Goal: Transaction & Acquisition: Download file/media

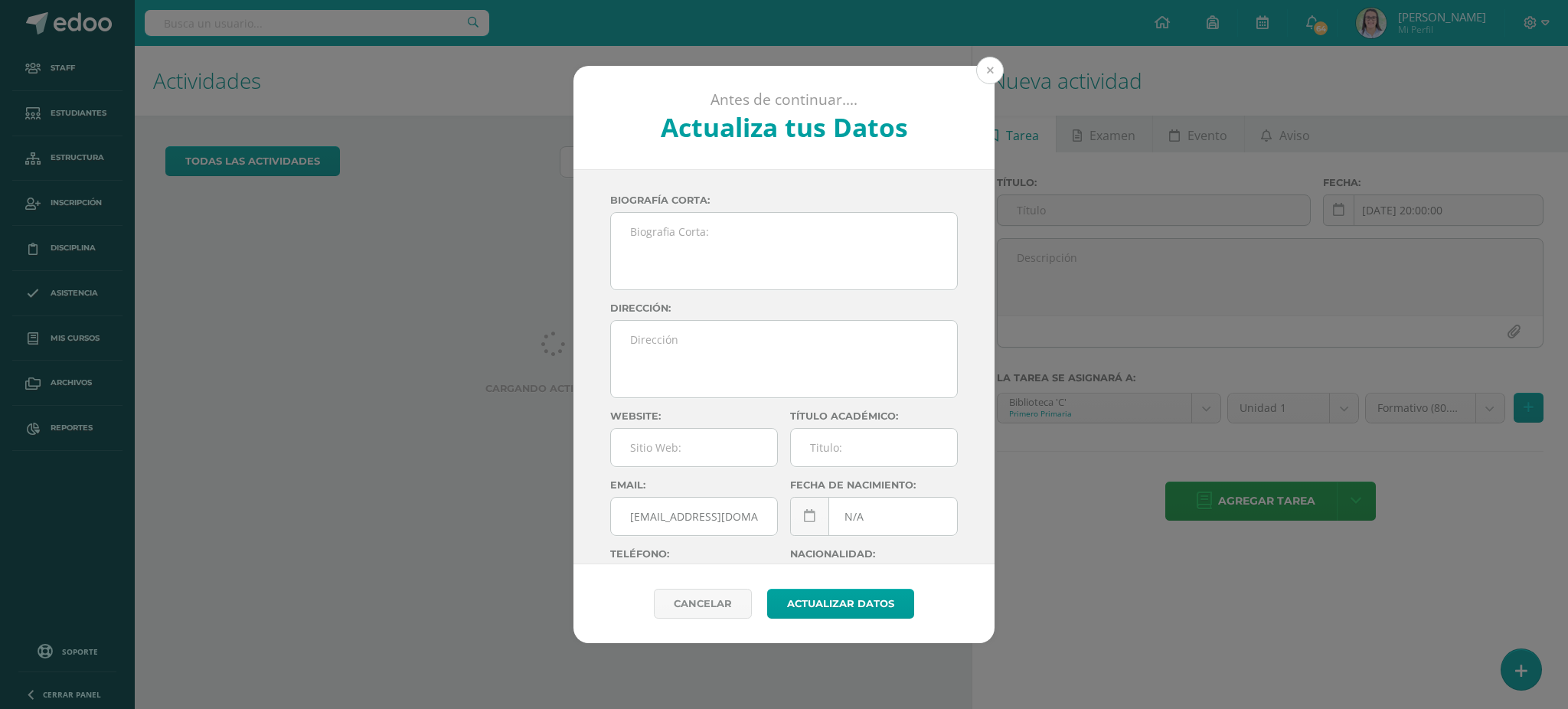
click at [990, 61] on button at bounding box center [990, 70] width 27 height 27
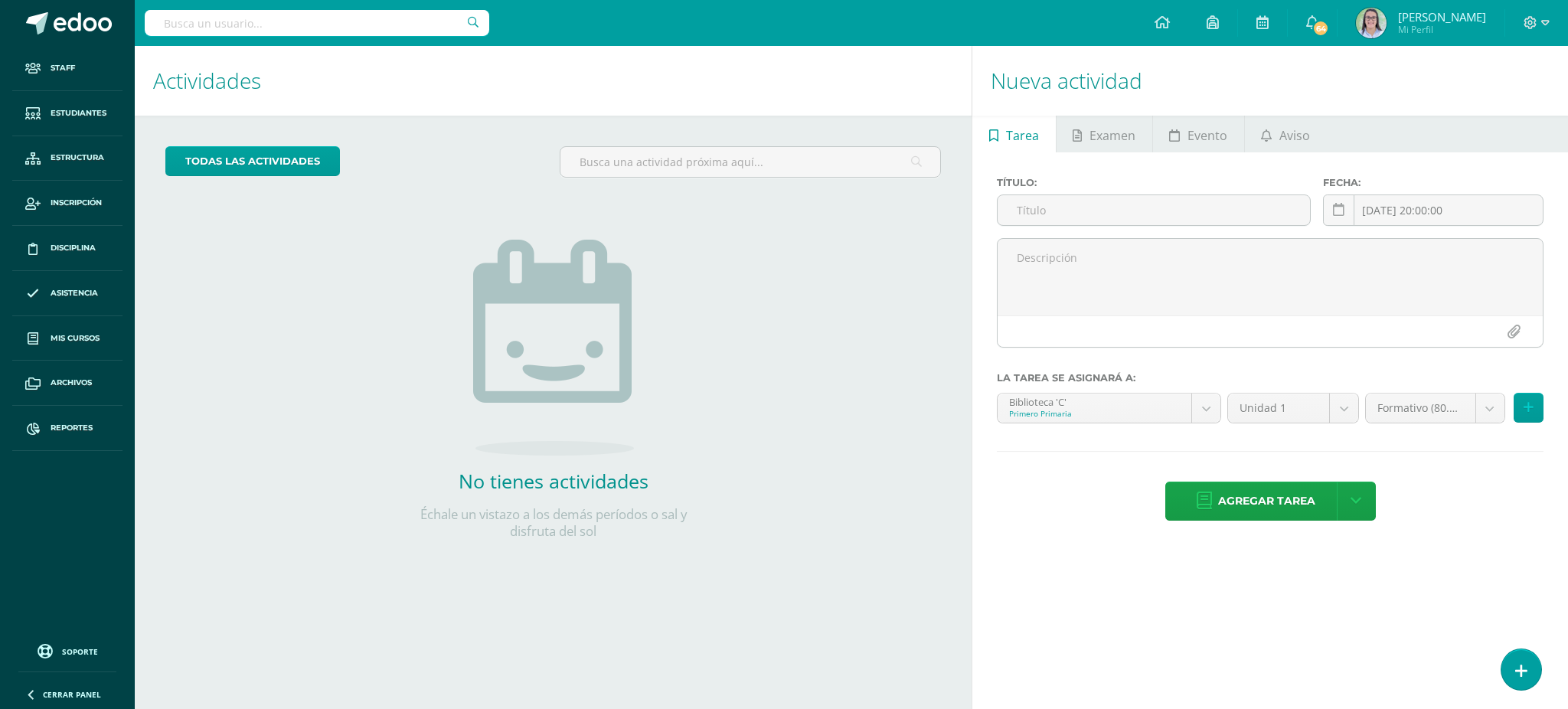
click at [424, 32] on input "text" at bounding box center [317, 22] width 344 height 26
type input "mateo"
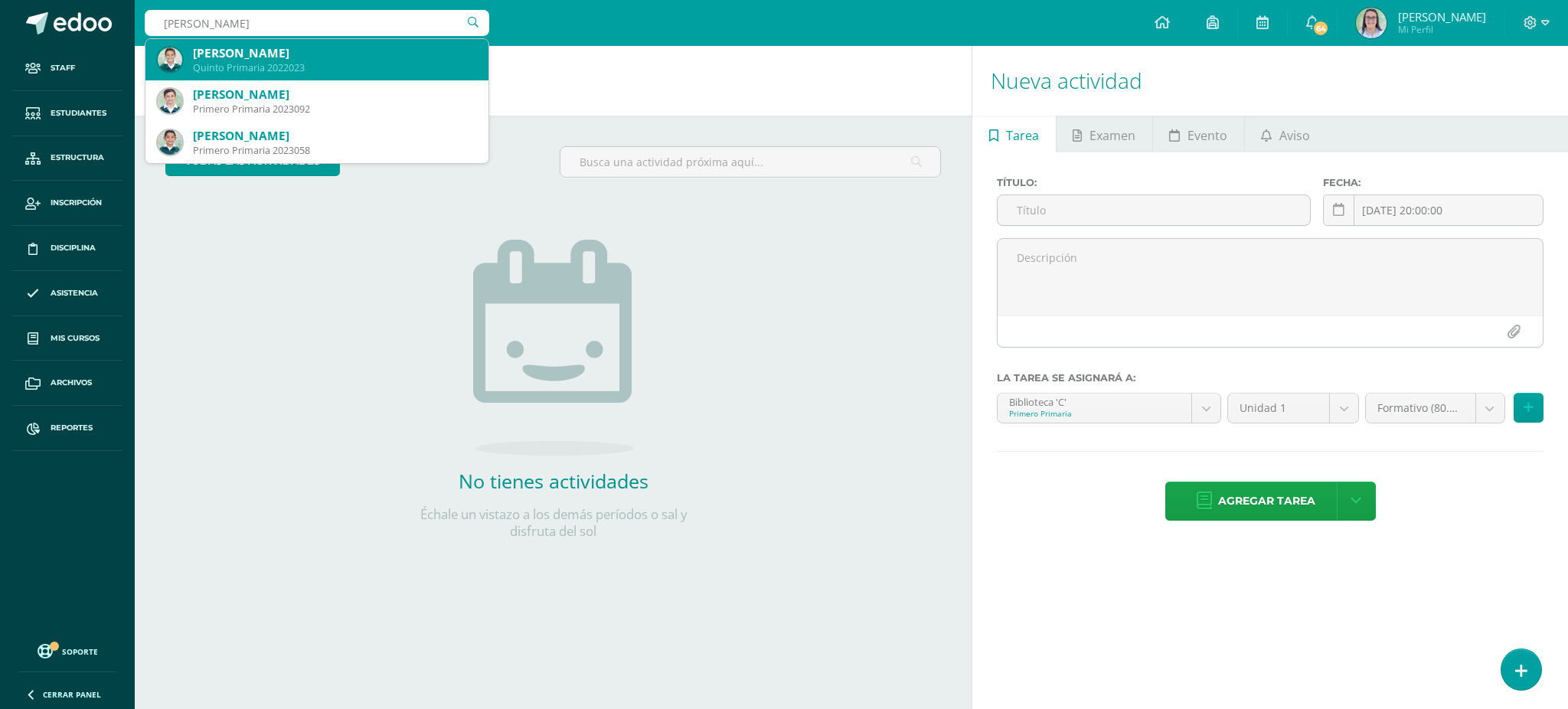
click at [448, 47] on div "Mateo Monzón Asturias" at bounding box center [334, 53] width 283 height 17
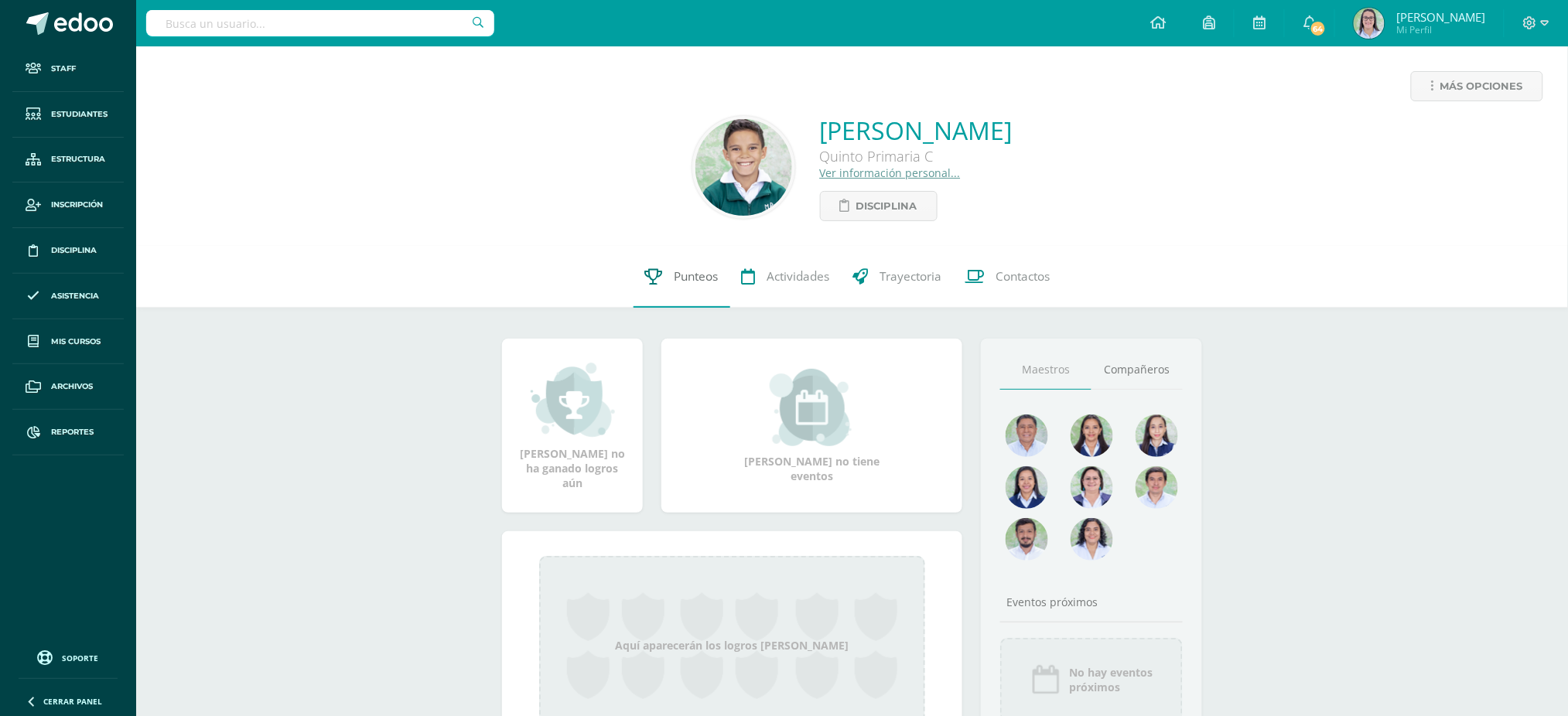
click at [696, 267] on link "Punteos" at bounding box center [682, 276] width 96 height 62
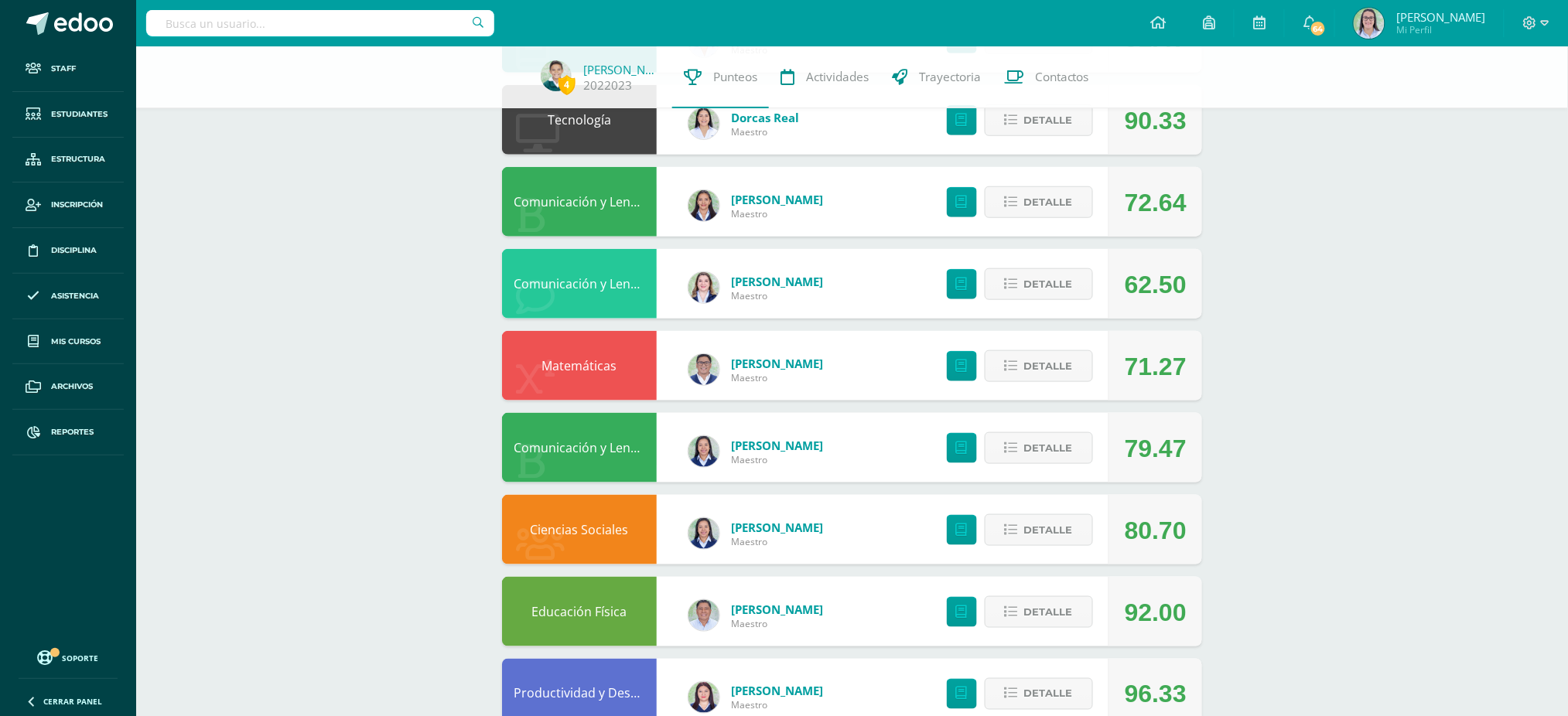
scroll to position [413, 0]
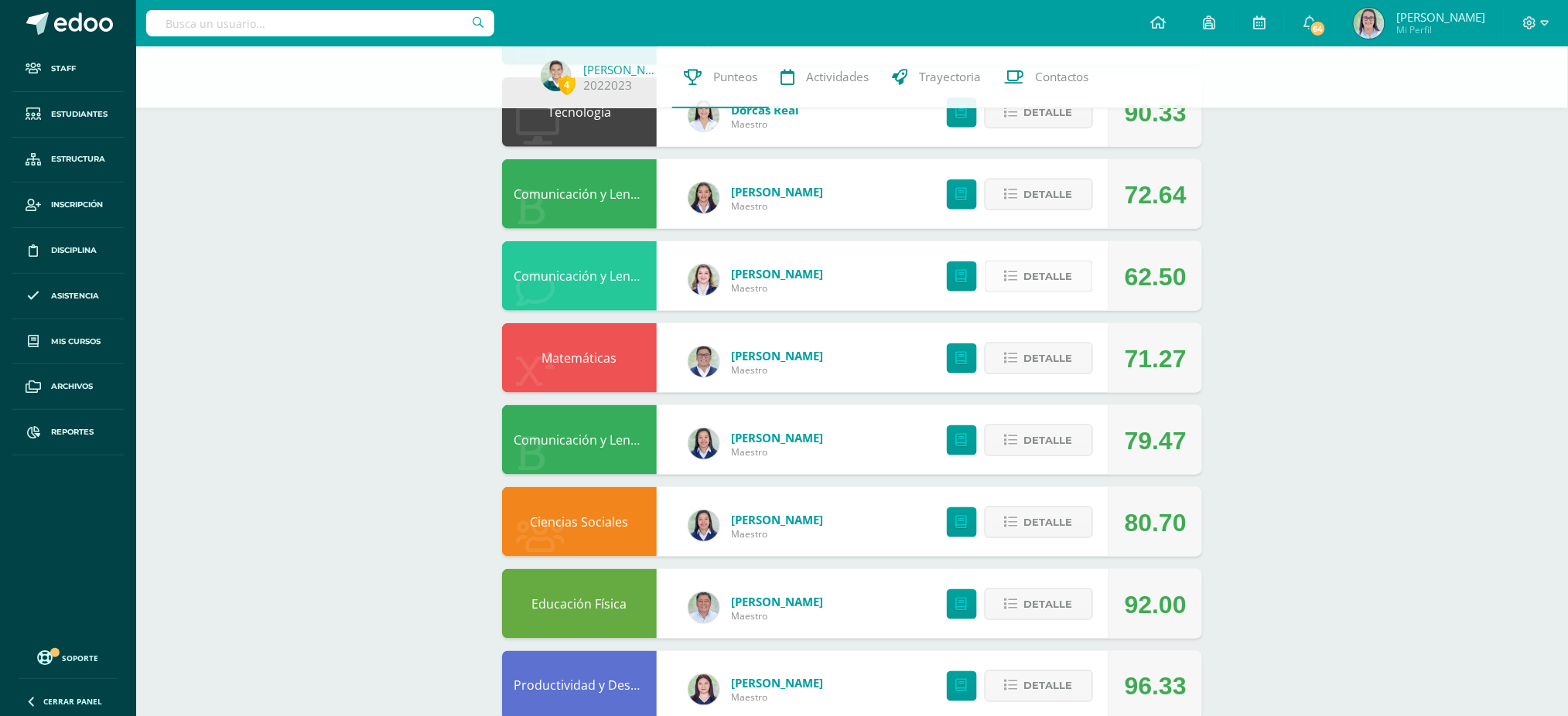
click at [1078, 268] on button "Detalle" at bounding box center [1038, 276] width 108 height 31
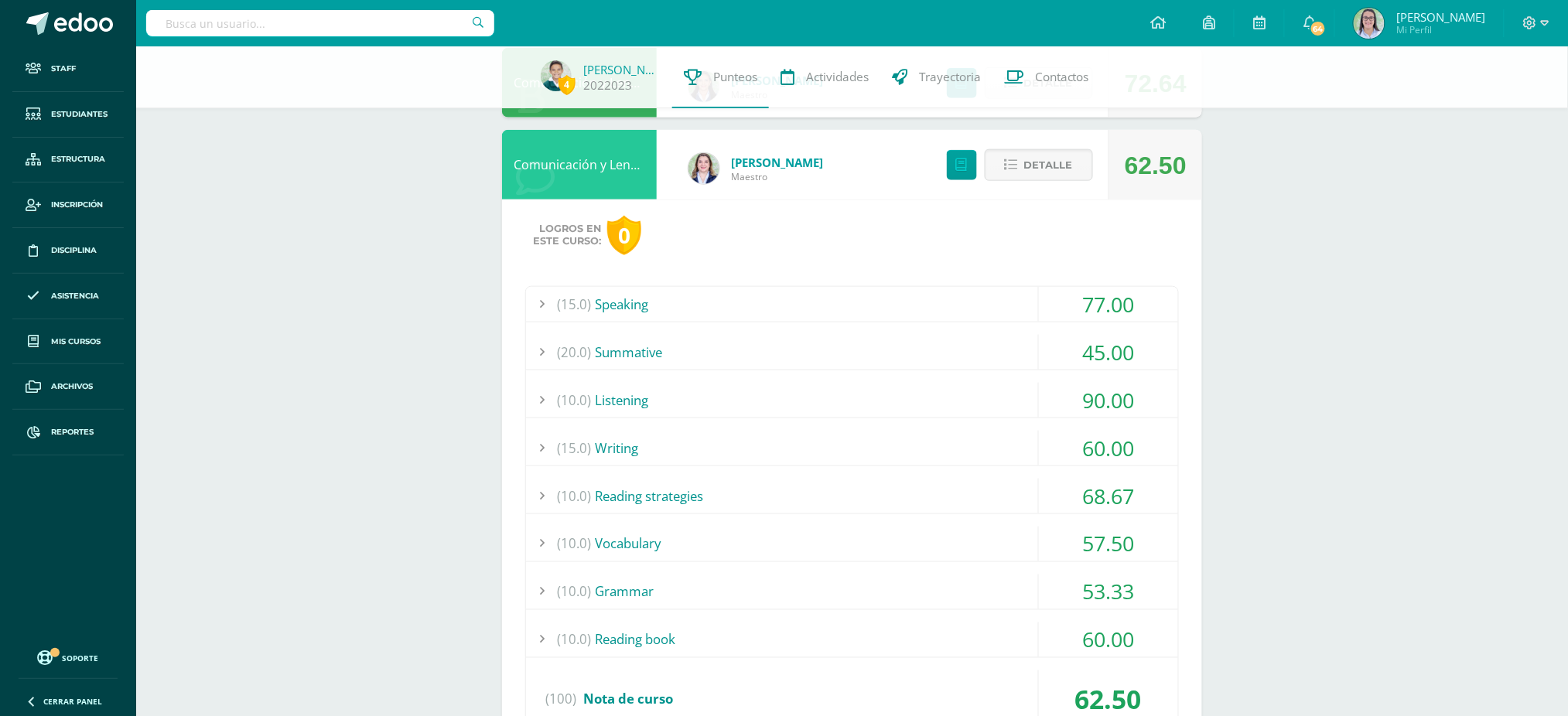
scroll to position [619, 0]
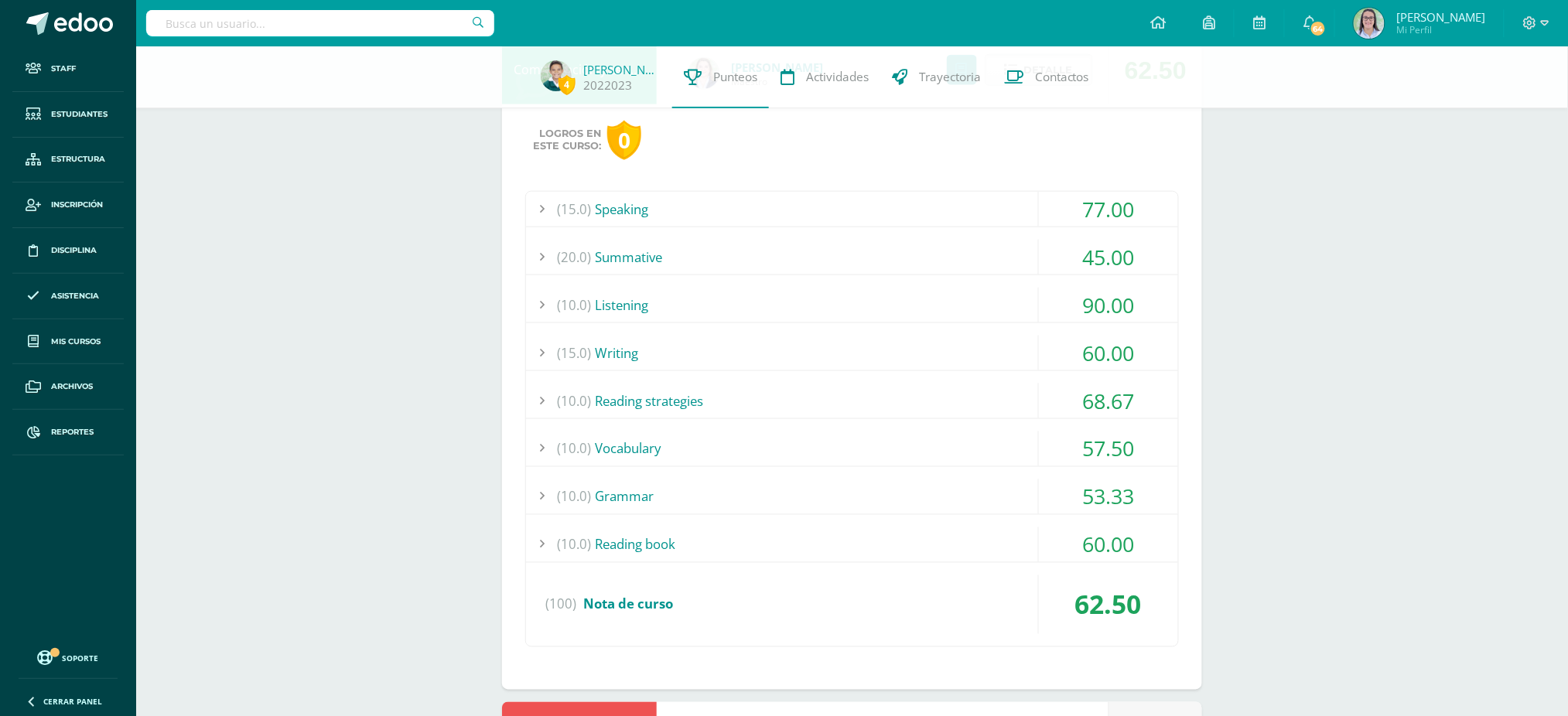
click at [827, 554] on div "(10.0) Reading book" at bounding box center [852, 544] width 652 height 34
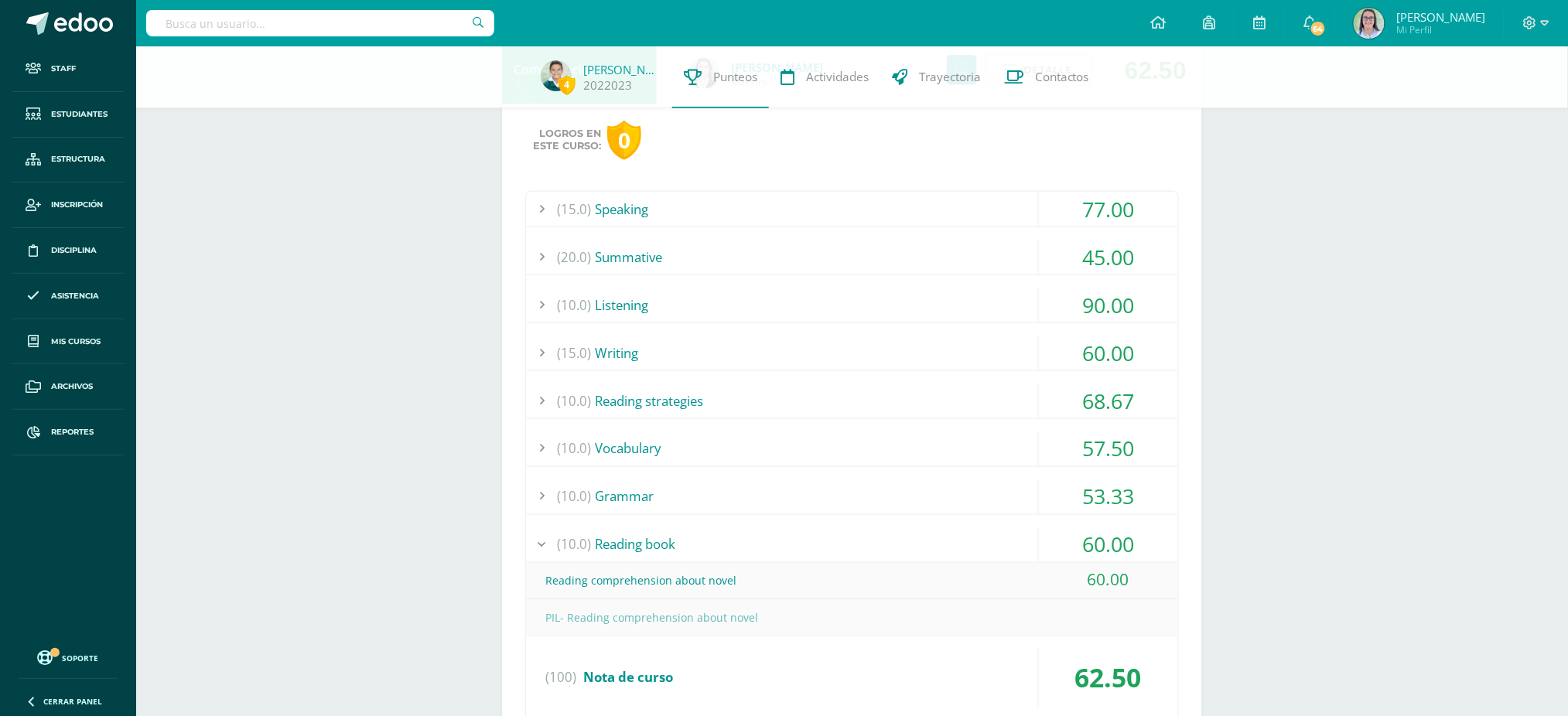
click at [832, 509] on div "(10.0) Grammar" at bounding box center [852, 496] width 652 height 34
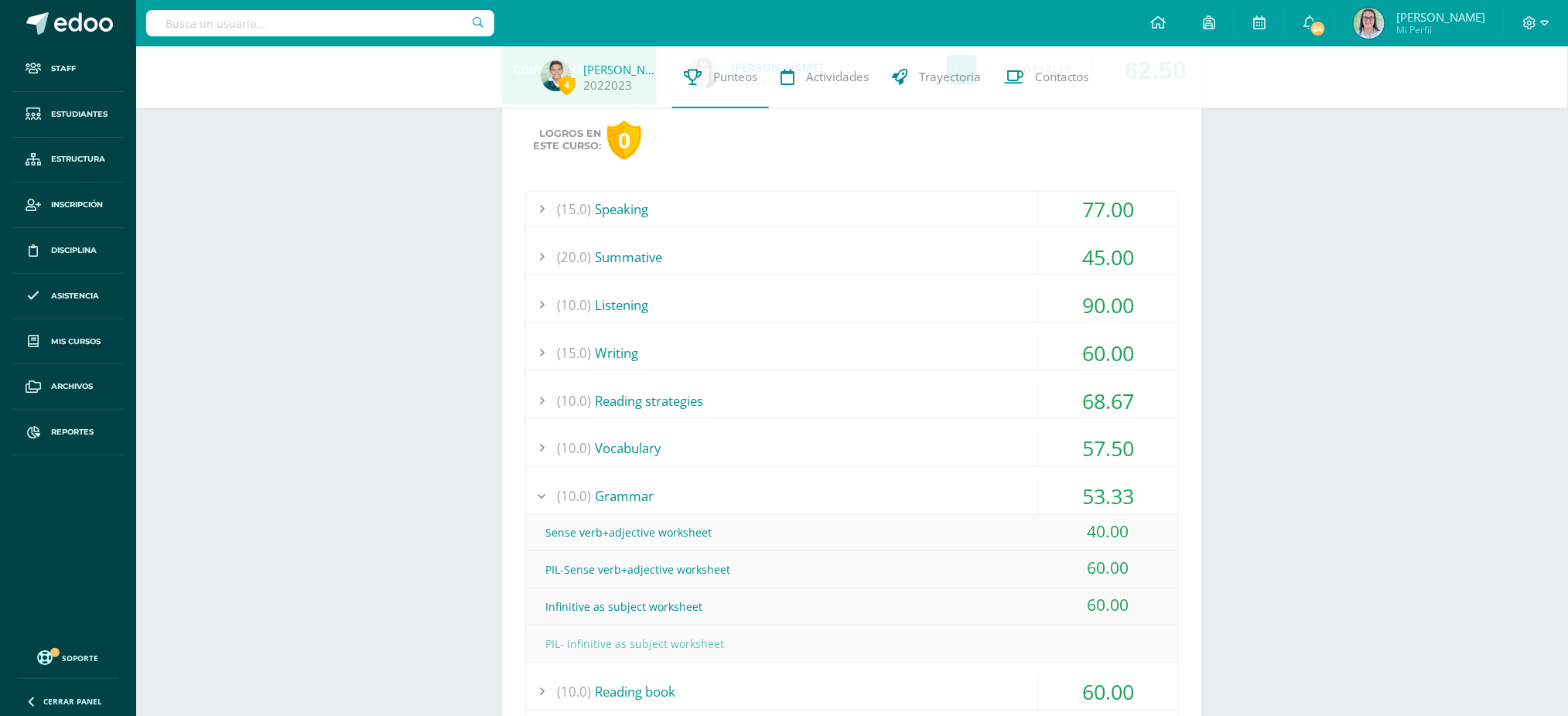
click at [844, 460] on div "(10.0) Vocabulary" at bounding box center [852, 448] width 652 height 34
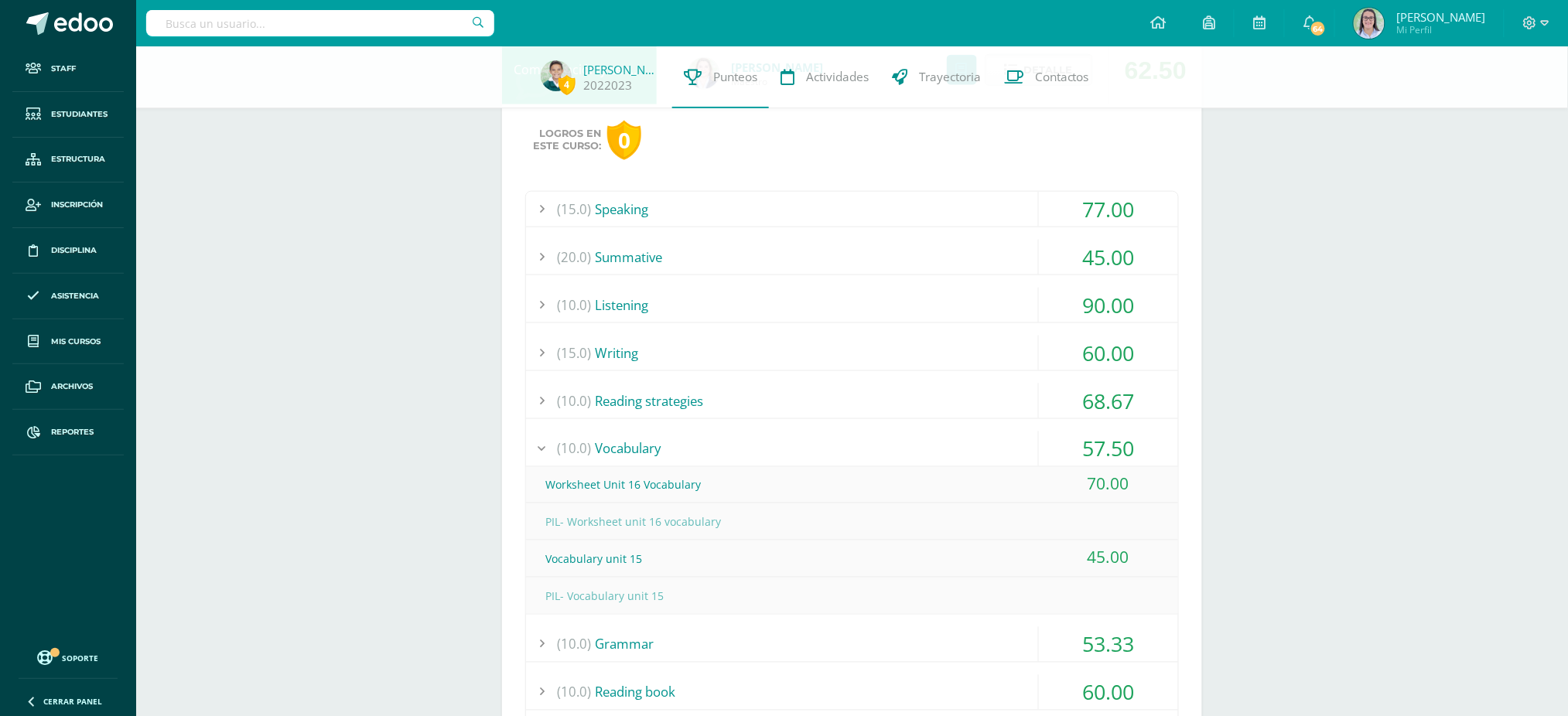
click at [851, 385] on div "(10.0) Reading strategies" at bounding box center [852, 400] width 652 height 34
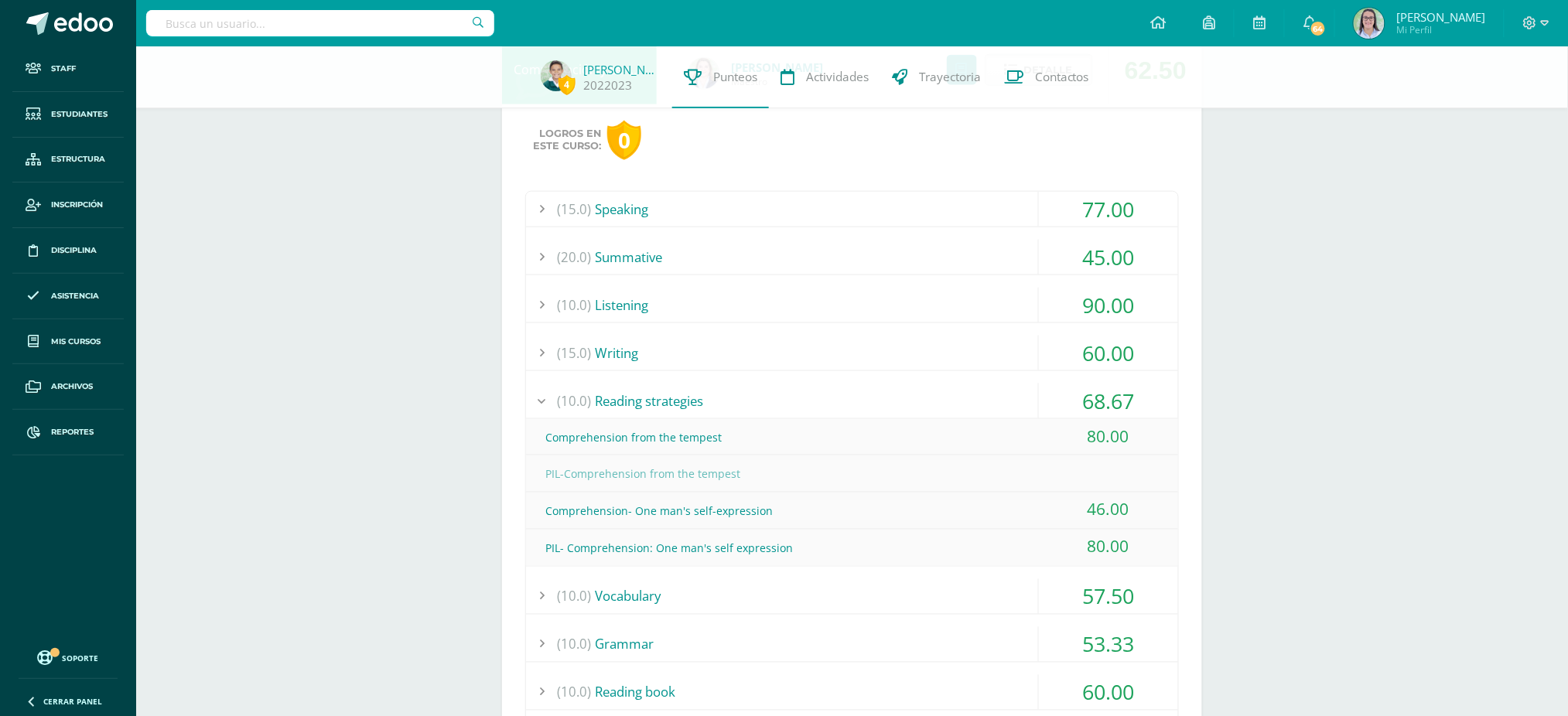
click at [856, 355] on div "(15.0) Writing" at bounding box center [852, 353] width 652 height 34
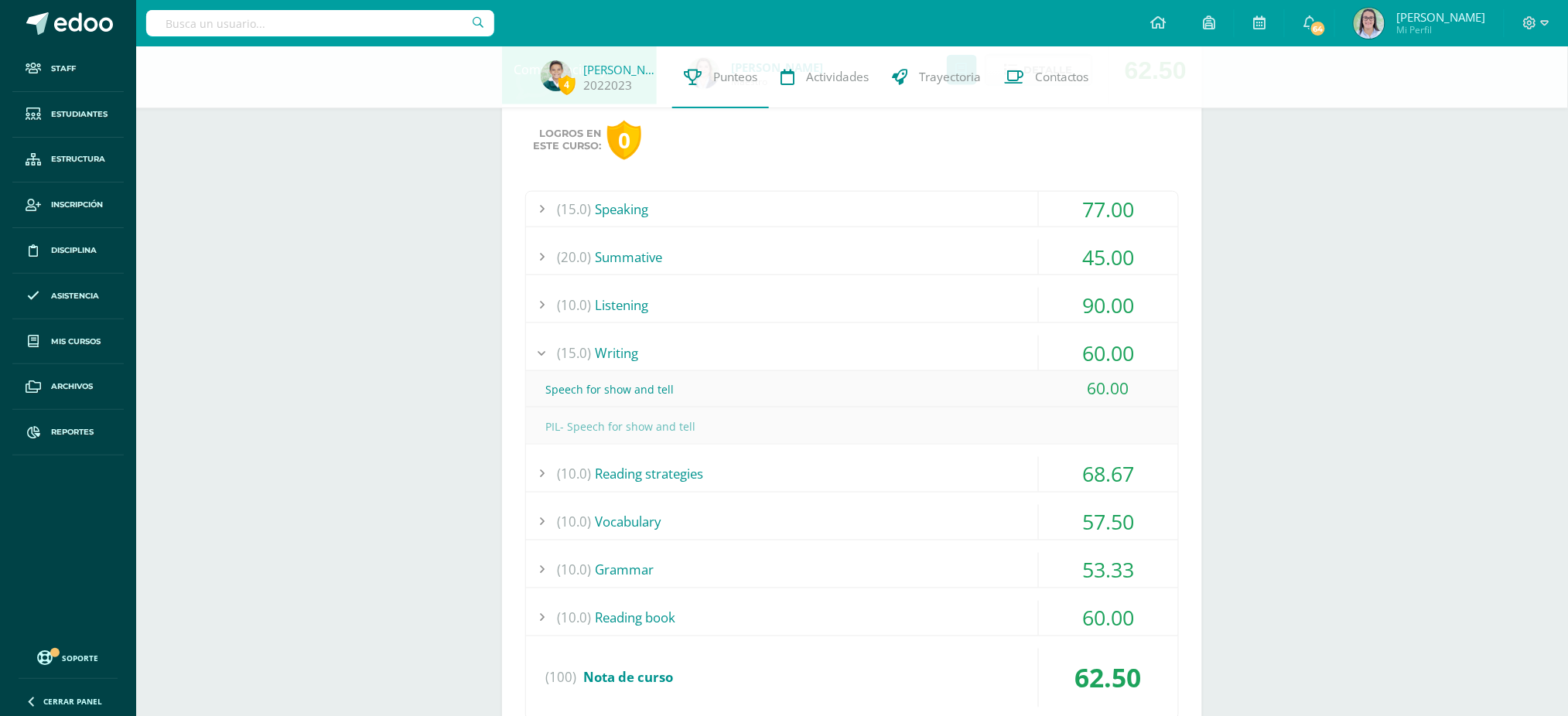
click at [859, 325] on div "(15.0) Speaking 77.00 Conversation 80.00" at bounding box center [852, 456] width 653 height 530
click at [852, 291] on div "(10.0) Listening" at bounding box center [852, 304] width 652 height 34
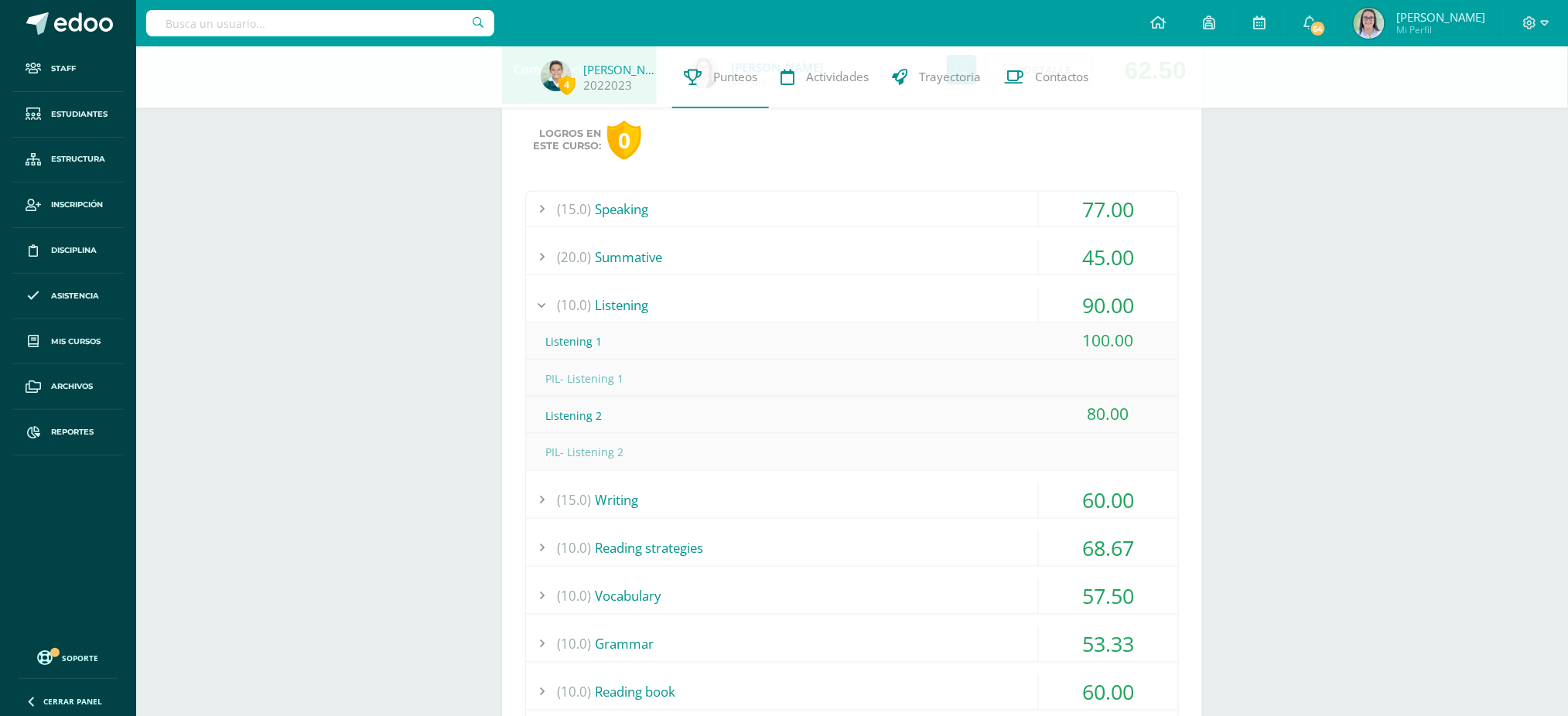
click at [850, 256] on div "(20.0) Summative" at bounding box center [852, 256] width 652 height 34
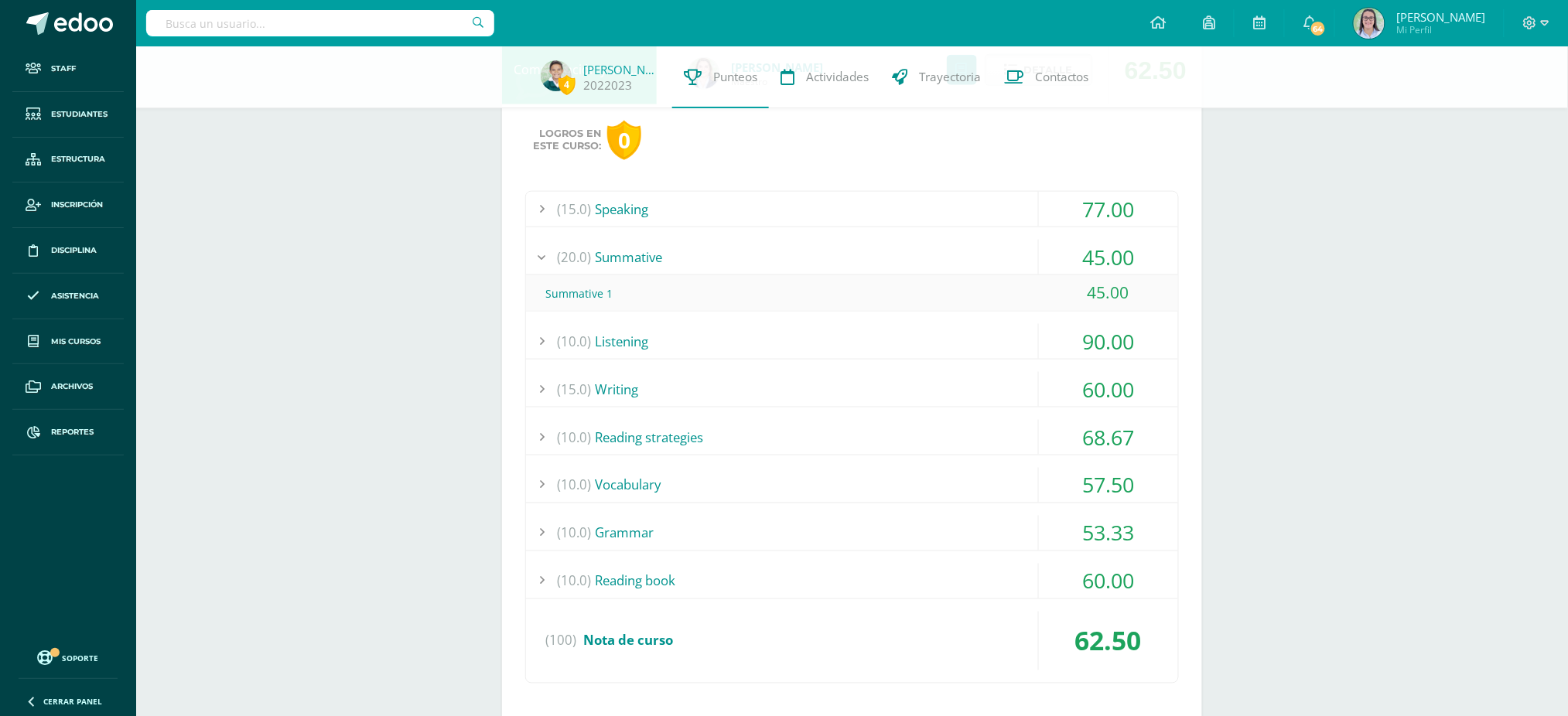
click at [848, 206] on div "(15.0) Speaking" at bounding box center [852, 208] width 652 height 34
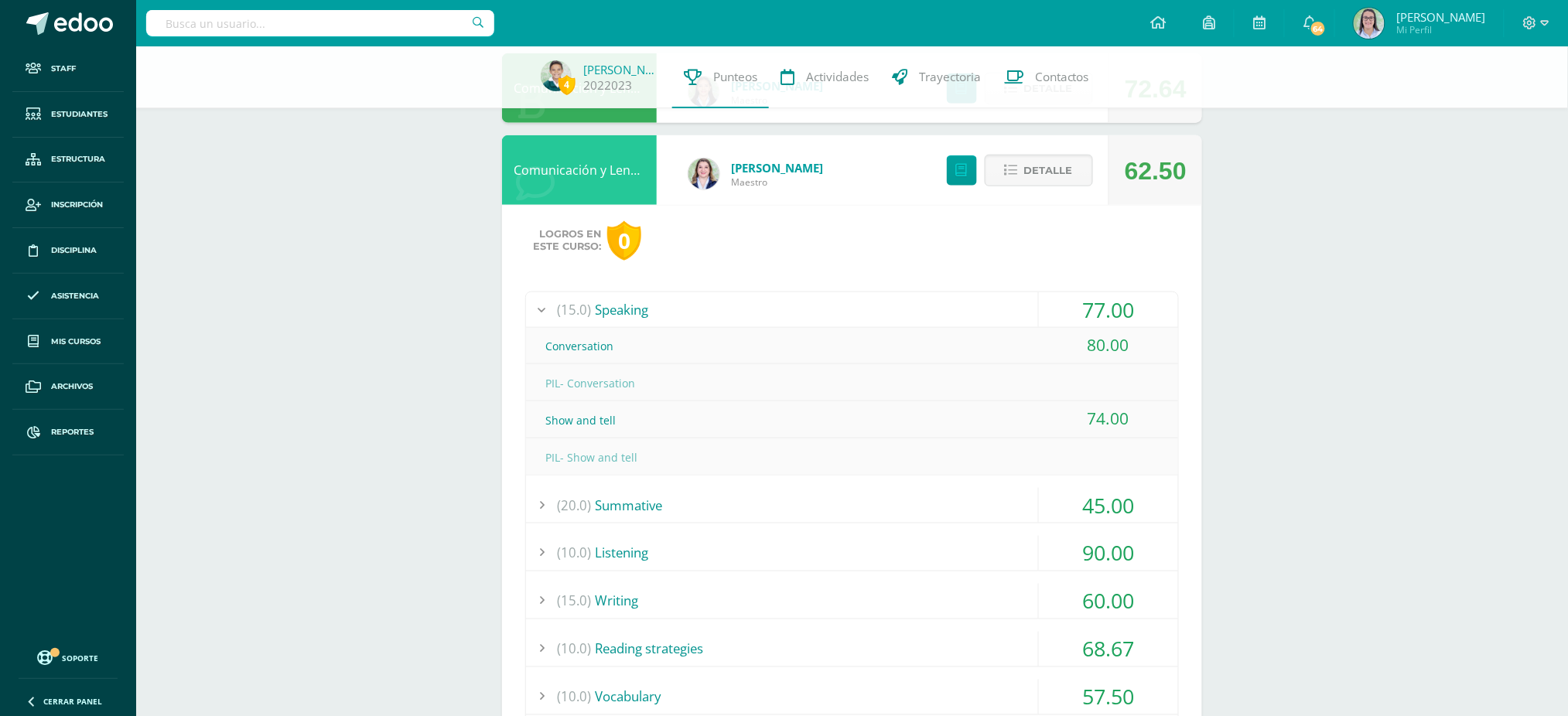
scroll to position [515, 0]
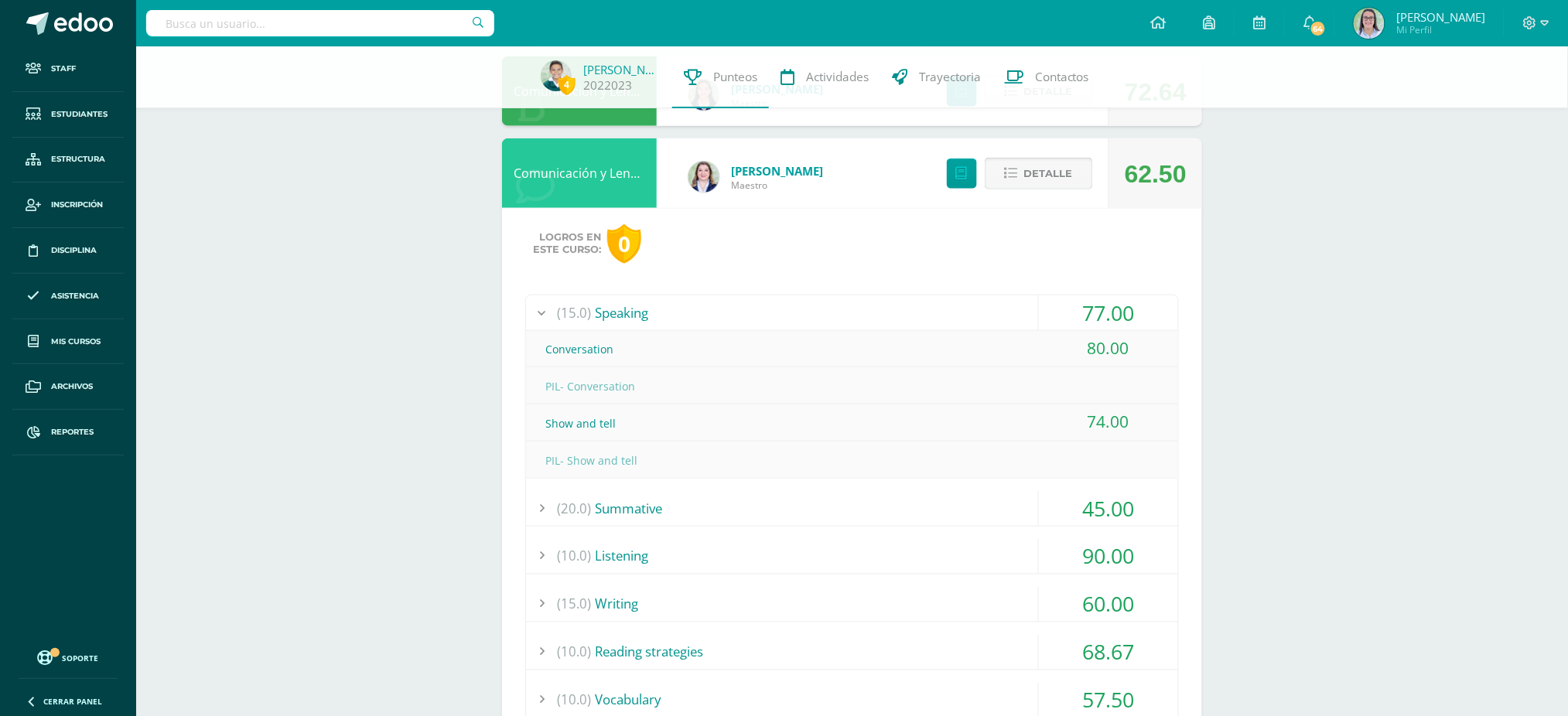
click at [1010, 174] on icon at bounding box center [1011, 173] width 13 height 13
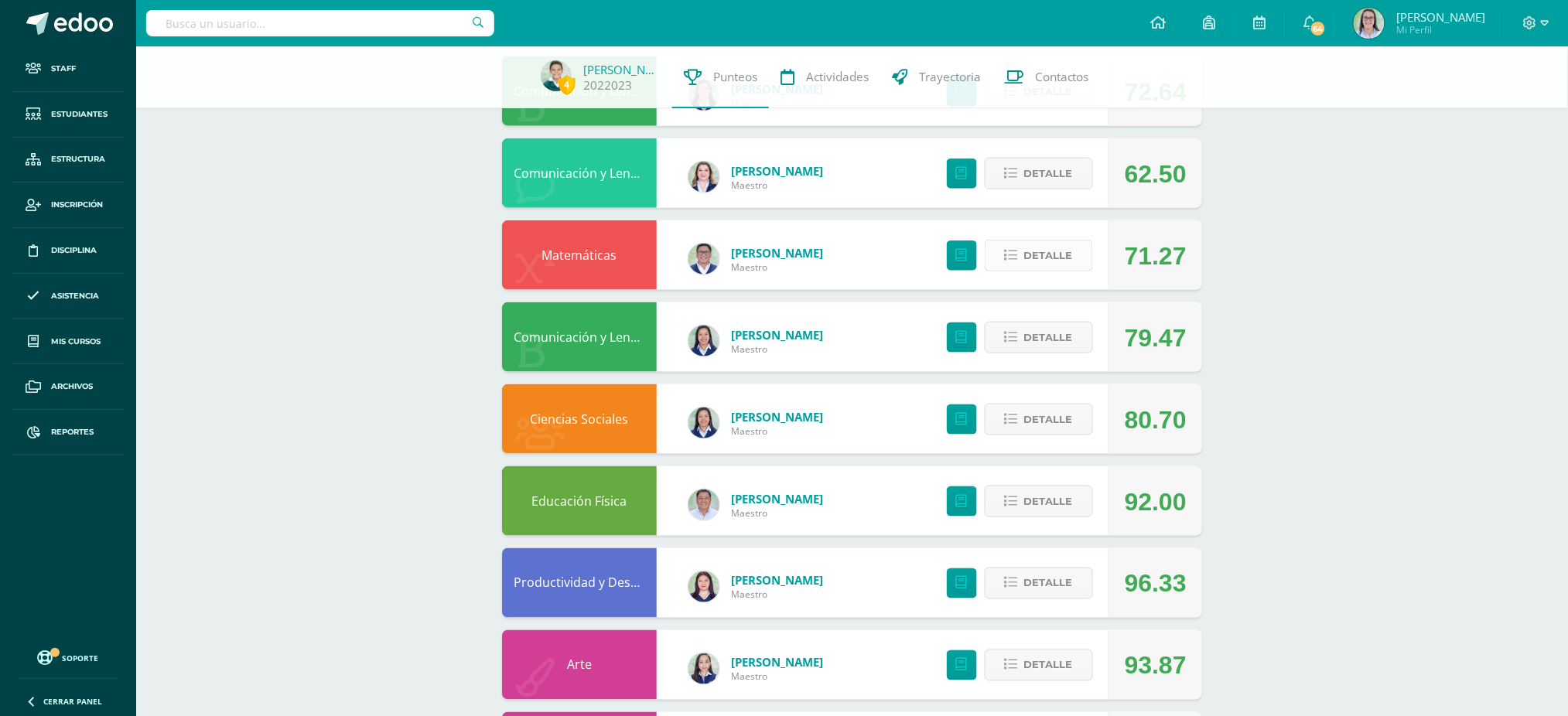
click at [1032, 254] on span "Detalle" at bounding box center [1048, 255] width 49 height 28
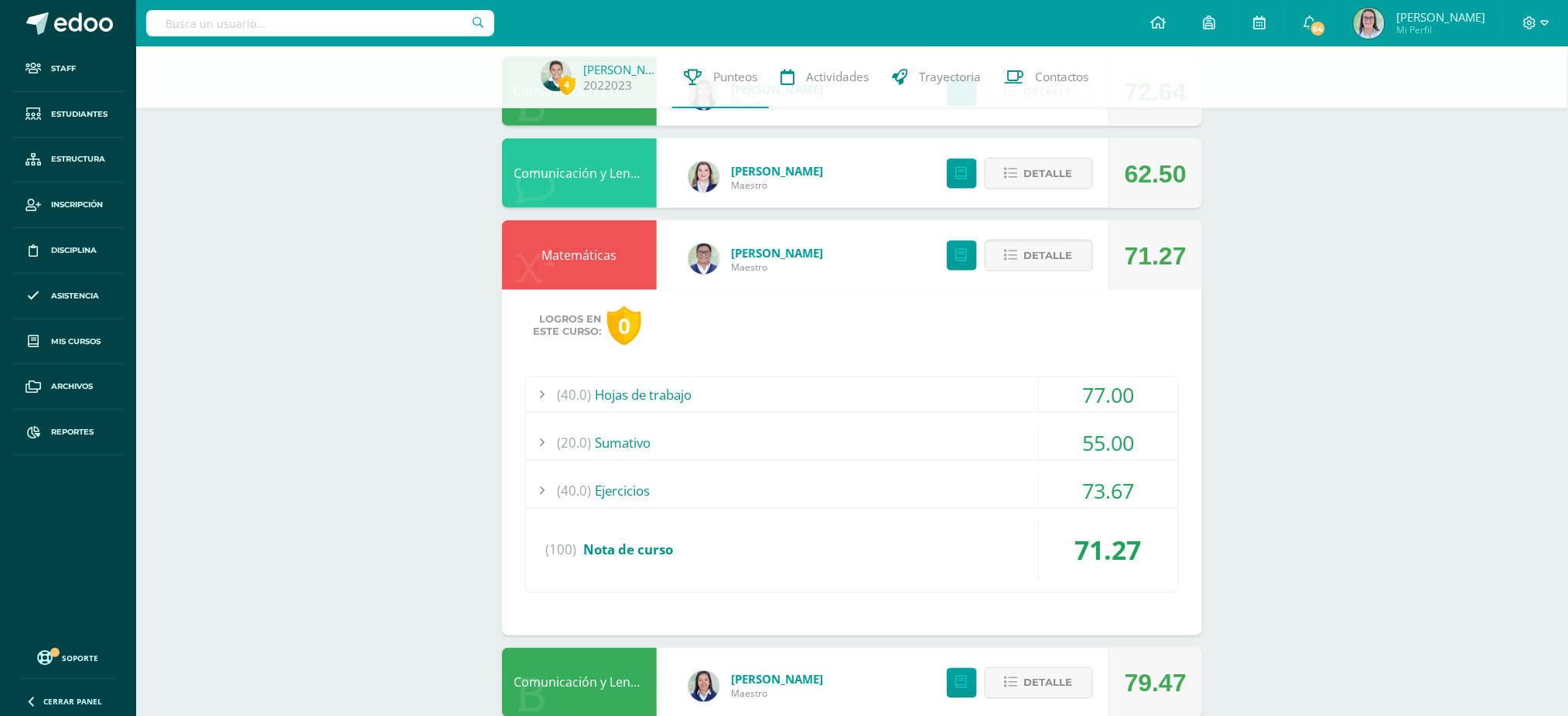
click at [821, 377] on div "(40.0) Hojas de trabajo" at bounding box center [852, 394] width 652 height 34
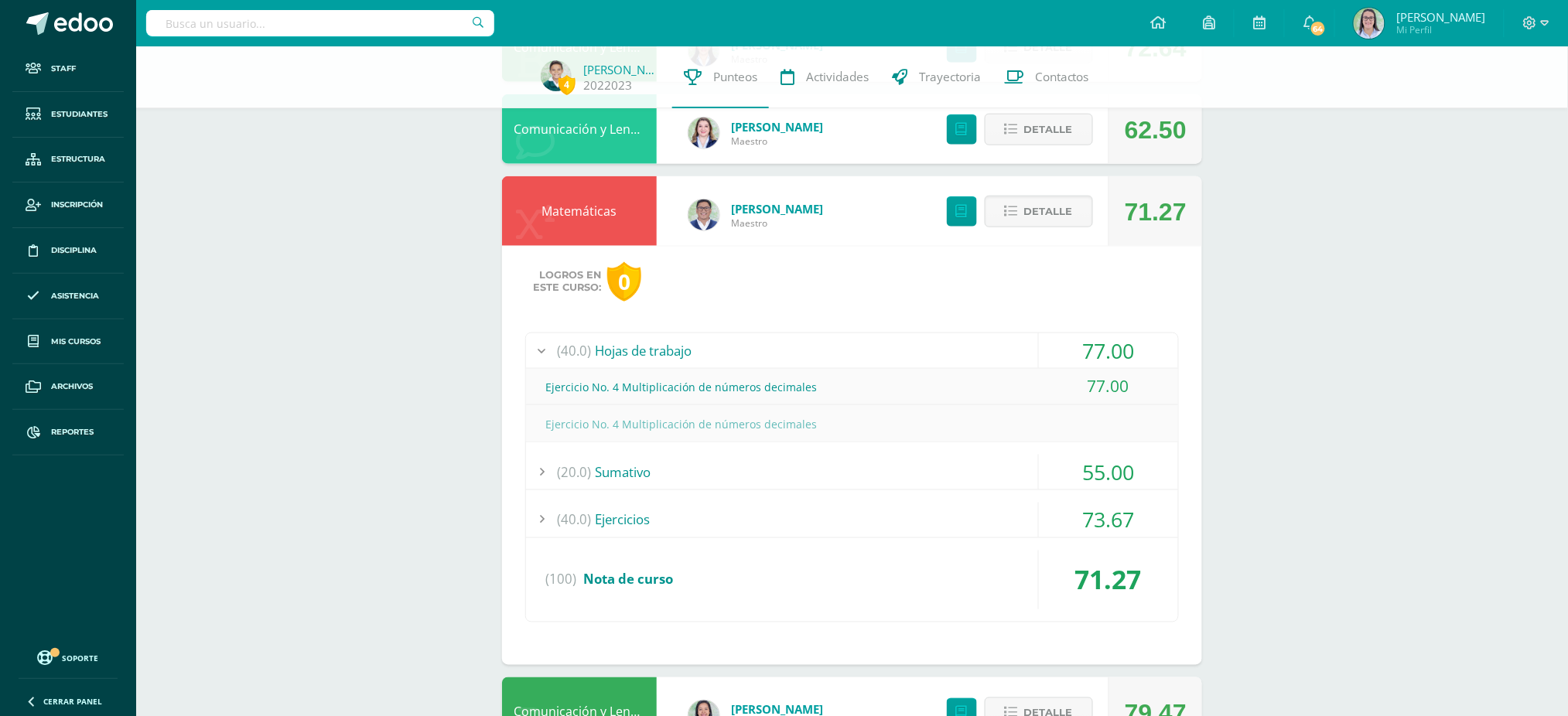
scroll to position [619, 0]
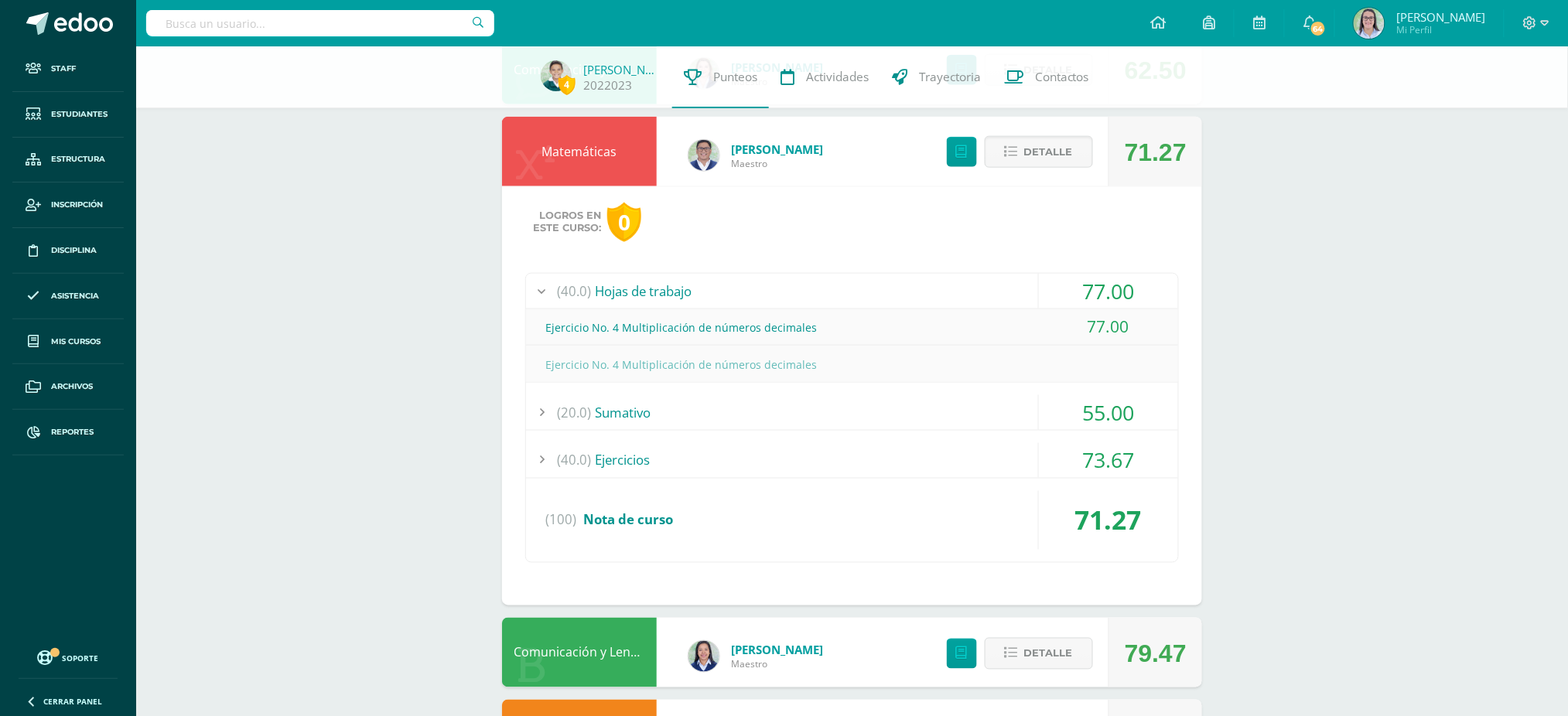
click at [754, 407] on div "(20.0) Sumativo" at bounding box center [852, 412] width 652 height 34
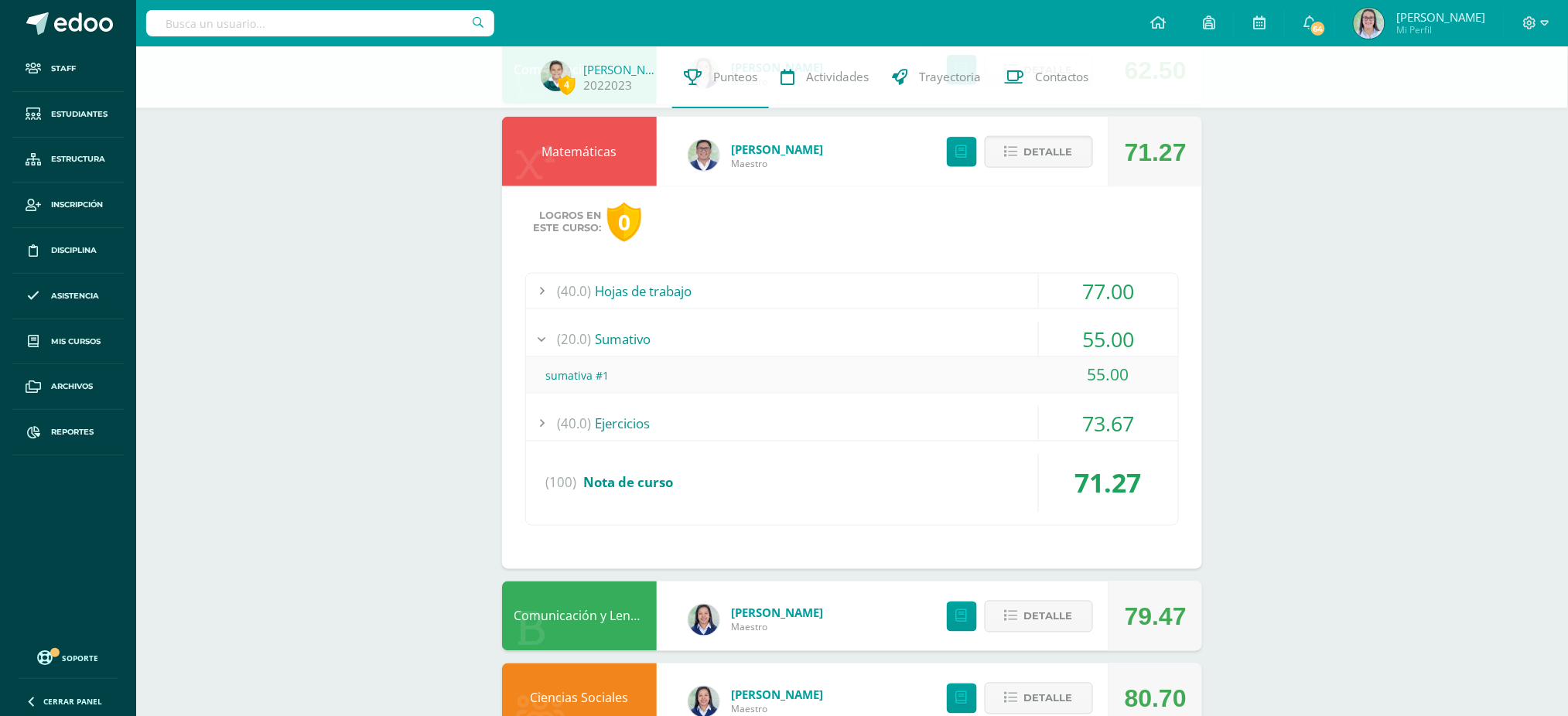
click at [761, 441] on div "(40.0) Ejercicios 73.67" at bounding box center [852, 423] width 652 height 35
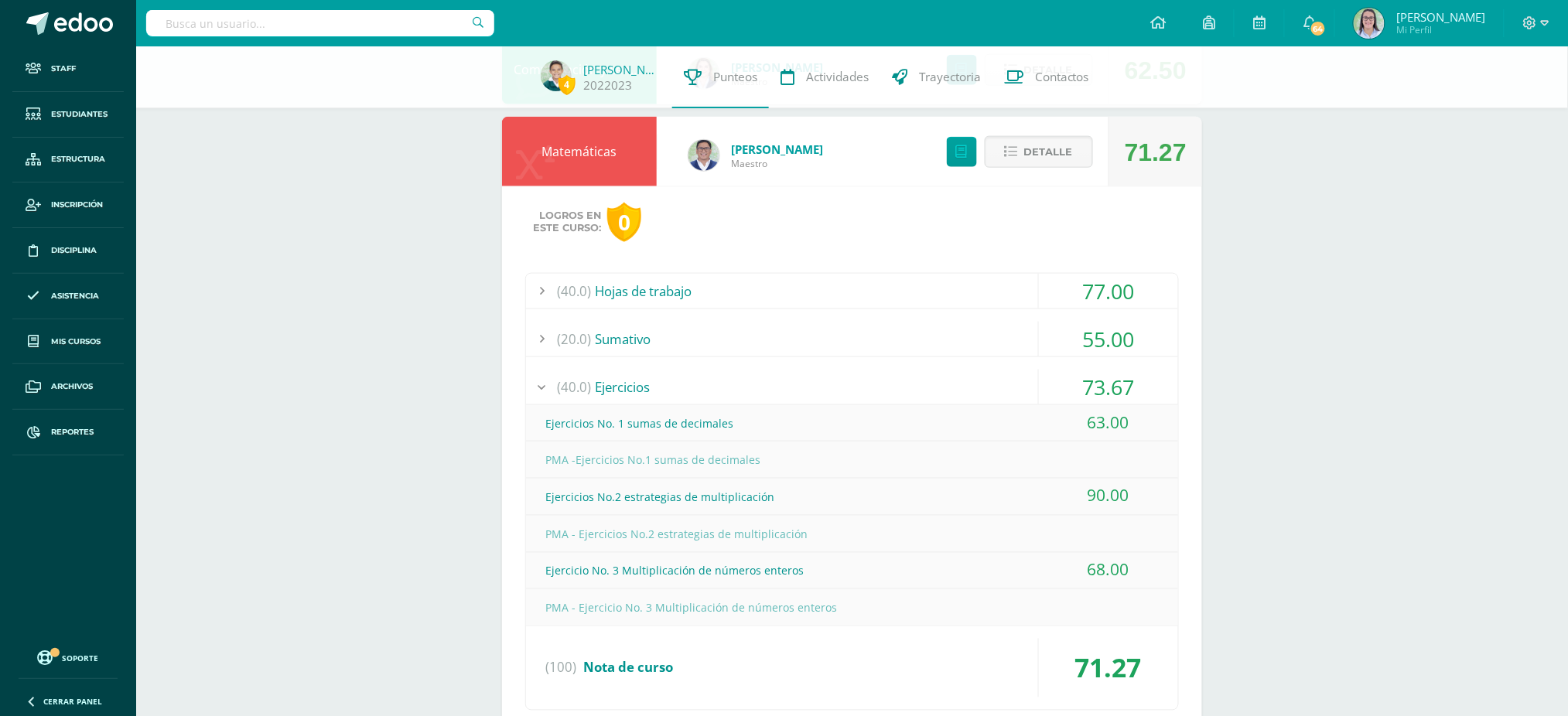
click at [767, 408] on div "Ejercicios No. 1 sumas de decimales" at bounding box center [852, 422] width 652 height 34
click at [1055, 152] on span "Detalle" at bounding box center [1048, 151] width 49 height 28
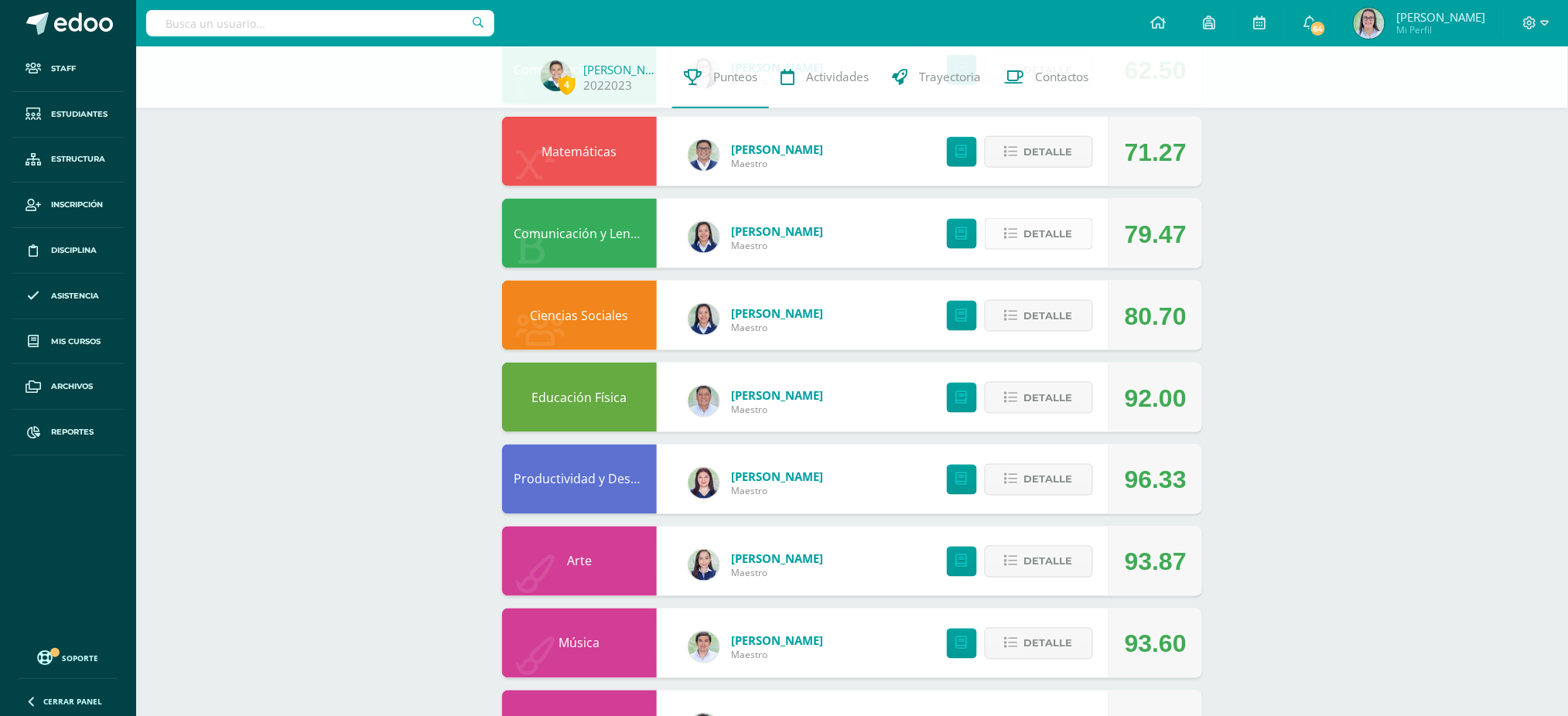
click at [1020, 243] on button "Detalle" at bounding box center [1038, 234] width 108 height 31
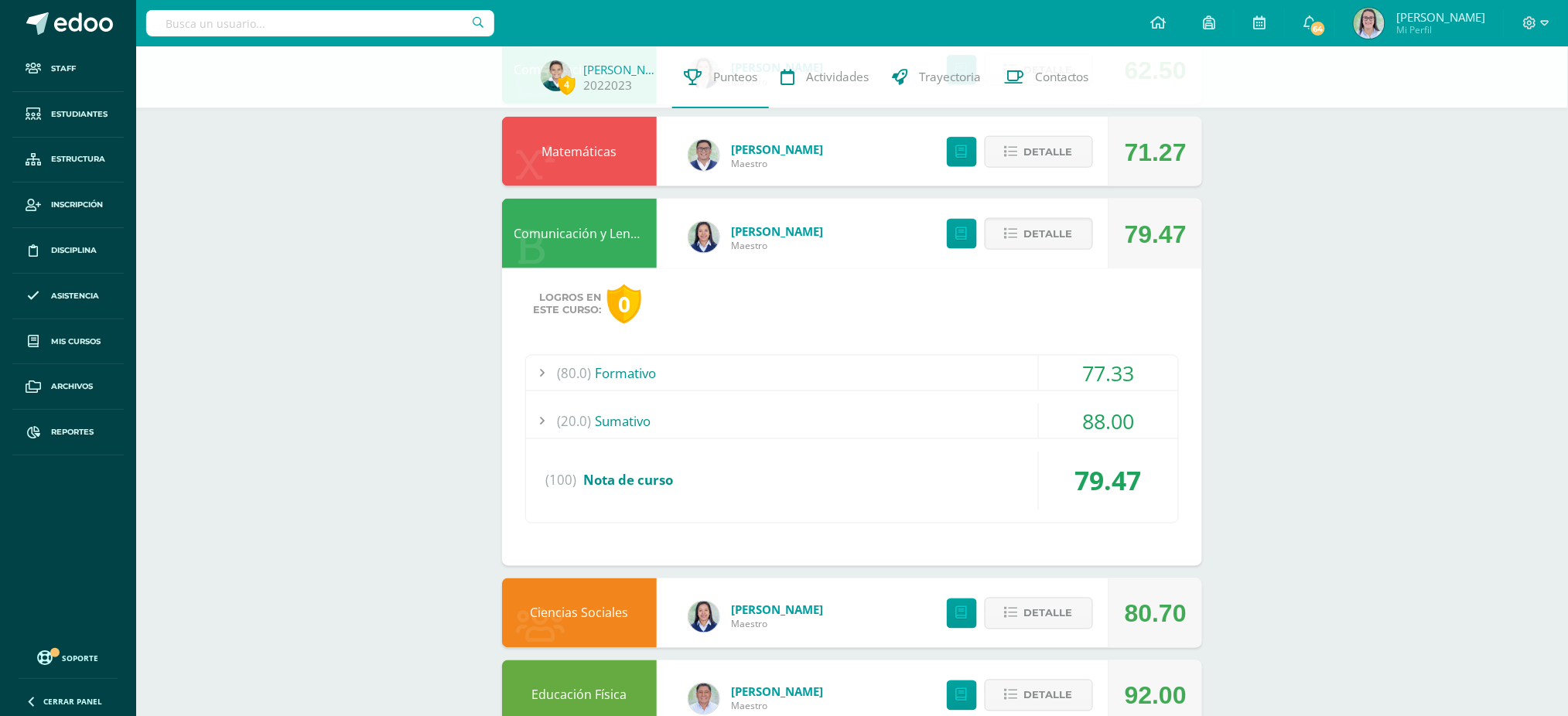
click at [892, 425] on div "(20.0) Sumativo" at bounding box center [852, 420] width 652 height 34
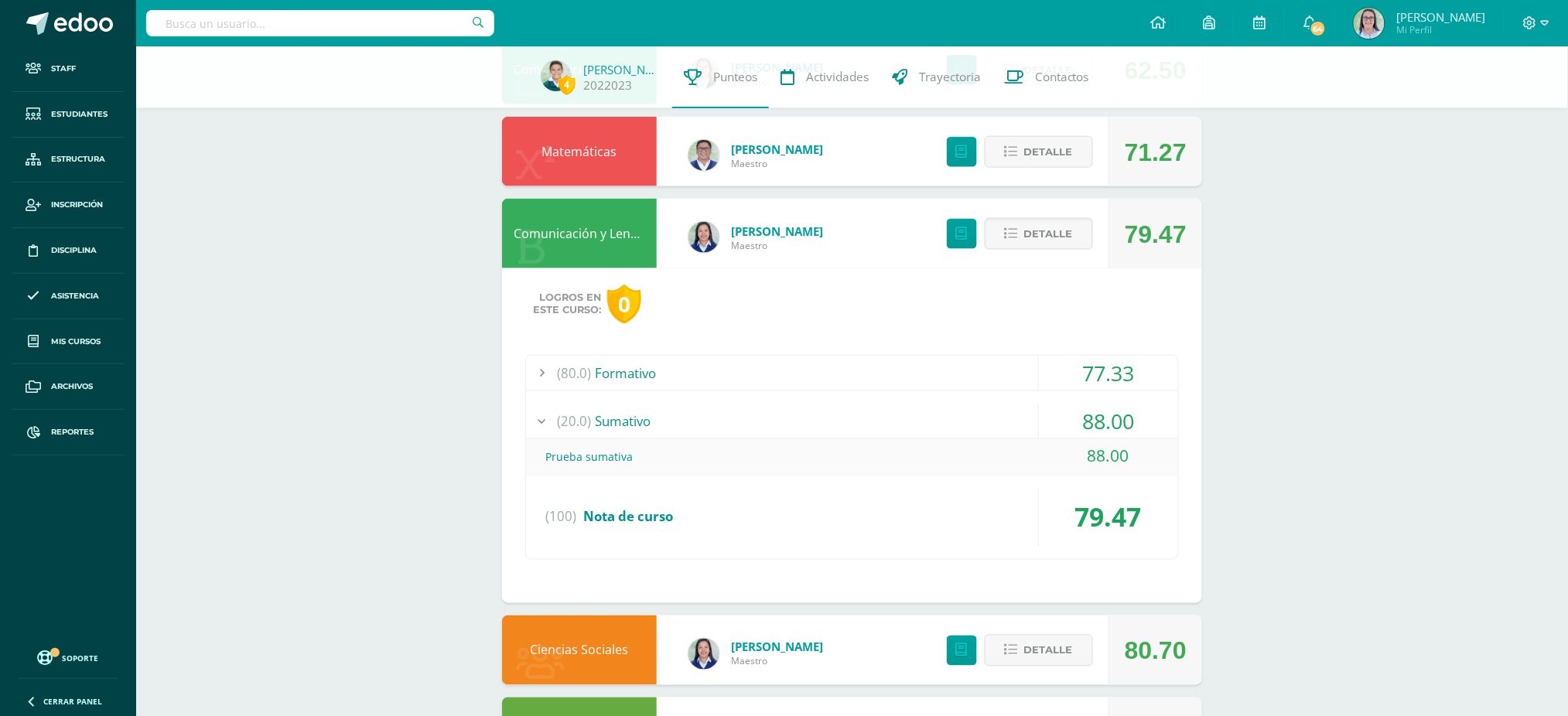
click at [897, 381] on div "(80.0) Formativo" at bounding box center [852, 372] width 652 height 34
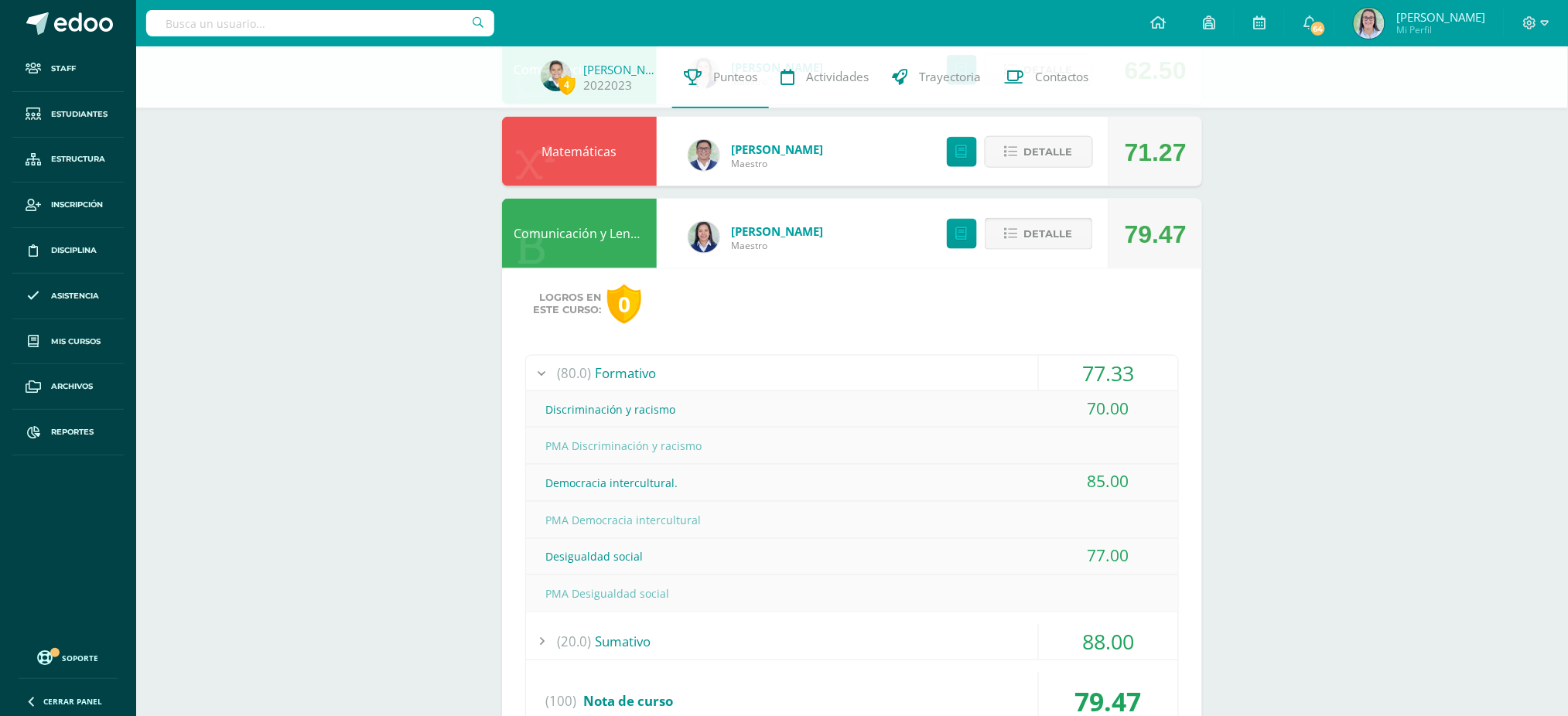
click at [1041, 226] on span "Detalle" at bounding box center [1048, 234] width 49 height 28
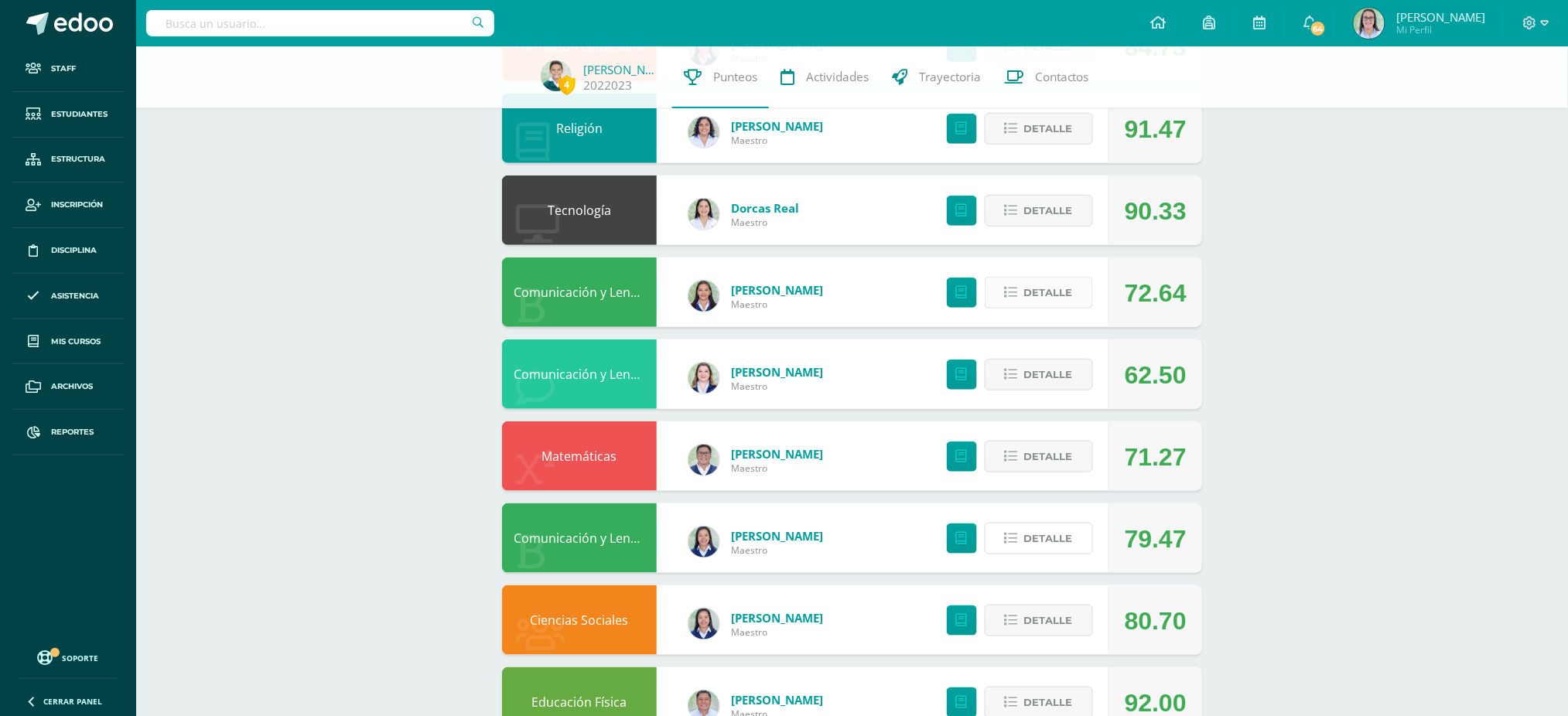
scroll to position [309, 0]
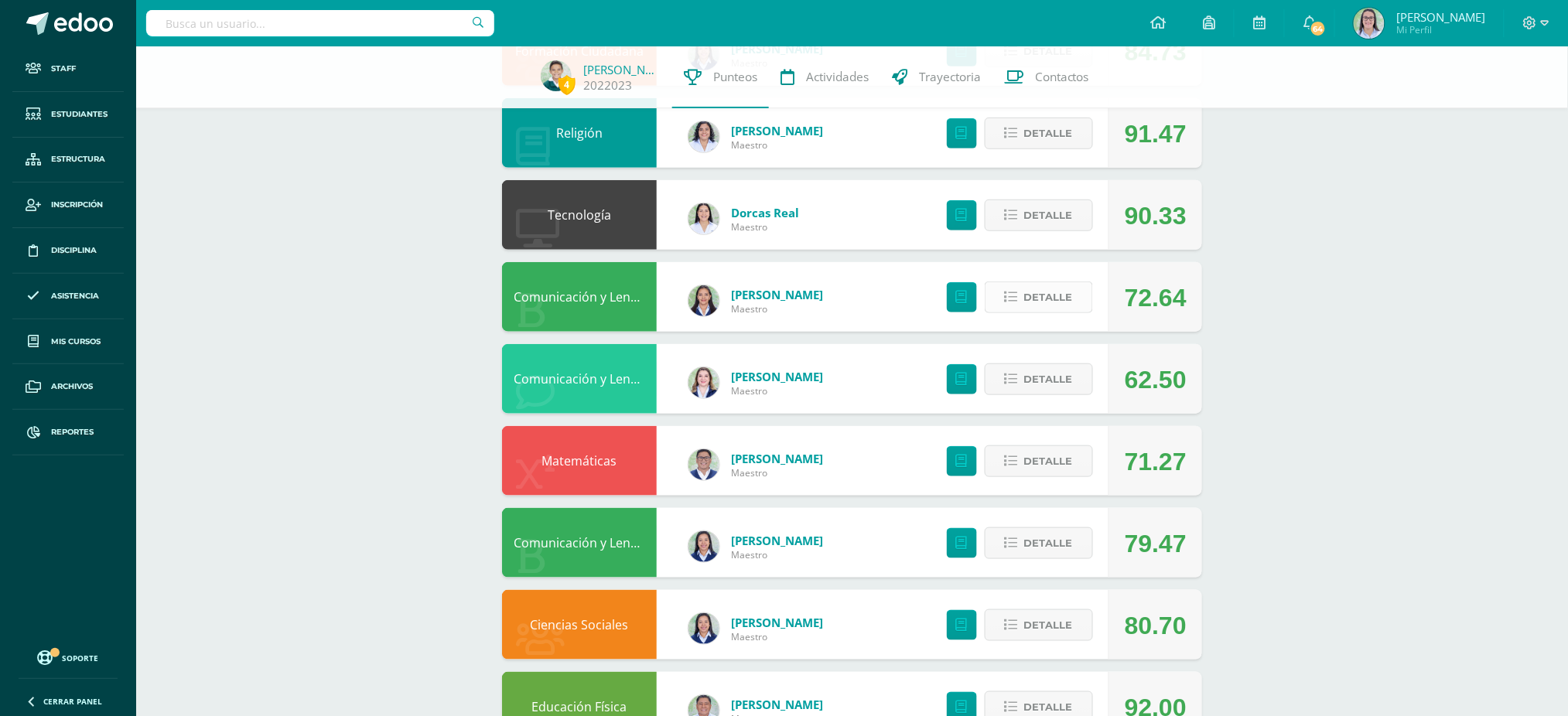
click at [1050, 303] on span "Detalle" at bounding box center [1048, 297] width 49 height 28
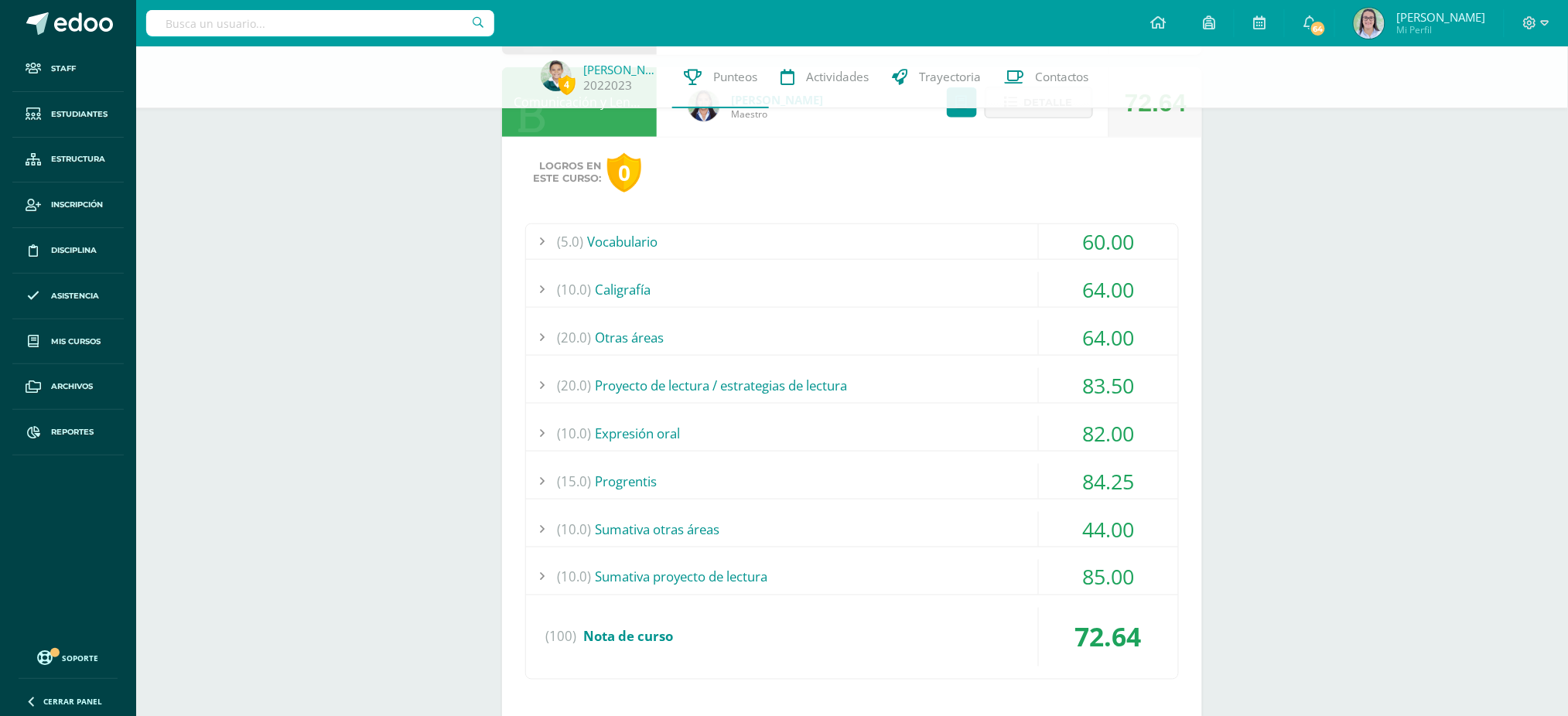
scroll to position [515, 0]
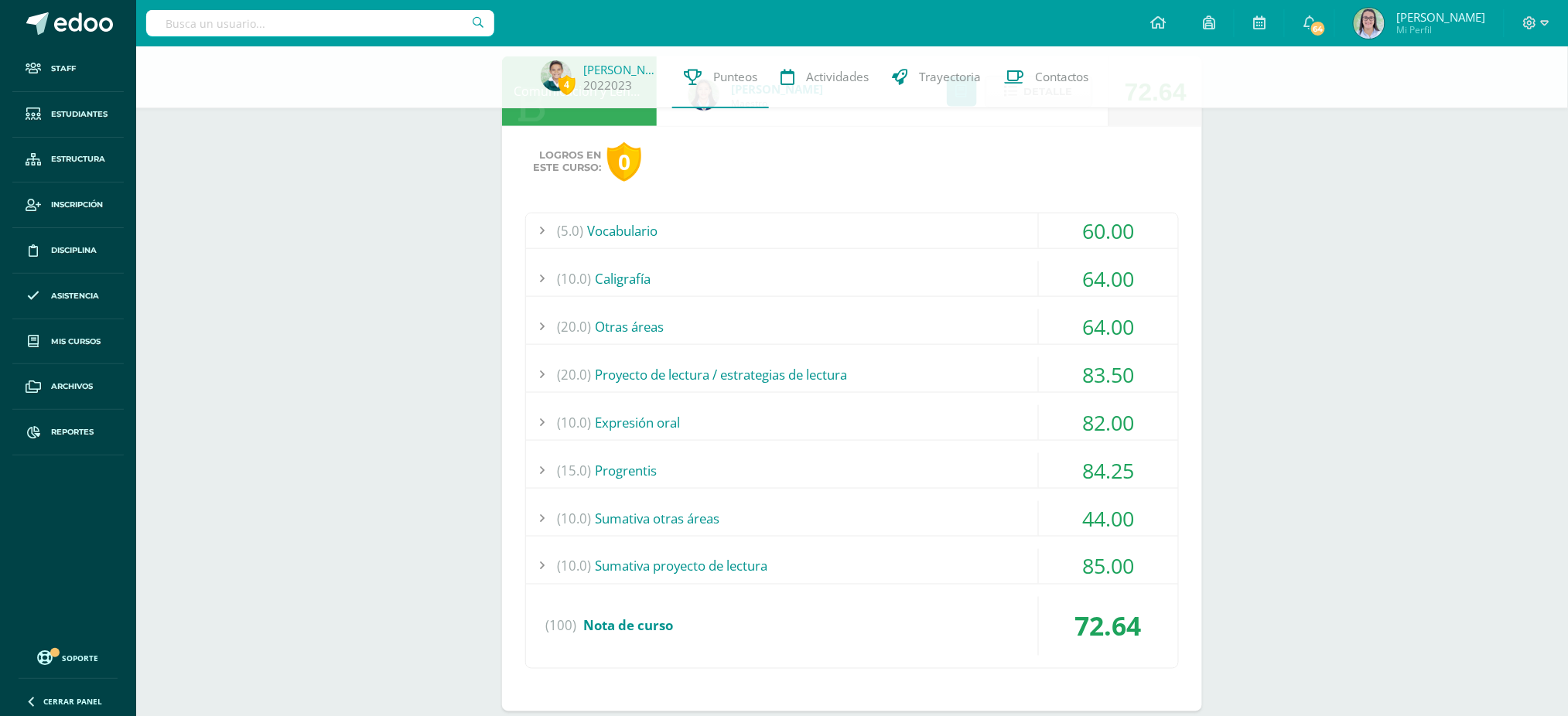
click at [819, 505] on div "(10.0) Sumativa otras áreas" at bounding box center [852, 518] width 652 height 34
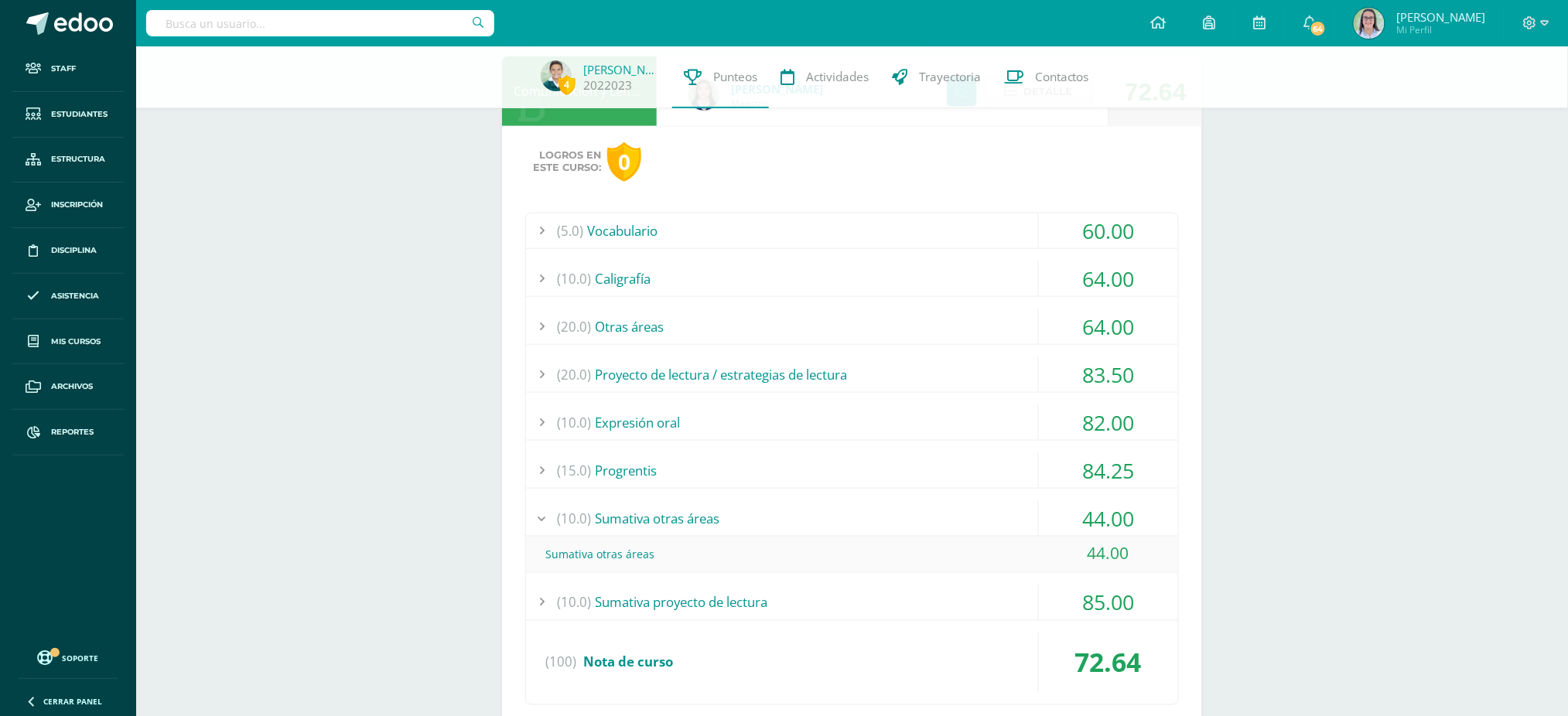
click at [819, 506] on div "(10.0) Sumativa otras áreas" at bounding box center [852, 518] width 652 height 34
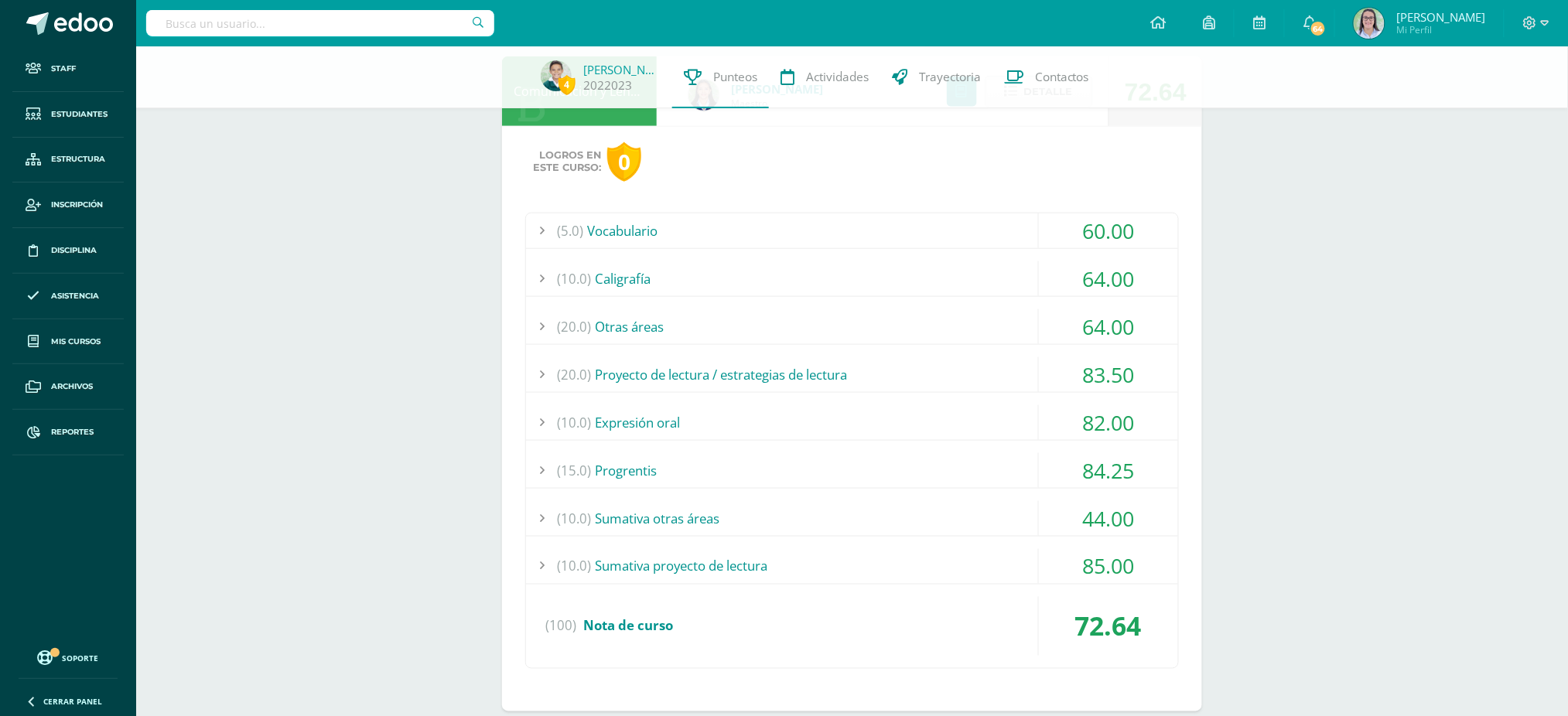
click at [847, 562] on div "(10.0) Sumativa proyecto de lectura" at bounding box center [852, 566] width 652 height 34
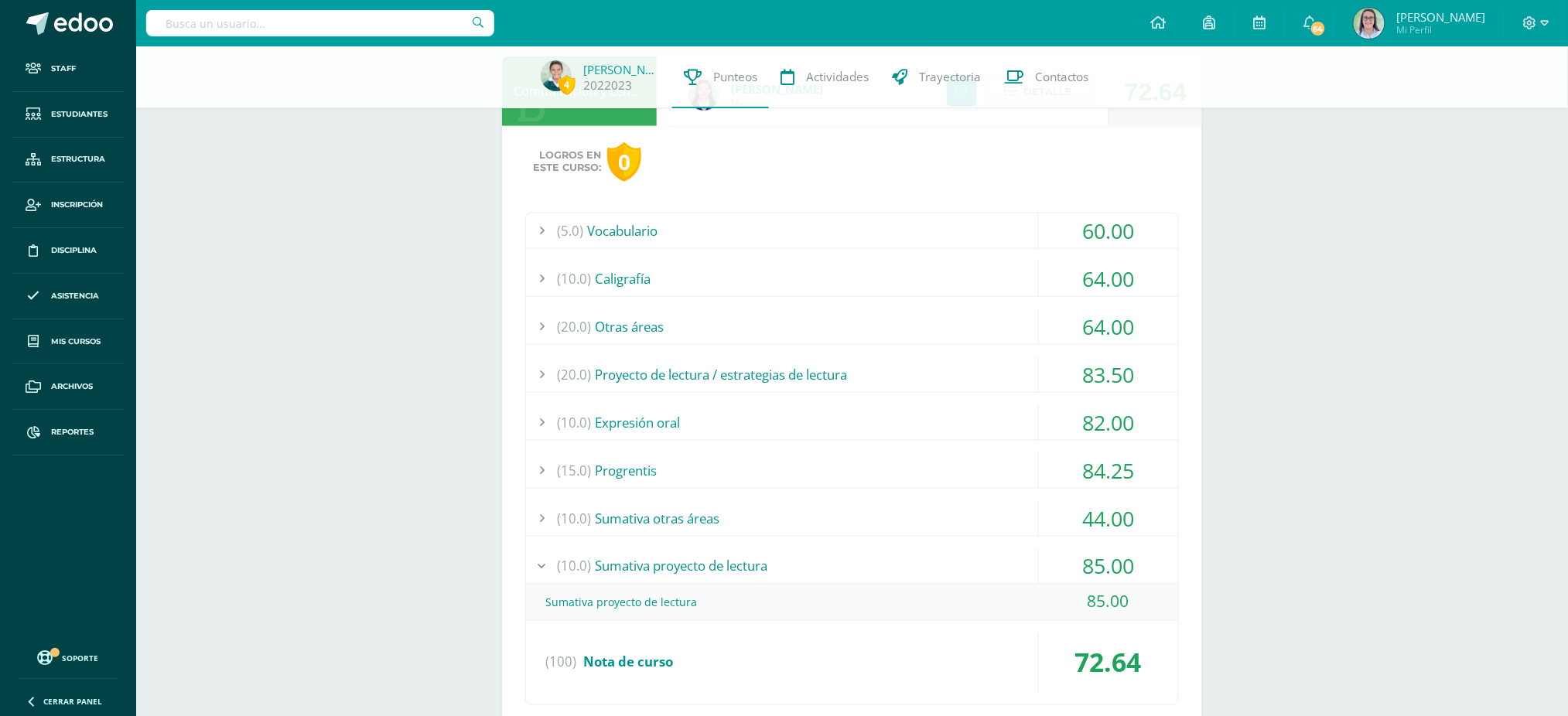
click at [847, 562] on div "(10.0) Sumativa proyecto de lectura" at bounding box center [852, 566] width 652 height 34
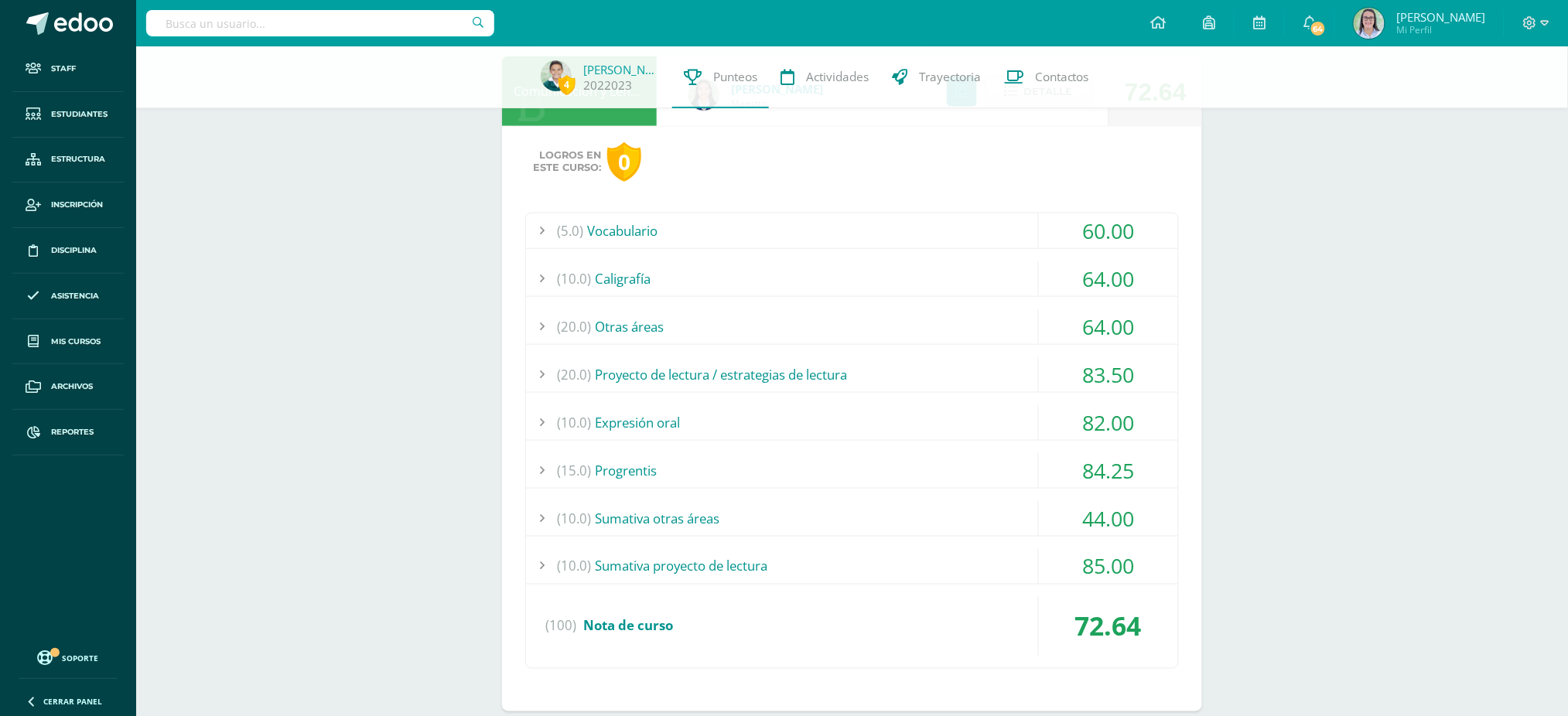
click at [877, 506] on div "(10.0) Sumativa otras áreas" at bounding box center [852, 518] width 652 height 34
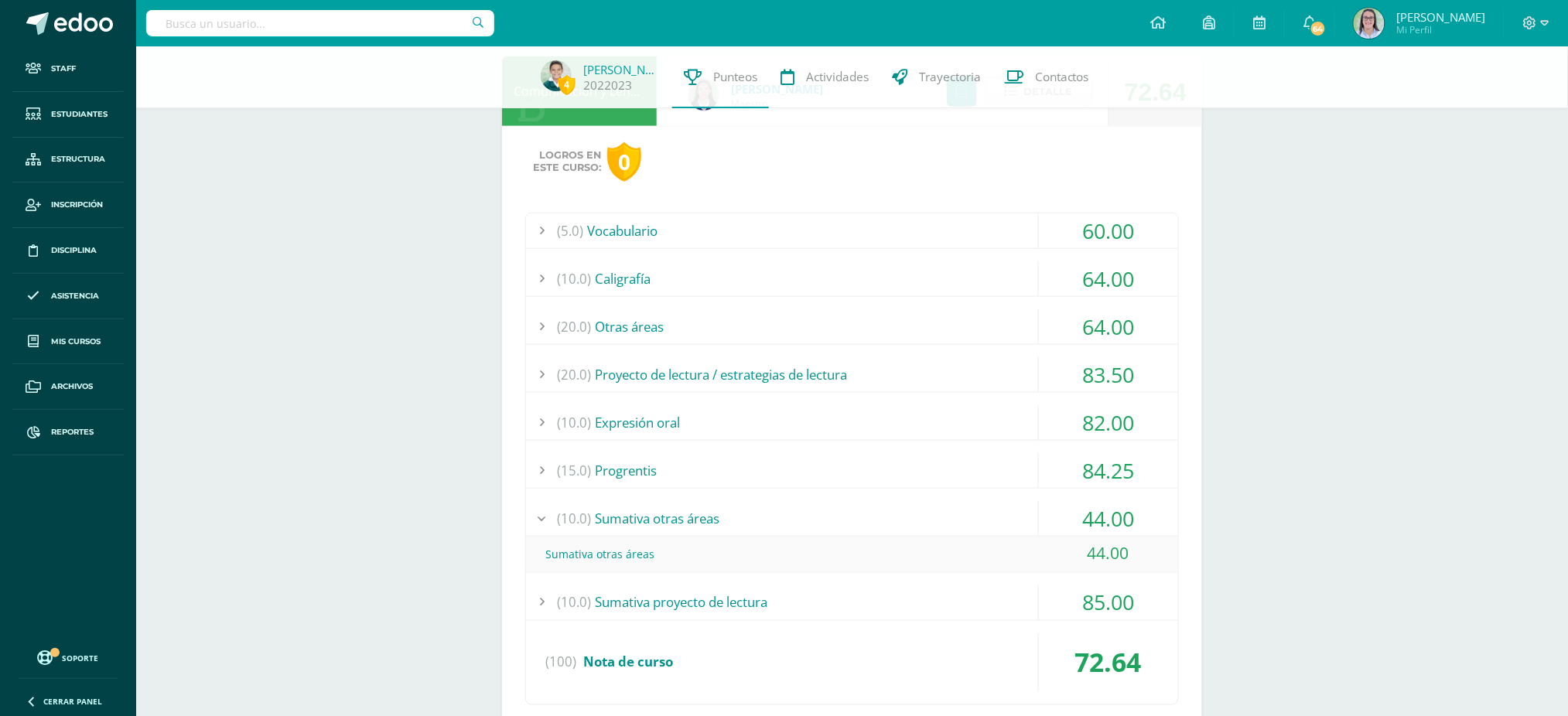
click at [867, 502] on div "(10.0) Sumativa otras áreas" at bounding box center [852, 518] width 652 height 34
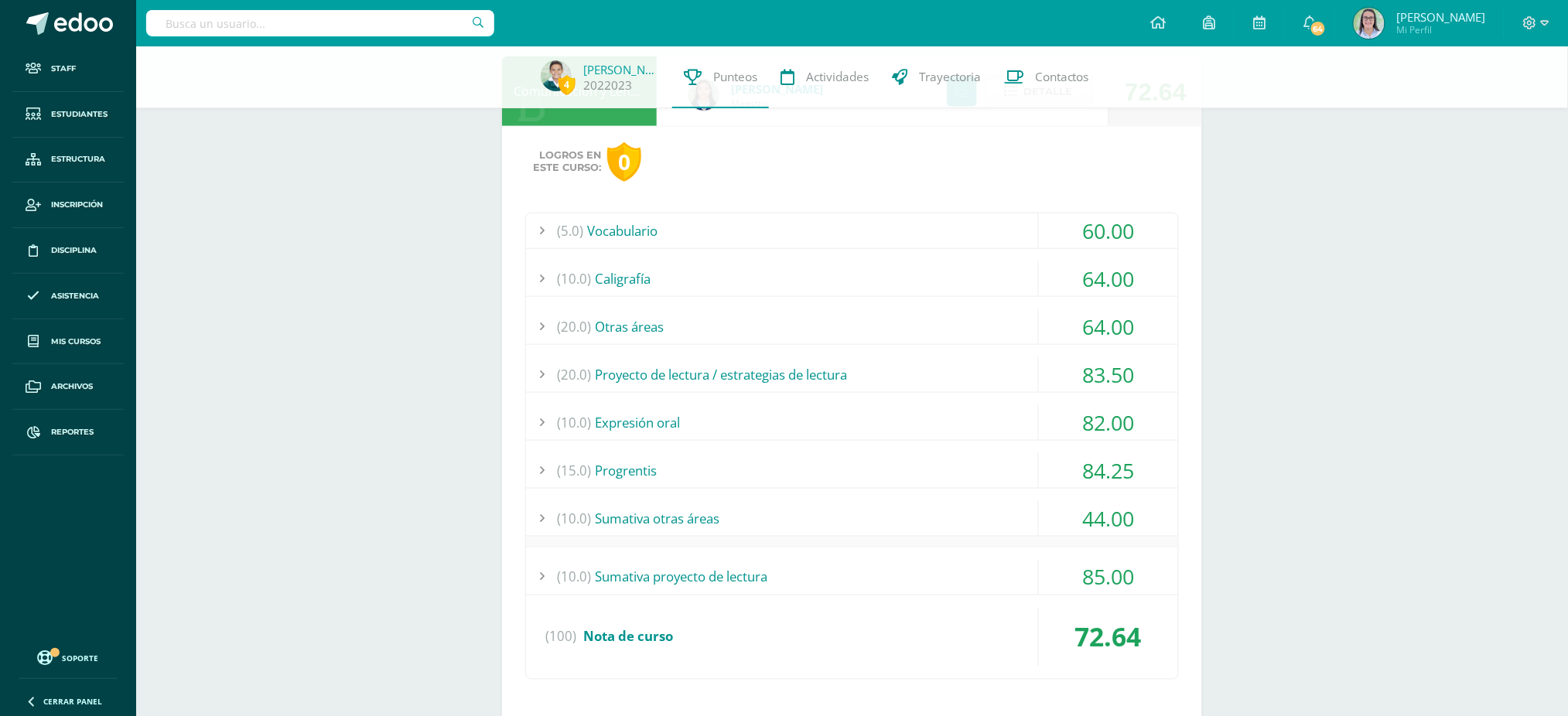
click at [870, 463] on div "(15.0) Progrentis" at bounding box center [852, 469] width 652 height 34
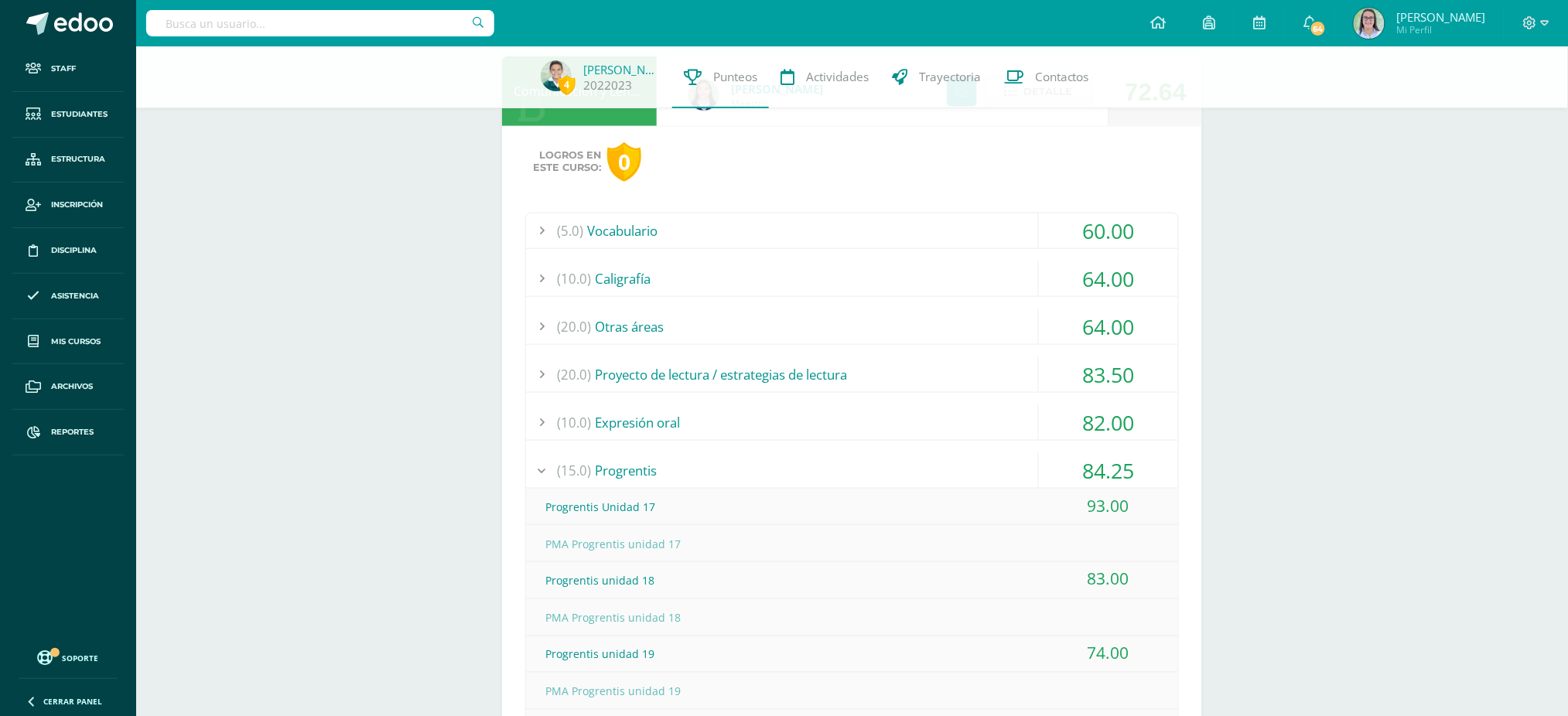
click at [870, 463] on div "(15.0) Progrentis" at bounding box center [852, 469] width 652 height 34
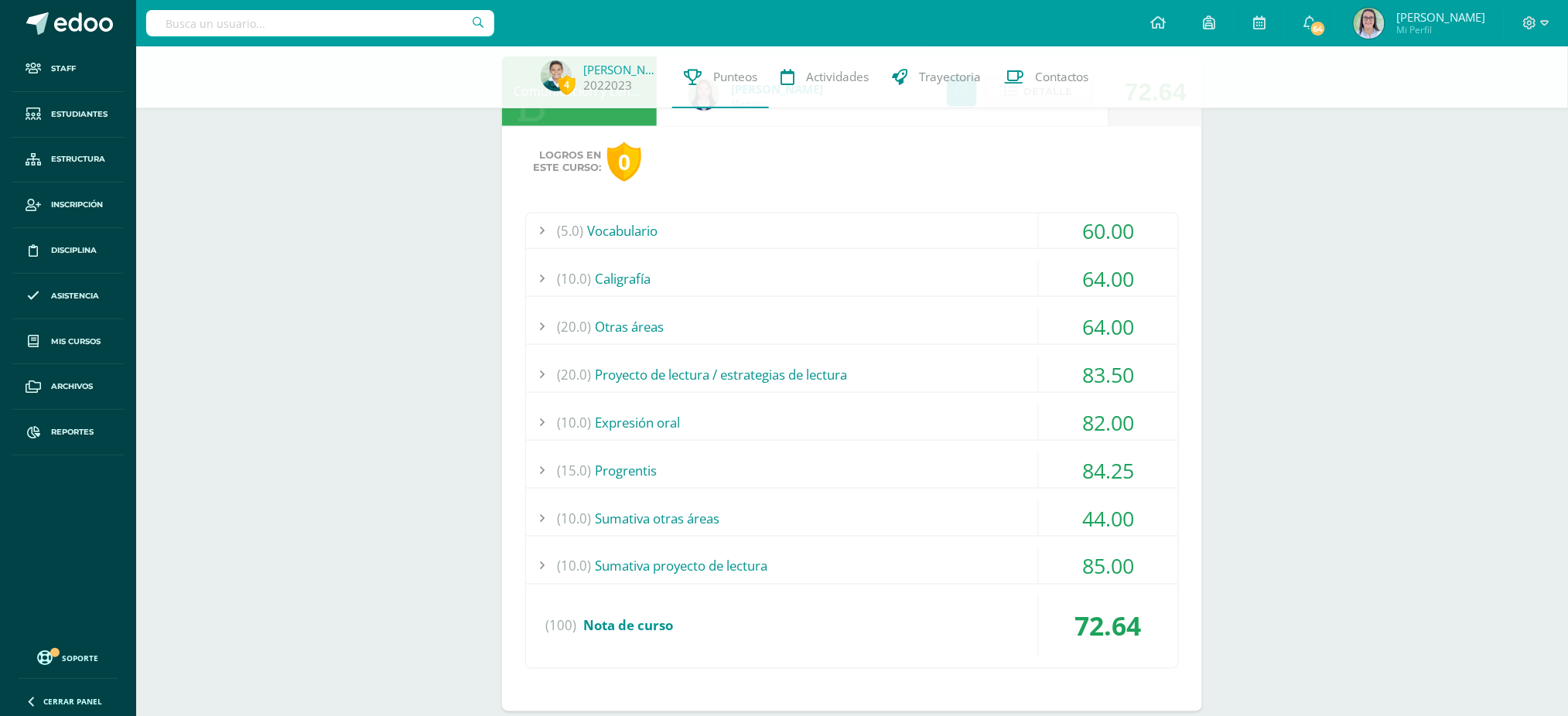
click at [886, 416] on div "(10.0) Expresión oral" at bounding box center [852, 421] width 652 height 34
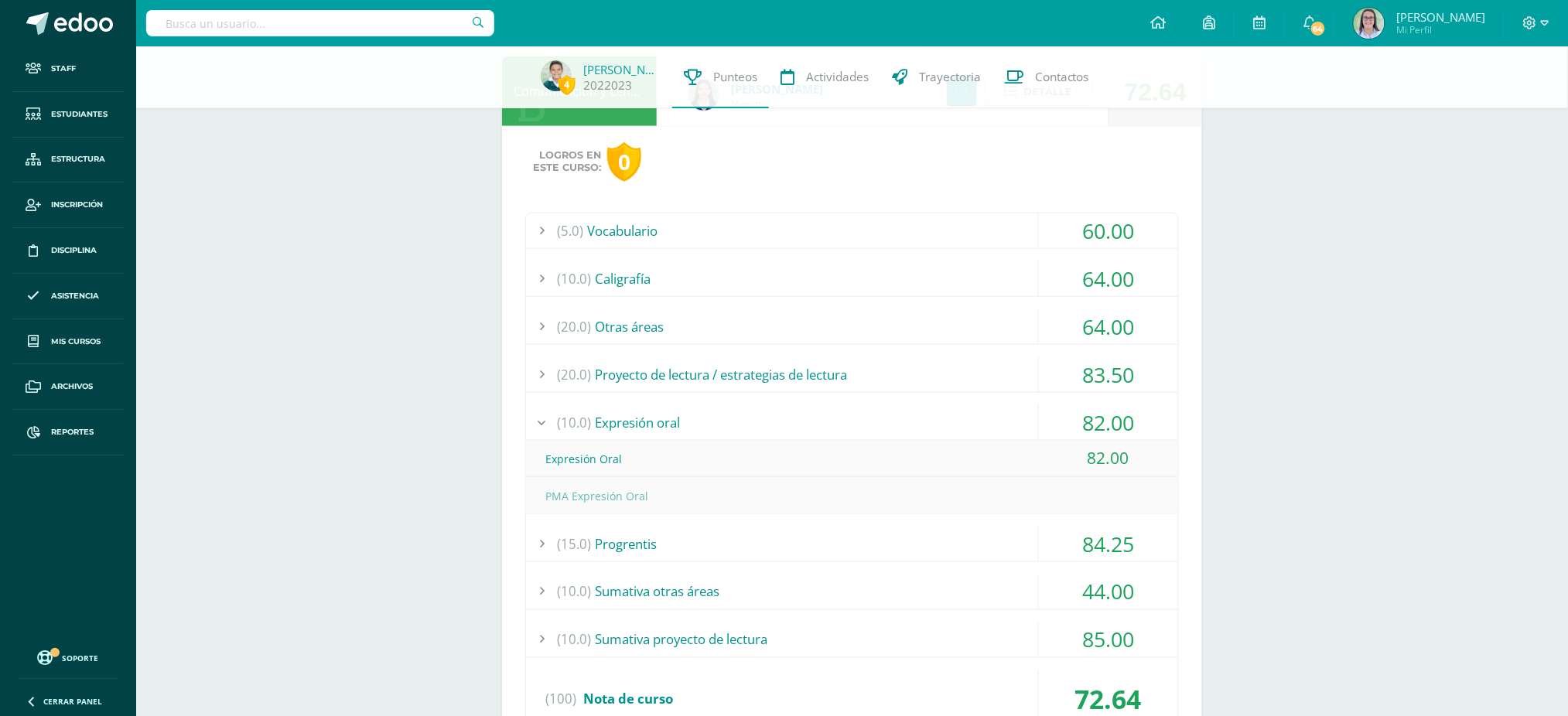
click at [886, 416] on div "(10.0) Expresión oral" at bounding box center [852, 421] width 652 height 34
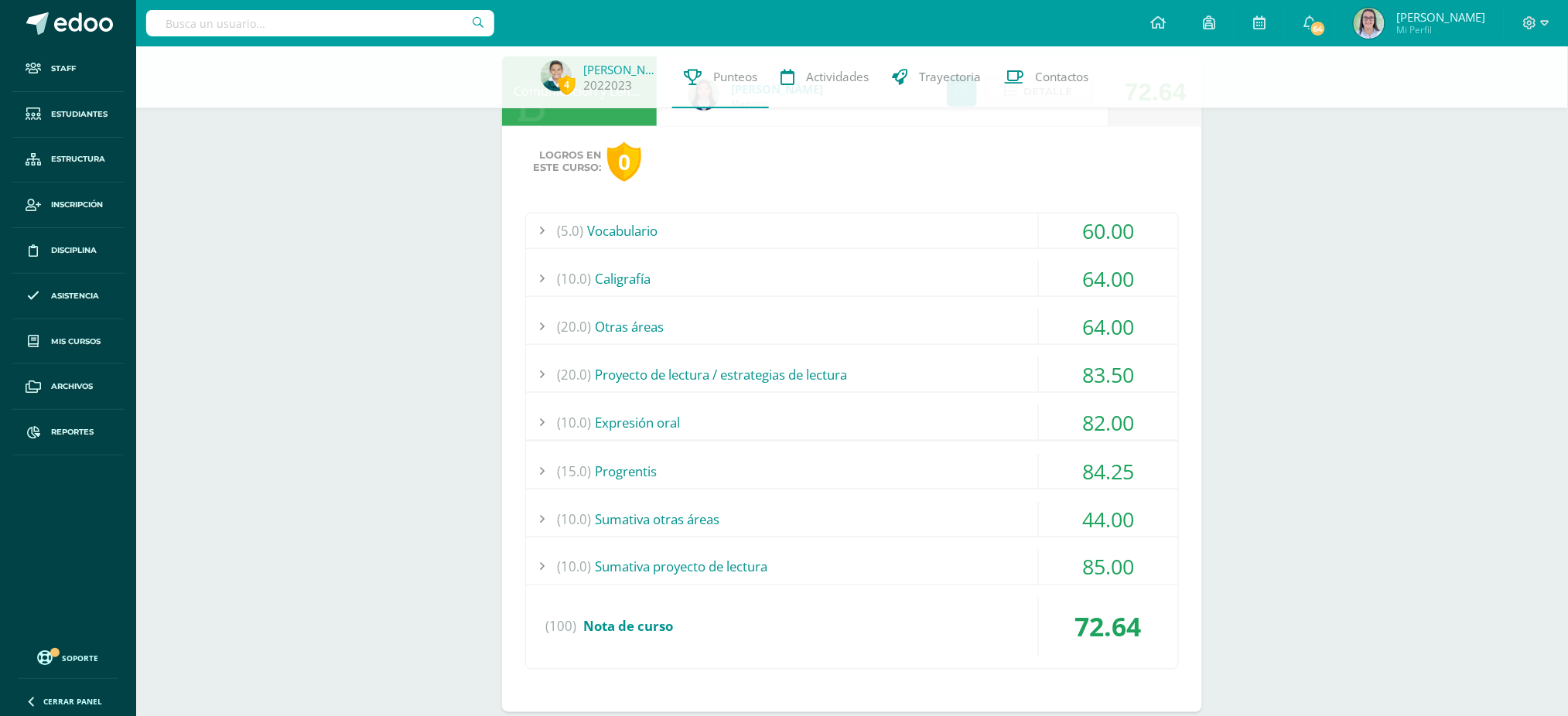
click at [889, 382] on div "(20.0) Proyecto de lectura / estrategias de lectura" at bounding box center [852, 374] width 652 height 34
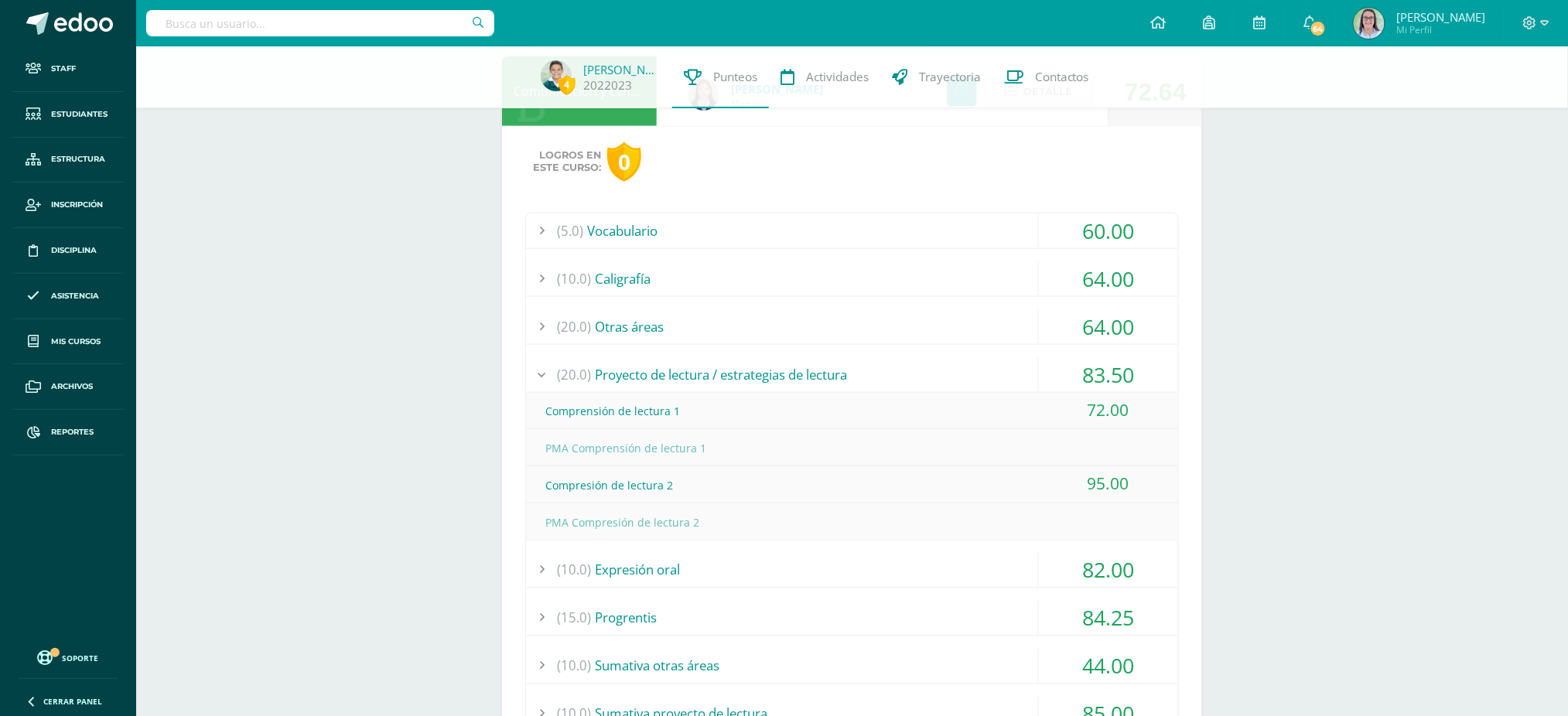
click at [889, 382] on div "(20.0) Proyecto de lectura / estrategias de lectura" at bounding box center [852, 374] width 652 height 34
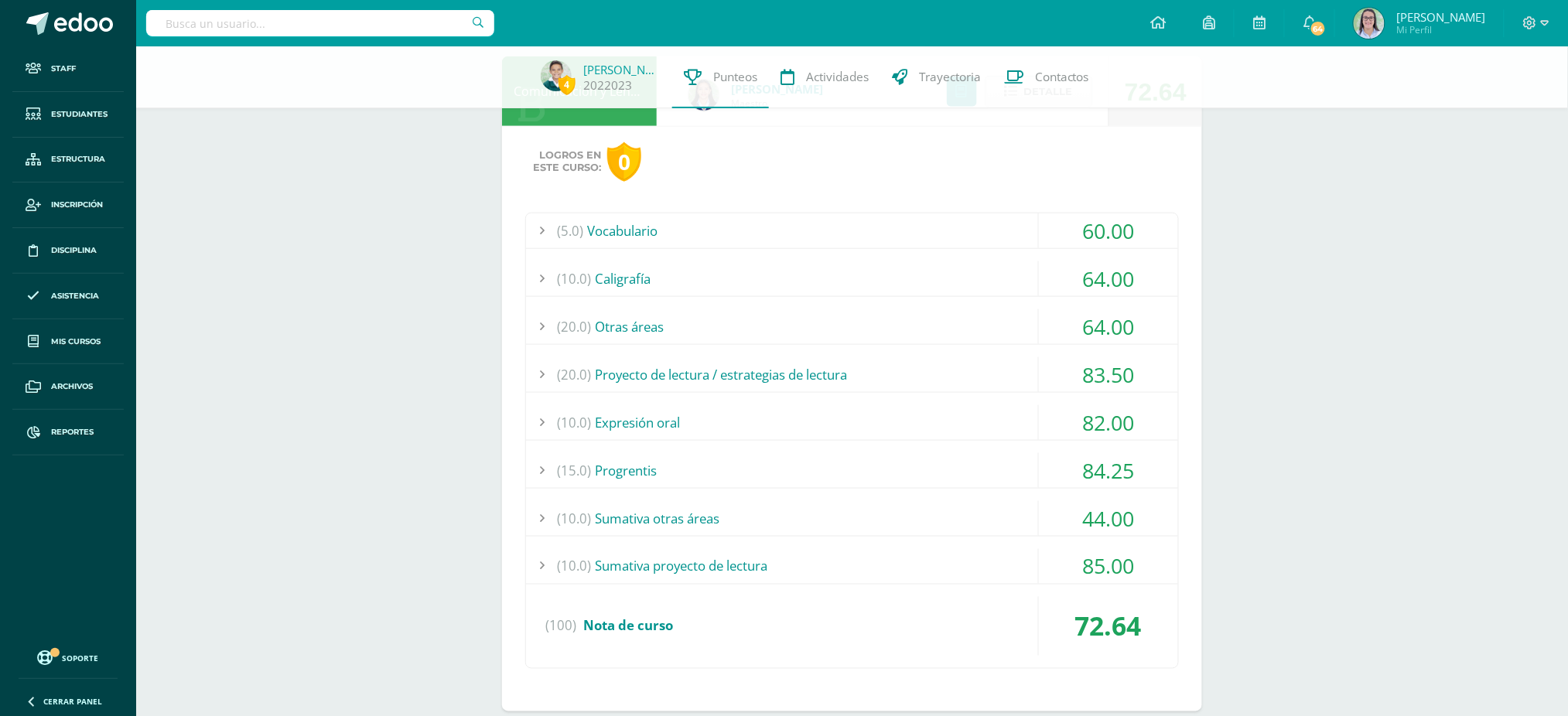
click at [981, 236] on div "(5.0) Vocabulario" at bounding box center [852, 230] width 652 height 34
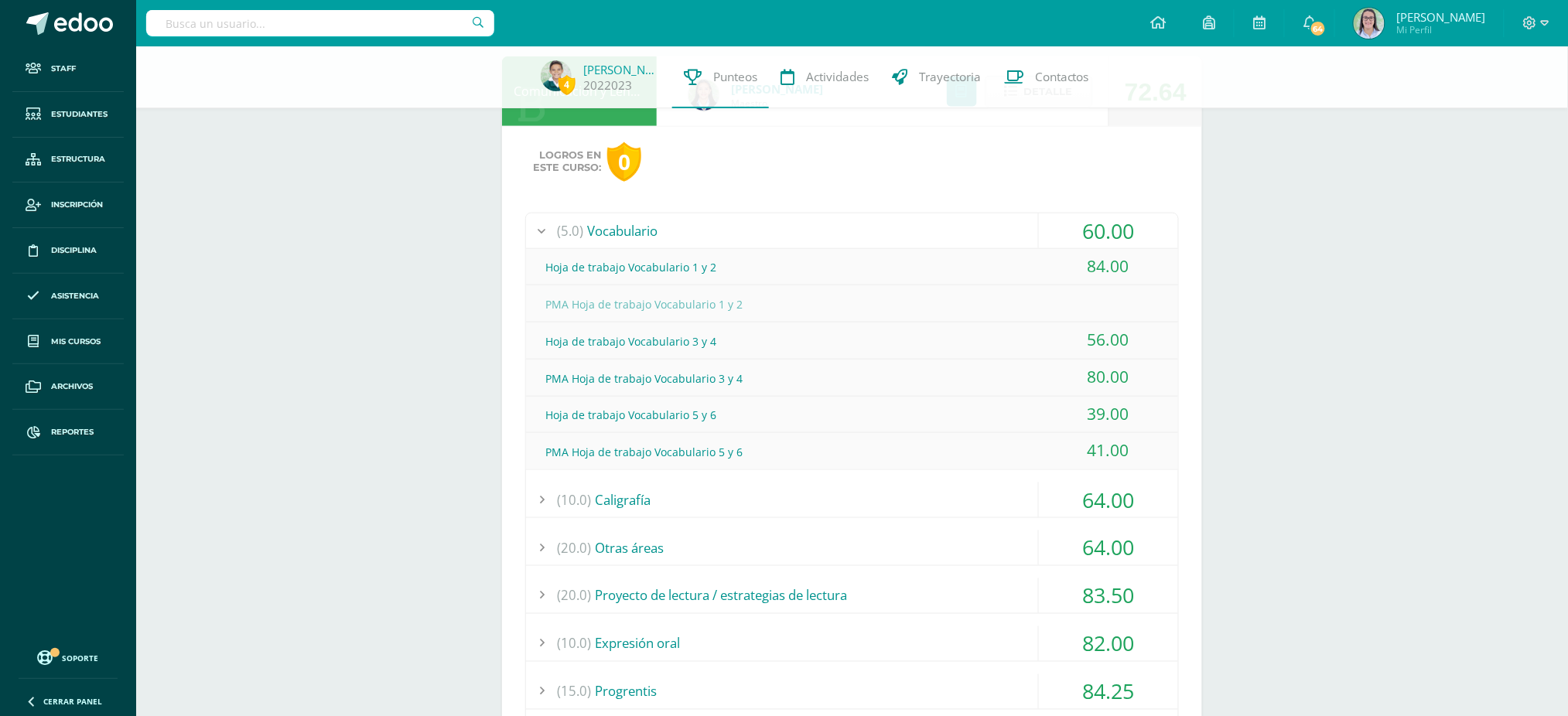
click at [981, 236] on div "(5.0) Vocabulario" at bounding box center [852, 230] width 652 height 34
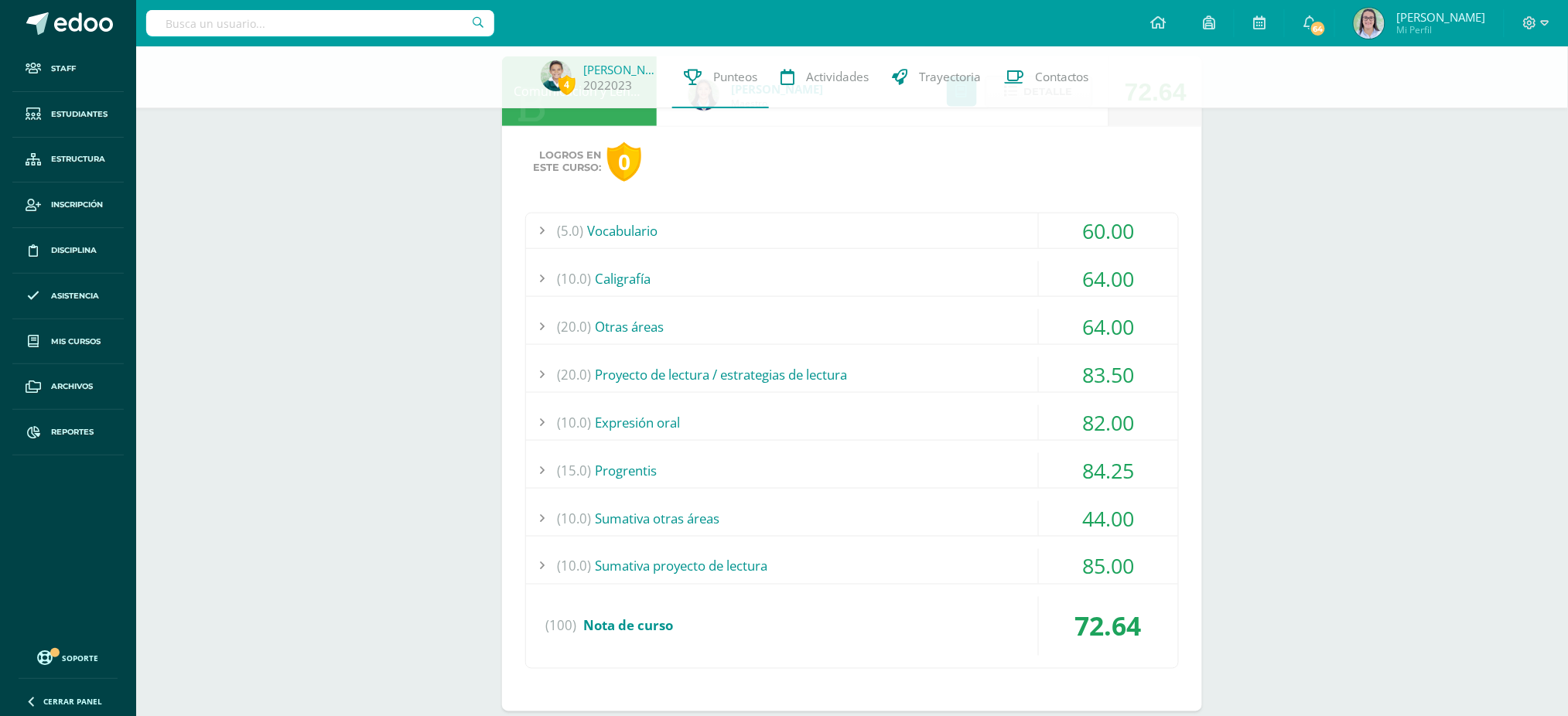
click at [973, 285] on div "(10.0) Caligrafía" at bounding box center [852, 278] width 652 height 34
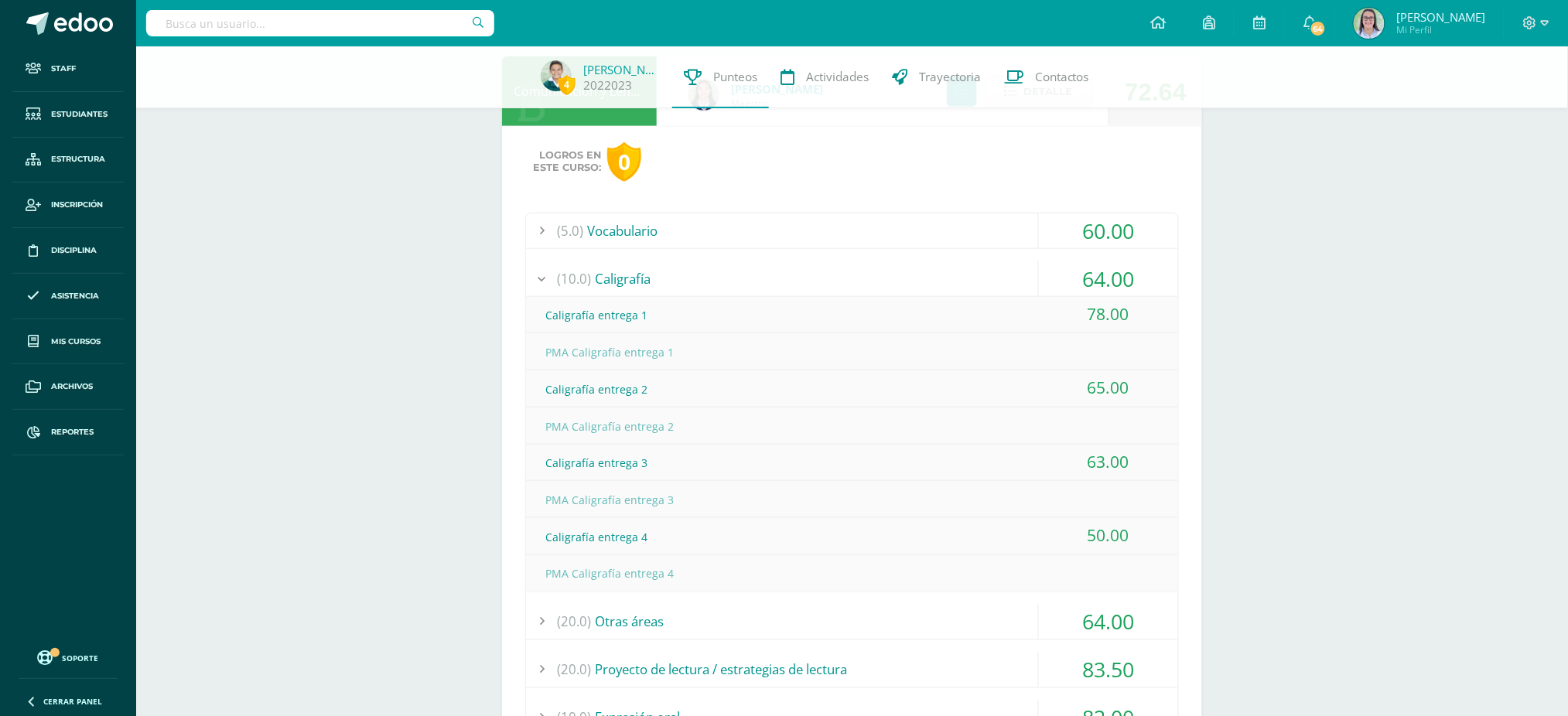
click at [973, 285] on div "(10.0) Caligrafía" at bounding box center [852, 278] width 652 height 34
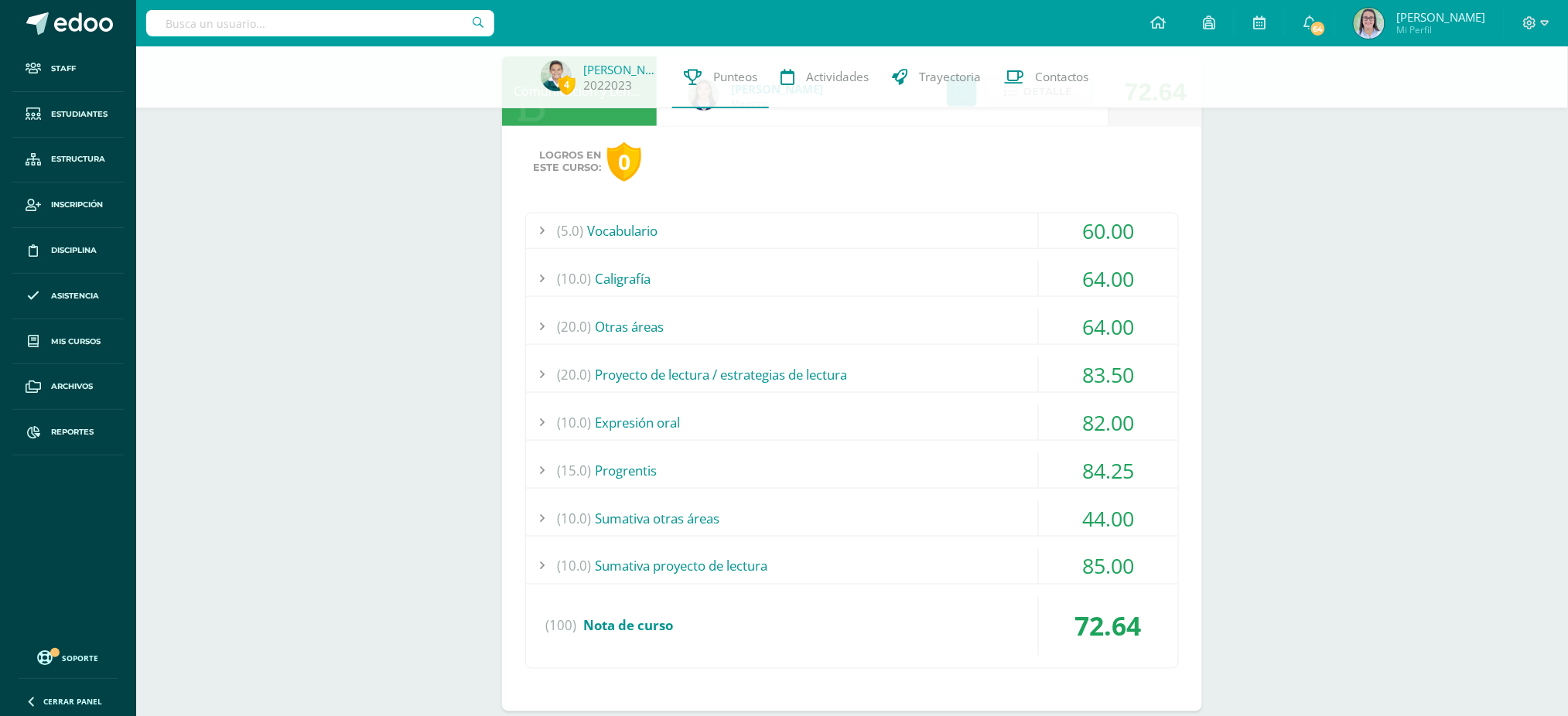
click at [973, 285] on div "(10.0) Caligrafía" at bounding box center [852, 278] width 652 height 34
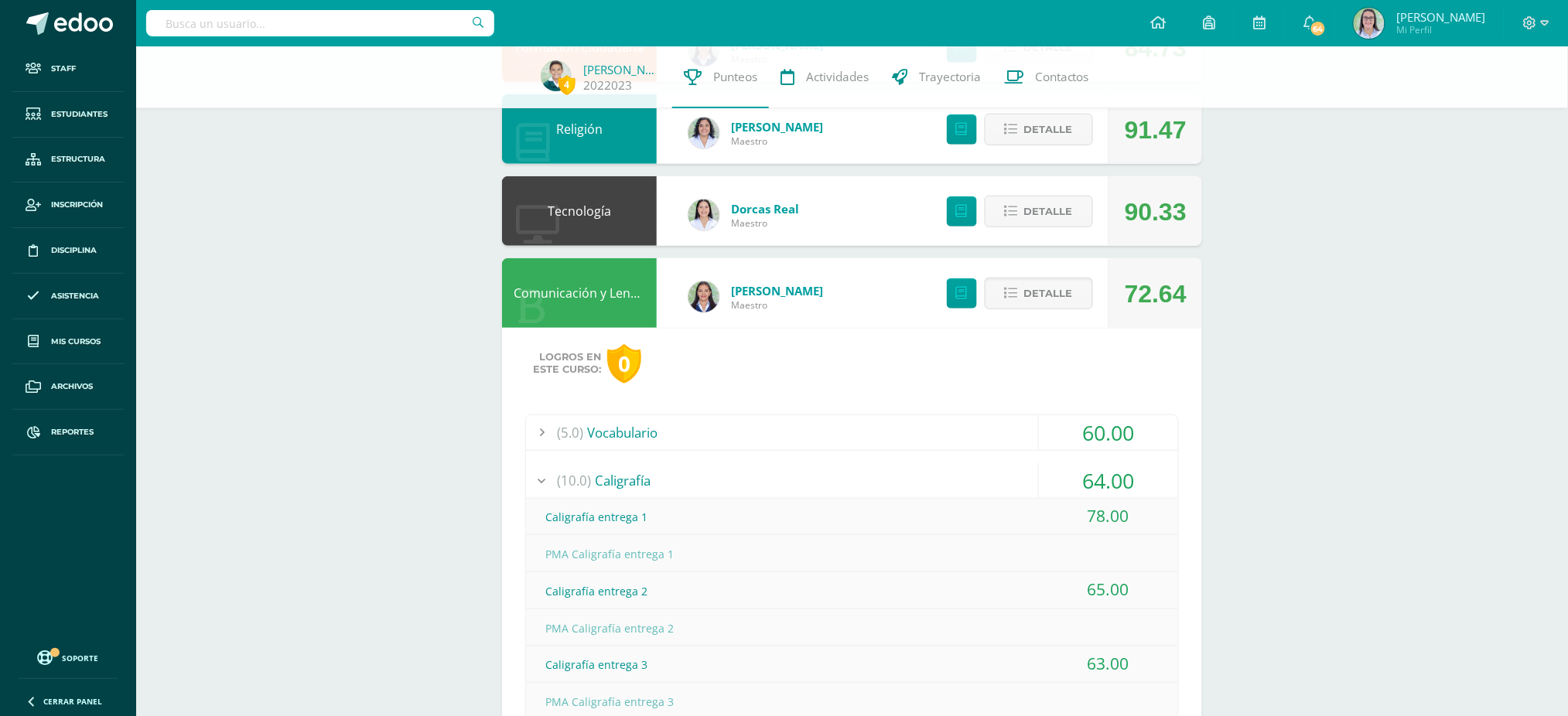
scroll to position [309, 0]
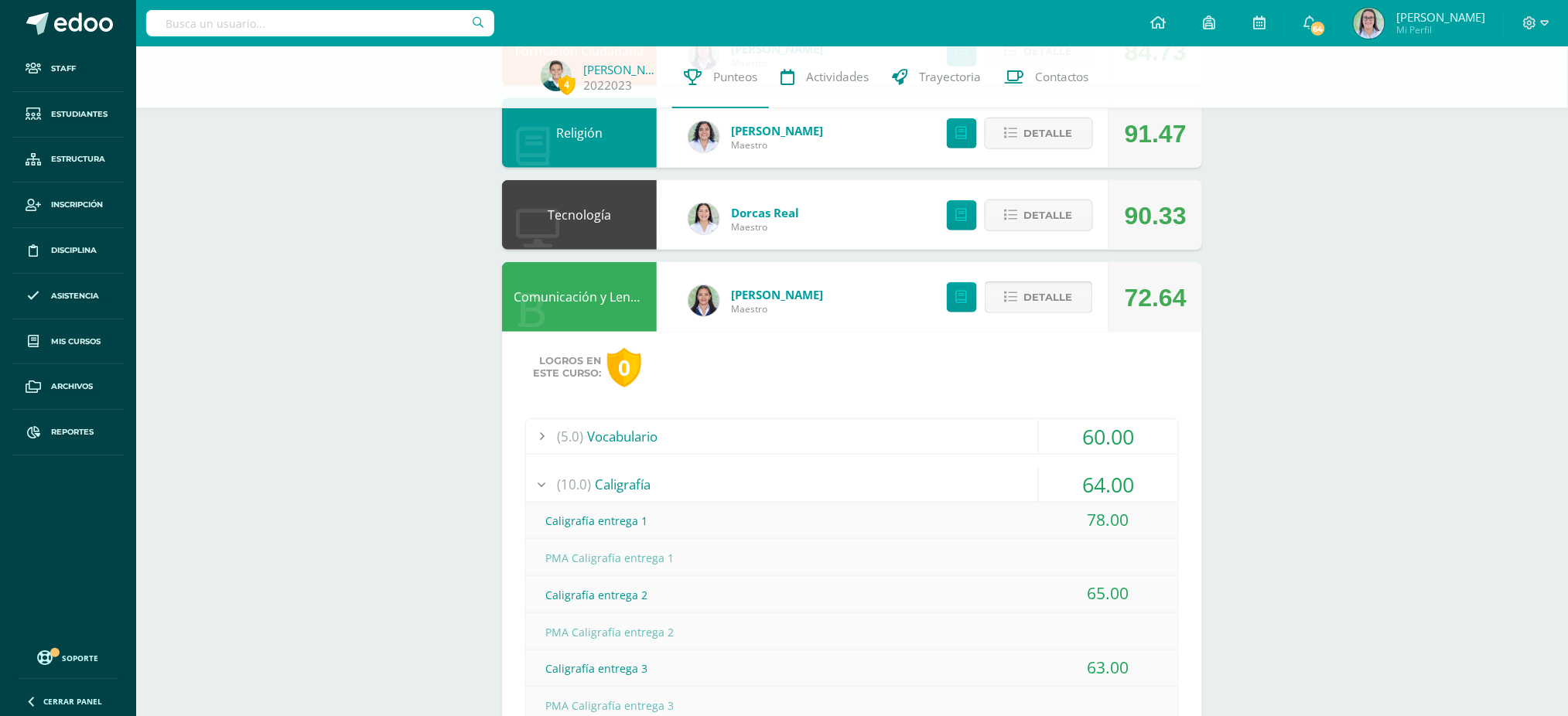
click at [1020, 304] on button "Detalle" at bounding box center [1038, 298] width 108 height 31
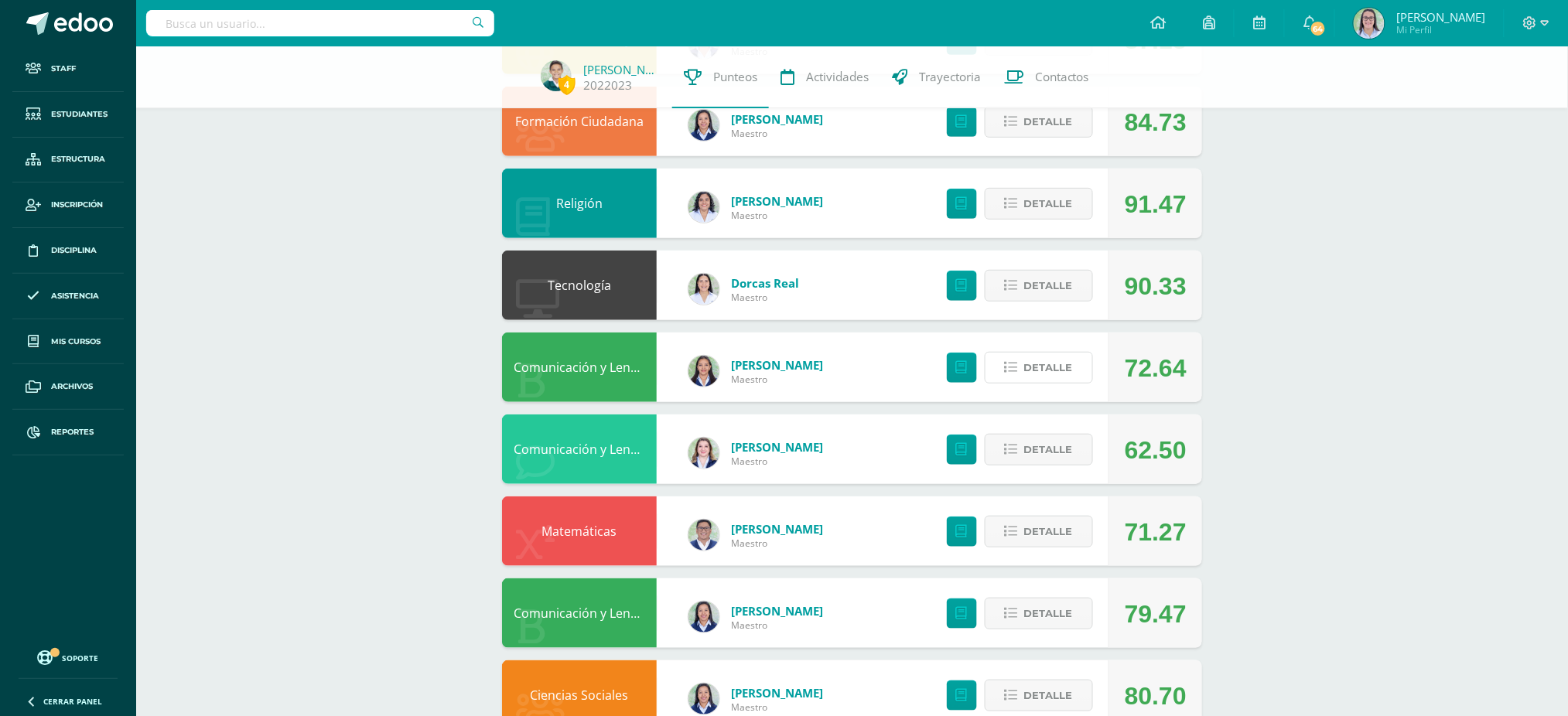
scroll to position [178, 0]
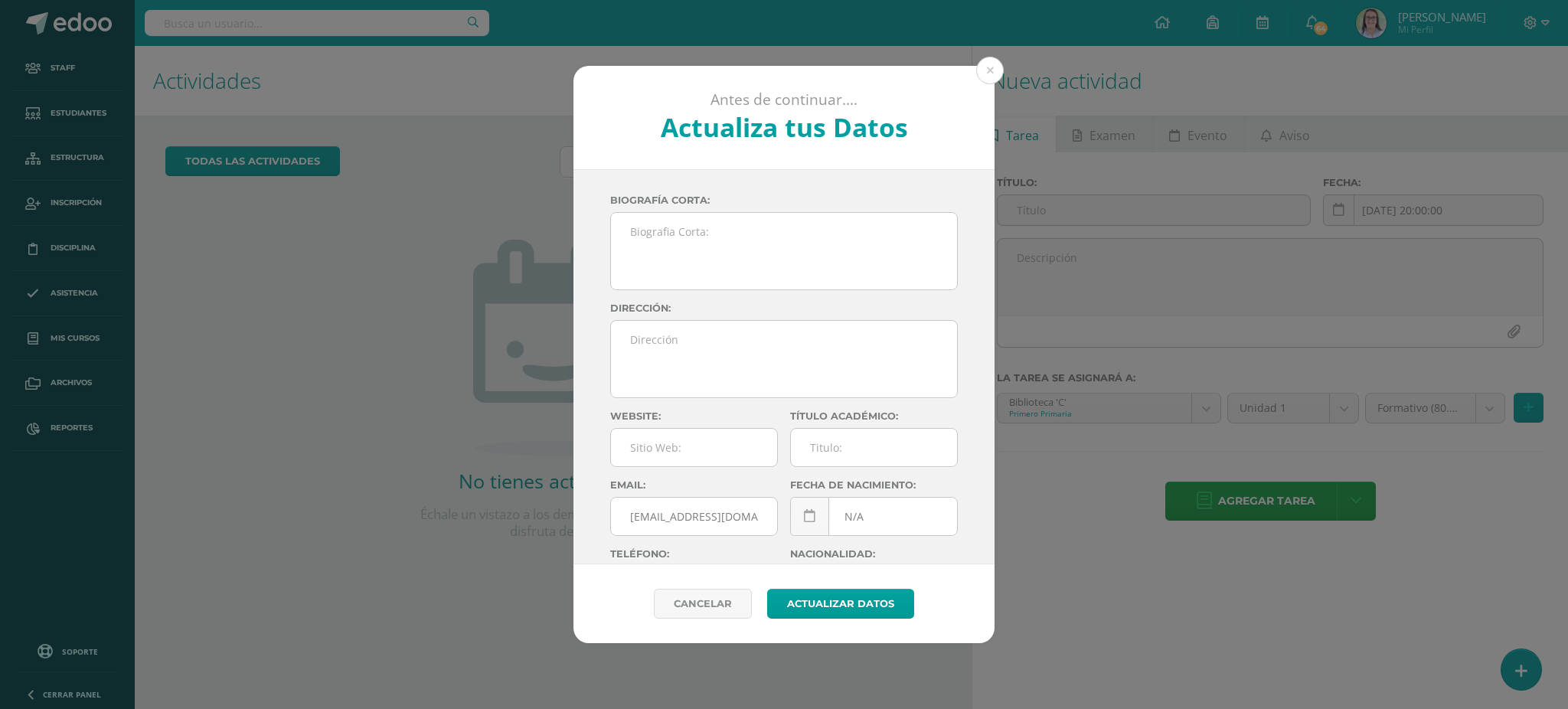
click at [820, 80] on button at bounding box center [990, 70] width 27 height 27
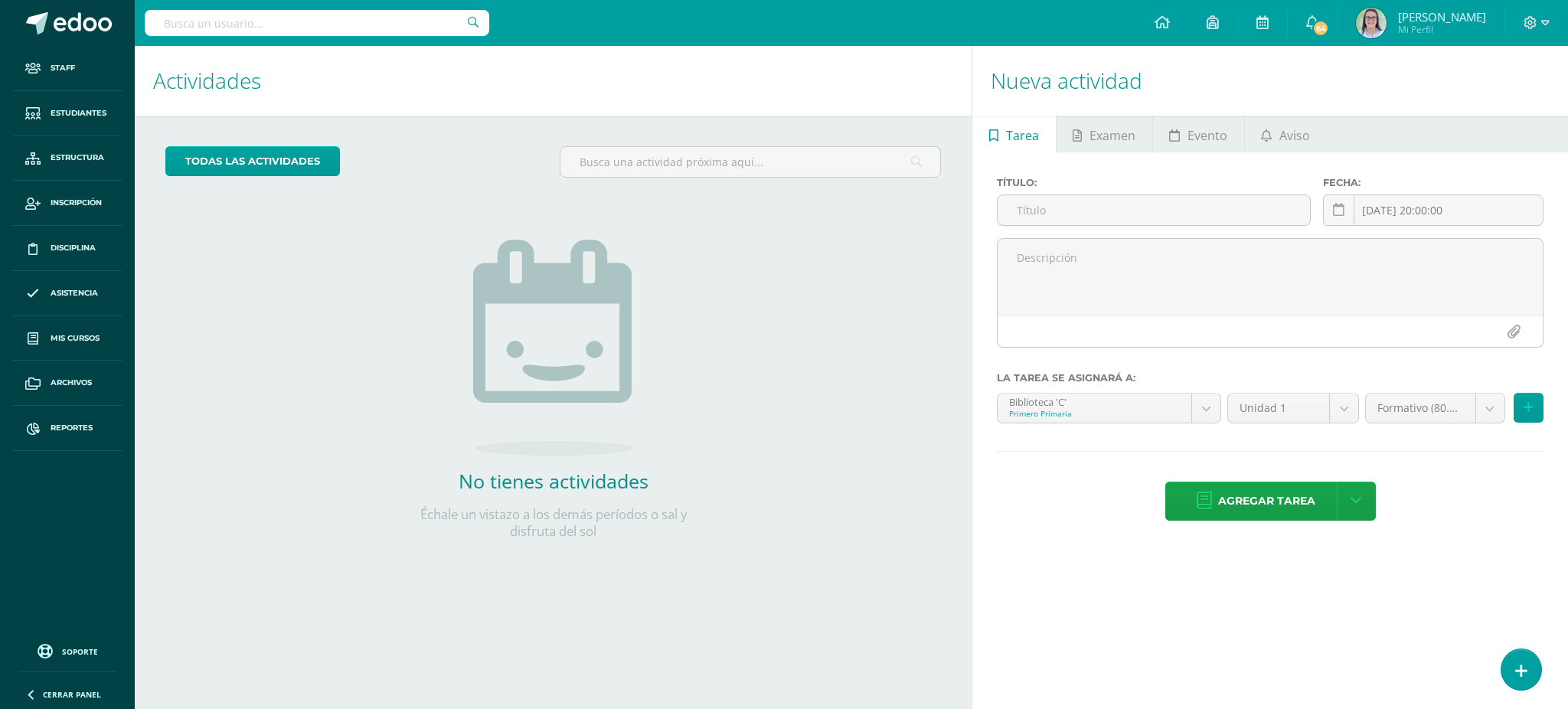
click at [217, 12] on input "text" at bounding box center [317, 22] width 344 height 26
type input "tecnología primero"
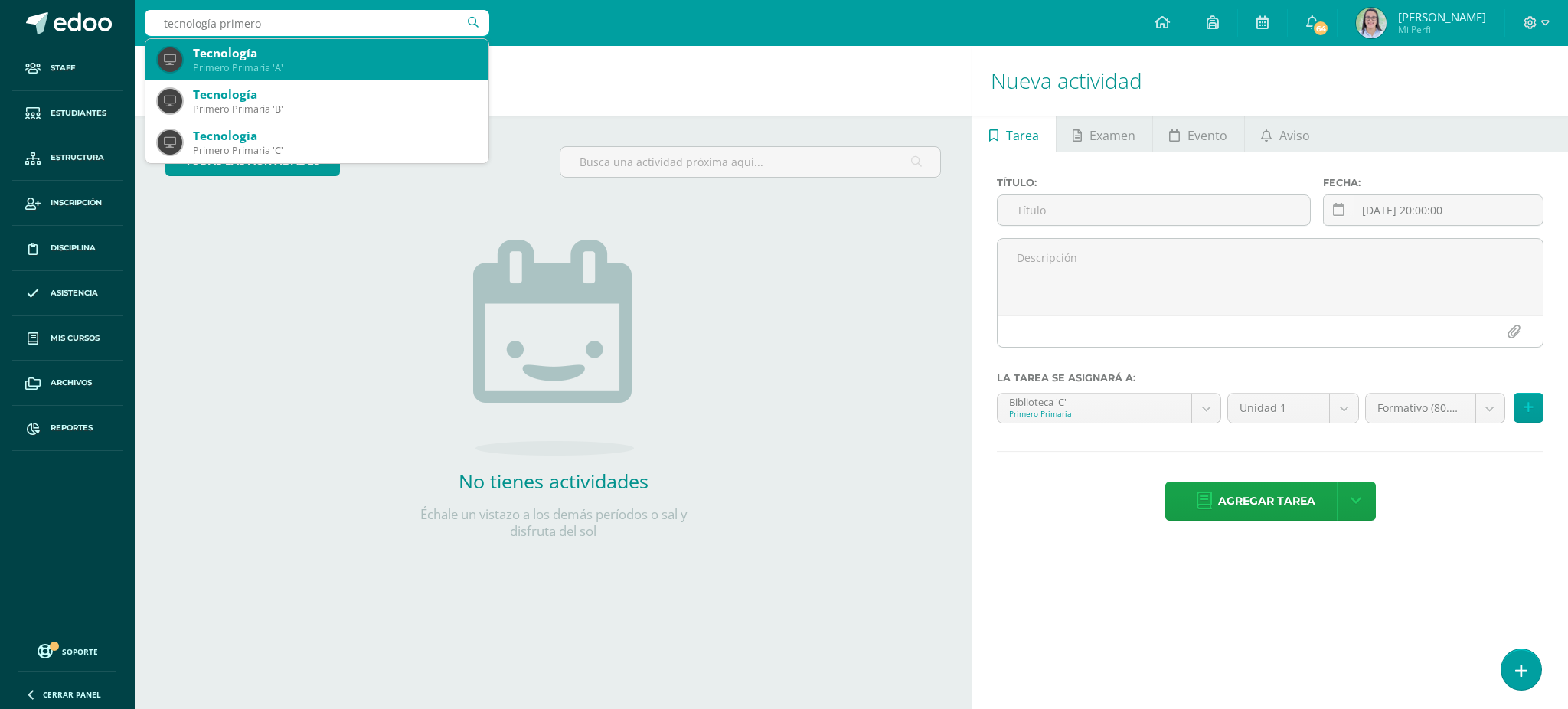
click at [211, 62] on div "Primero Primaria 'A'" at bounding box center [334, 67] width 283 height 13
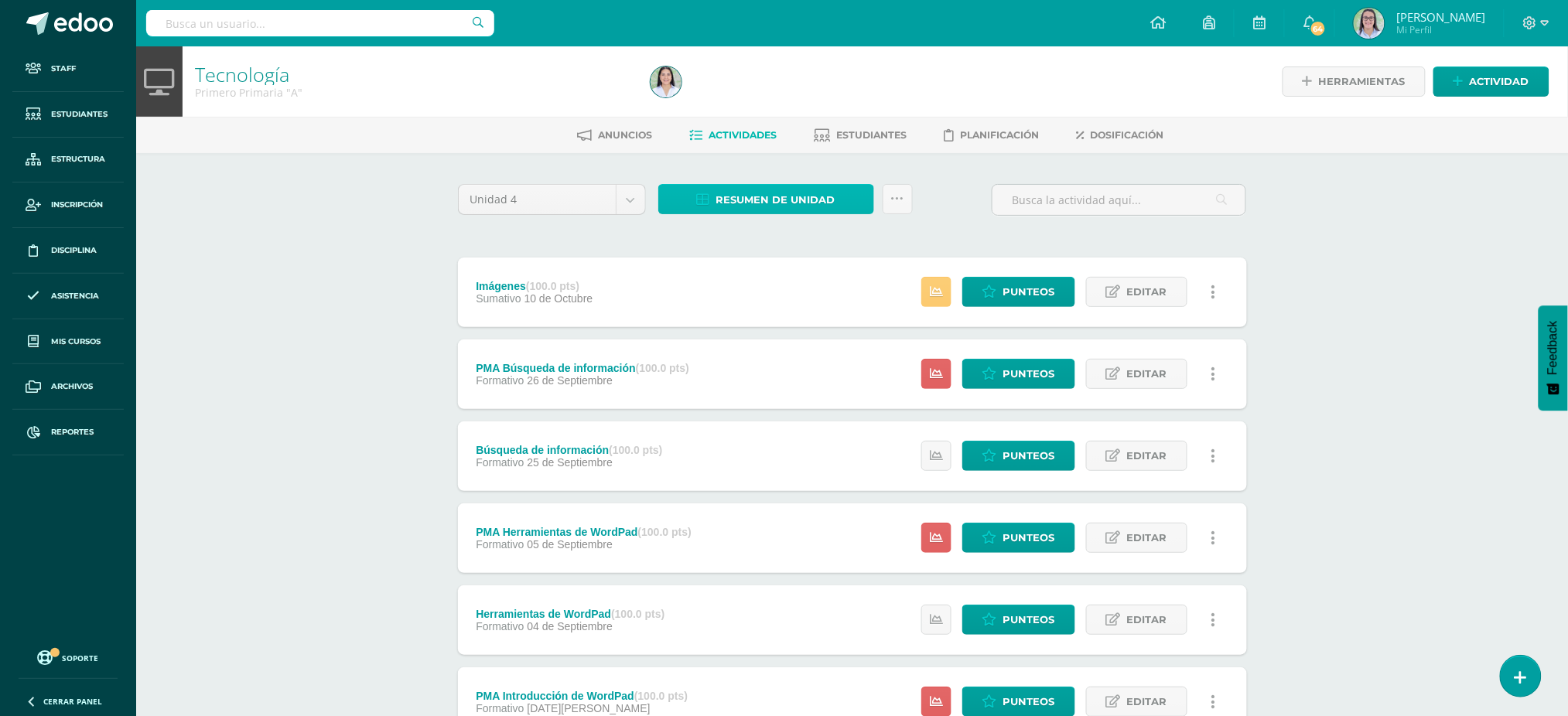
click at [787, 209] on span "Resumen de unidad" at bounding box center [775, 199] width 119 height 28
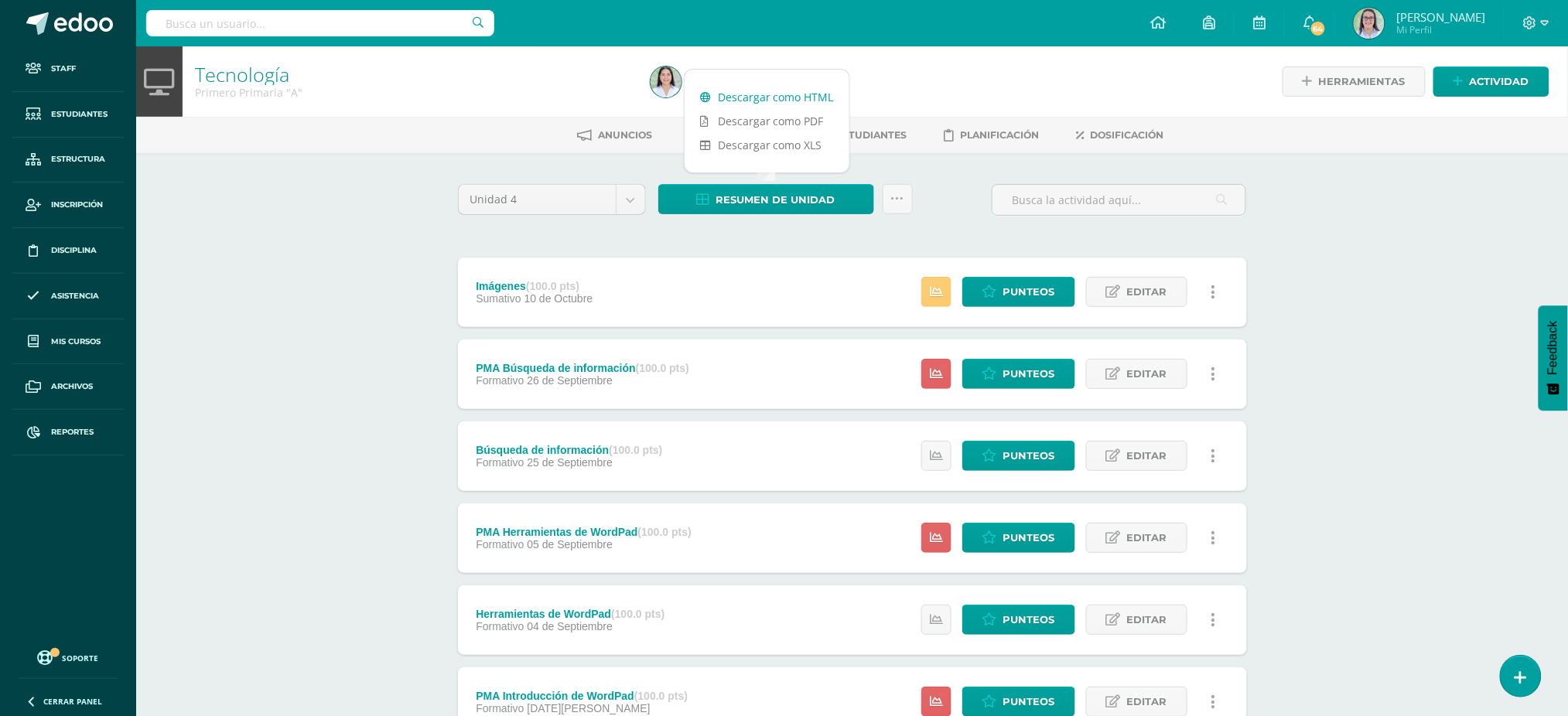
click at [775, 100] on link "Descargar como HTML" at bounding box center [767, 97] width 165 height 24
click at [414, 31] on input "text" at bounding box center [320, 23] width 348 height 27
type input "tecnología primero"
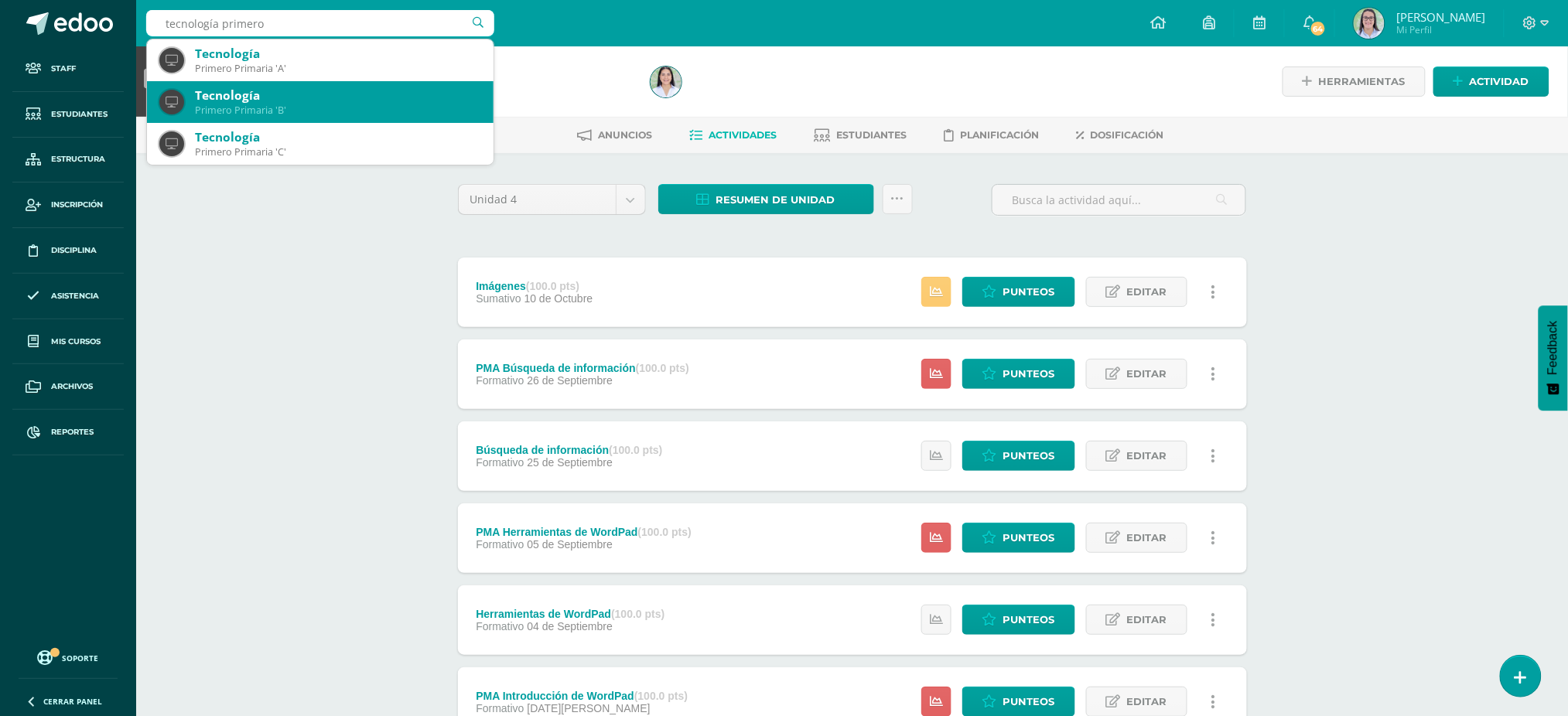
click at [378, 88] on div "Tecnología" at bounding box center [337, 95] width 286 height 17
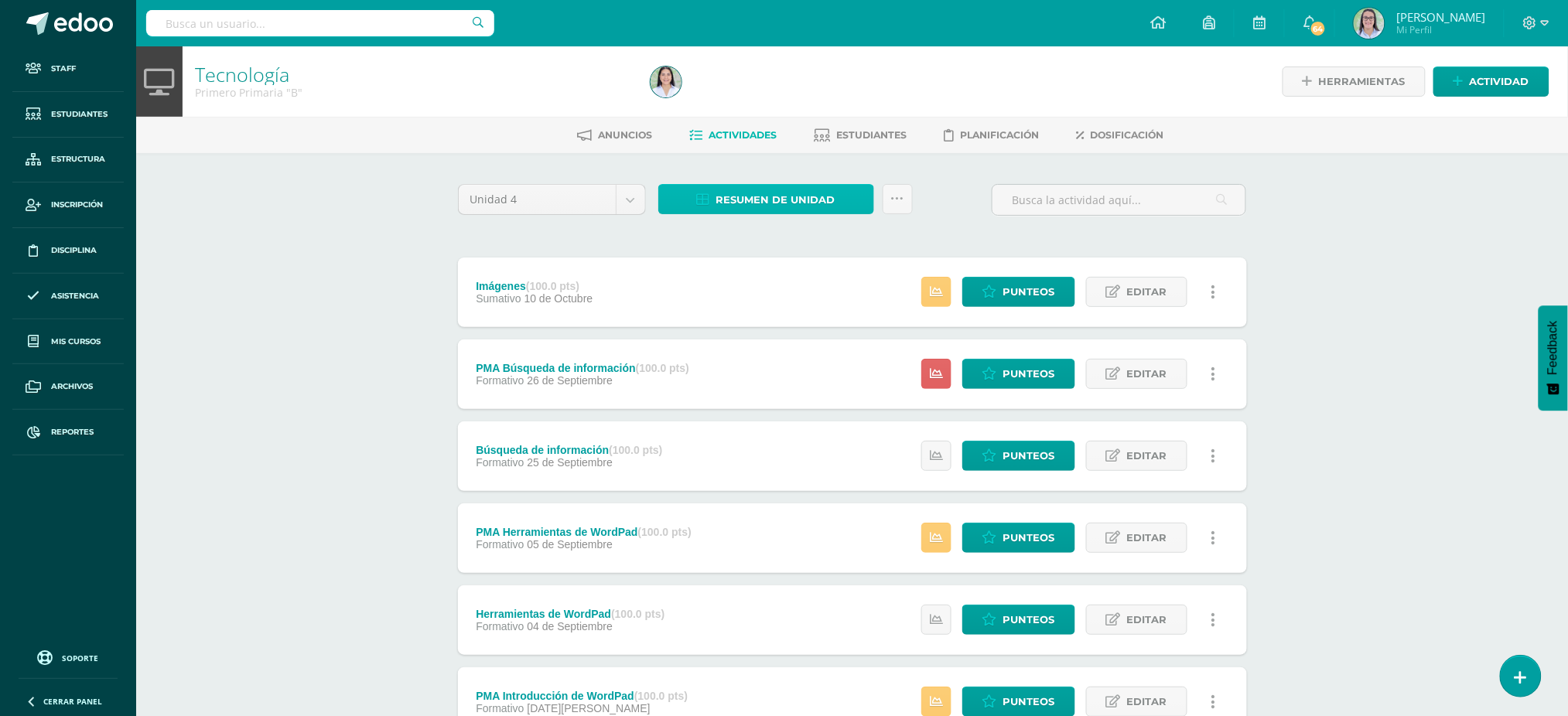
click at [728, 202] on span "Resumen de unidad" at bounding box center [775, 199] width 119 height 28
click at [780, 79] on div "Descargar como HTML Descargar como PDF Descargar como XLS" at bounding box center [766, 121] width 166 height 104
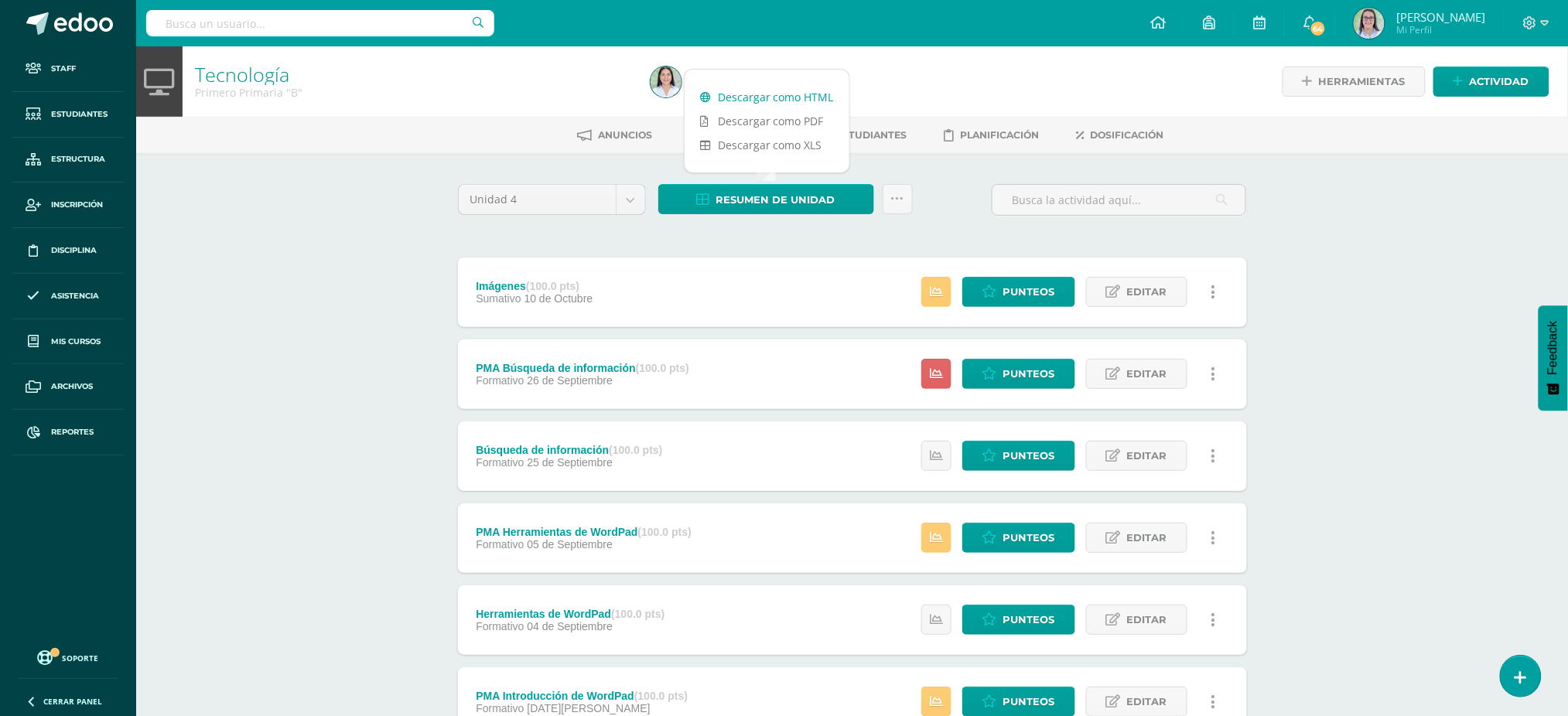
click at [778, 90] on link "Descargar como HTML" at bounding box center [767, 97] width 165 height 24
click at [390, 30] on input "text" at bounding box center [320, 23] width 348 height 27
type input "tecnología primero"
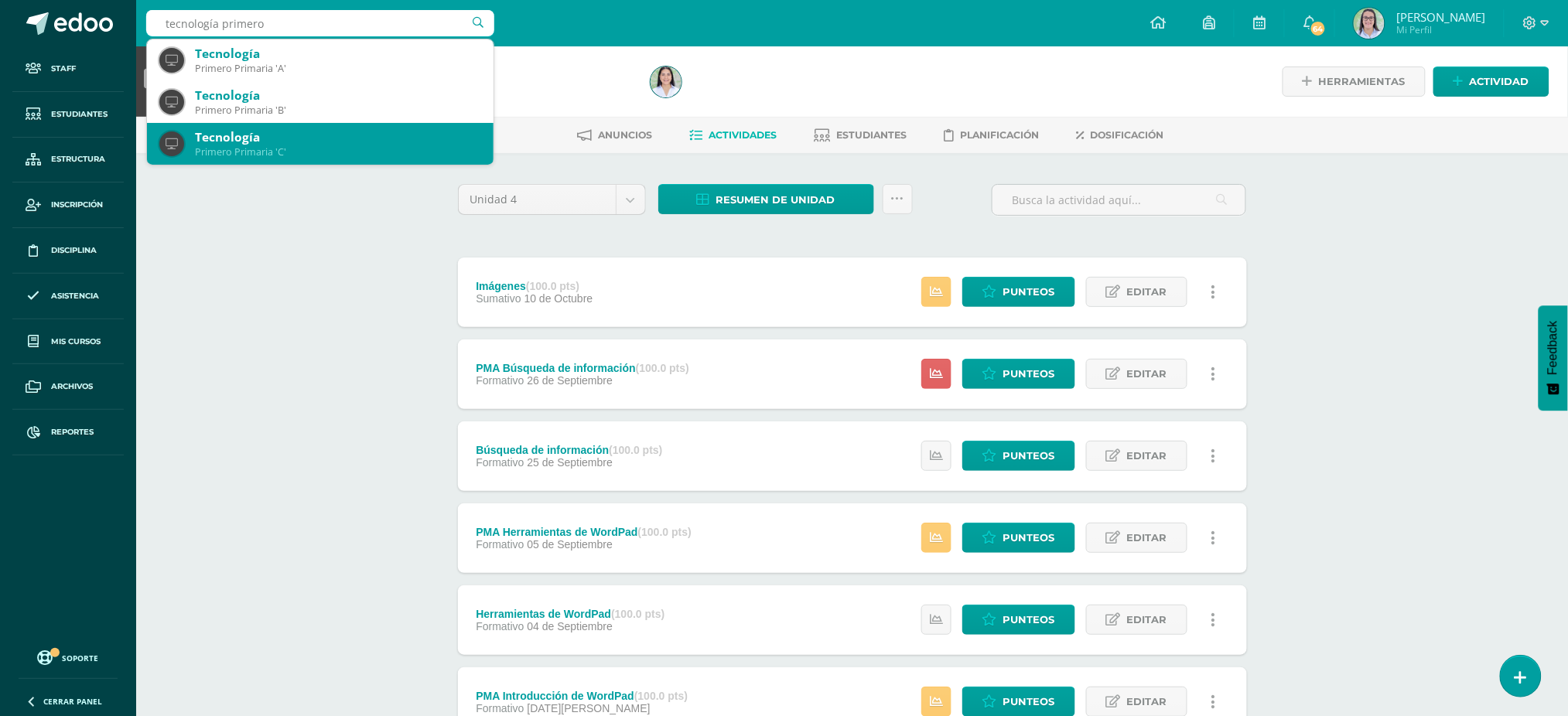
click at [364, 139] on div "Tecnología" at bounding box center [337, 137] width 286 height 17
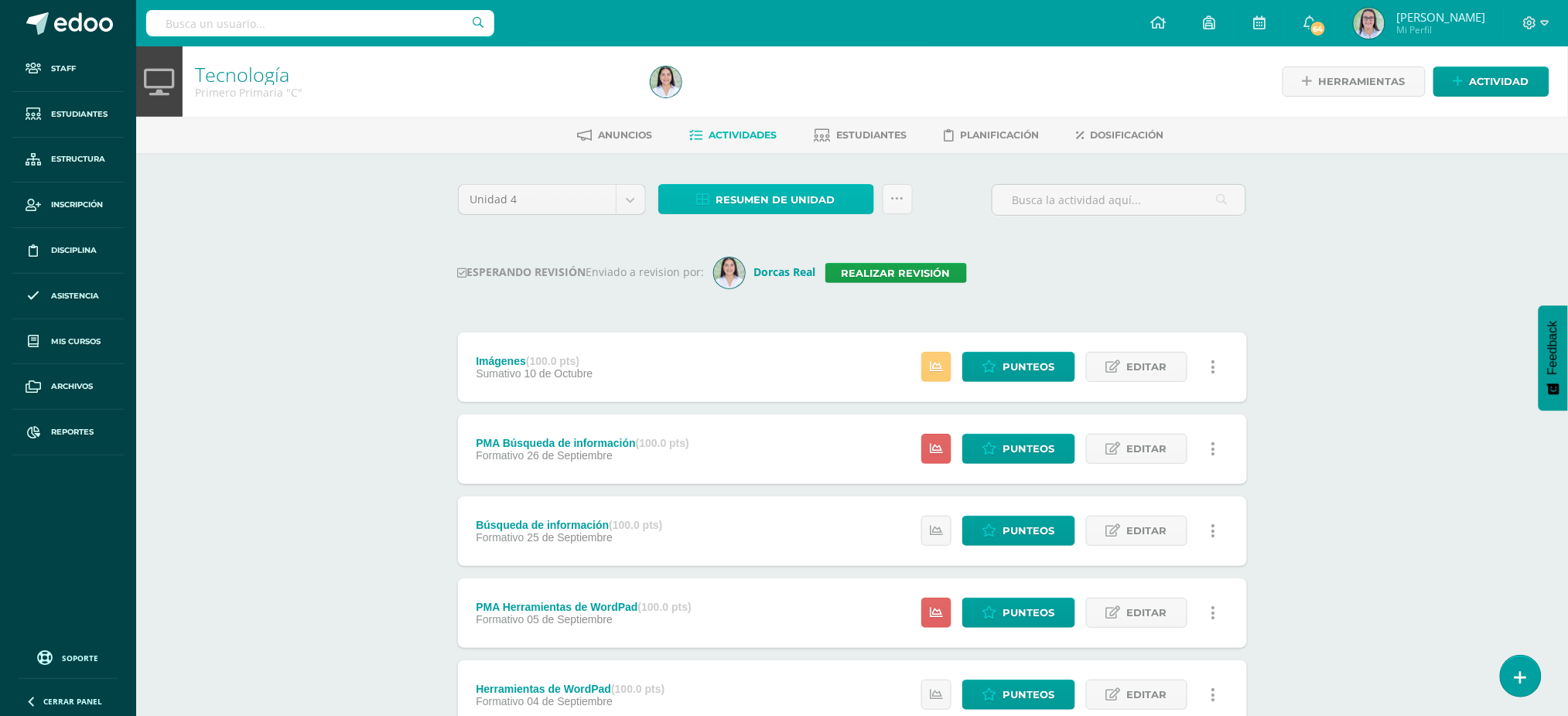
click at [739, 194] on span "Resumen de unidad" at bounding box center [775, 199] width 119 height 28
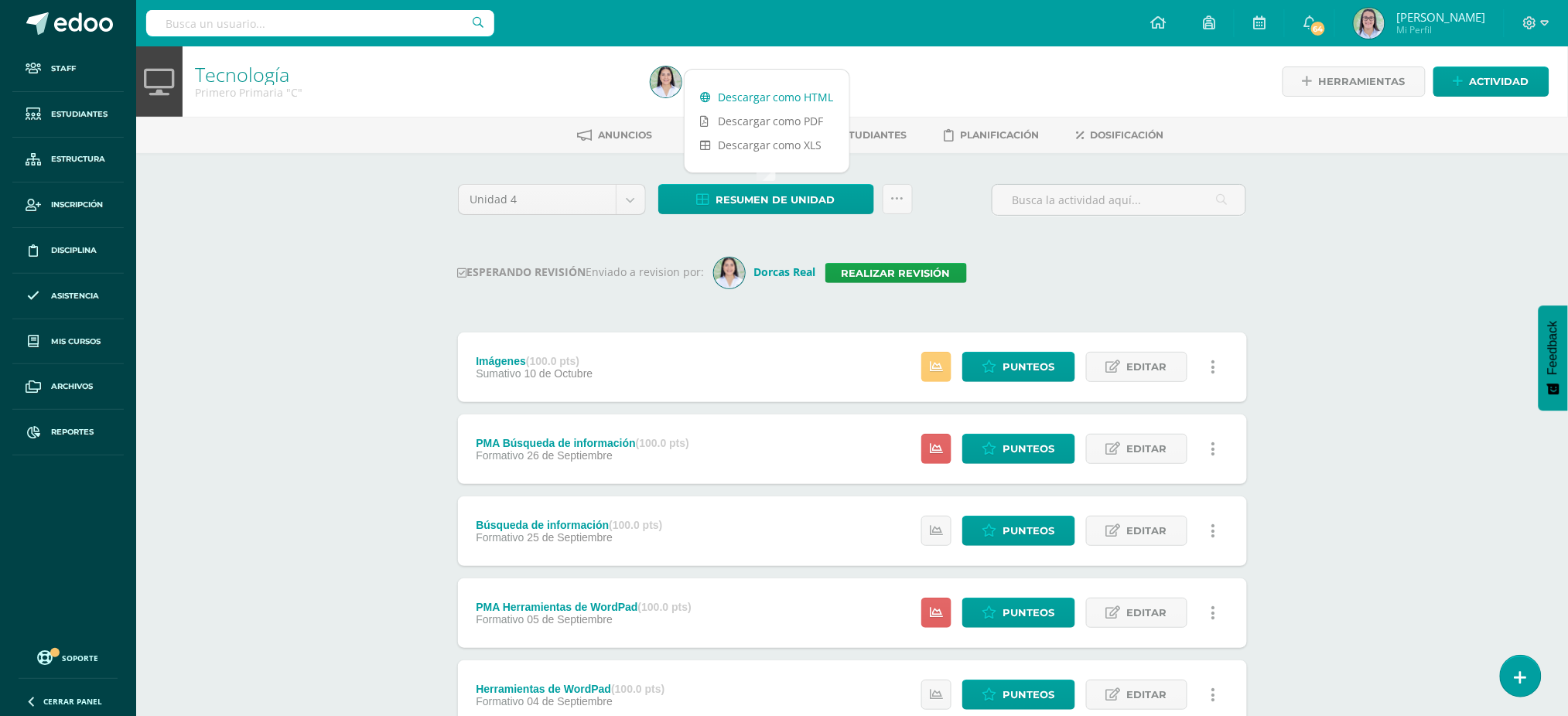
click at [765, 95] on link "Descargar como HTML" at bounding box center [767, 97] width 165 height 24
click at [321, 2] on div at bounding box center [320, 23] width 348 height 46
click at [321, 21] on input "text" at bounding box center [320, 23] width 348 height 27
type input "tecnología segundo"
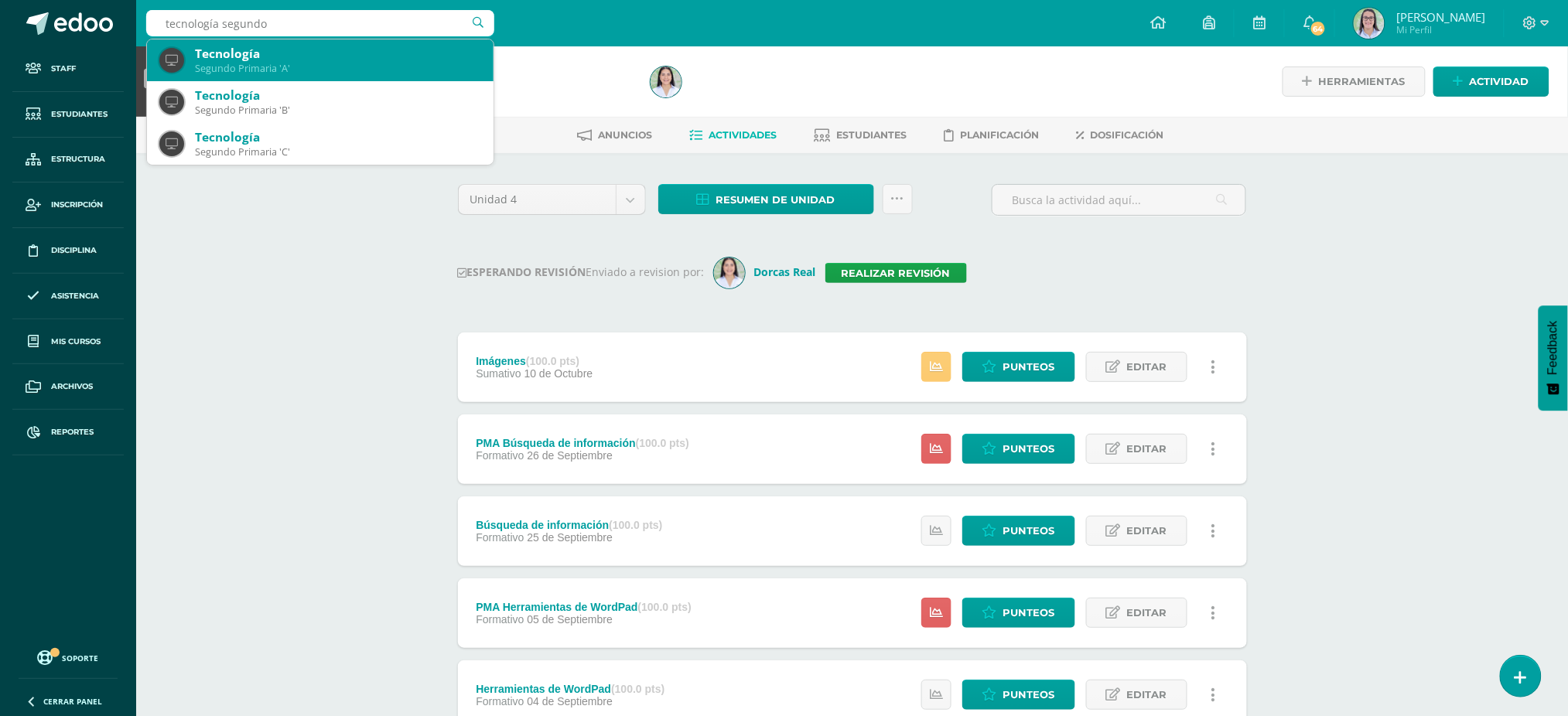
click at [308, 46] on div "Tecnología" at bounding box center [337, 53] width 286 height 17
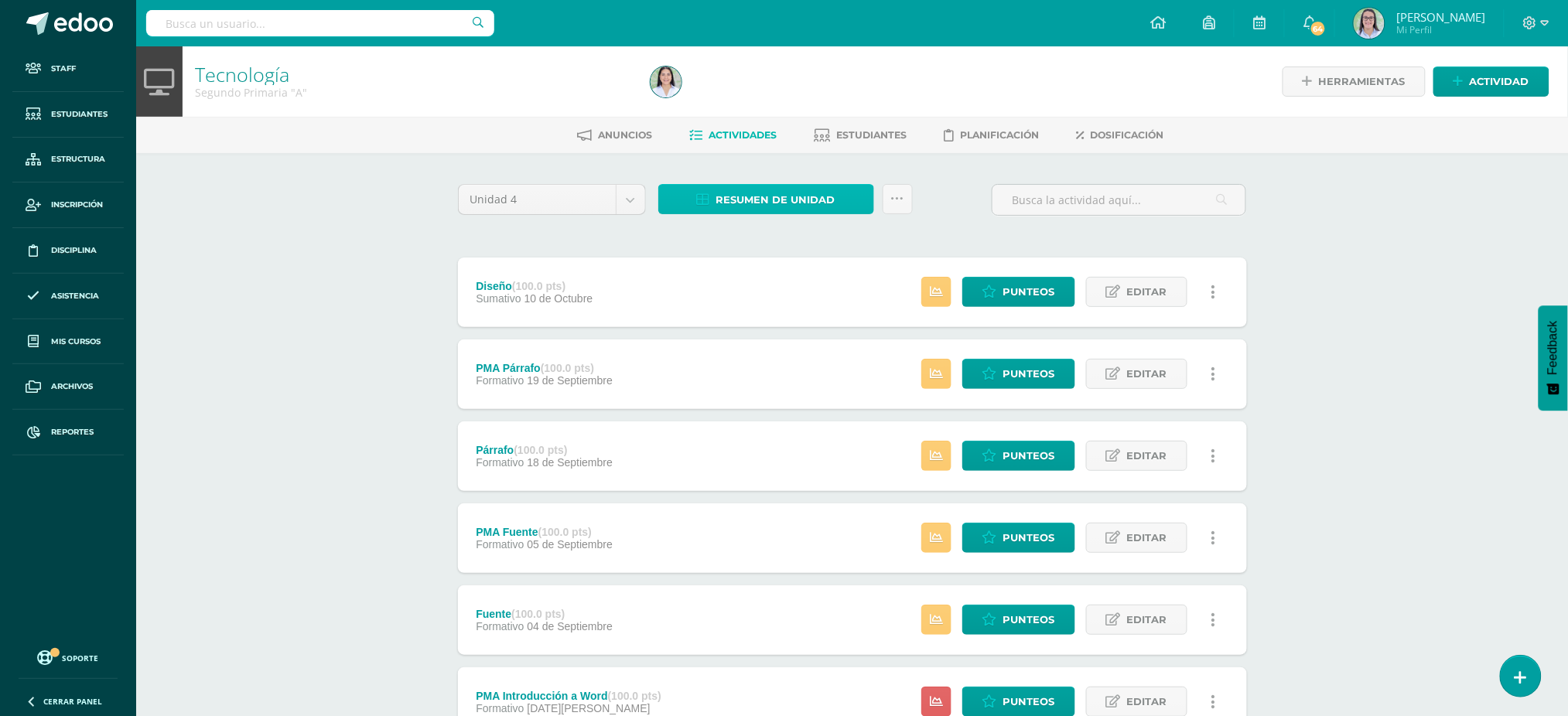
click at [755, 194] on span "Resumen de unidad" at bounding box center [775, 199] width 119 height 28
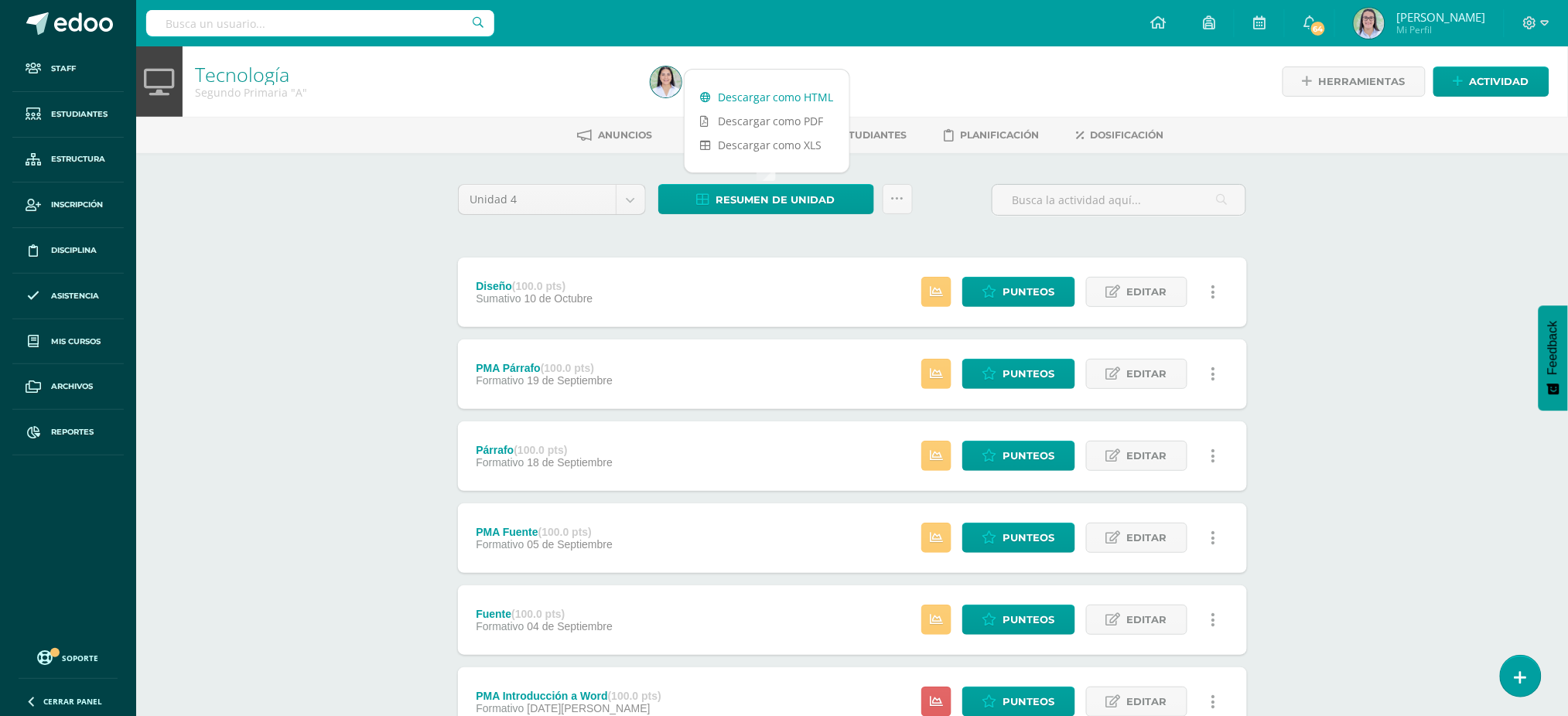
click at [749, 92] on link "Descargar como HTML" at bounding box center [767, 97] width 165 height 24
click at [306, 10] on input "text" at bounding box center [320, 23] width 348 height 27
type input "tecnología segundo"
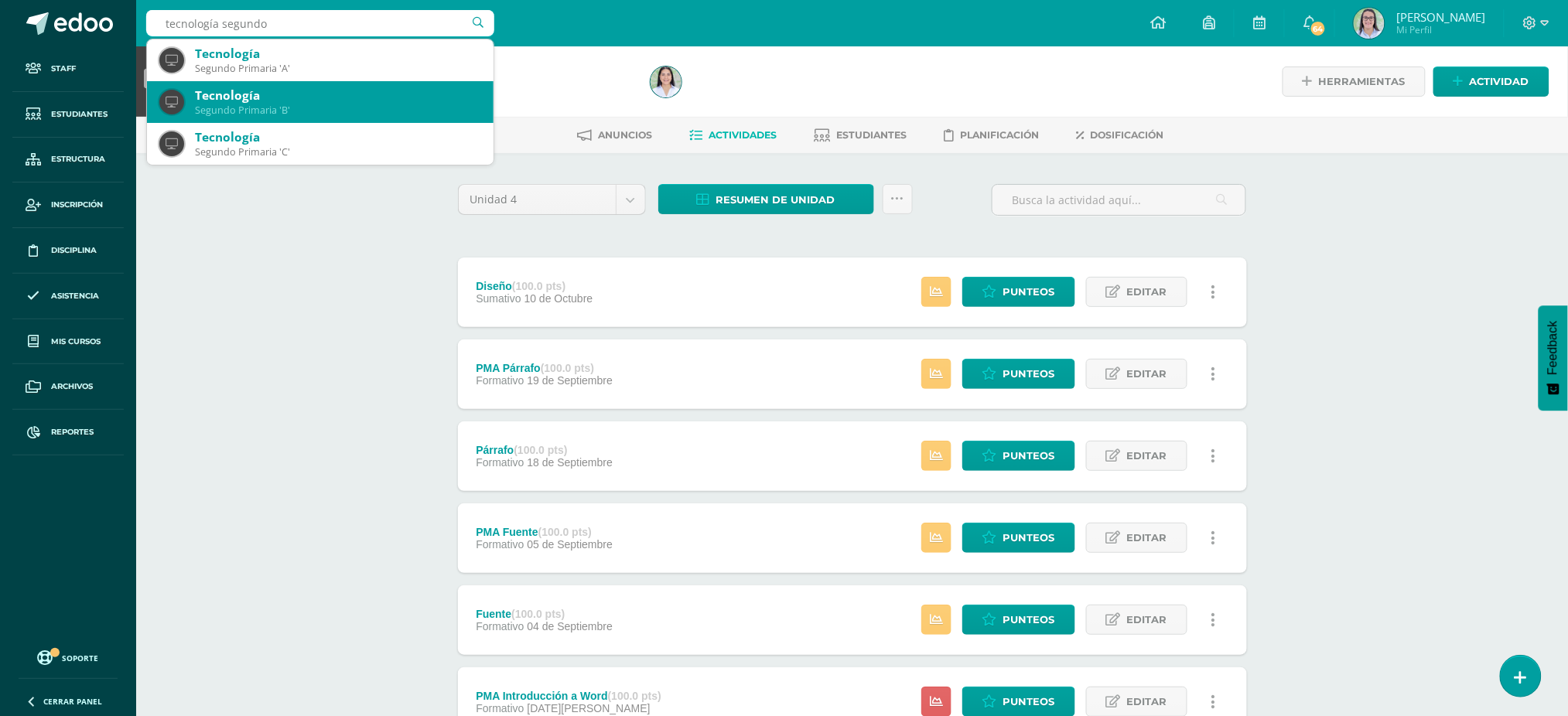
click at [285, 100] on div "Tecnología" at bounding box center [337, 95] width 286 height 17
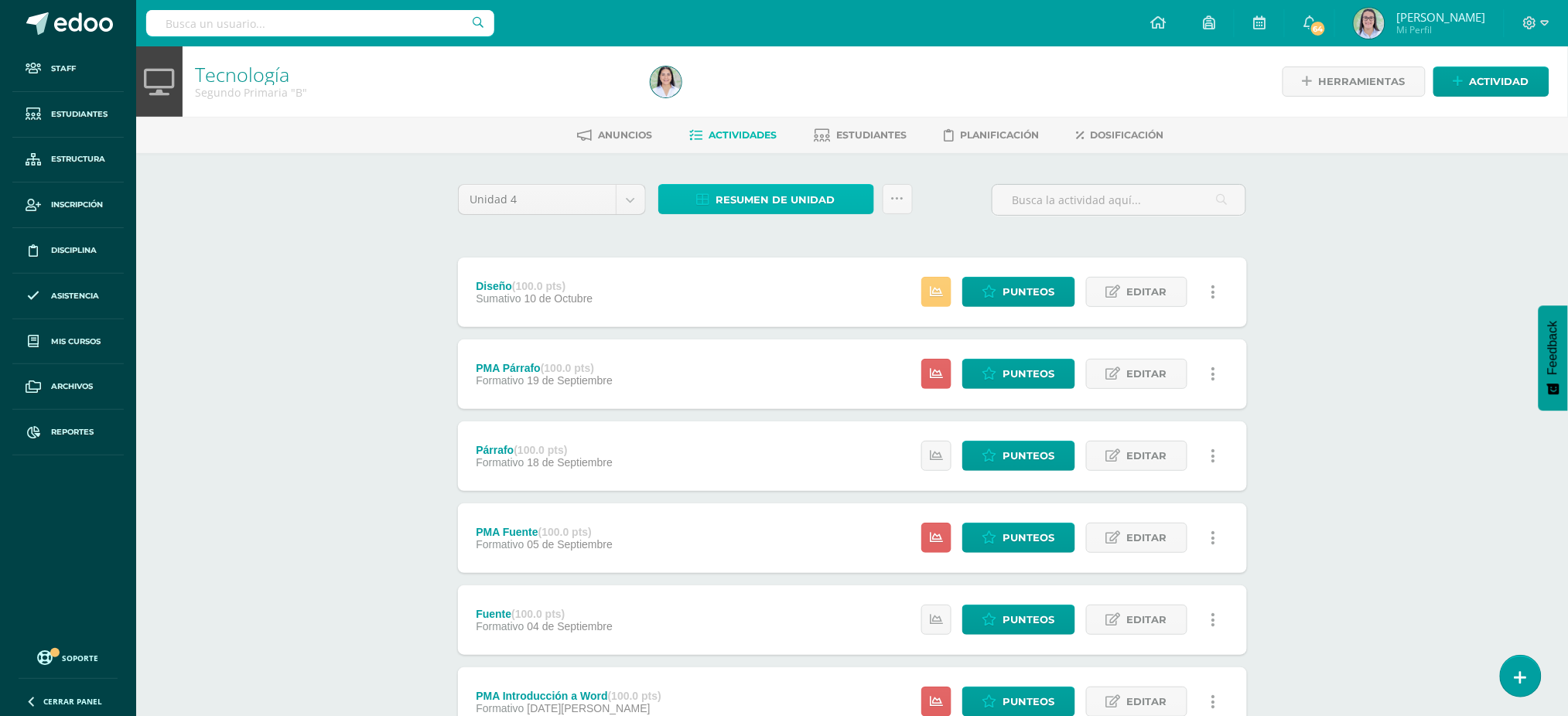
click at [768, 201] on span "Resumen de unidad" at bounding box center [775, 199] width 119 height 28
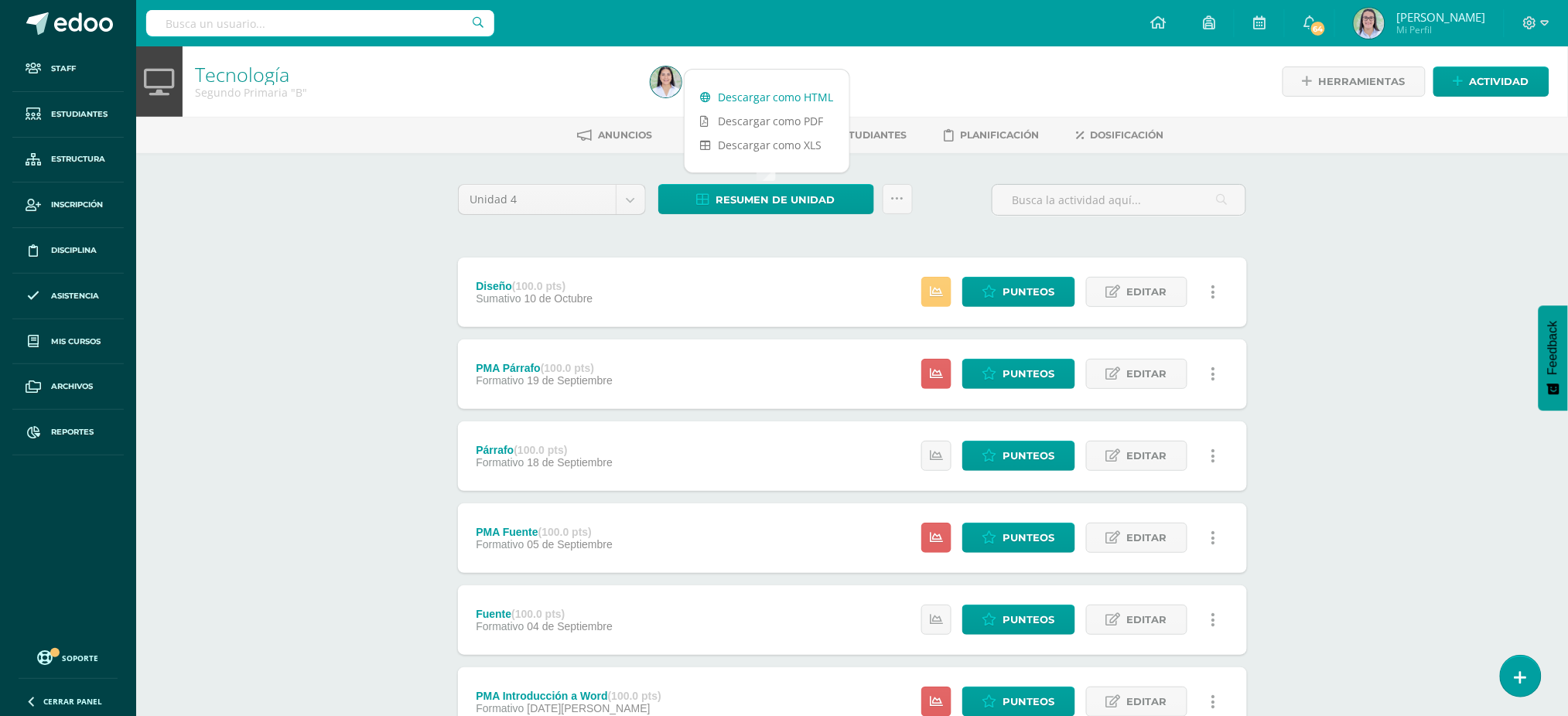
click at [772, 102] on link "Descargar como HTML" at bounding box center [767, 97] width 165 height 24
click at [240, 29] on input "text" at bounding box center [320, 23] width 348 height 27
type input "tecnología segundo"
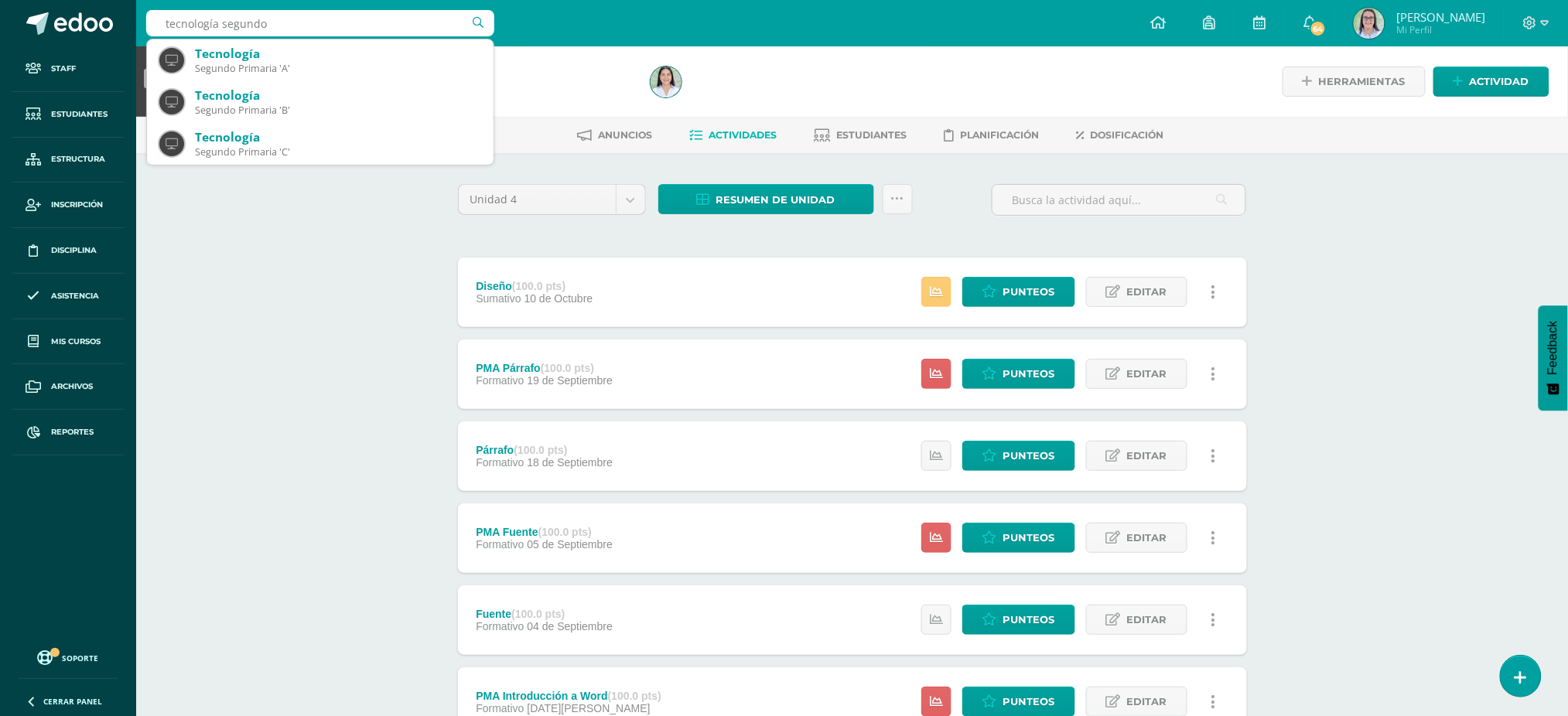
click at [227, 154] on div "Segundo Primaria 'C'" at bounding box center [337, 151] width 286 height 13
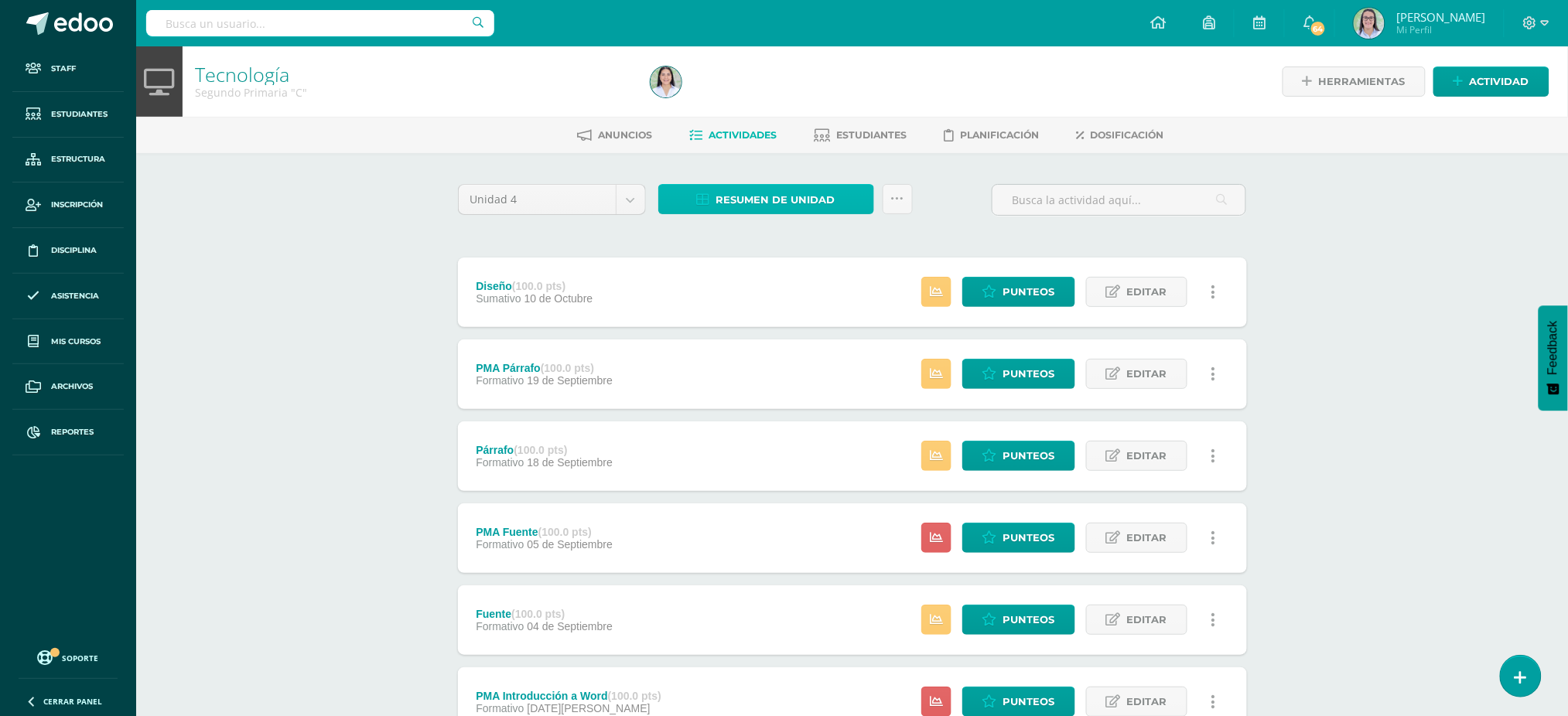
click at [759, 192] on span "Resumen de unidad" at bounding box center [775, 199] width 119 height 28
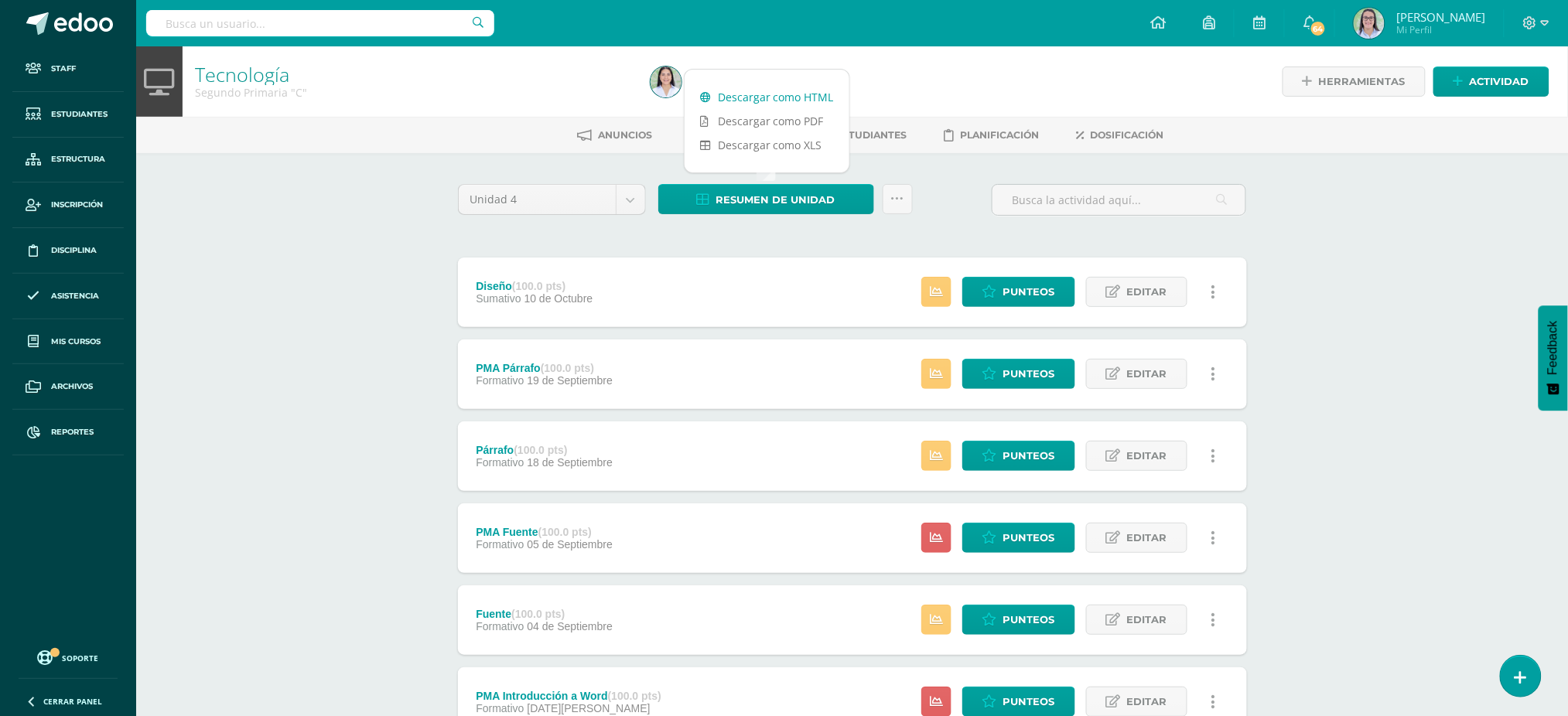
click at [778, 85] on link "Descargar como HTML" at bounding box center [767, 97] width 165 height 24
click at [233, 38] on div at bounding box center [320, 23] width 348 height 46
click at [237, 26] on input "text" at bounding box center [320, 23] width 348 height 27
type input "tecnología tercero"
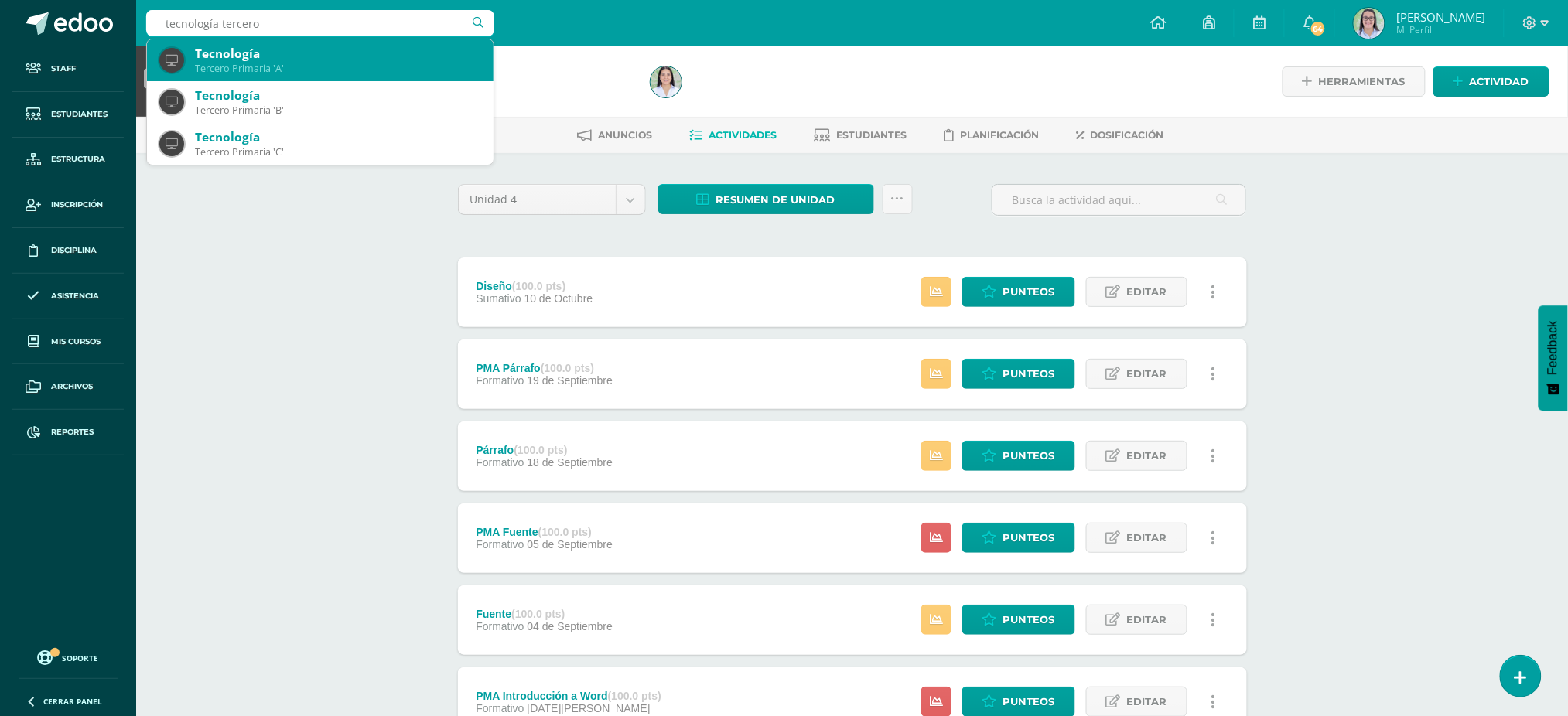
click at [231, 54] on div "Tecnología" at bounding box center [337, 53] width 286 height 17
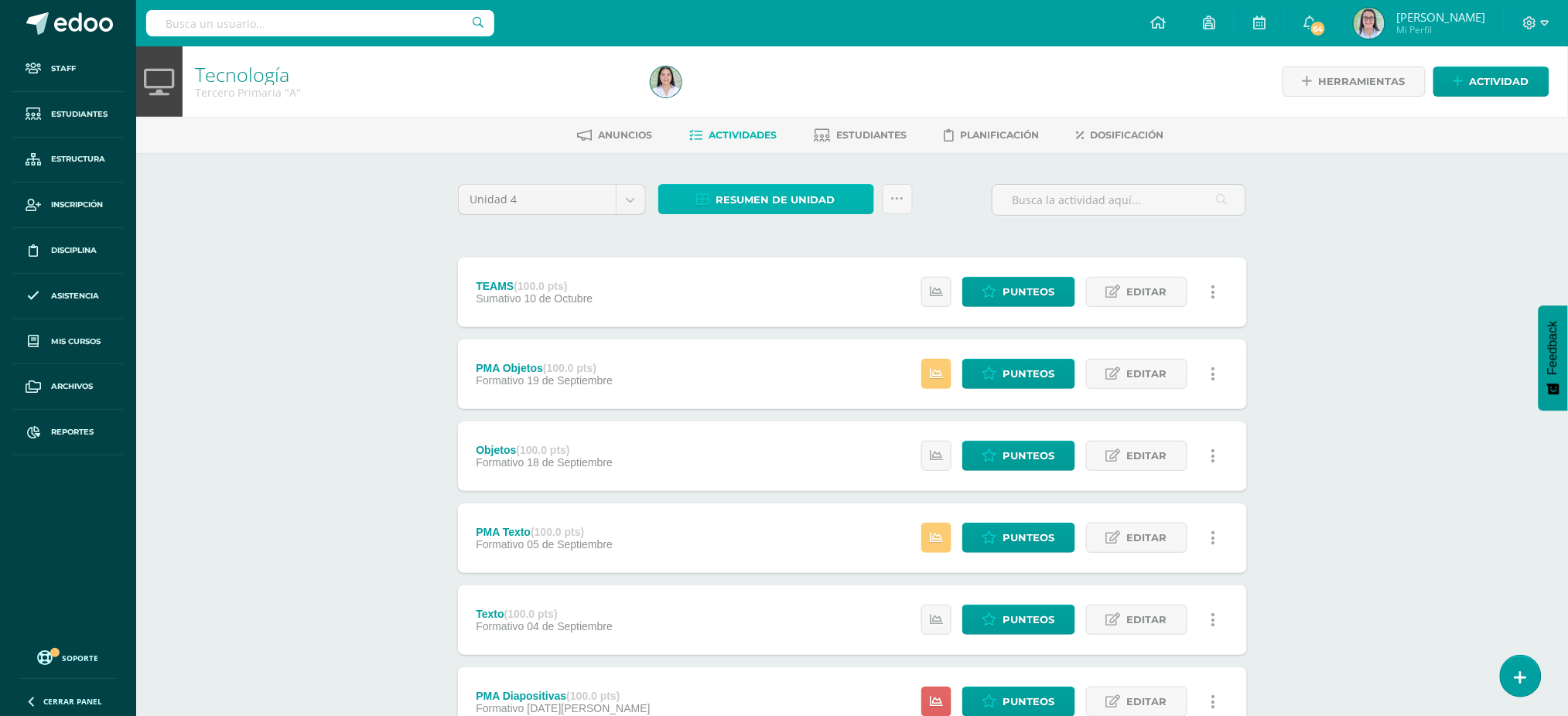
click at [798, 194] on span "Resumen de unidad" at bounding box center [775, 199] width 119 height 28
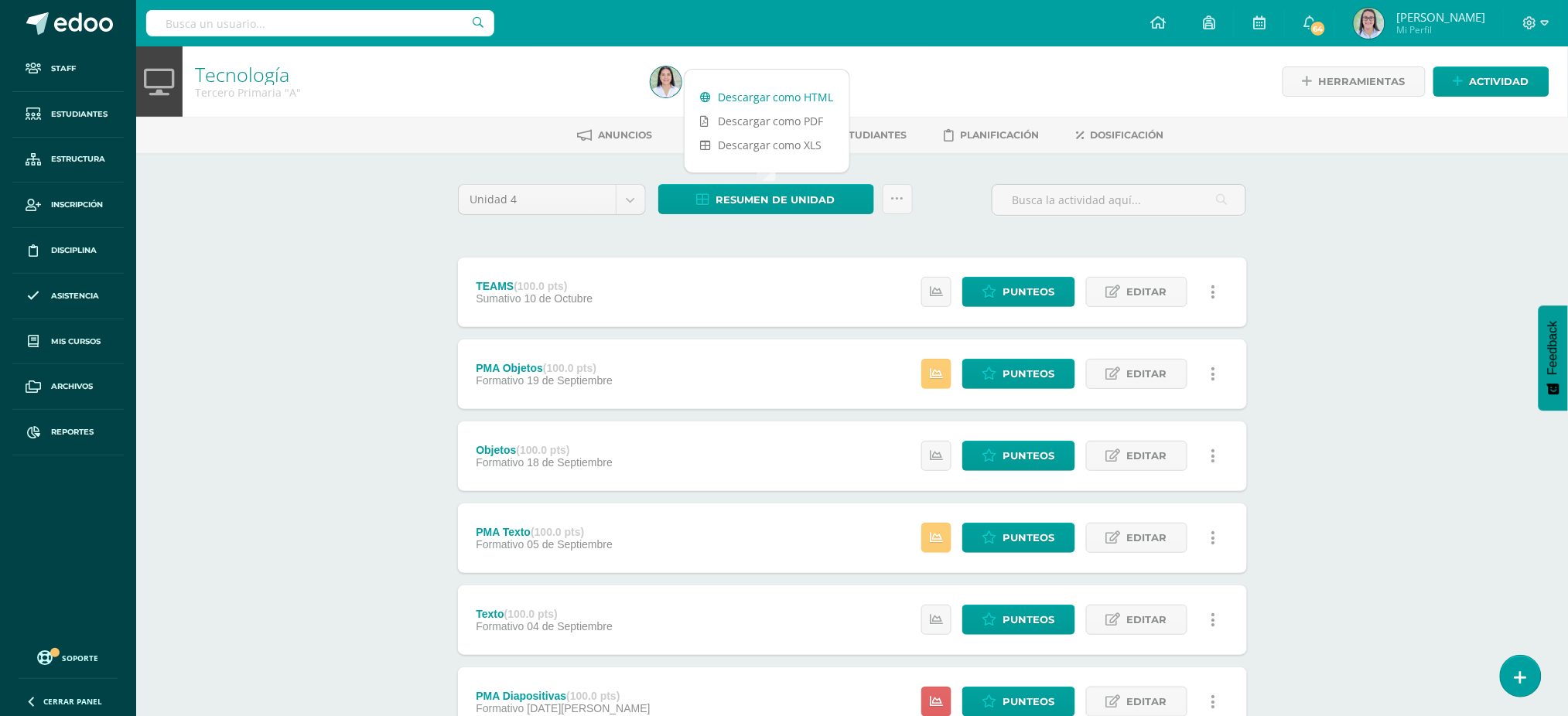
click at [792, 102] on link "Descargar como HTML" at bounding box center [767, 97] width 165 height 24
click at [228, 20] on input "text" at bounding box center [320, 23] width 348 height 27
type input "tecnología tercero"
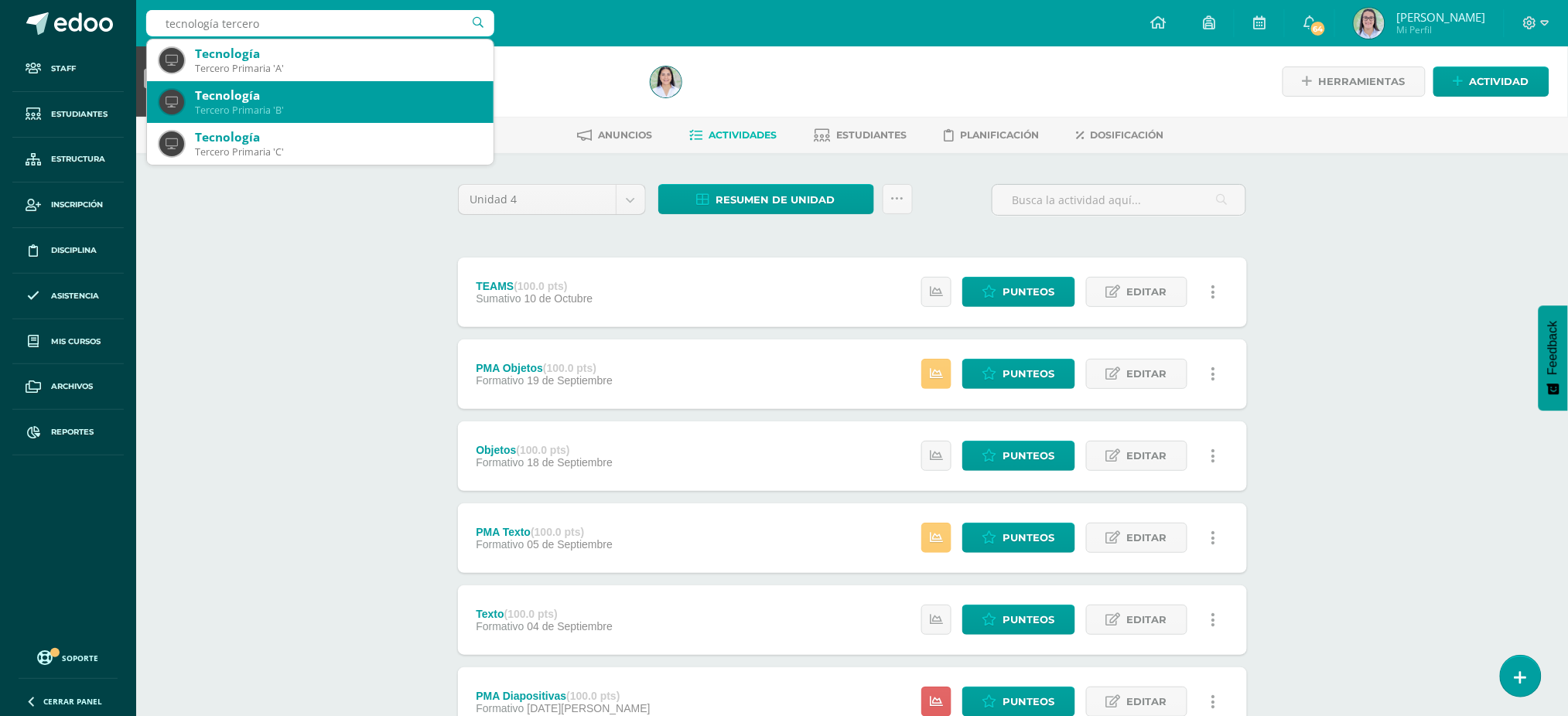
click at [226, 95] on div "Tecnología" at bounding box center [337, 95] width 286 height 17
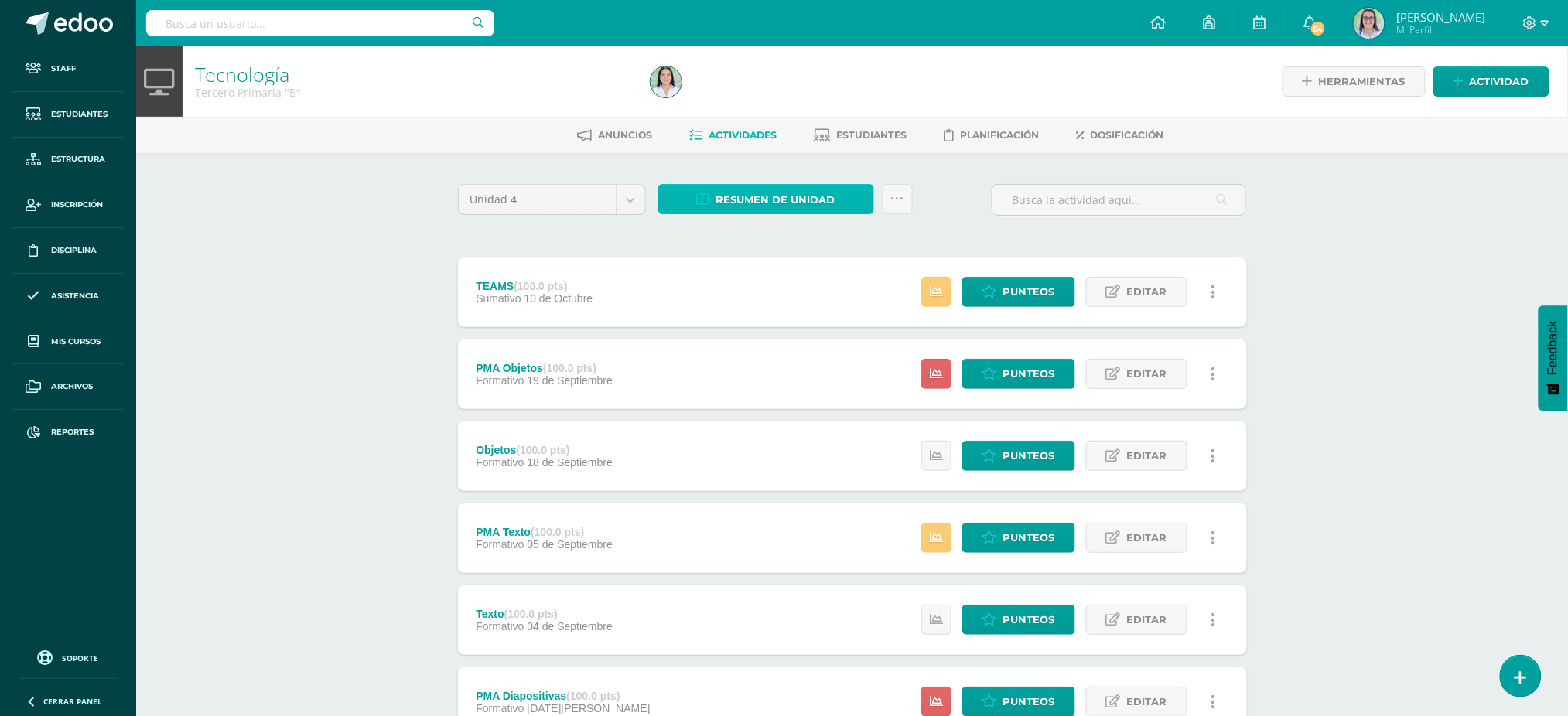
click at [715, 201] on link "Resumen de unidad" at bounding box center [766, 198] width 216 height 30
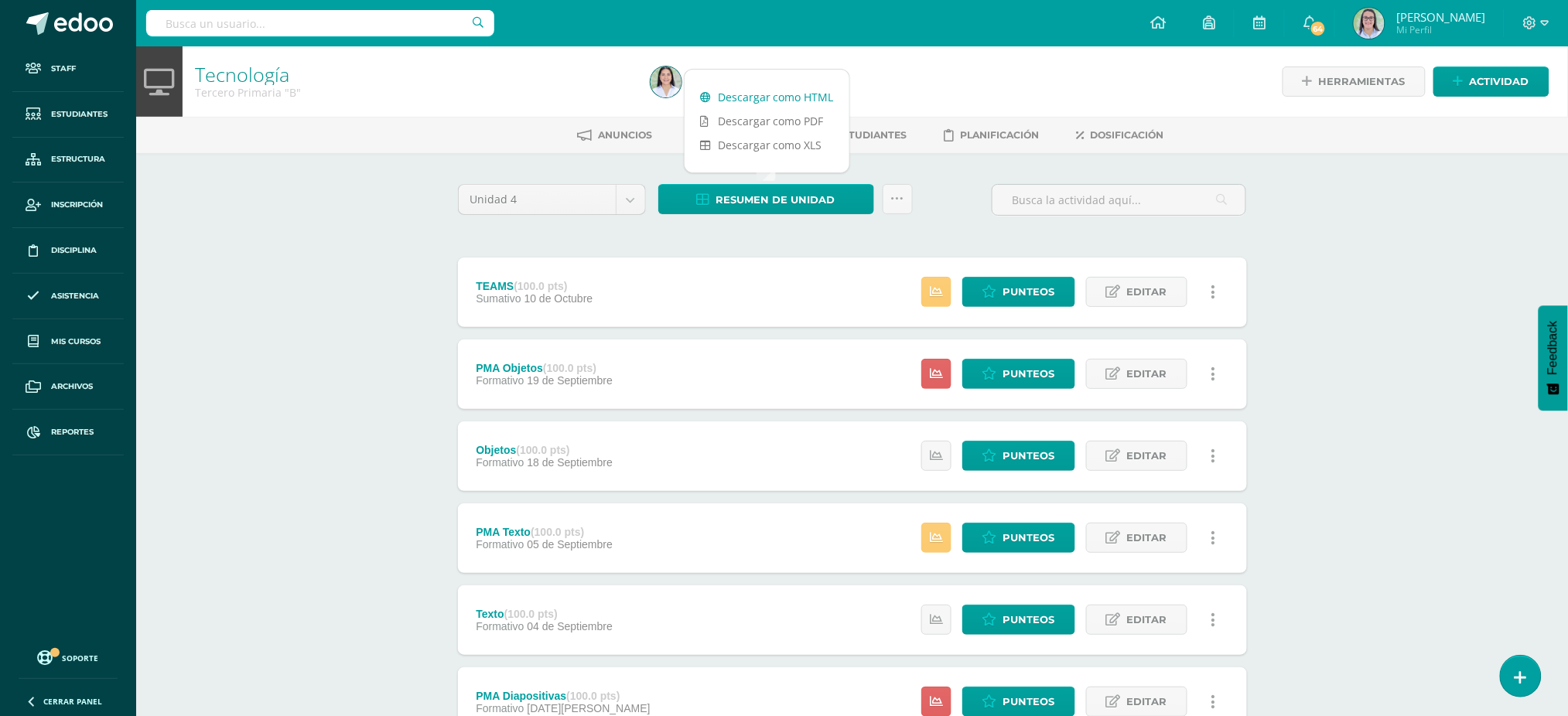
click at [746, 92] on link "Descargar como HTML" at bounding box center [767, 97] width 165 height 24
click at [384, 24] on input "text" at bounding box center [320, 23] width 348 height 27
type input "tecnología tercero"
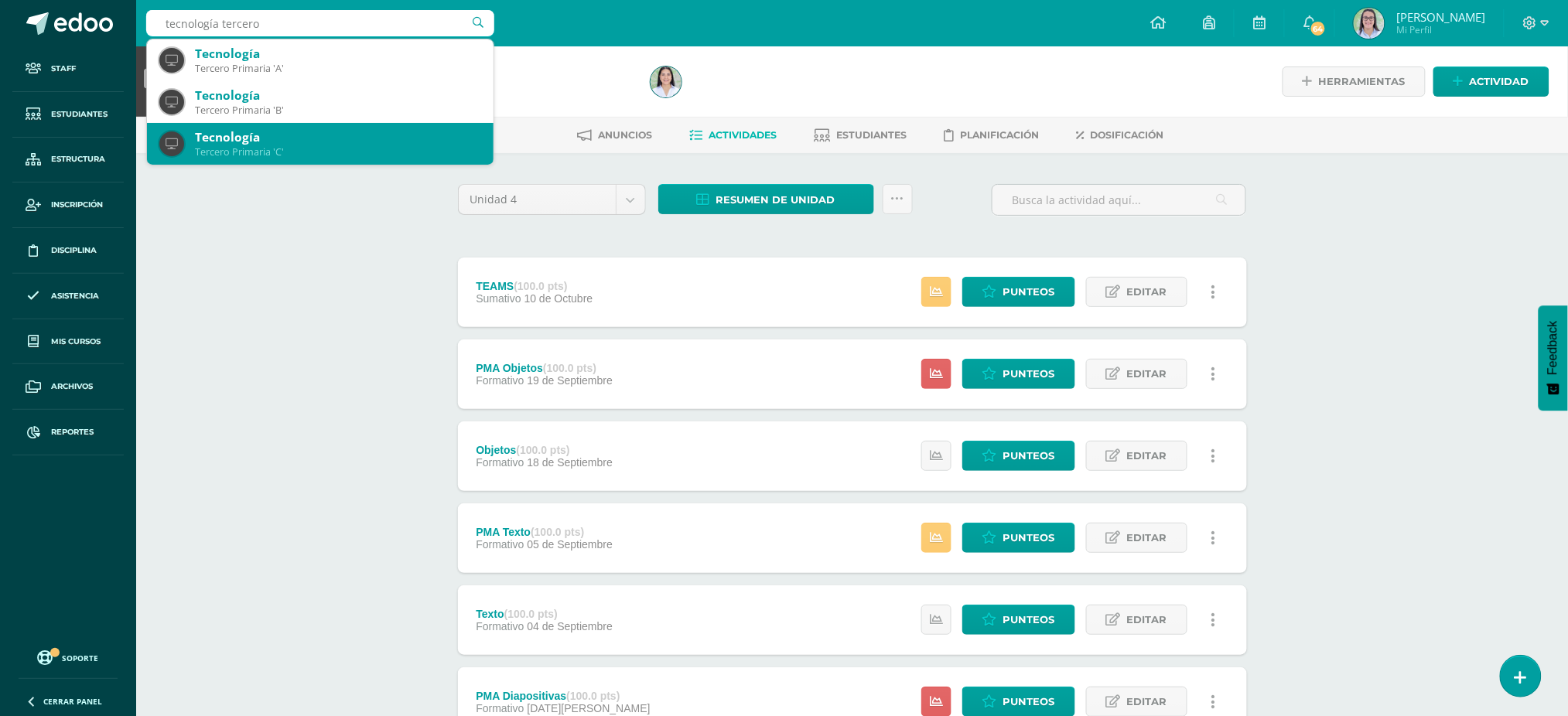
click at [392, 137] on div "Tecnología" at bounding box center [337, 137] width 286 height 17
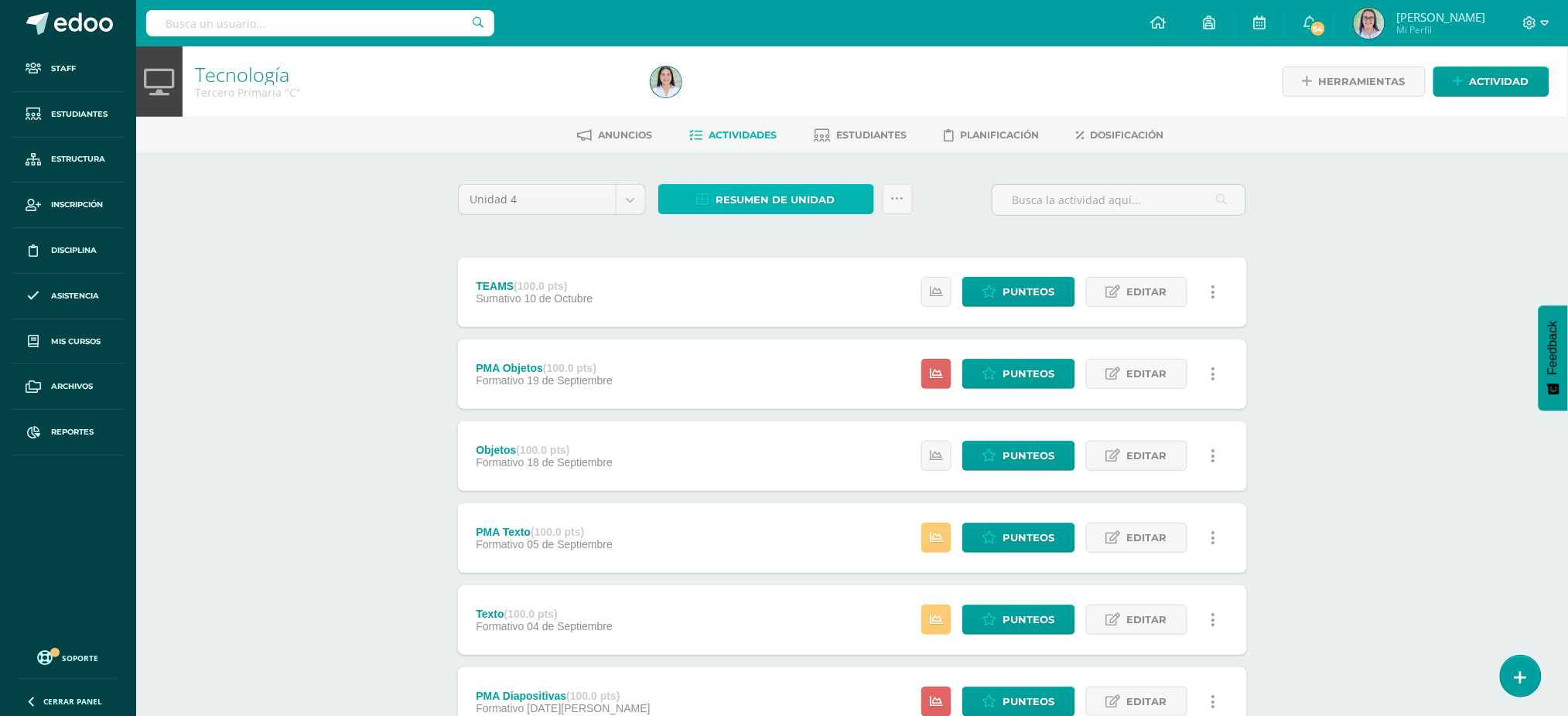
click at [809, 193] on span "Resumen de unidad" at bounding box center [775, 199] width 119 height 28
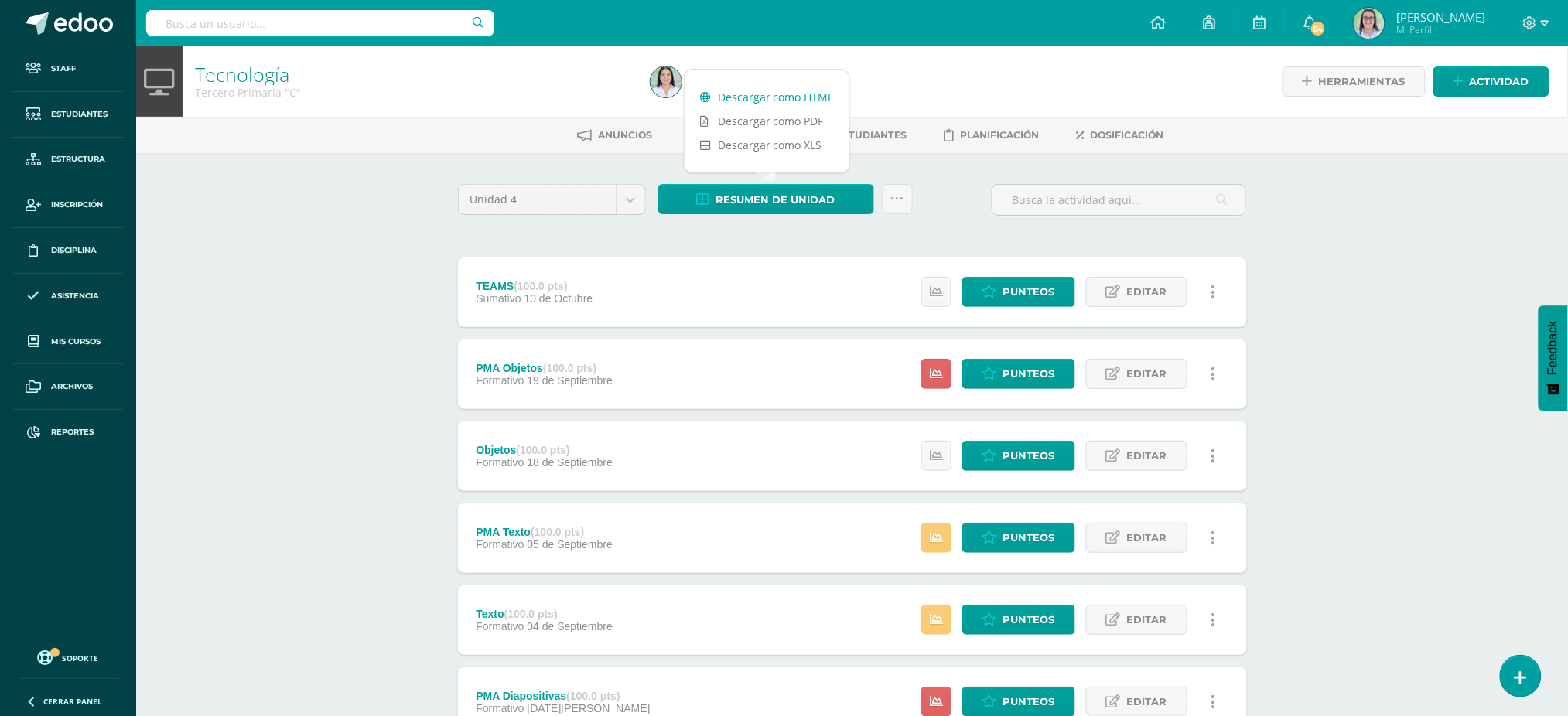
click at [774, 96] on link "Descargar como HTML" at bounding box center [767, 97] width 165 height 24
click at [272, 8] on div at bounding box center [320, 23] width 348 height 46
click at [277, 20] on input "text" at bounding box center [320, 23] width 348 height 27
type input "tecnología cuarto"
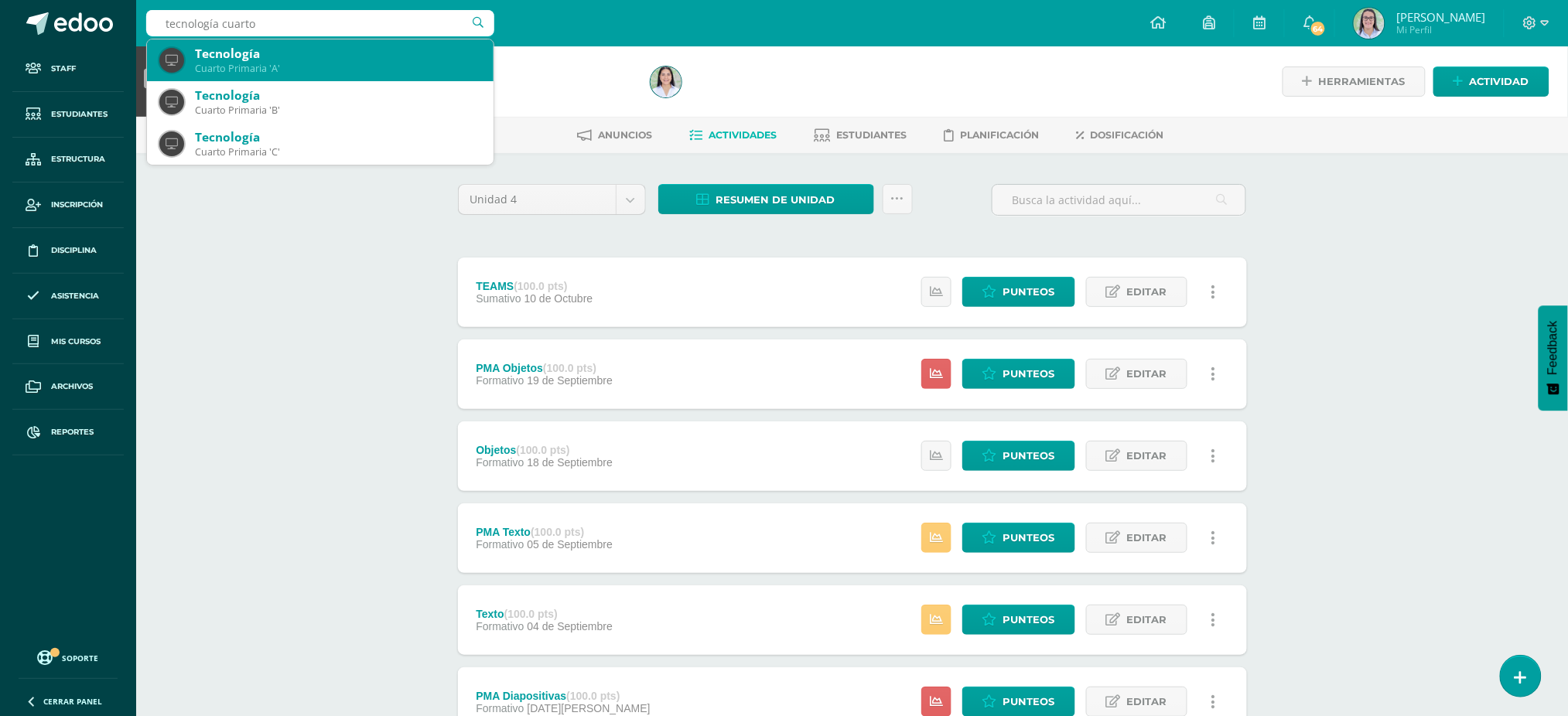
click at [334, 49] on div "Tecnología" at bounding box center [337, 53] width 286 height 17
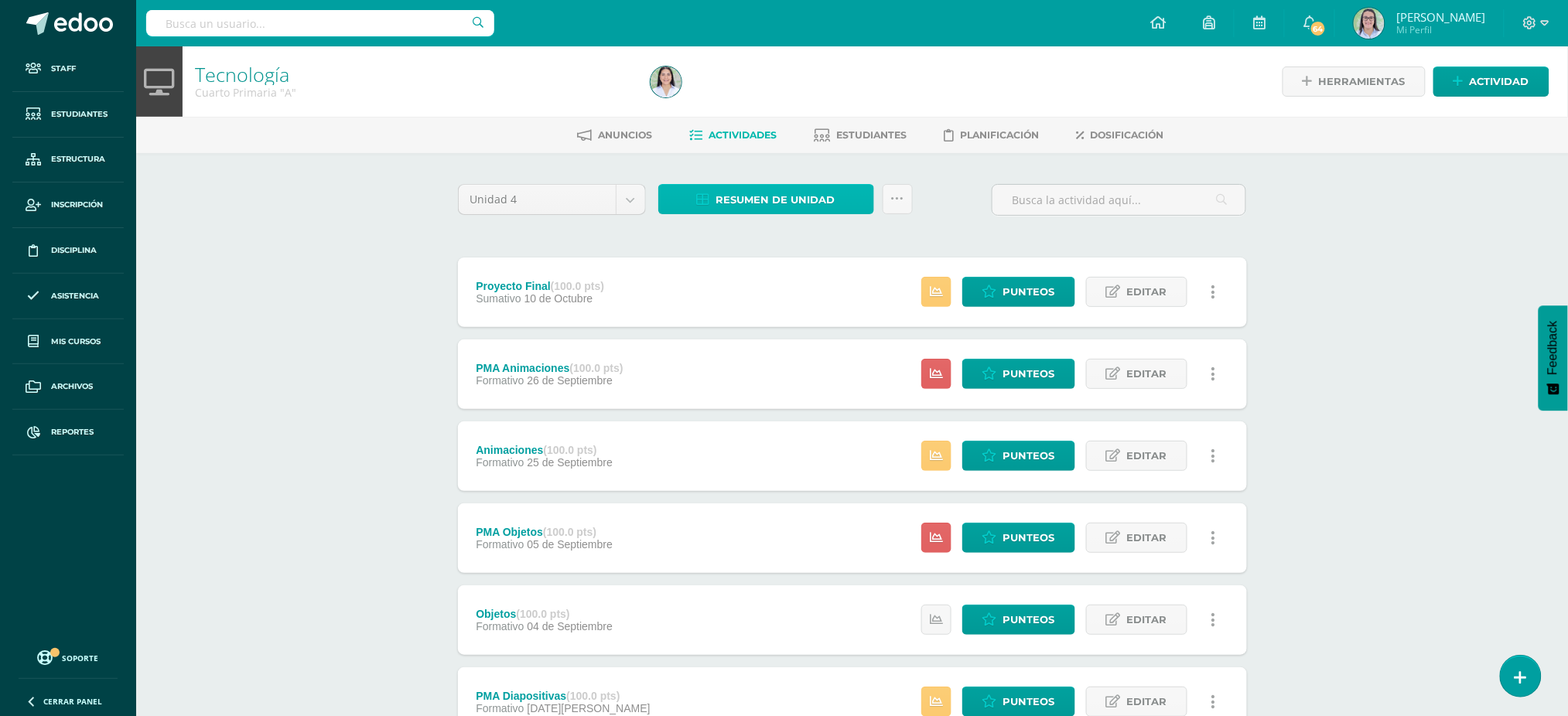
click at [774, 206] on span "Resumen de unidad" at bounding box center [775, 199] width 119 height 28
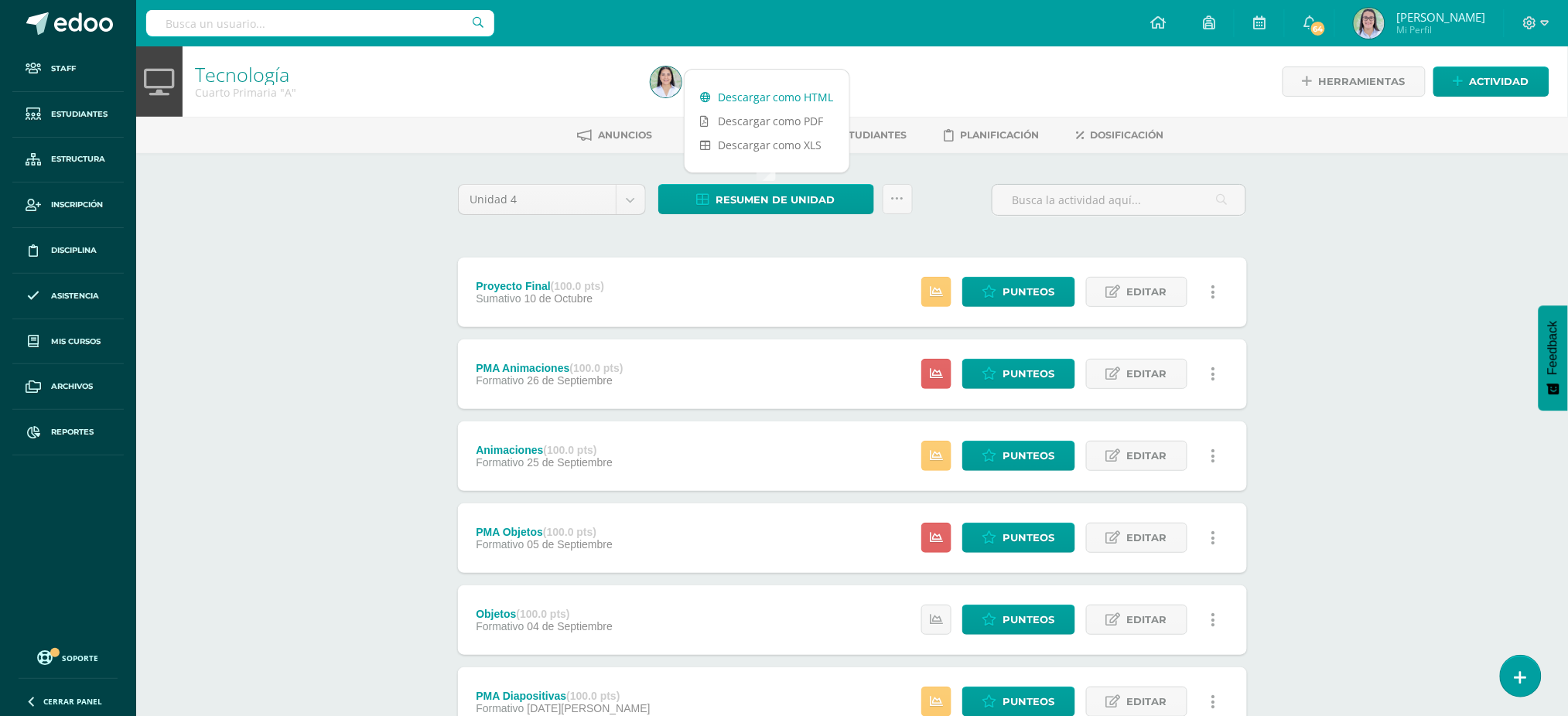
click at [748, 100] on link "Descargar como HTML" at bounding box center [767, 97] width 165 height 24
click at [300, 19] on input "text" at bounding box center [320, 23] width 348 height 27
type input "tecnología cuarto"
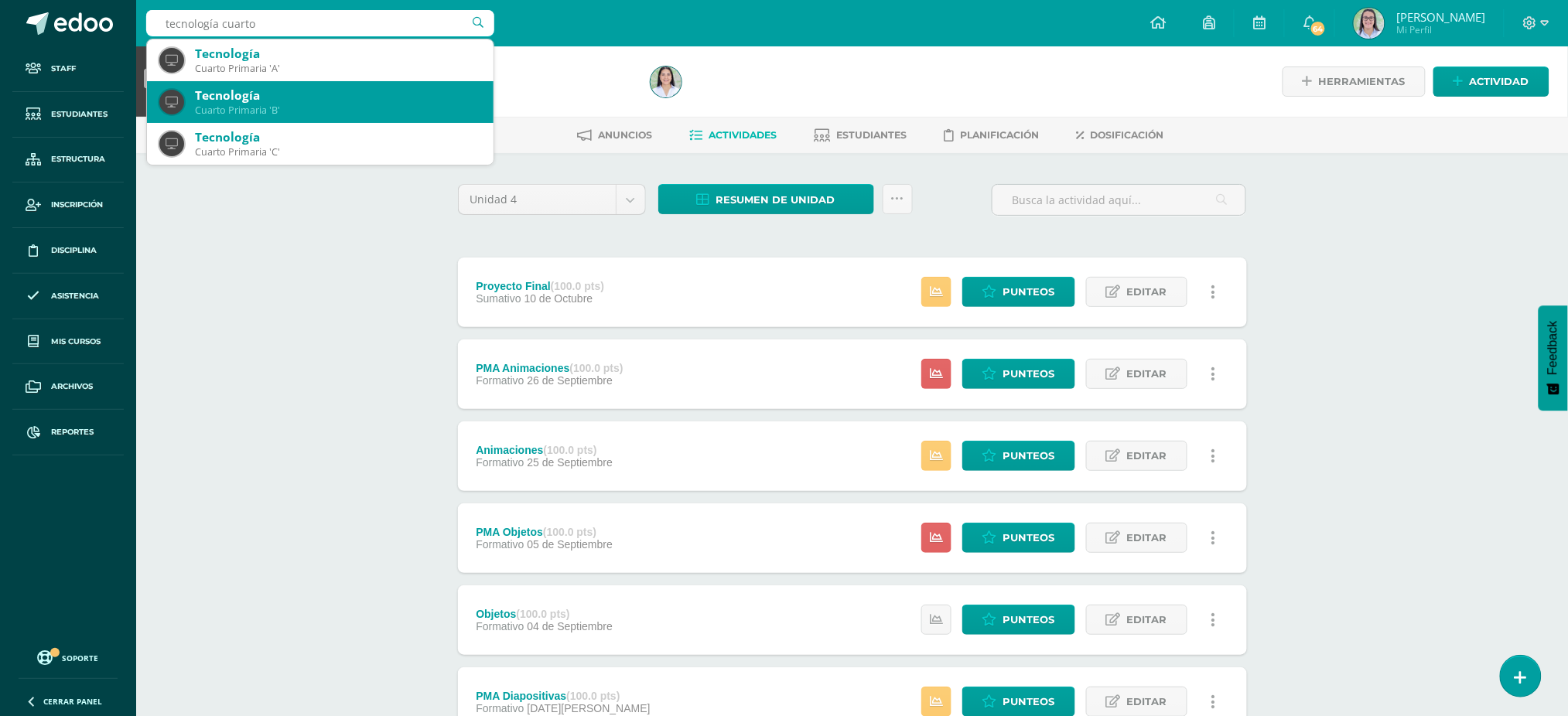
click at [290, 100] on div "Tecnología" at bounding box center [337, 95] width 286 height 17
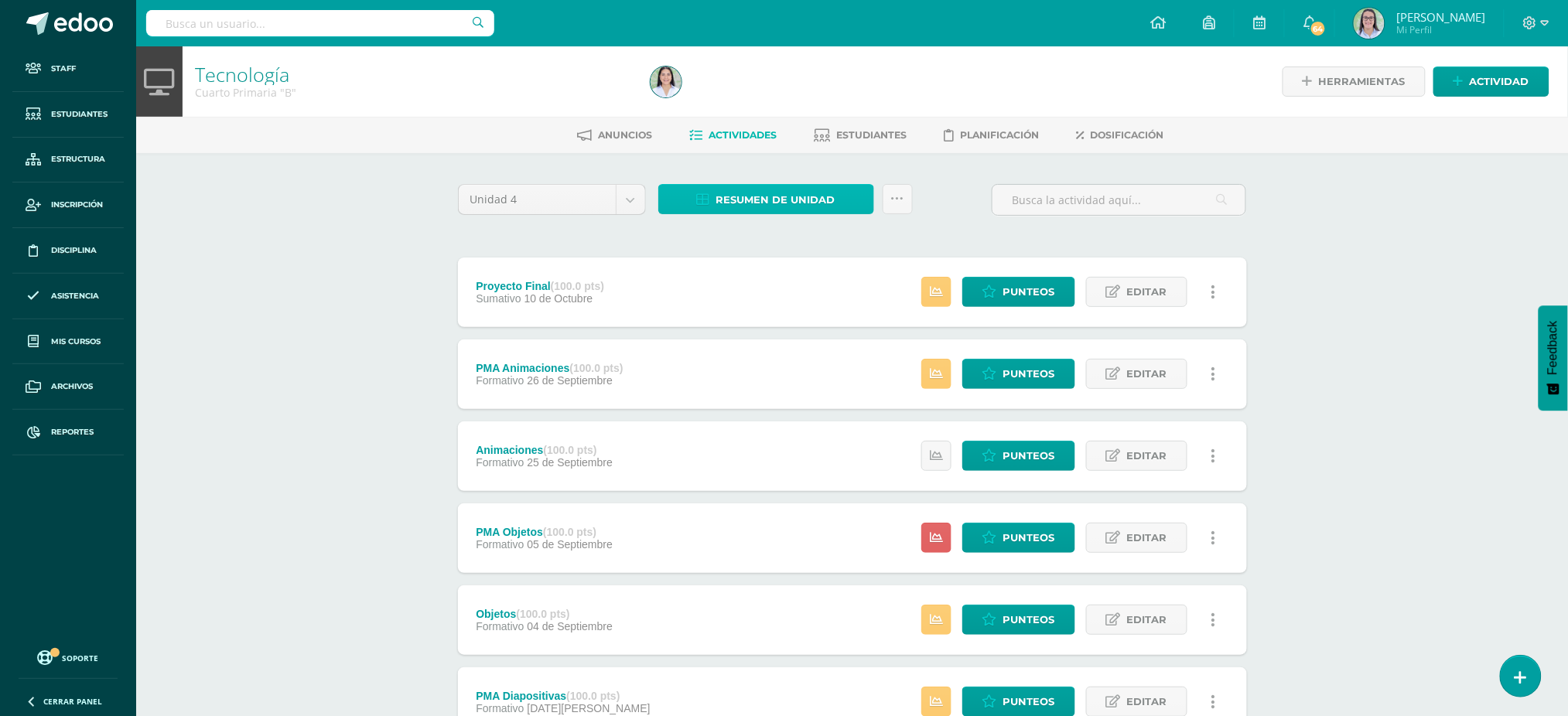
click at [727, 187] on span "Resumen de unidad" at bounding box center [775, 199] width 119 height 28
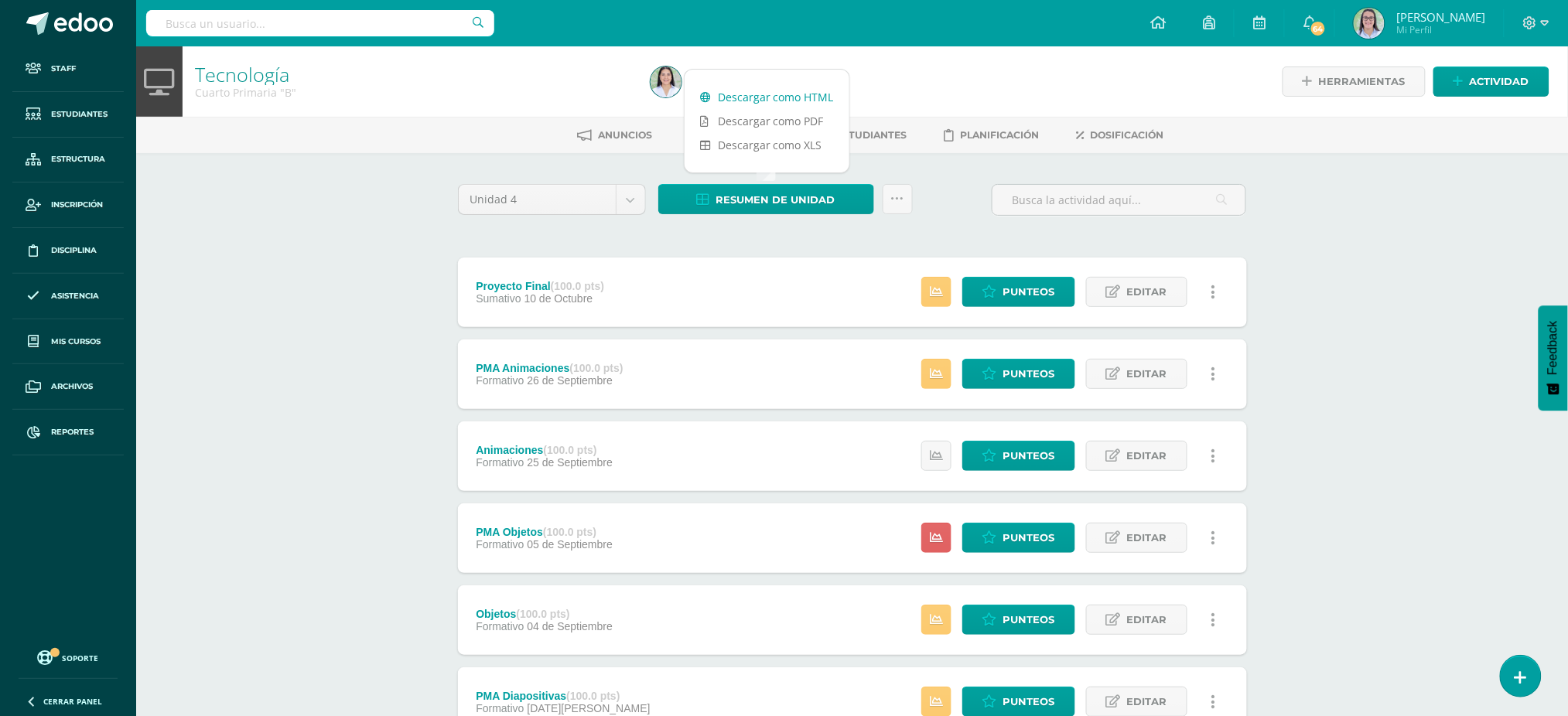
click at [735, 89] on link "Descargar como HTML" at bounding box center [767, 97] width 165 height 24
click at [219, 23] on input "text" at bounding box center [320, 23] width 348 height 27
type input "tecnología cuarto"
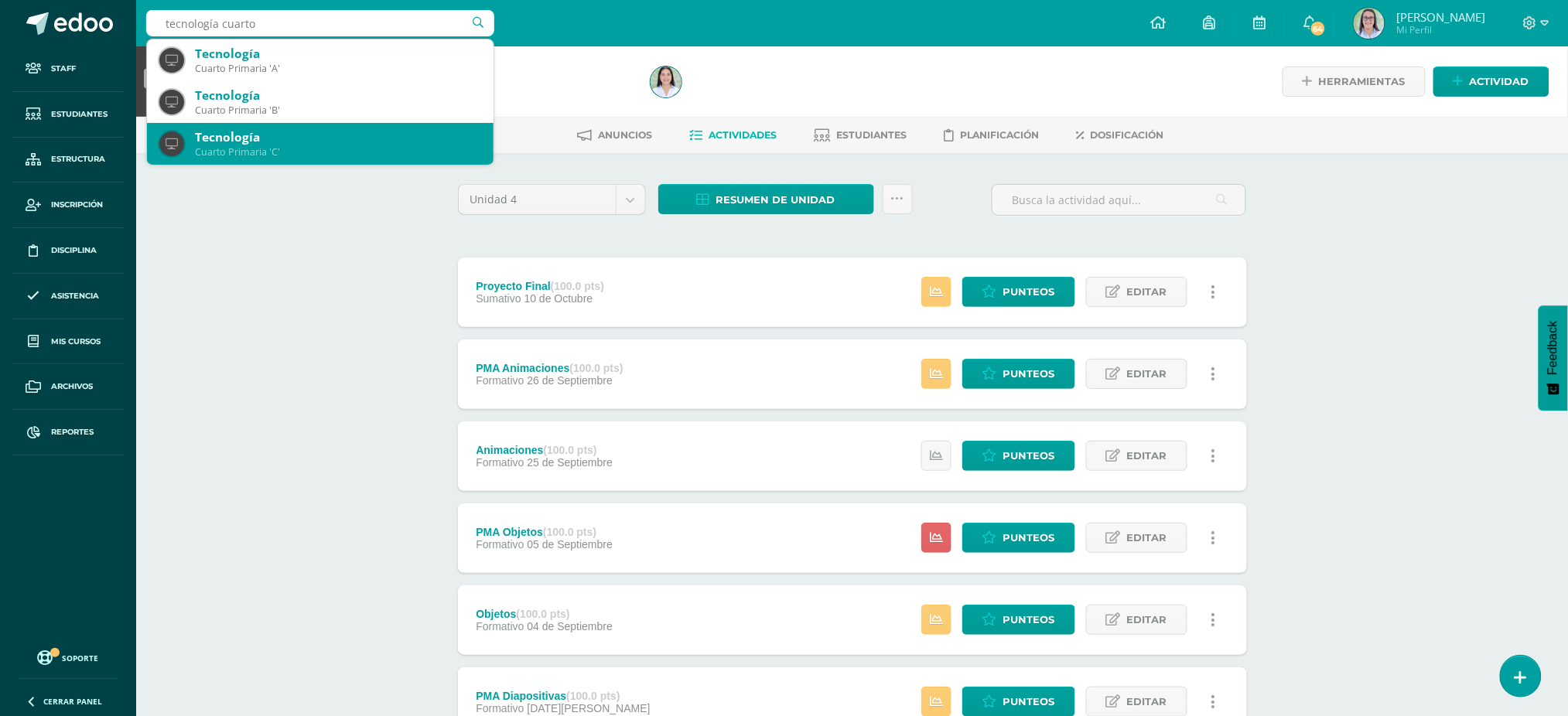
click at [227, 150] on div "Cuarto Primaria 'C'" at bounding box center [337, 151] width 286 height 13
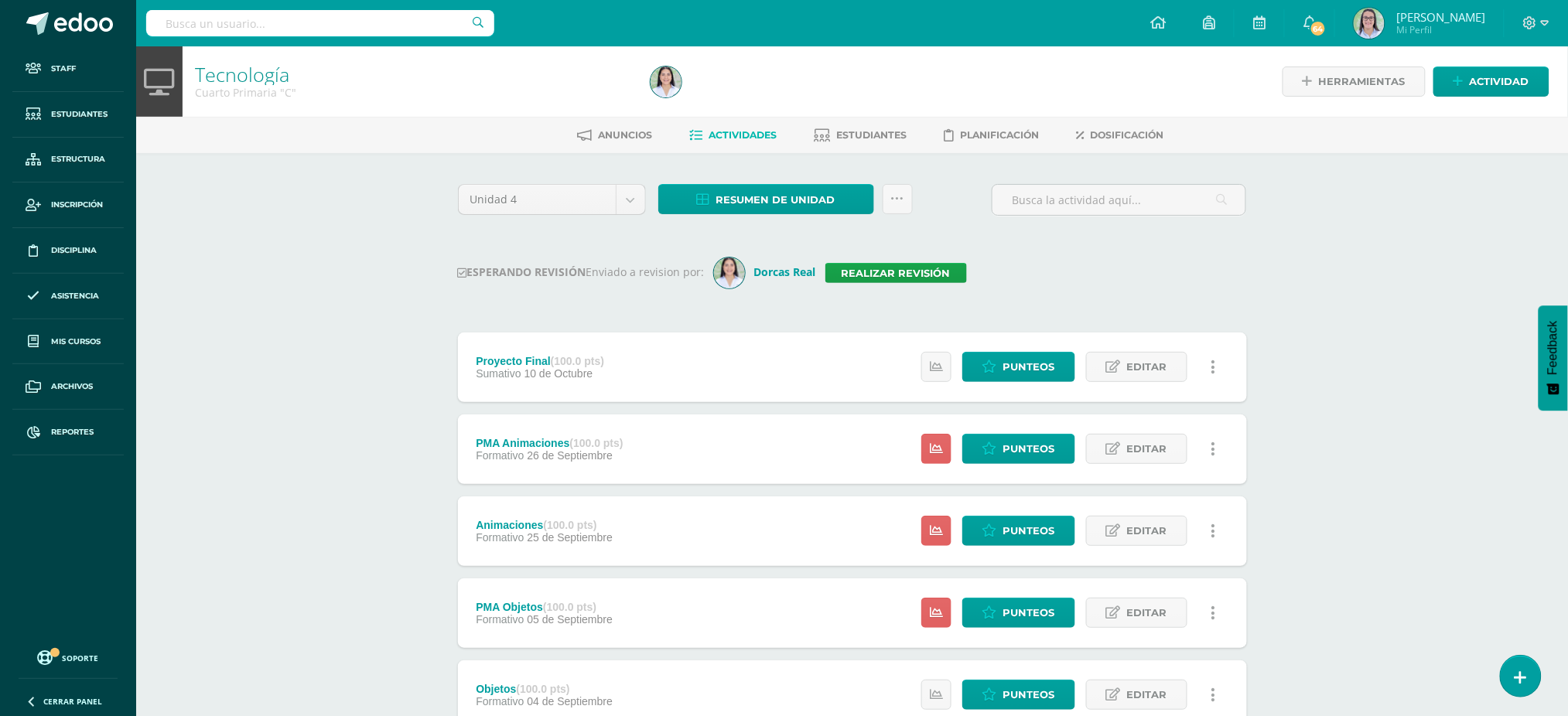
click at [198, 26] on input "text" at bounding box center [320, 23] width 348 height 27
type input "tecnología quinto"
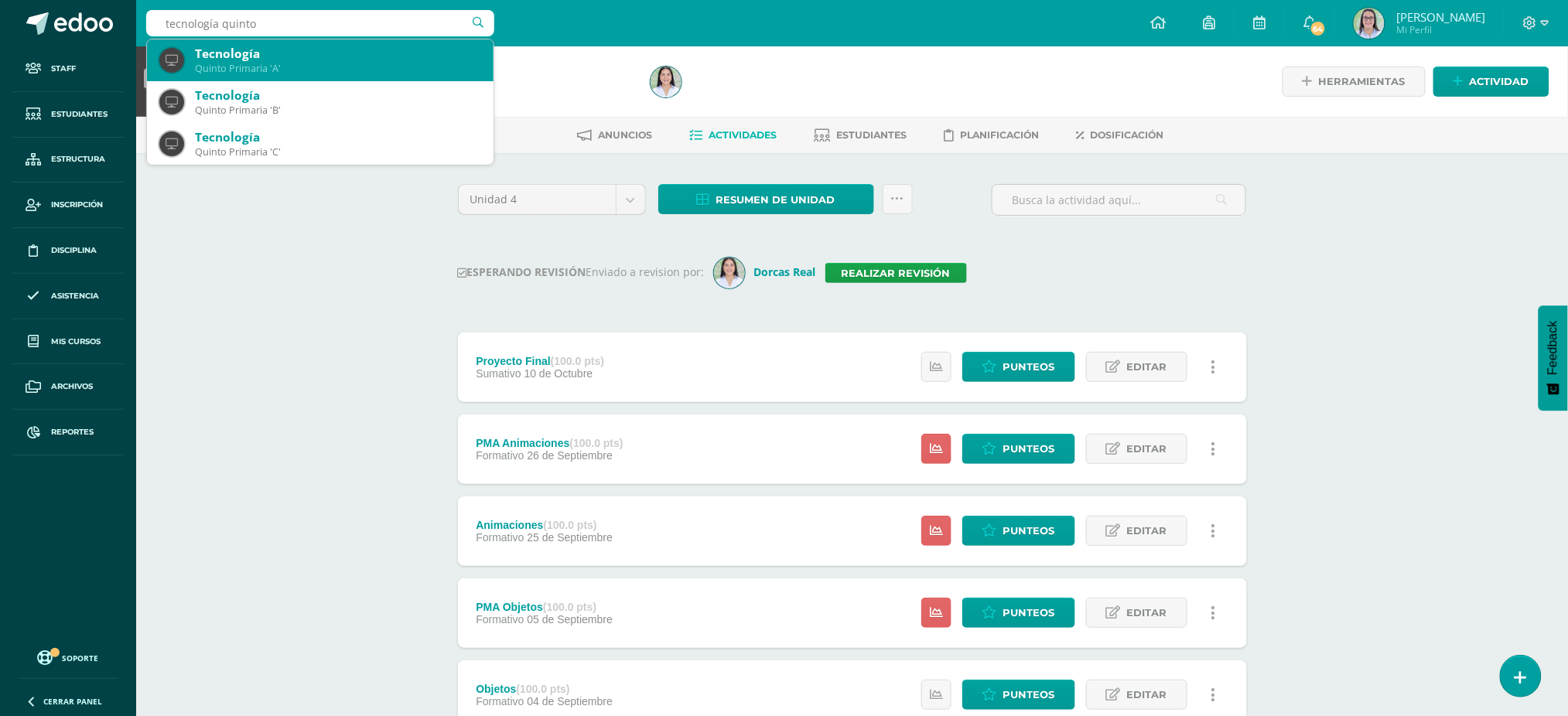
click at [207, 67] on div "Quinto Primaria 'A'" at bounding box center [337, 68] width 286 height 13
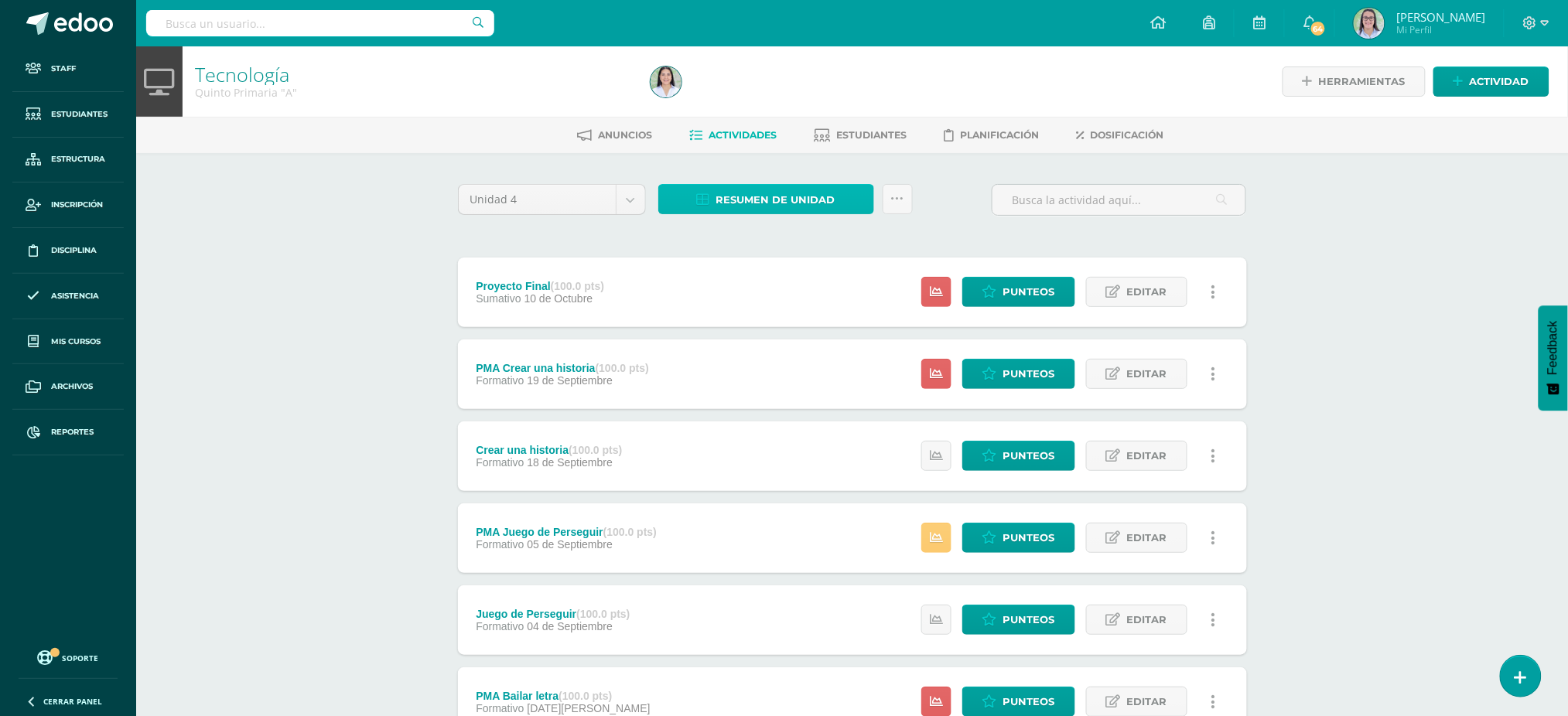
click at [701, 209] on link "Resumen de unidad" at bounding box center [766, 198] width 216 height 30
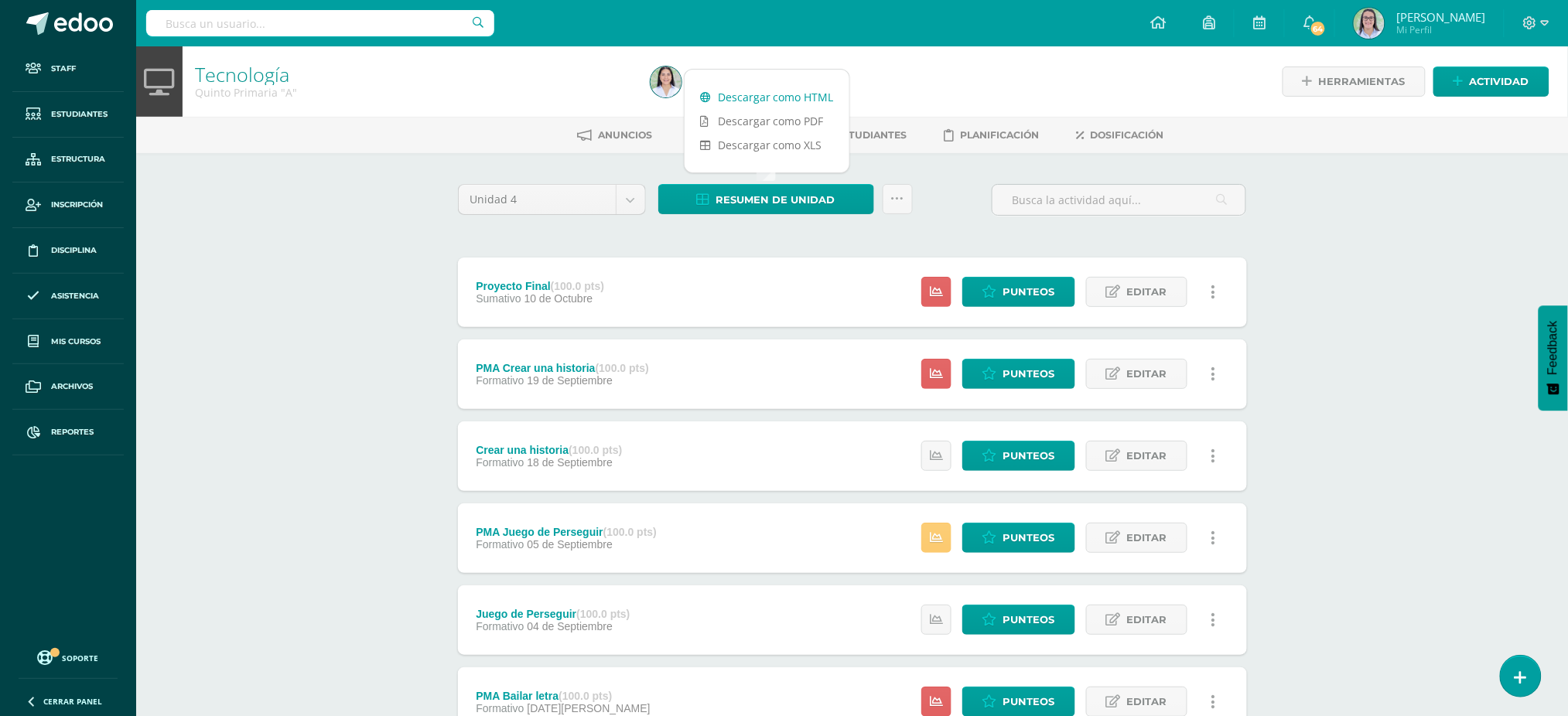
click at [714, 94] on link "Descargar como HTML" at bounding box center [767, 97] width 165 height 24
click at [232, 23] on input "text" at bounding box center [320, 23] width 348 height 27
type input "tecnología quinto"
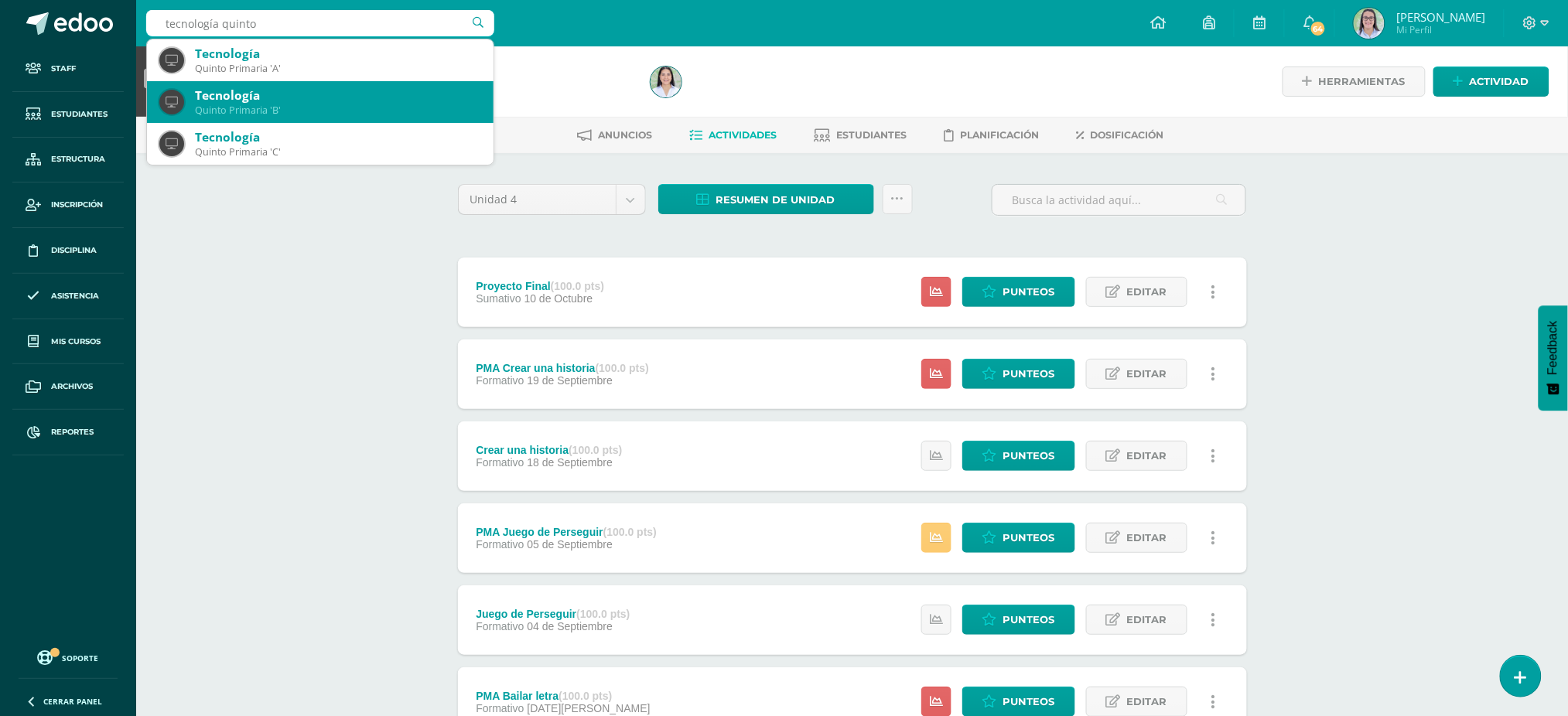
click at [212, 100] on div "Tecnología" at bounding box center [337, 95] width 286 height 17
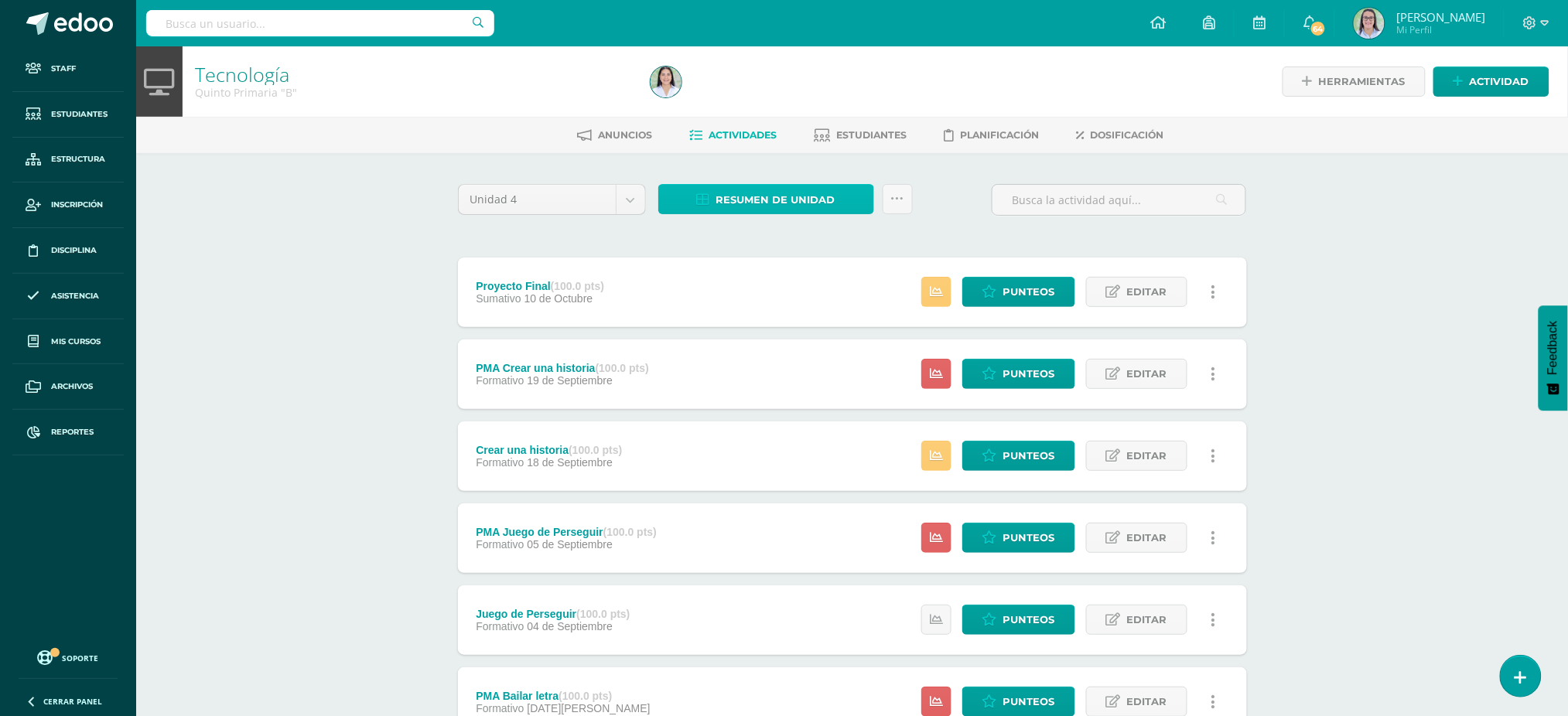
click at [722, 194] on span "Resumen de unidad" at bounding box center [775, 199] width 119 height 28
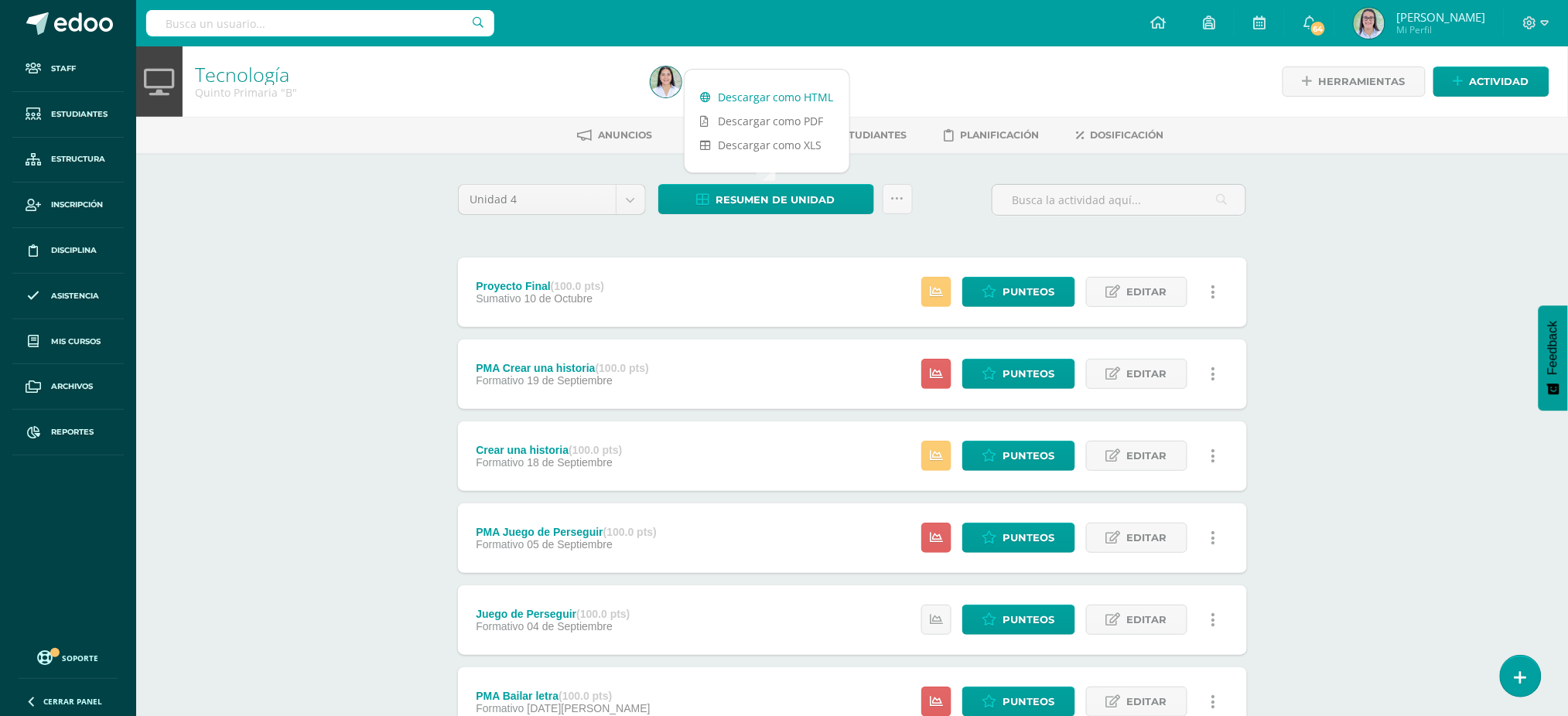
click at [715, 86] on link "Descargar como HTML" at bounding box center [767, 97] width 165 height 24
click at [198, 25] on input "text" at bounding box center [320, 23] width 348 height 27
type input "tecnología quinto"
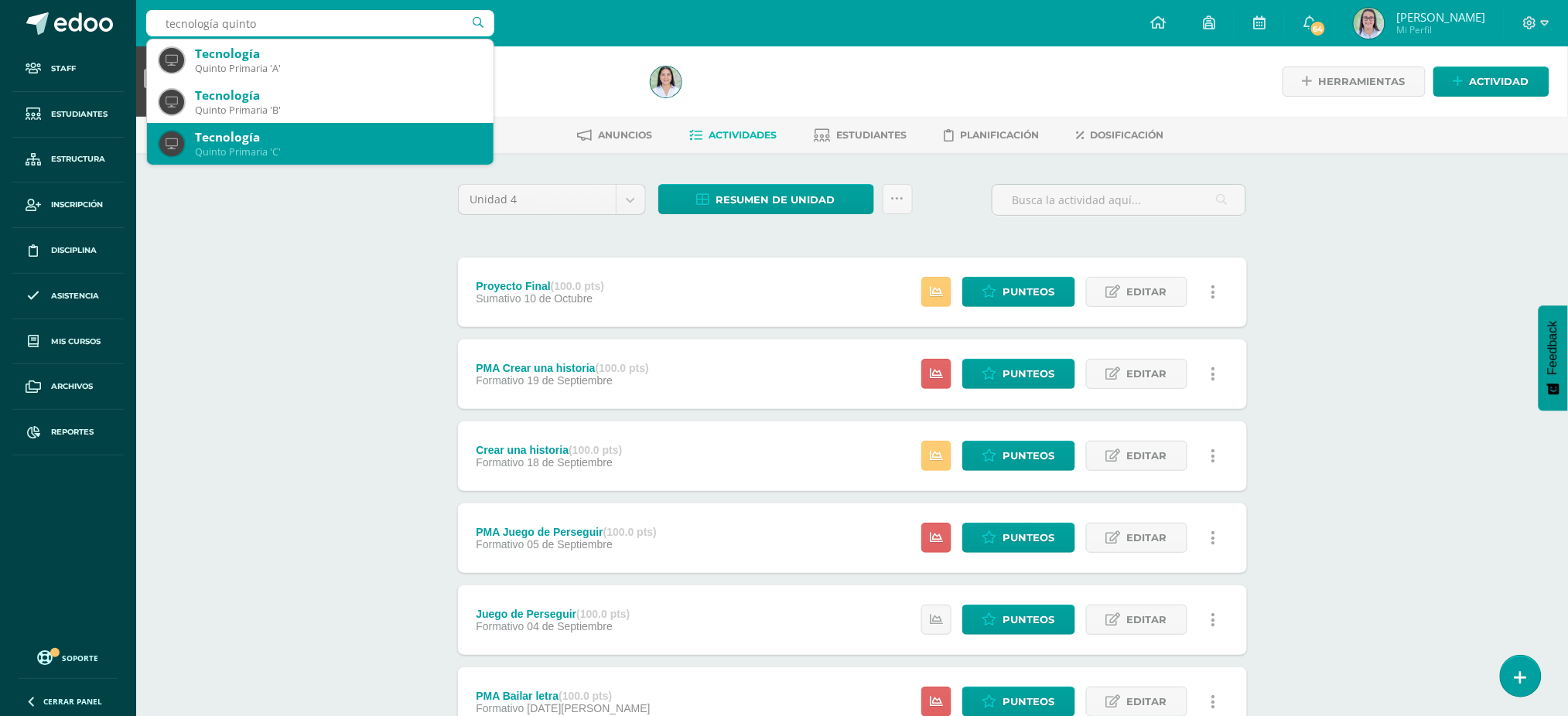
click at [244, 143] on div "Tecnología" at bounding box center [337, 137] width 286 height 17
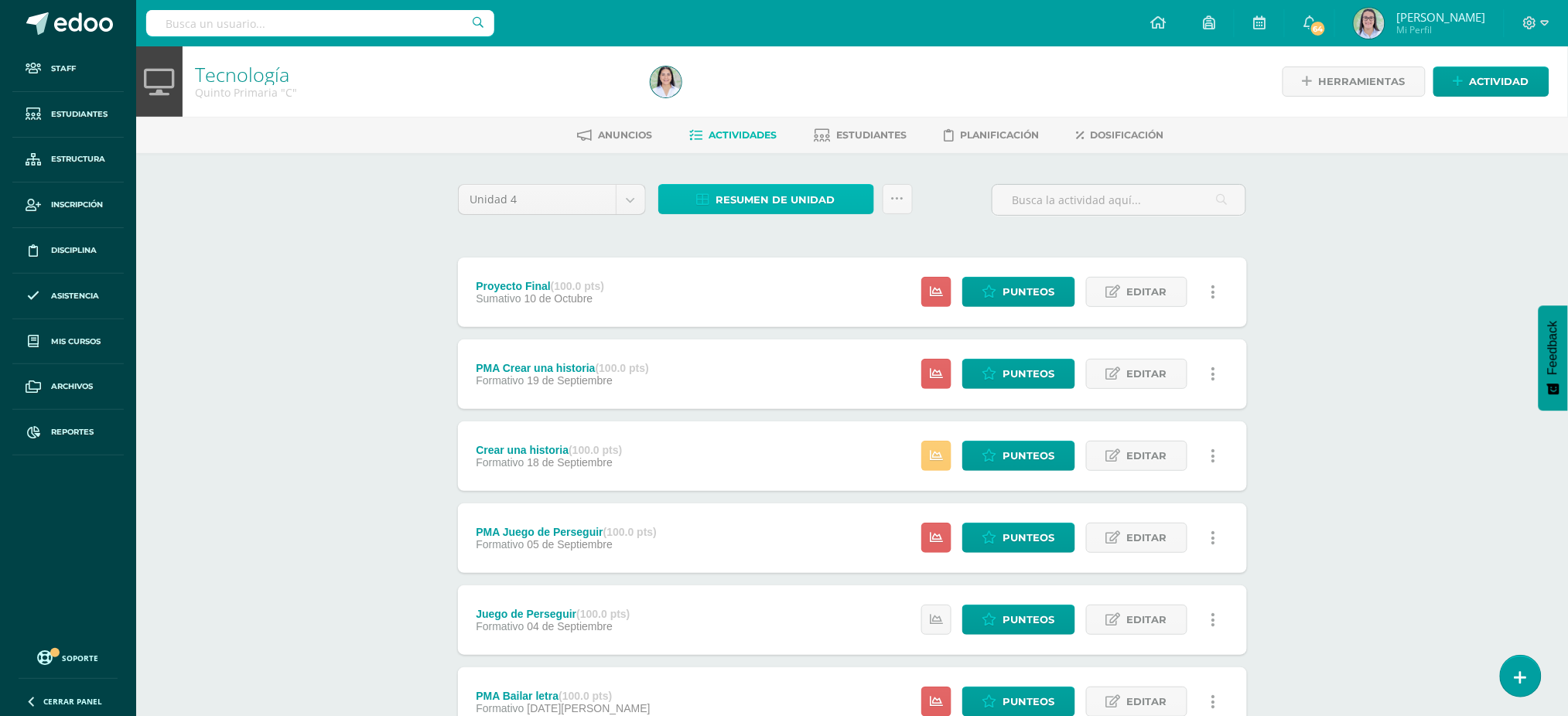
click at [689, 209] on link "Resumen de unidad" at bounding box center [766, 198] width 216 height 30
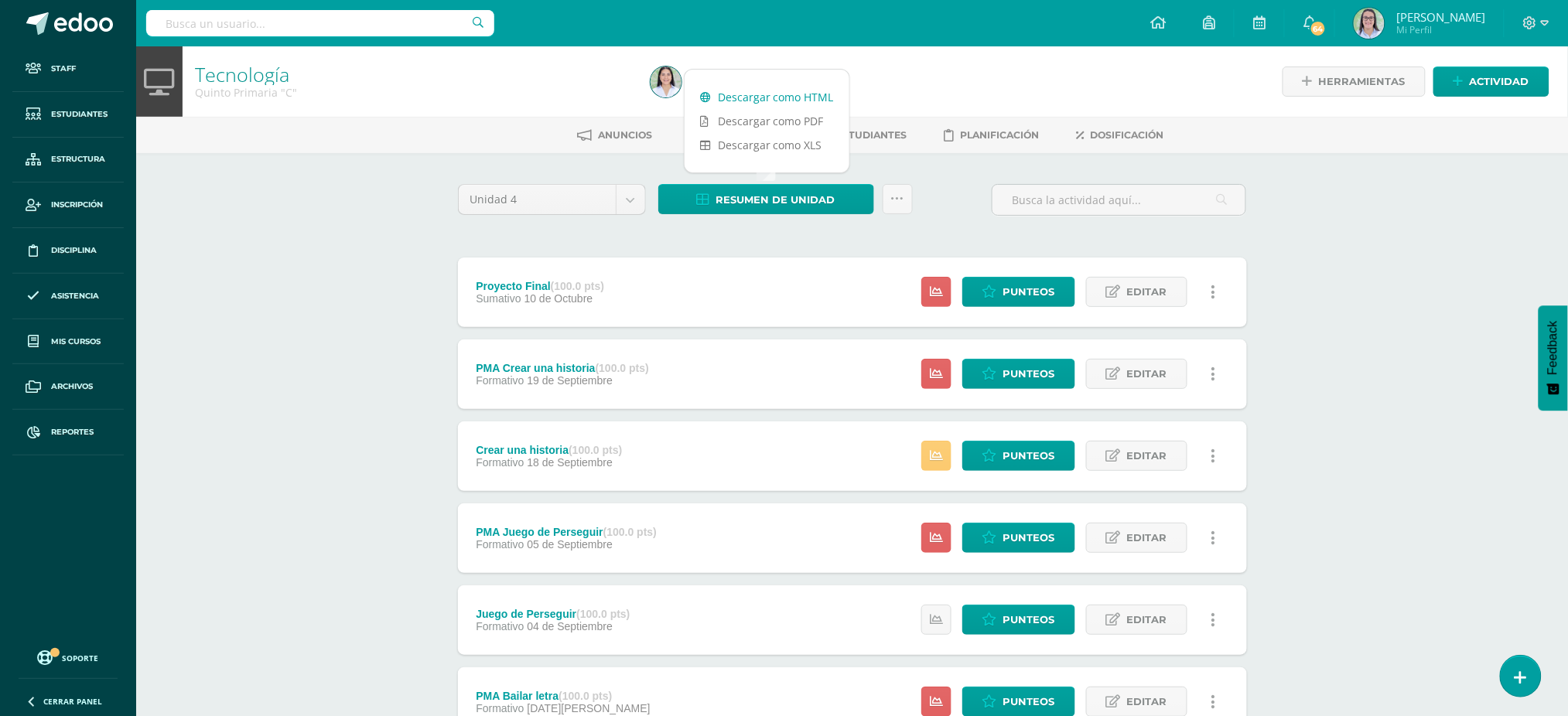
click at [700, 103] on link "Descargar como HTML" at bounding box center [767, 97] width 165 height 24
click at [240, 27] on input "text" at bounding box center [320, 23] width 348 height 27
type input "tecnología sexto"
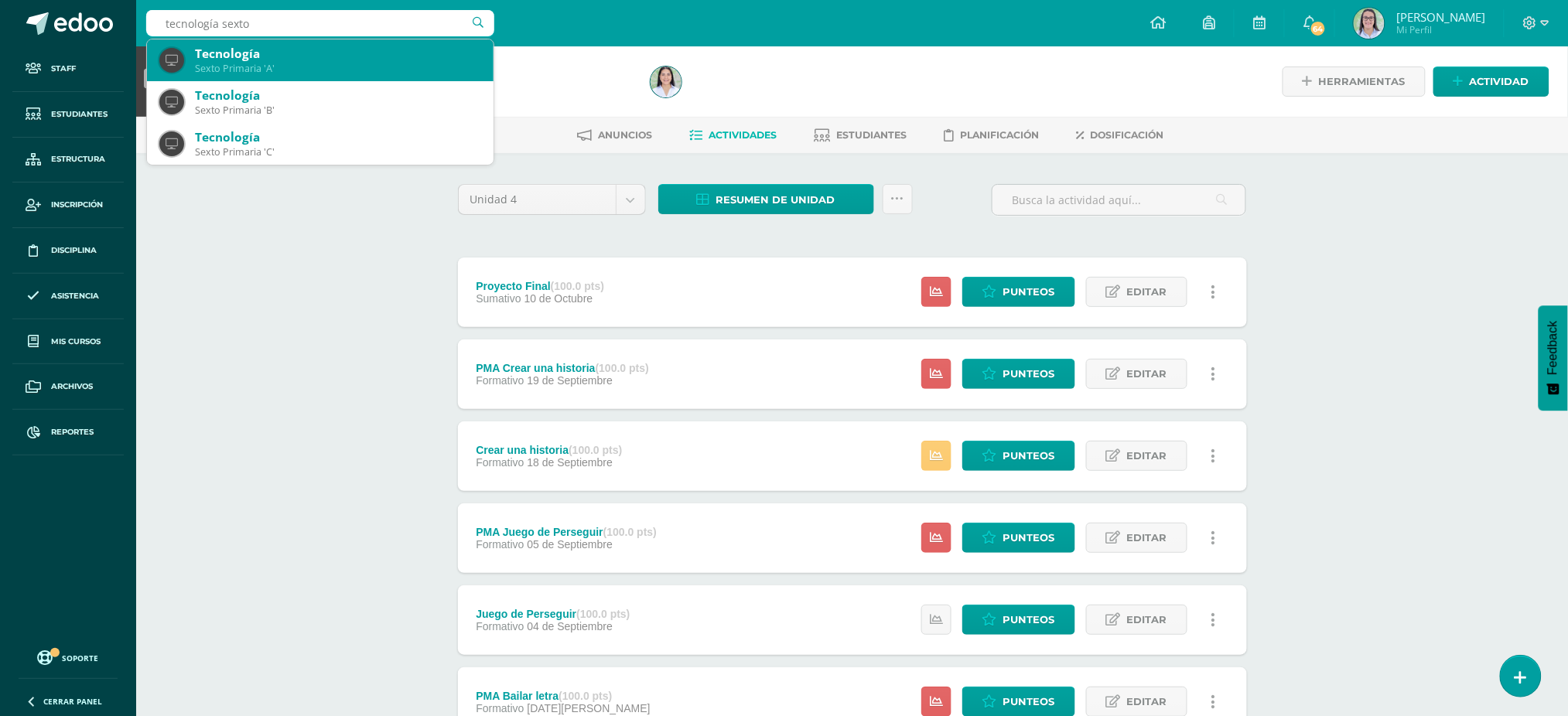
click at [231, 62] on div "Sexto Primaria 'A'" at bounding box center [337, 68] width 286 height 13
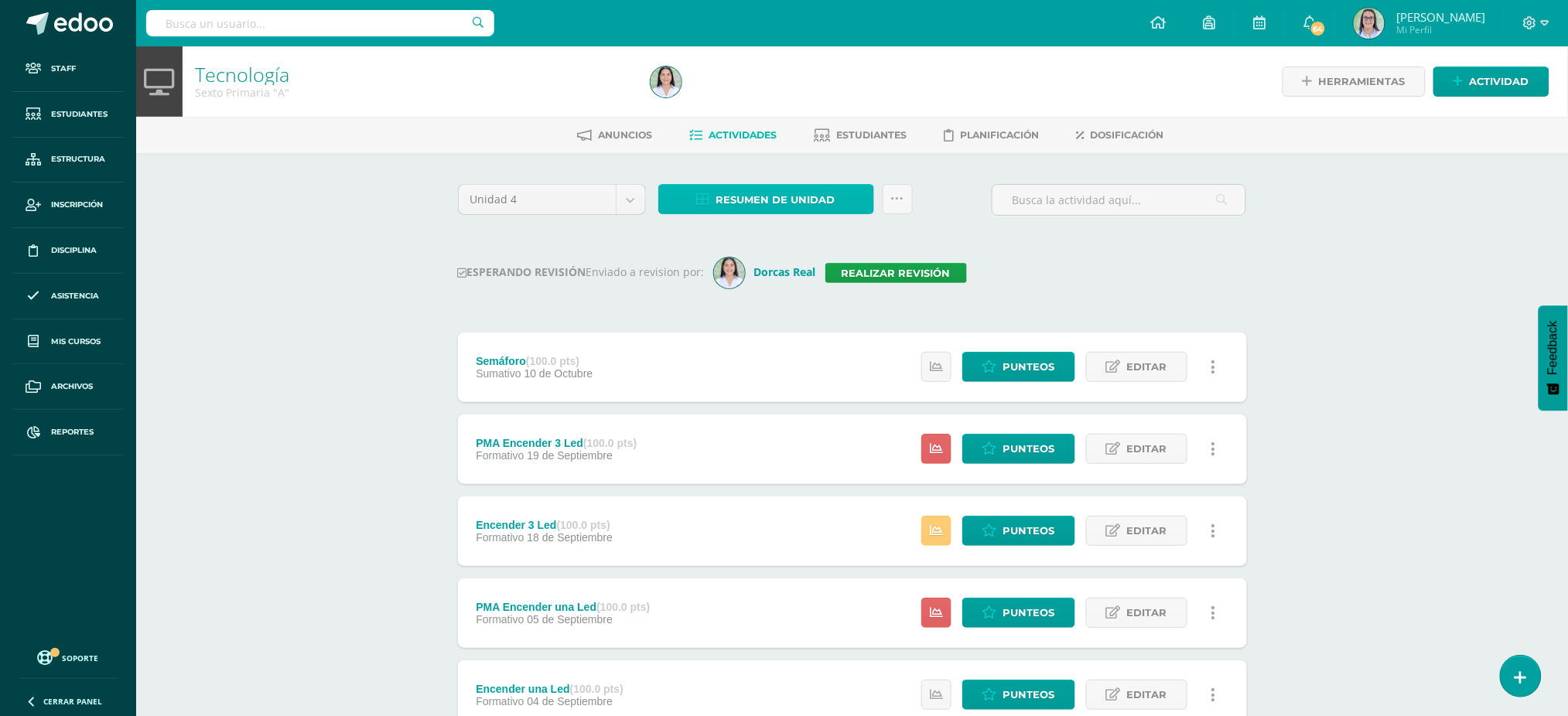
click at [697, 193] on icon at bounding box center [702, 199] width 13 height 13
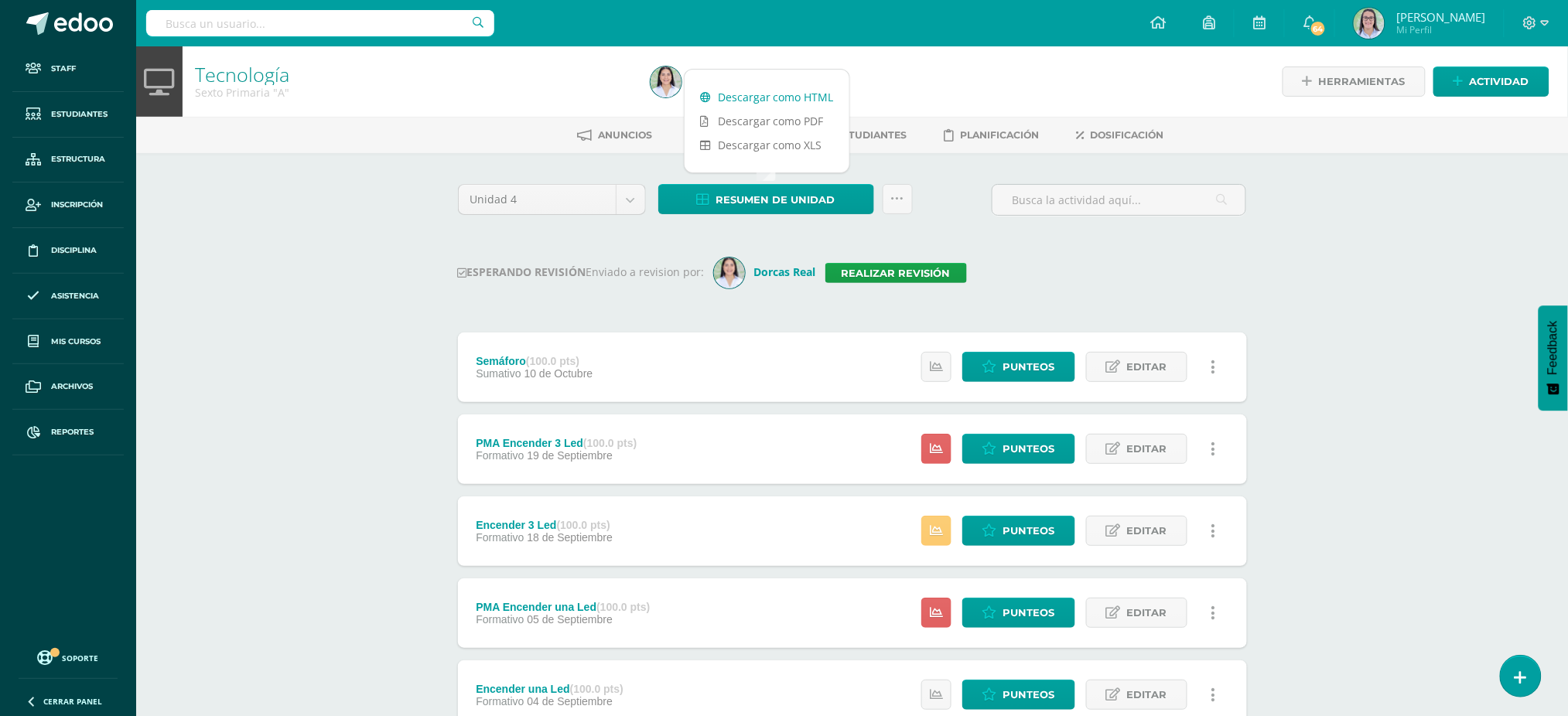
click at [698, 92] on link "Descargar como HTML" at bounding box center [767, 97] width 165 height 24
click at [285, 22] on input "text" at bounding box center [320, 23] width 348 height 27
type input "maría andrea escobar"
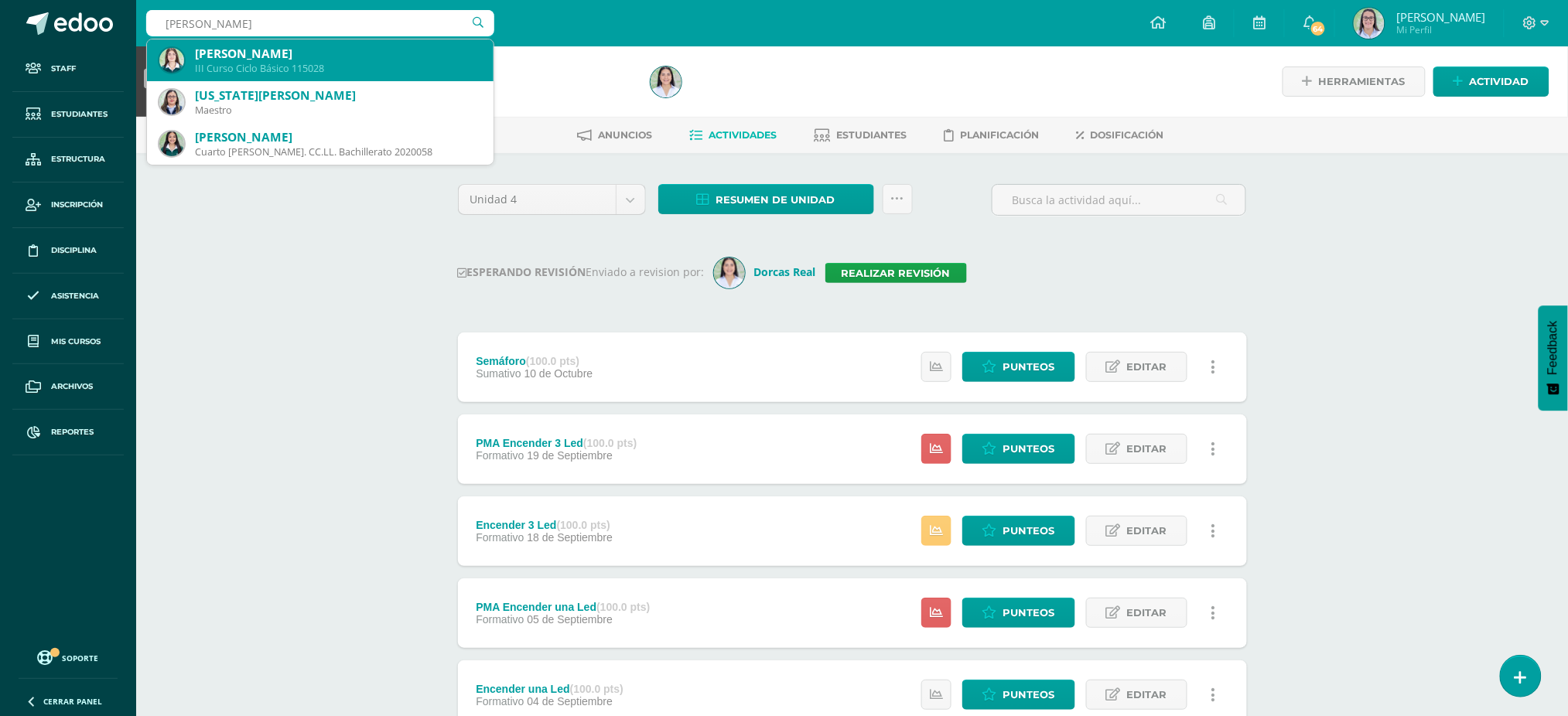
click at [402, 49] on div "María Andrea Escobar De León" at bounding box center [337, 53] width 286 height 17
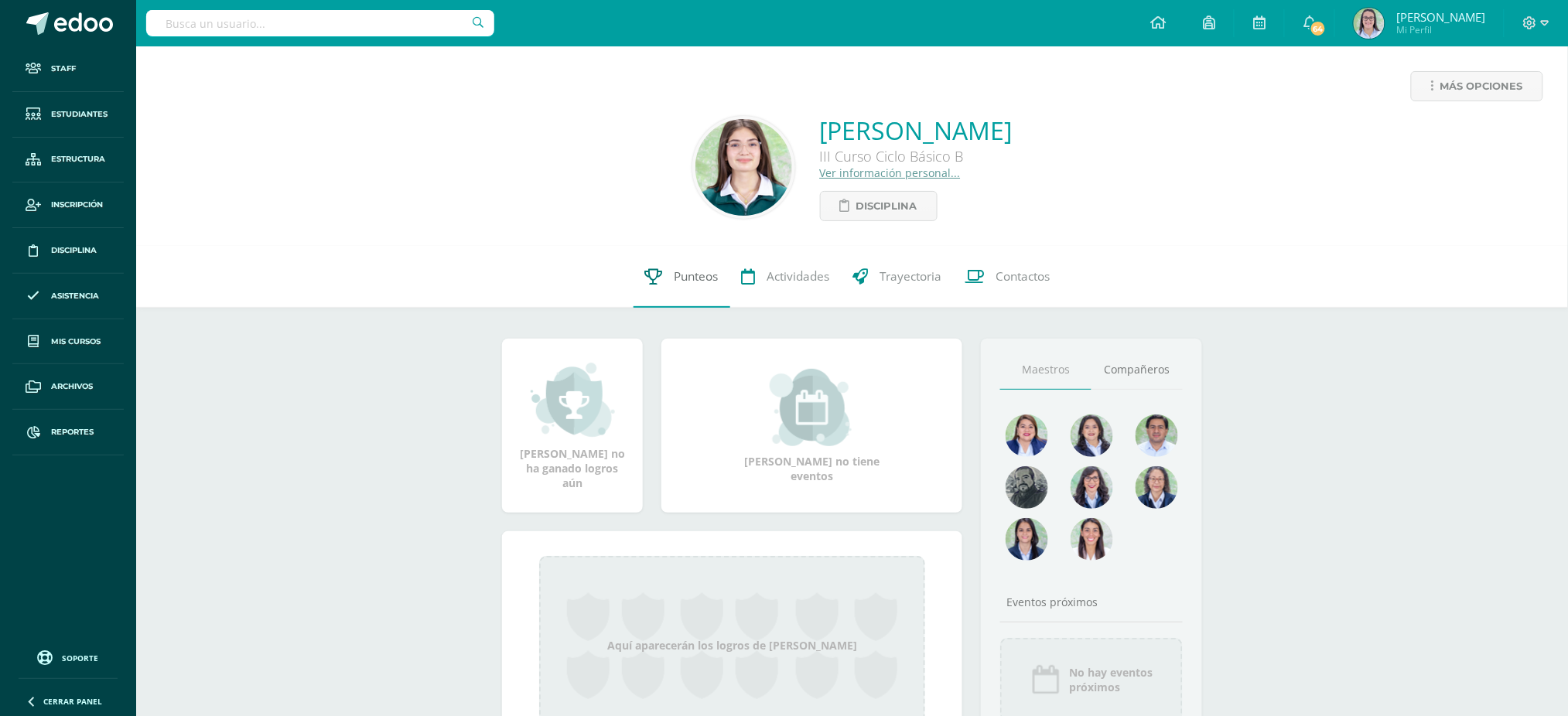
click at [682, 267] on link "Punteos" at bounding box center [682, 276] width 96 height 62
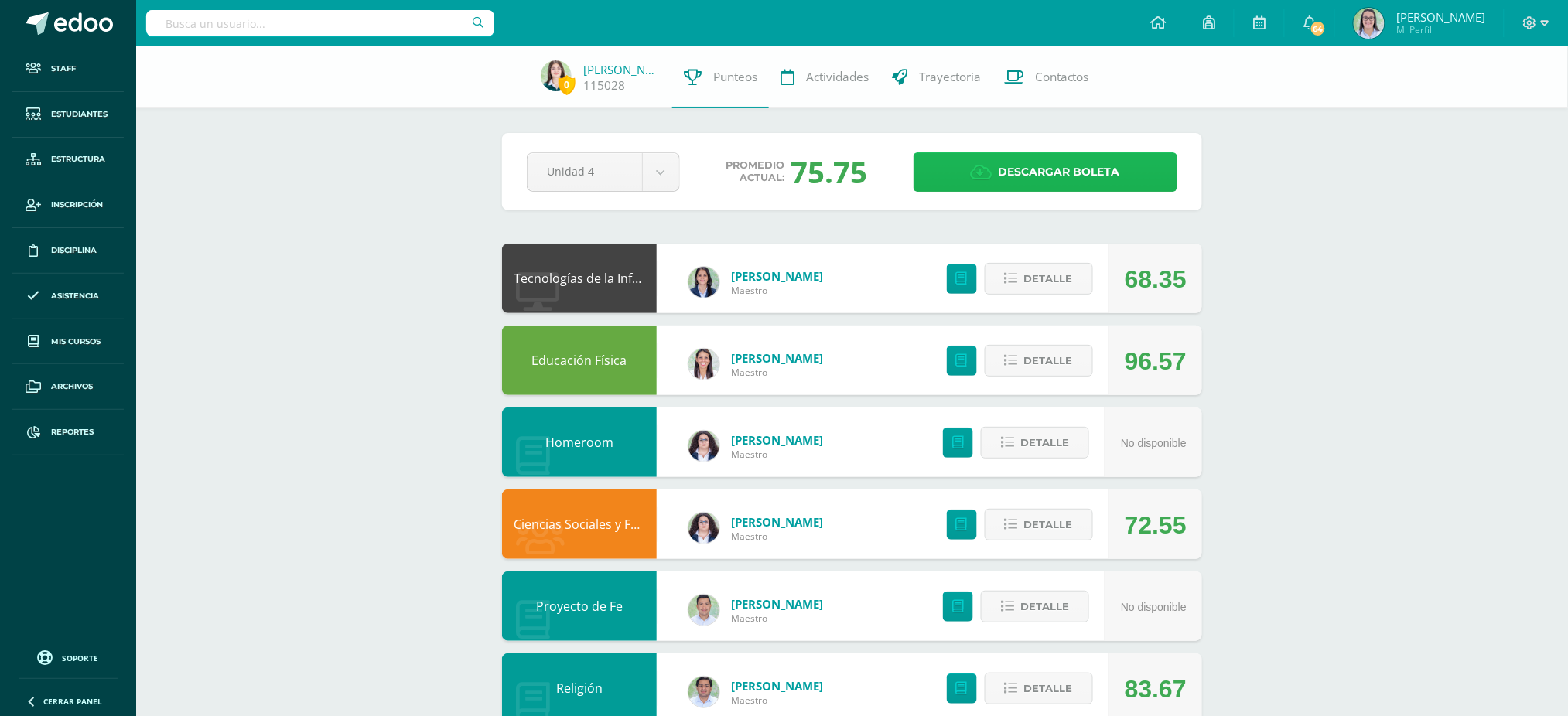
click at [1092, 175] on span "Descargar boleta" at bounding box center [1059, 172] width 122 height 38
click at [288, 25] on input "text" at bounding box center [320, 23] width 348 height 27
type input "nancy chinol"
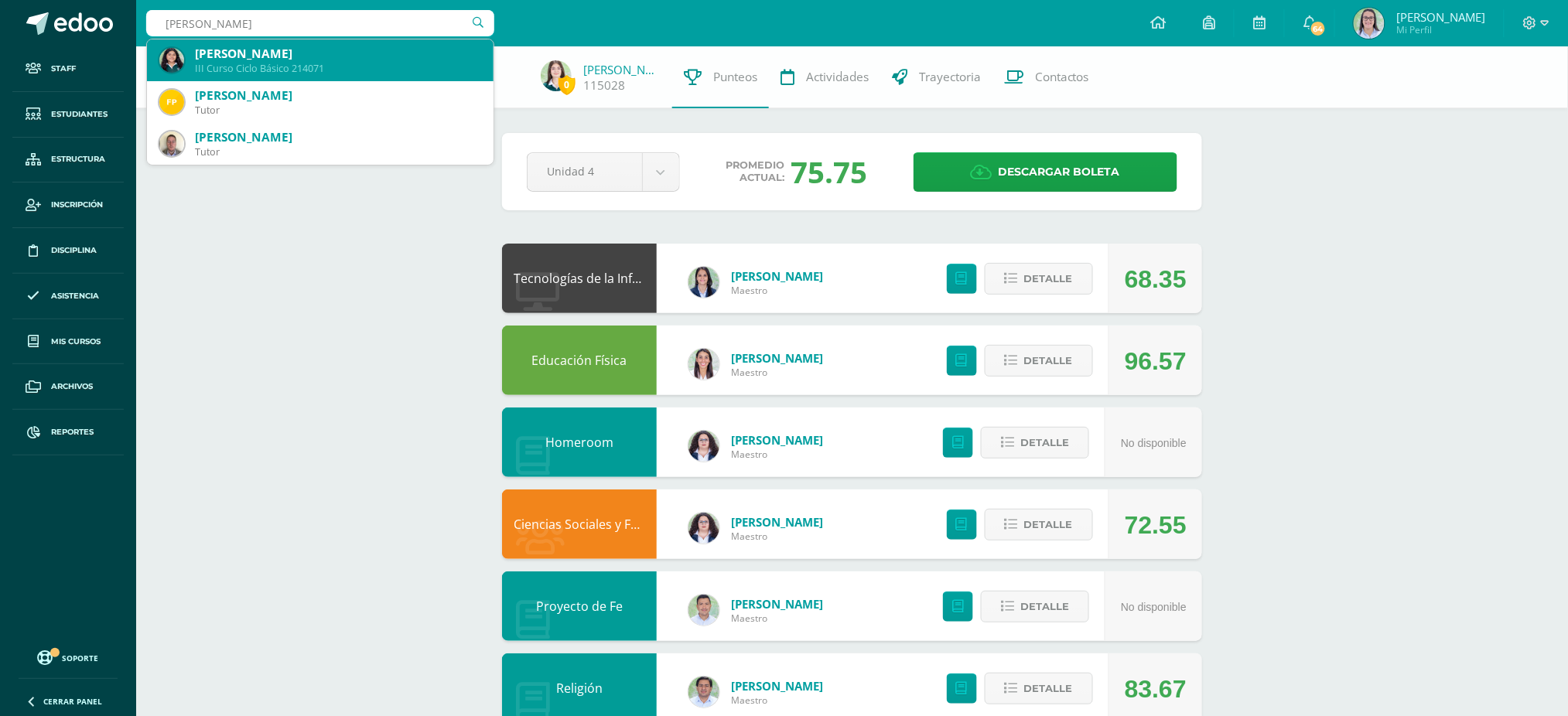
click at [214, 55] on div "Nancy Pamela Chinol Barillas" at bounding box center [337, 53] width 286 height 17
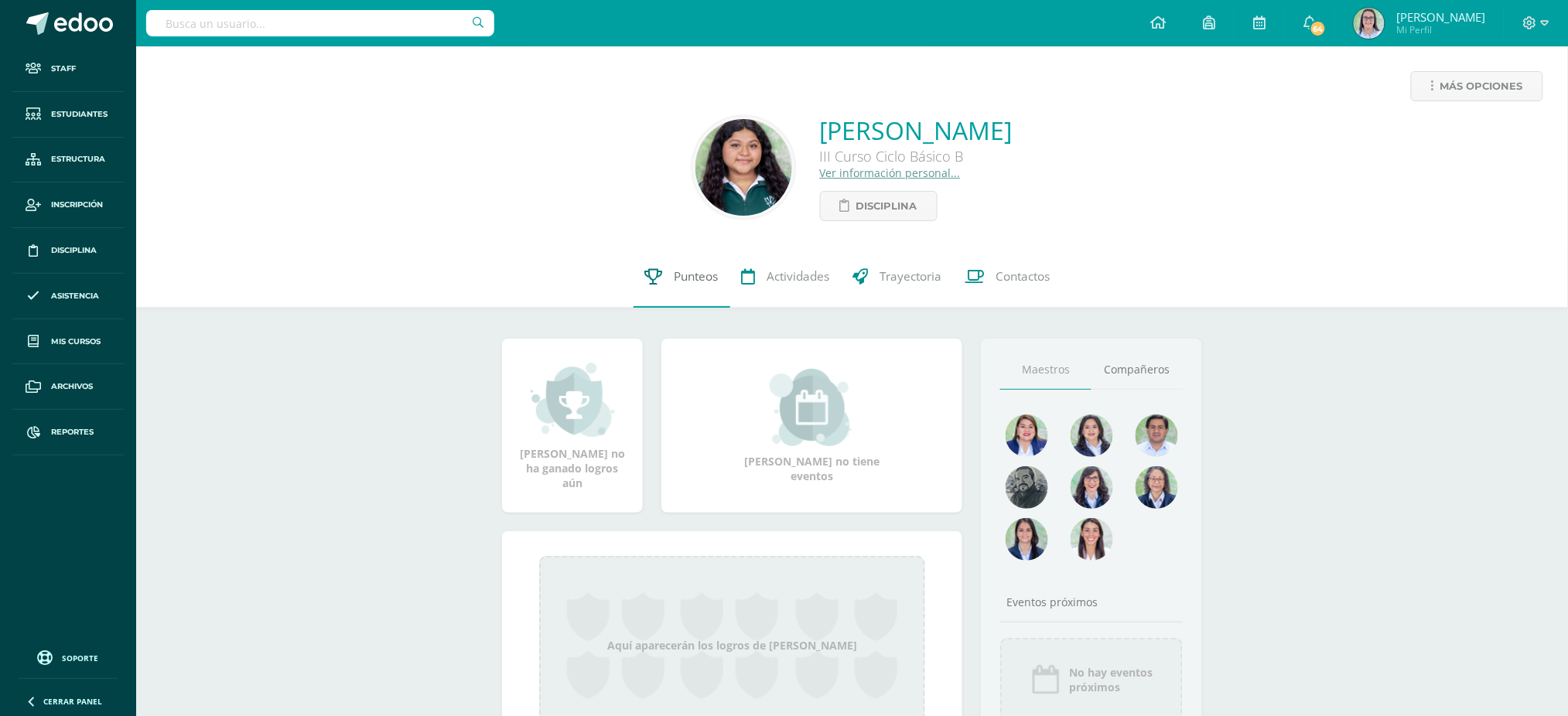
click at [685, 273] on span "Punteos" at bounding box center [696, 276] width 44 height 17
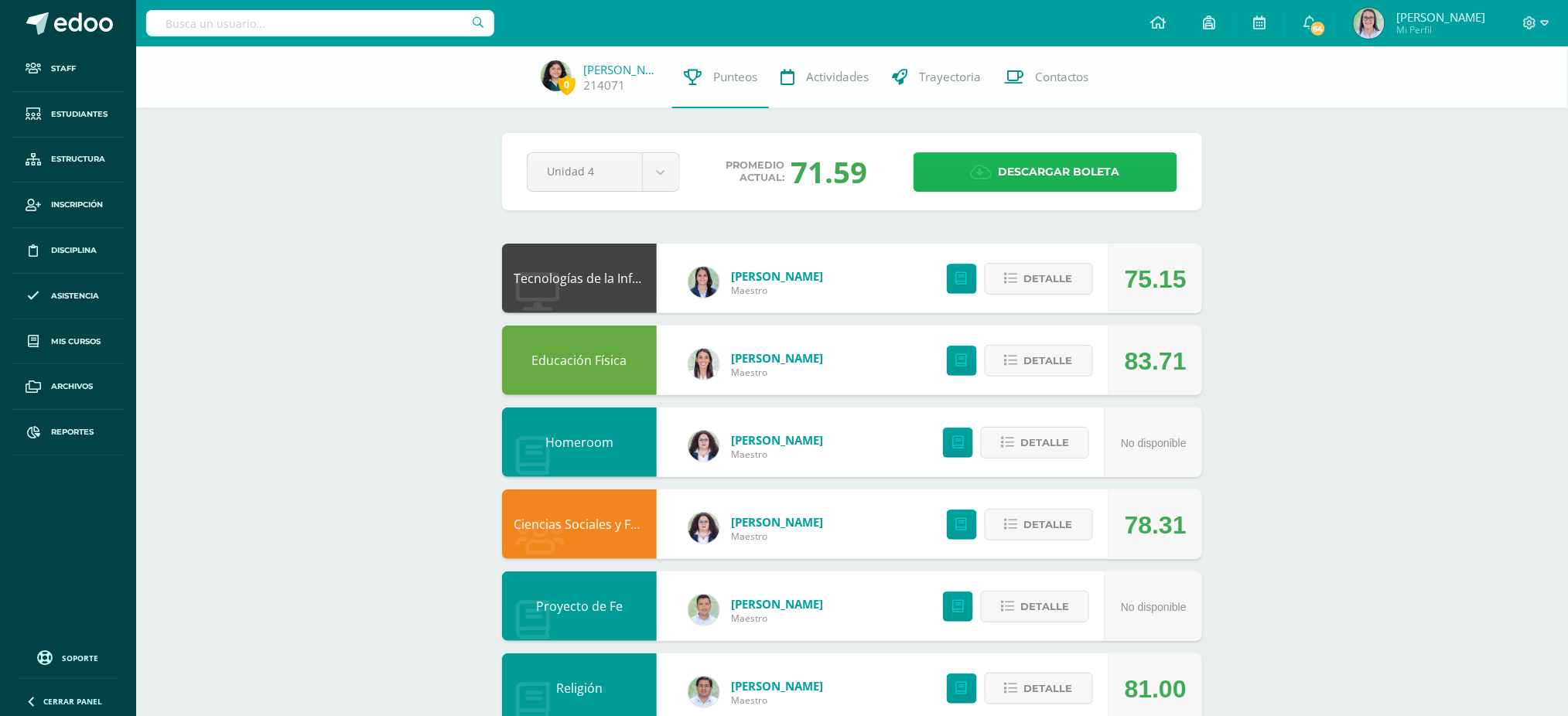
click at [1041, 165] on span "Descargar boleta" at bounding box center [1059, 172] width 122 height 38
click at [351, 33] on input "text" at bounding box center [320, 23] width 348 height 27
type input "hanna morales"
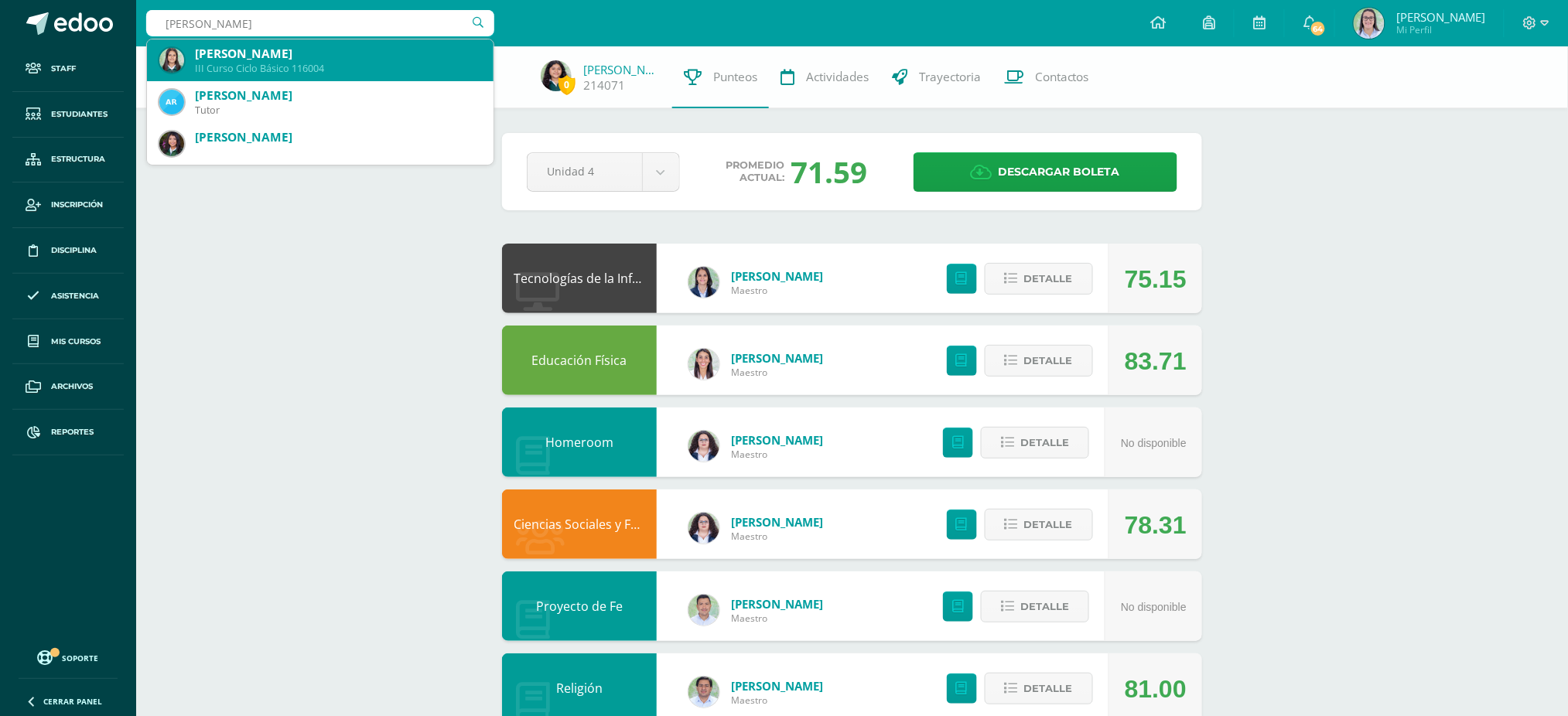
click at [224, 55] on div "Hanna Isabela Morales López" at bounding box center [337, 53] width 286 height 17
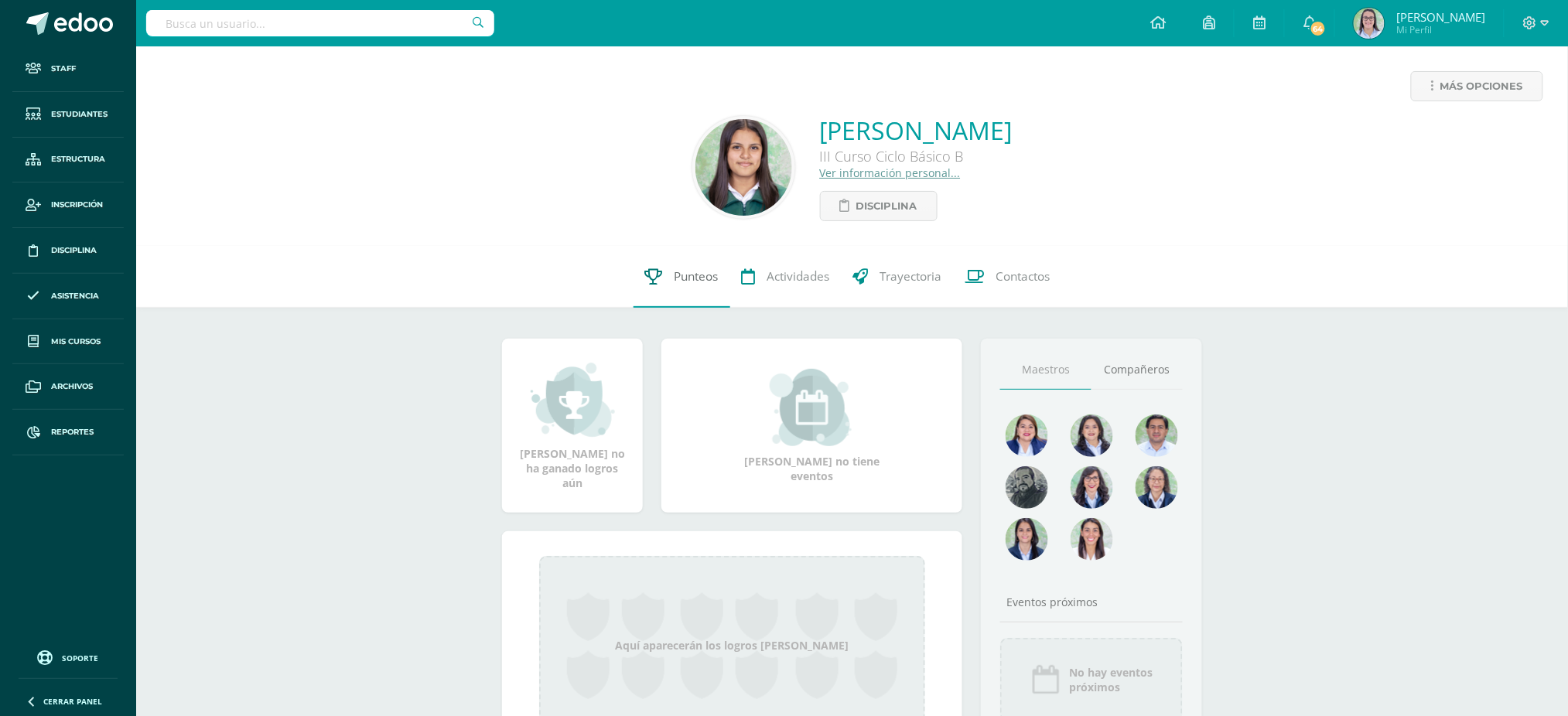
click at [671, 278] on link "Punteos" at bounding box center [682, 276] width 96 height 62
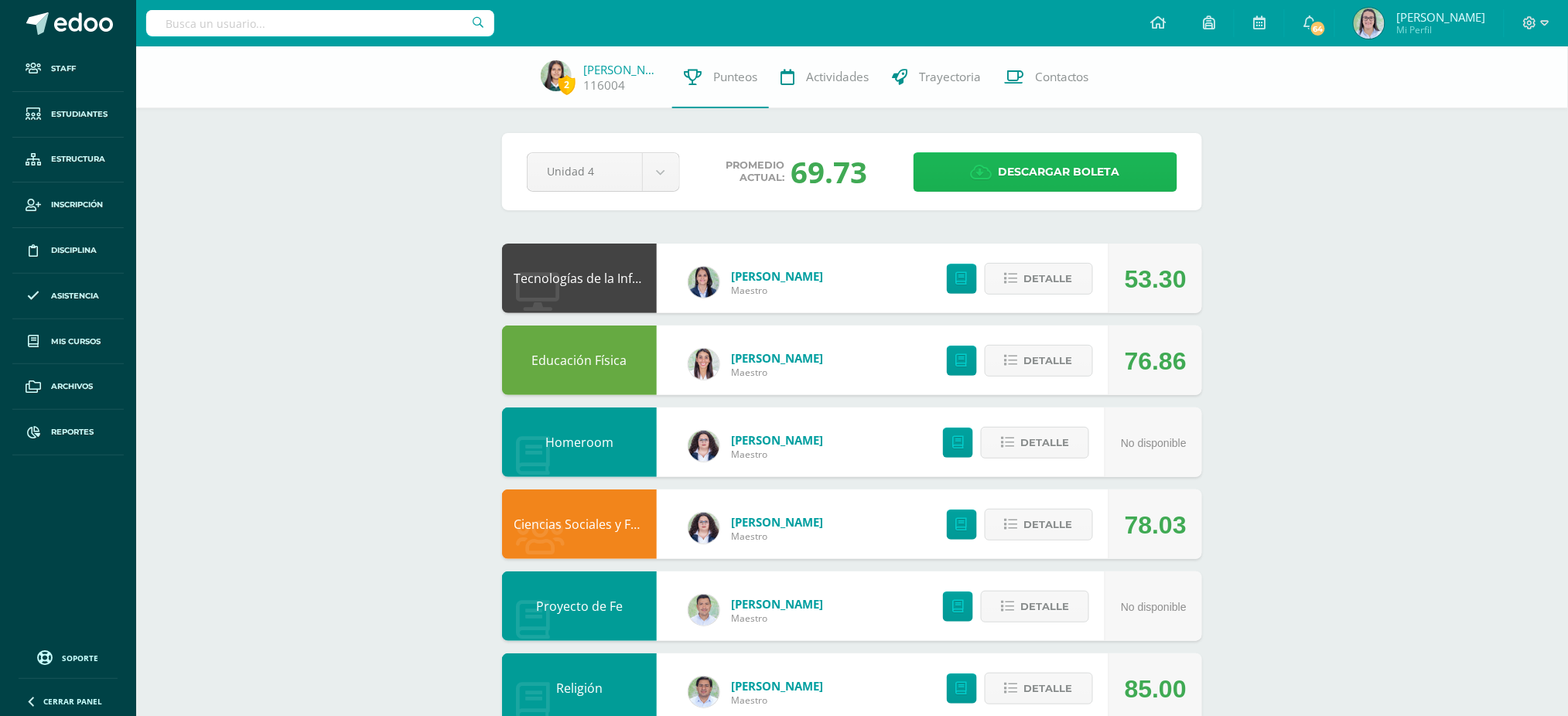
click at [1077, 170] on span "Descargar boleta" at bounding box center [1059, 172] width 122 height 38
click at [226, 34] on input "text" at bounding box center [320, 23] width 348 height 27
type input "sophia isabella chin"
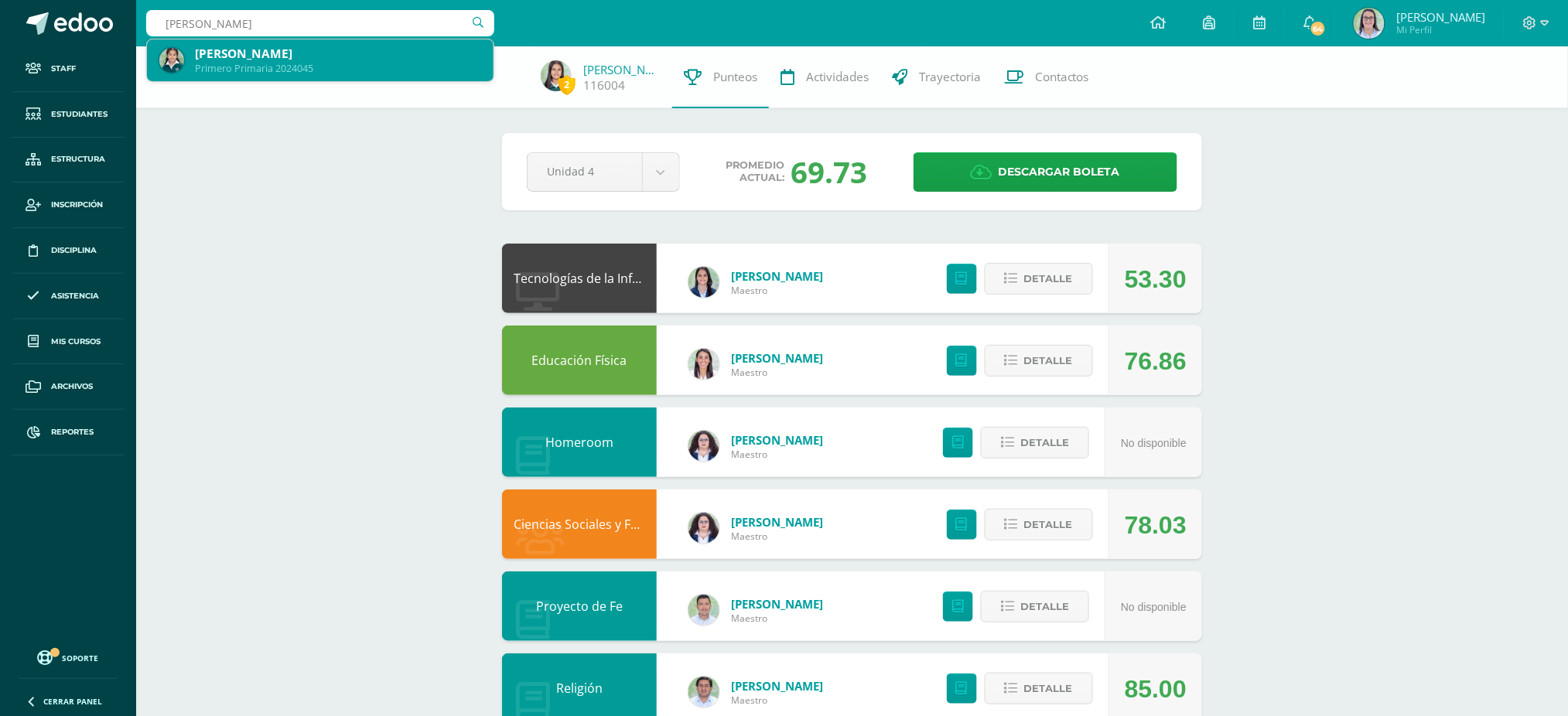
click at [236, 67] on div "Primero Primaria 2024045" at bounding box center [337, 68] width 286 height 13
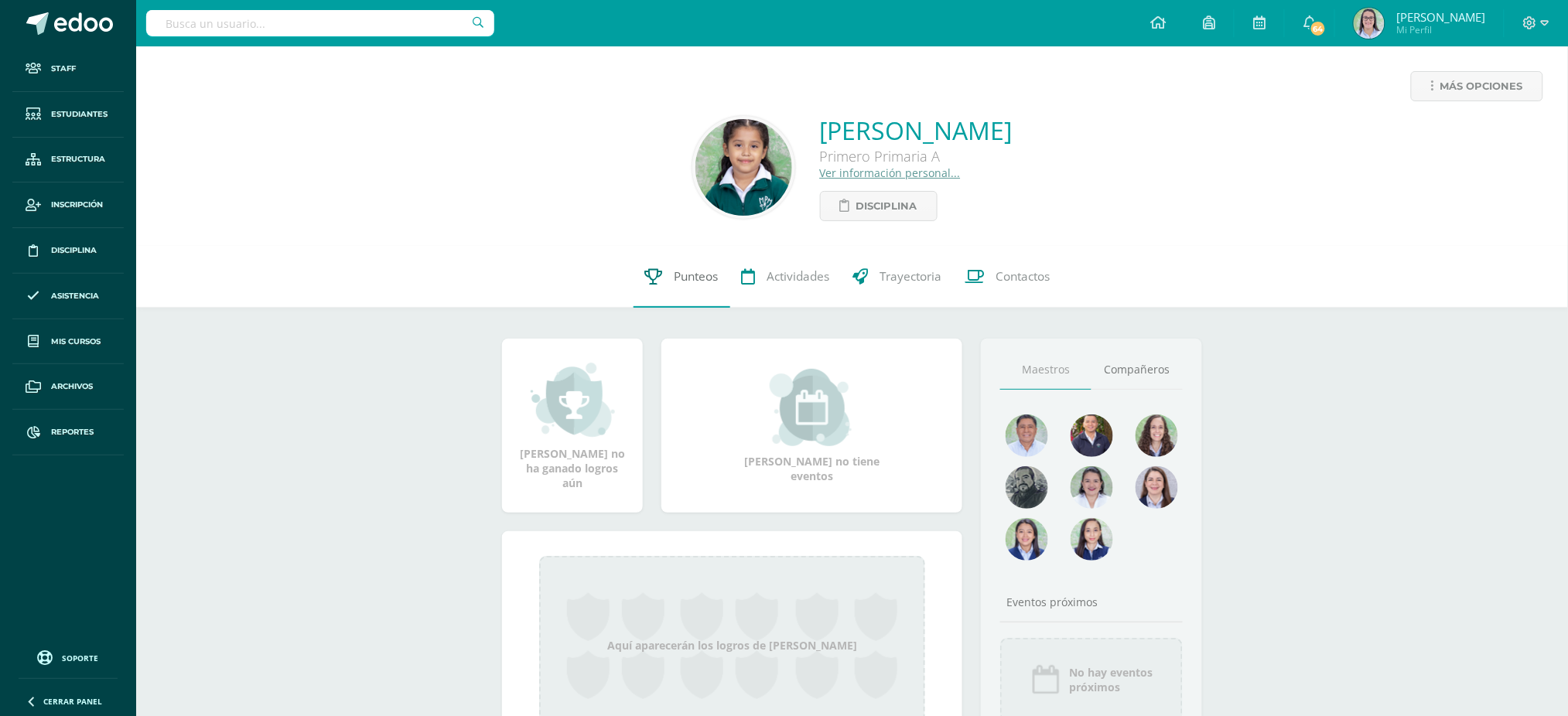
click at [654, 278] on icon at bounding box center [654, 276] width 18 height 17
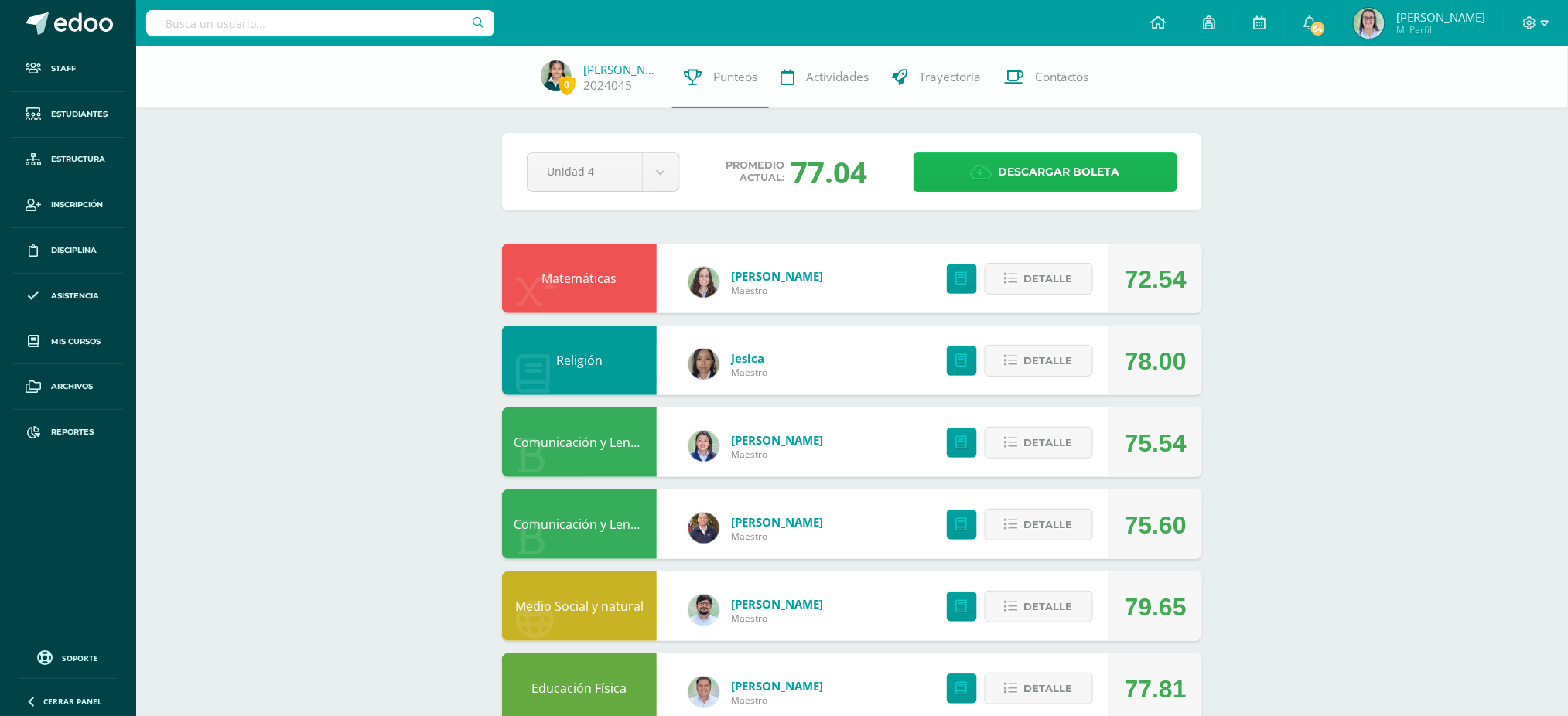
click at [1079, 185] on span "Descargar boleta" at bounding box center [1059, 172] width 122 height 38
click at [275, 28] on input "text" at bounding box center [320, 23] width 348 height 27
type input "emma leal"
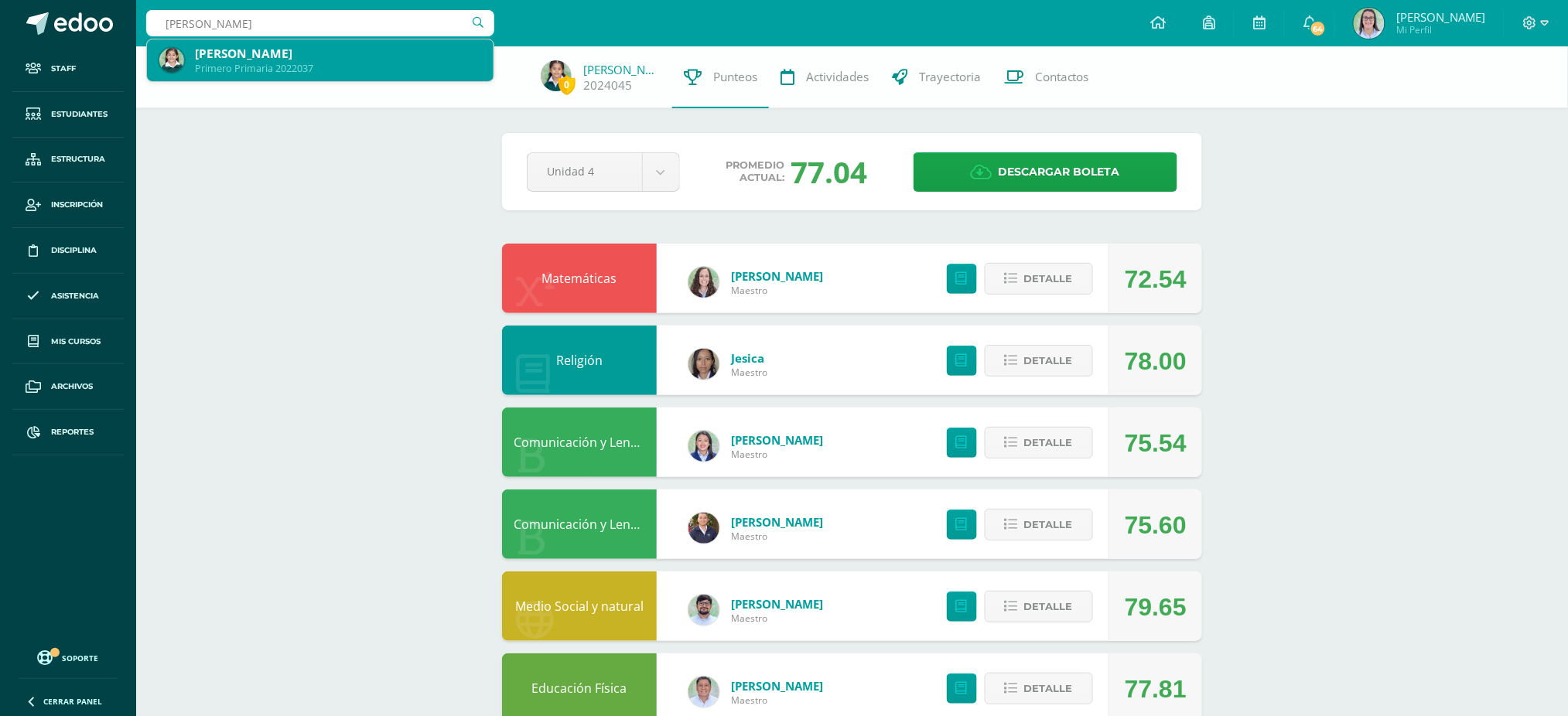
click at [351, 51] on div "Emma Constanza Leal Sazo" at bounding box center [337, 53] width 286 height 17
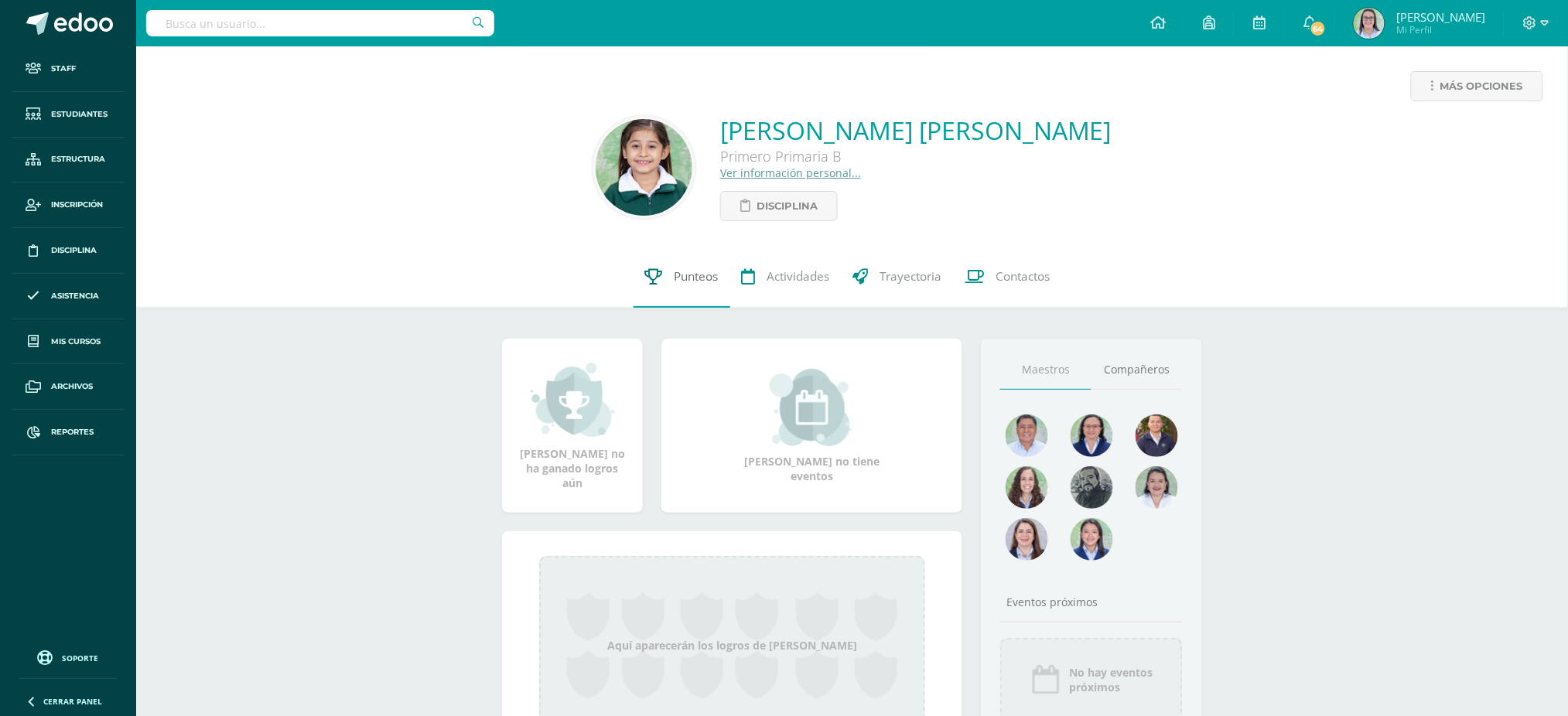
click at [681, 276] on span "Punteos" at bounding box center [696, 276] width 44 height 17
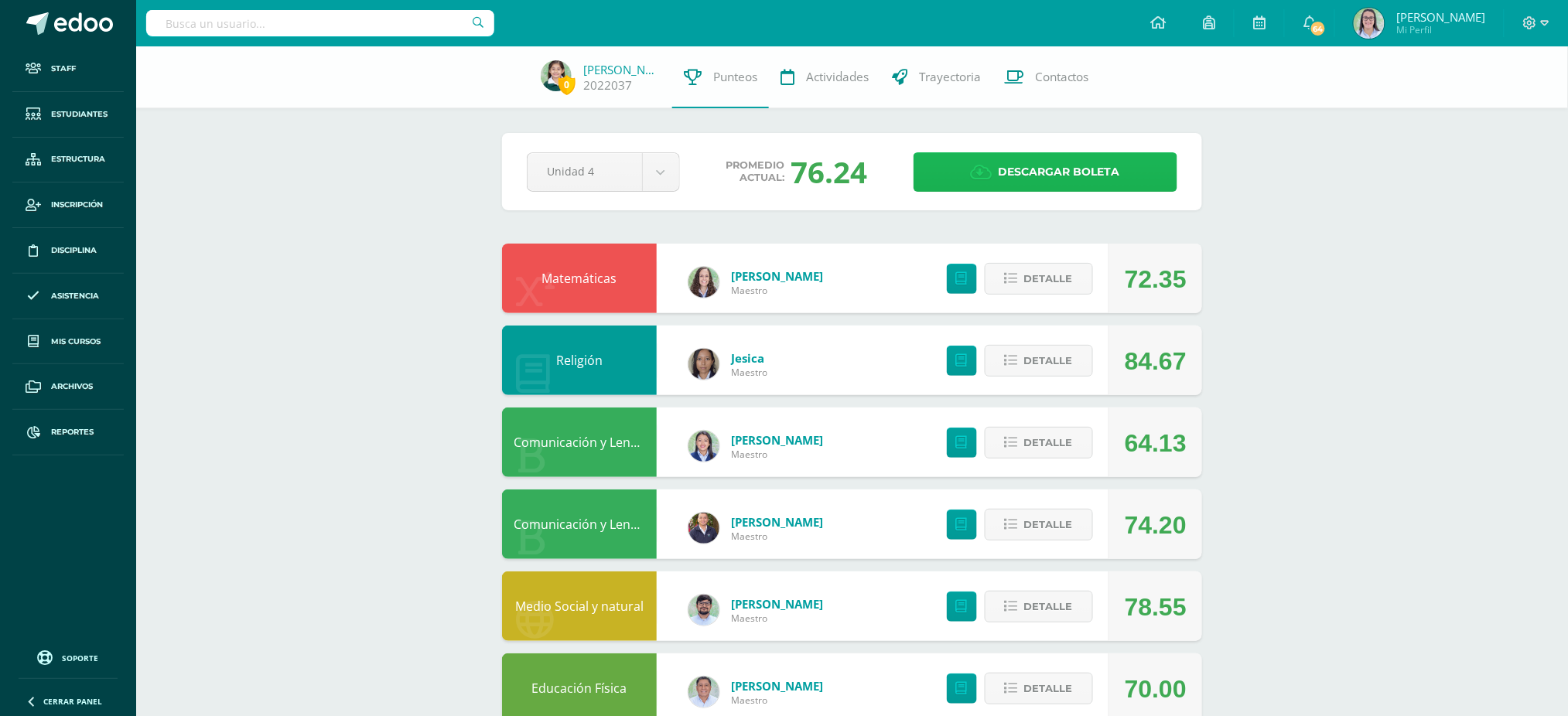
click at [1035, 169] on span "Descargar boleta" at bounding box center [1059, 172] width 122 height 38
click at [316, 28] on input "text" at bounding box center [320, 23] width 348 height 27
type input "brandon cor"
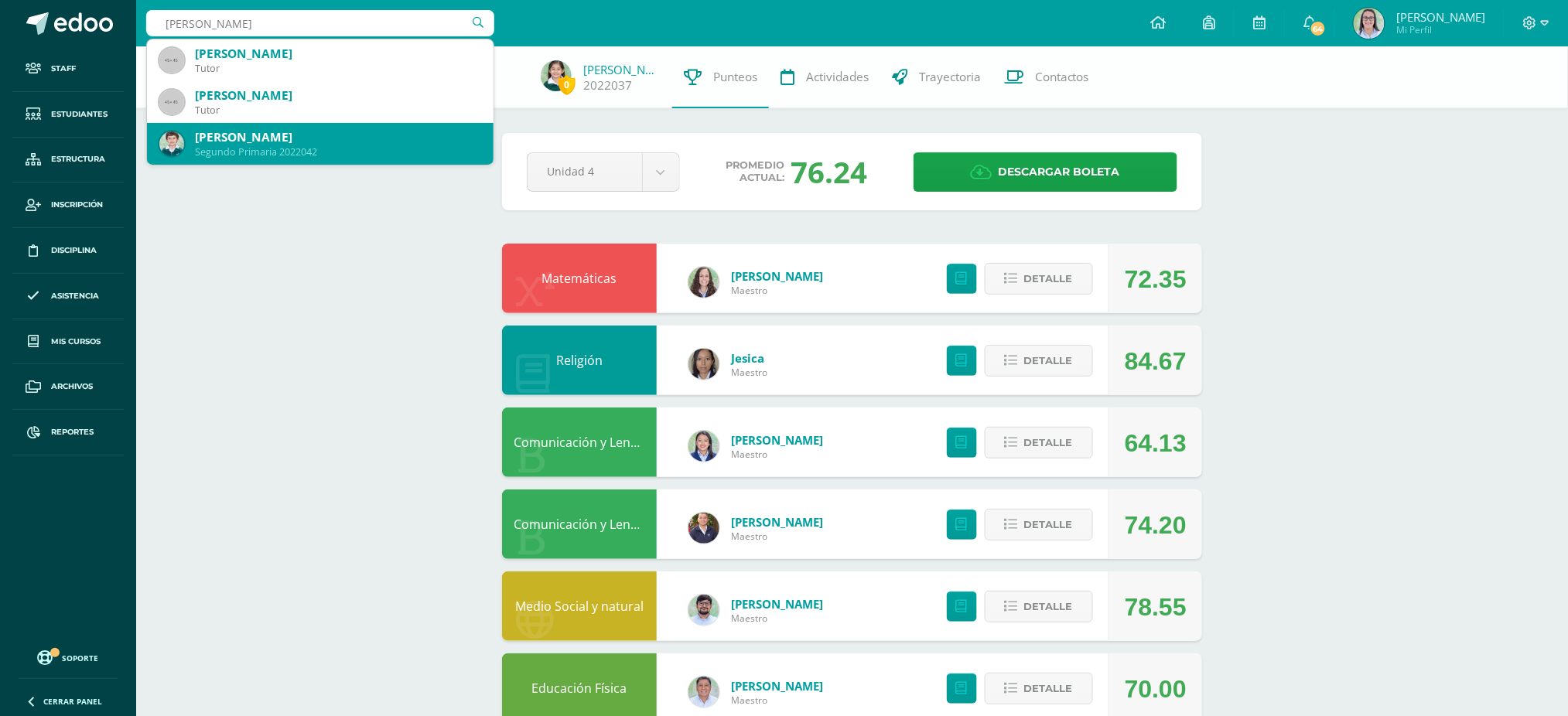
click at [303, 143] on div "Brandon Leonel Corado Prado" at bounding box center [337, 137] width 286 height 17
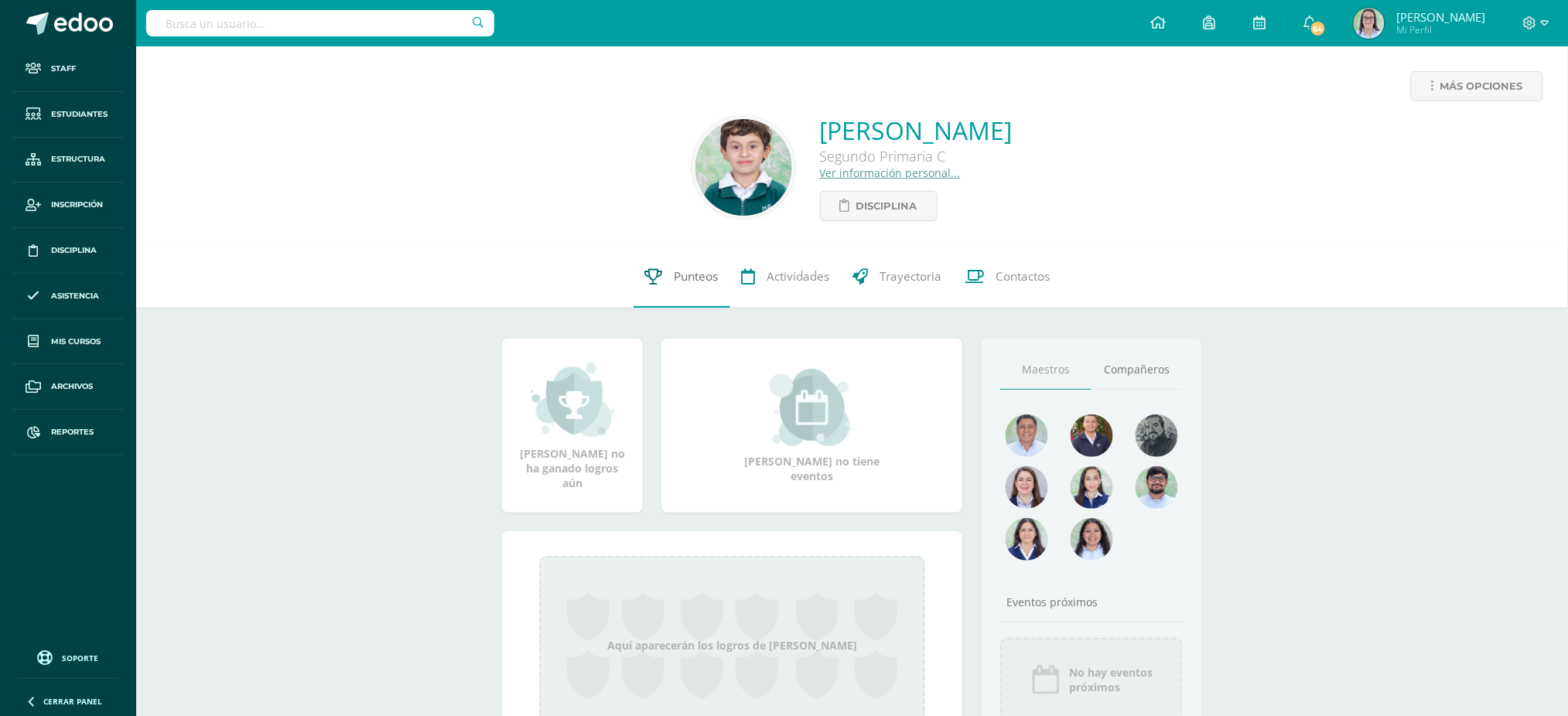
click at [691, 269] on span "Punteos" at bounding box center [696, 276] width 44 height 17
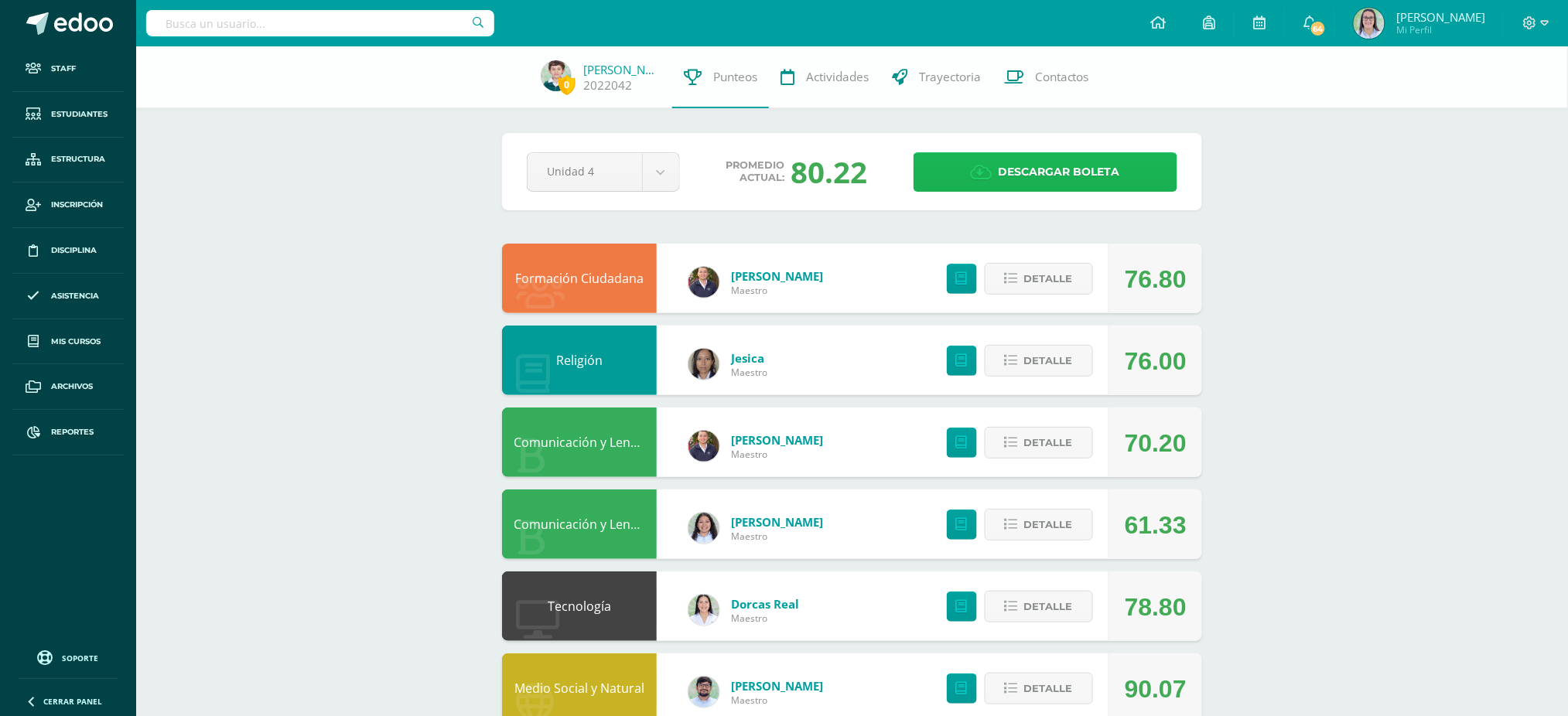
click at [1027, 183] on span "Descargar boleta" at bounding box center [1059, 172] width 122 height 38
click at [332, 25] on input "text" at bounding box center [320, 23] width 348 height 27
click at [299, 17] on input "valeria camila bau" at bounding box center [320, 23] width 348 height 27
type input "valeria camila baut"
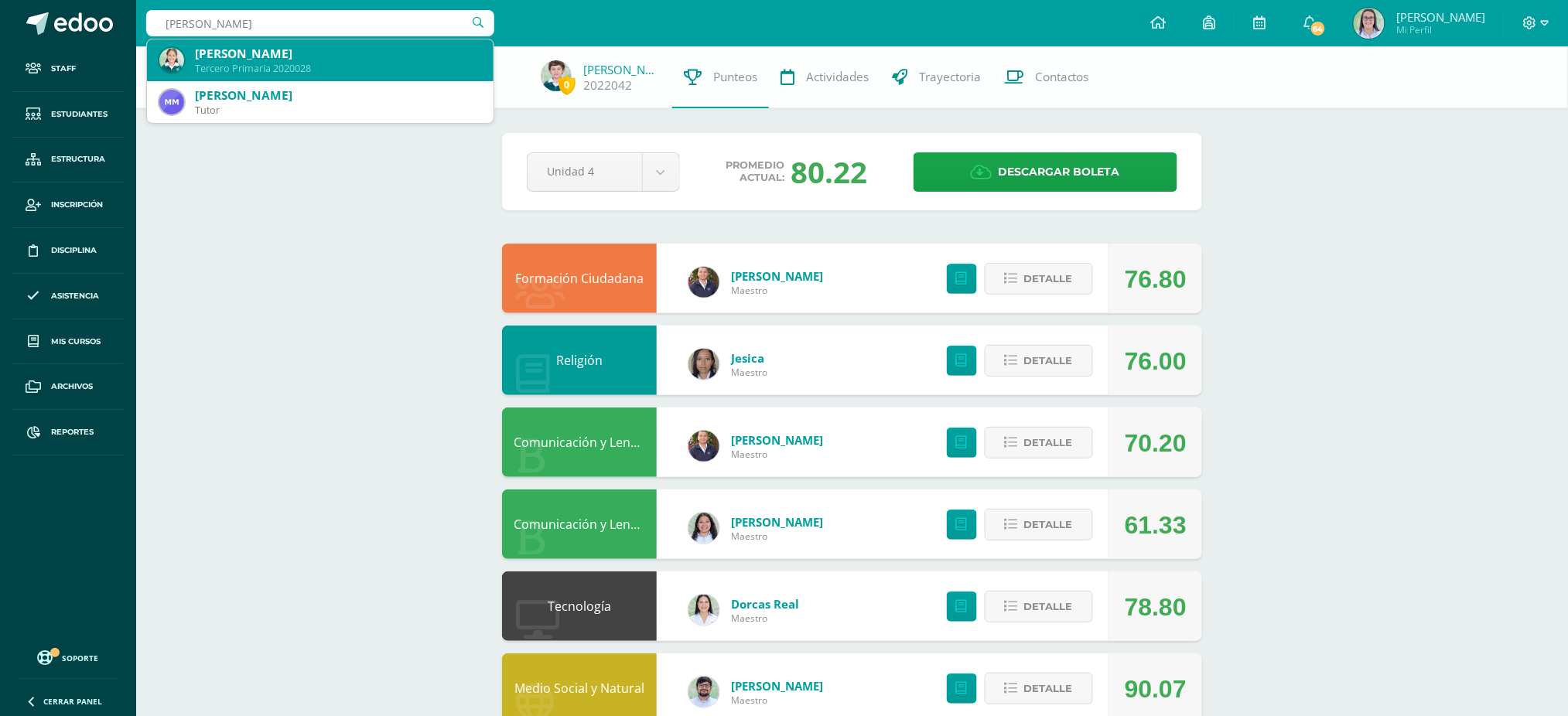
click at [220, 70] on div "Tercero Primaria 2020028" at bounding box center [337, 68] width 286 height 13
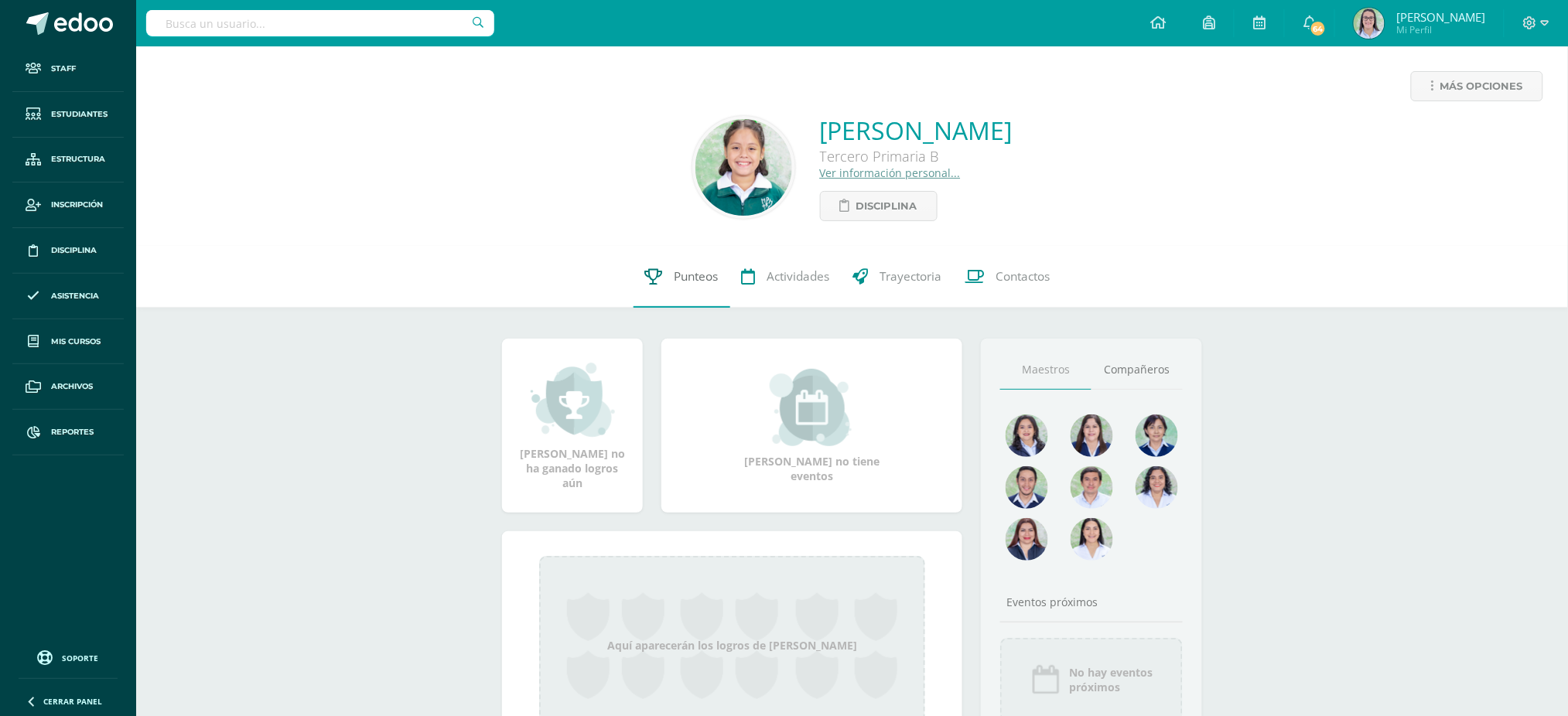
click at [702, 286] on link "Punteos" at bounding box center [682, 276] width 96 height 62
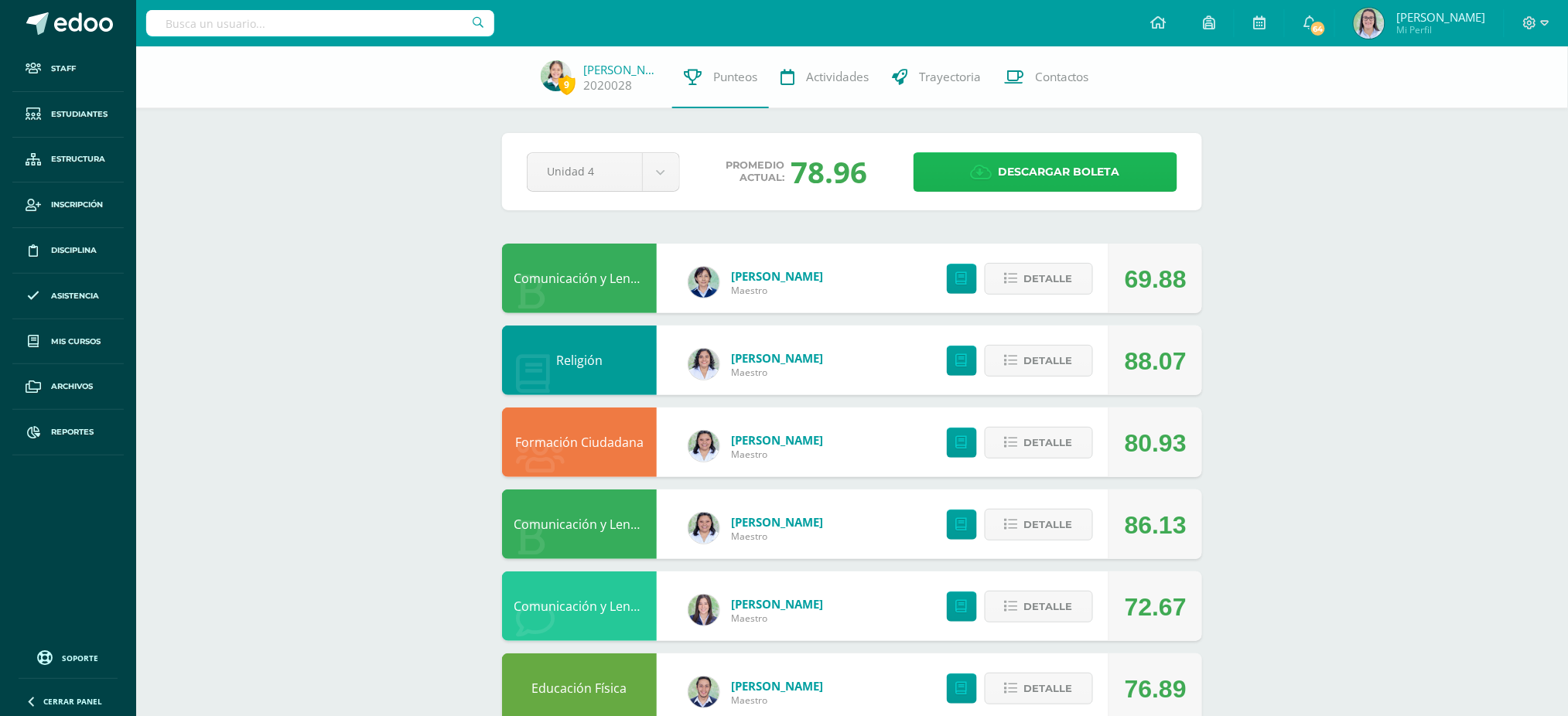
click at [1060, 162] on span "Descargar boleta" at bounding box center [1059, 172] width 122 height 38
click at [351, 19] on input "text" at bounding box center [320, 23] width 348 height 27
click at [310, 27] on input "text" at bounding box center [320, 23] width 348 height 27
type input "jennifer sabrina melgar re"
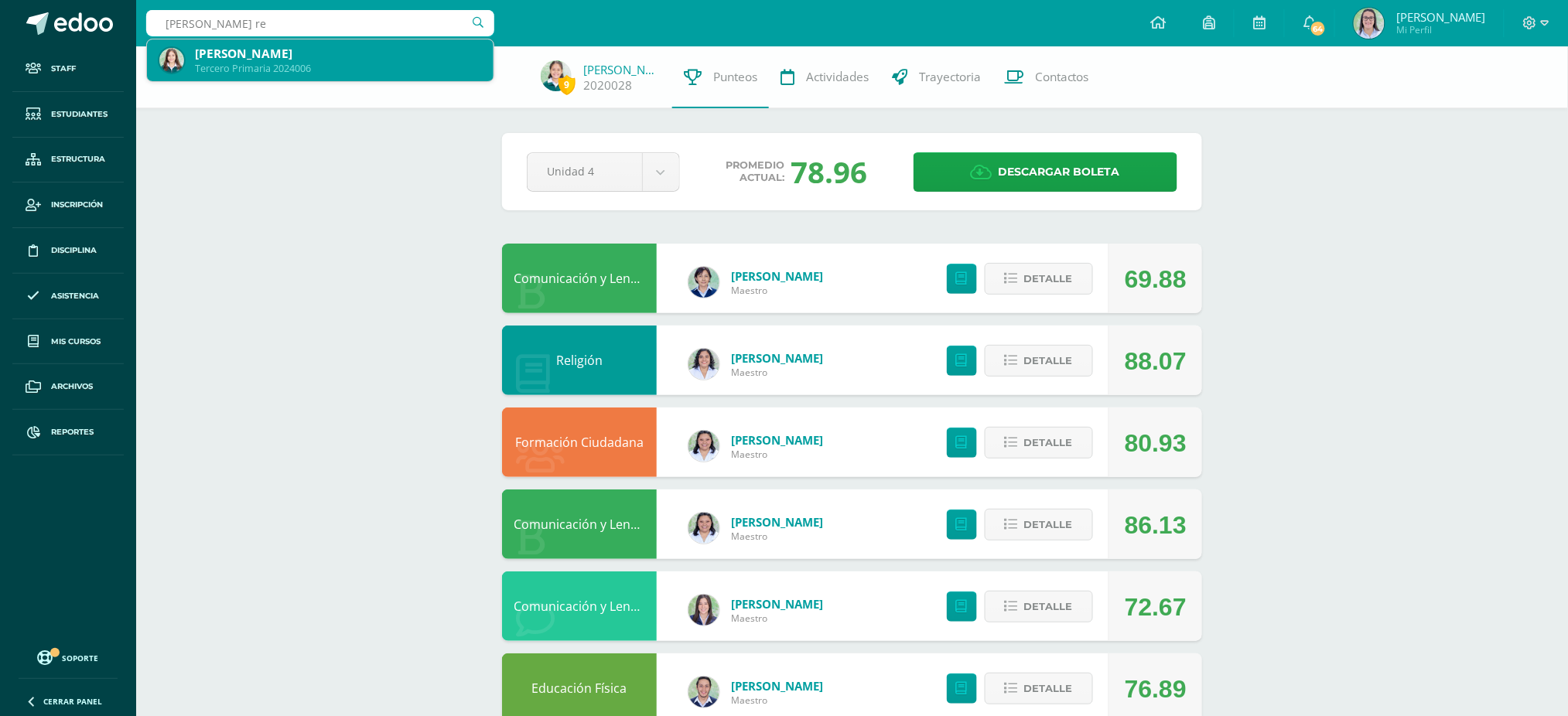
click at [243, 49] on div "Jennifer Sabrina Melgar Reyes" at bounding box center [337, 53] width 286 height 17
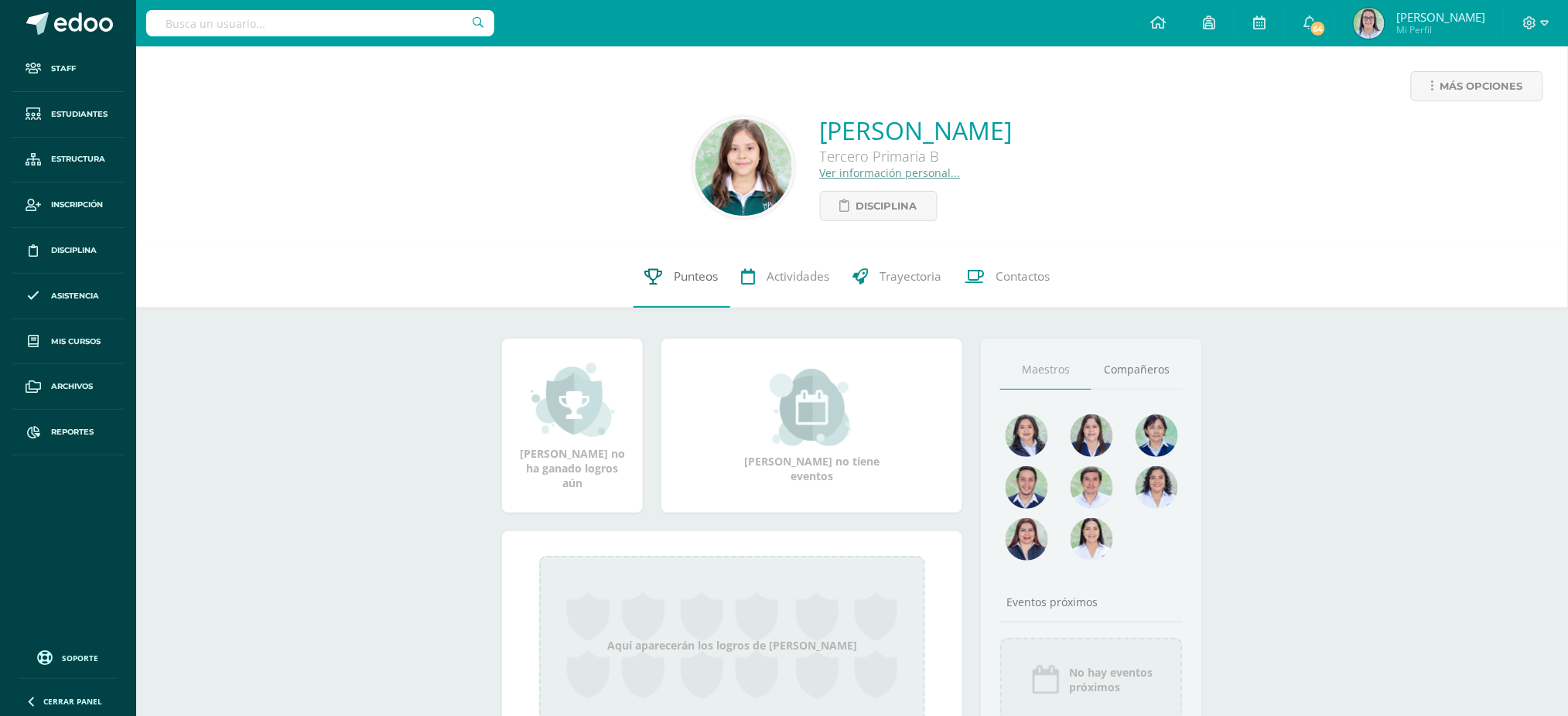
click at [648, 284] on icon at bounding box center [654, 276] width 18 height 17
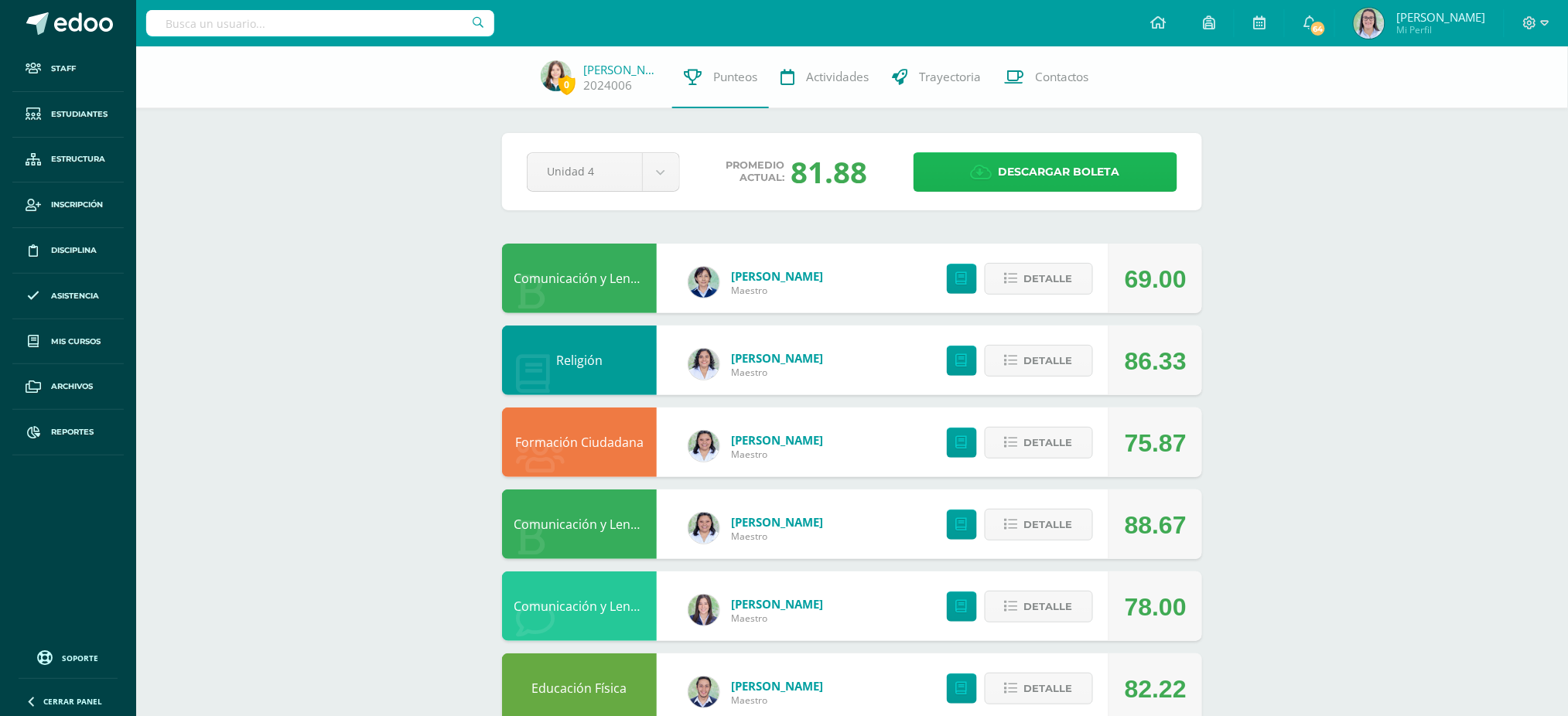
click at [1078, 174] on span "Descargar boleta" at bounding box center [1059, 172] width 122 height 38
click at [371, 30] on input "text" at bounding box center [320, 23] width 348 height 27
type input "santiago emilio"
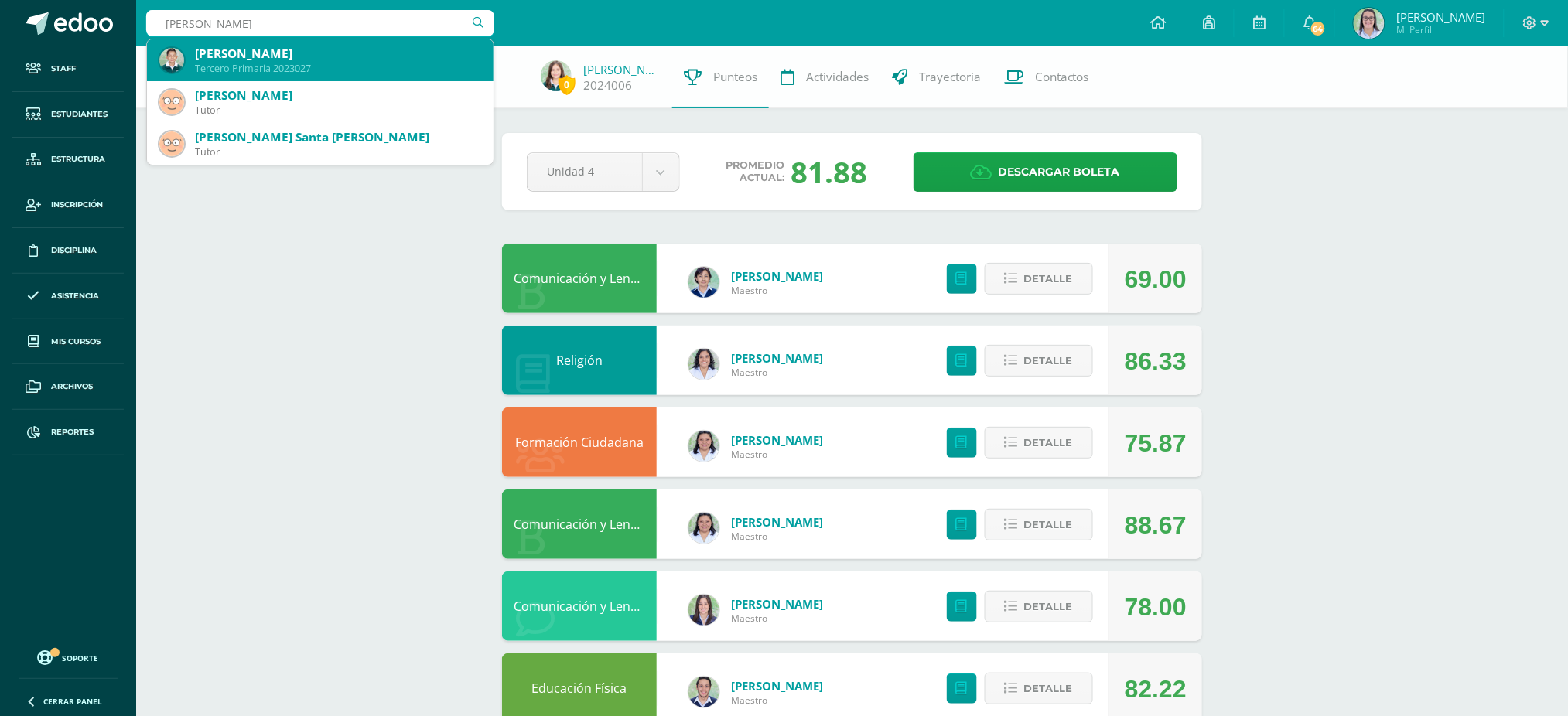
click at [372, 53] on div "Santiago Emilio Garcia Rosales" at bounding box center [337, 53] width 286 height 17
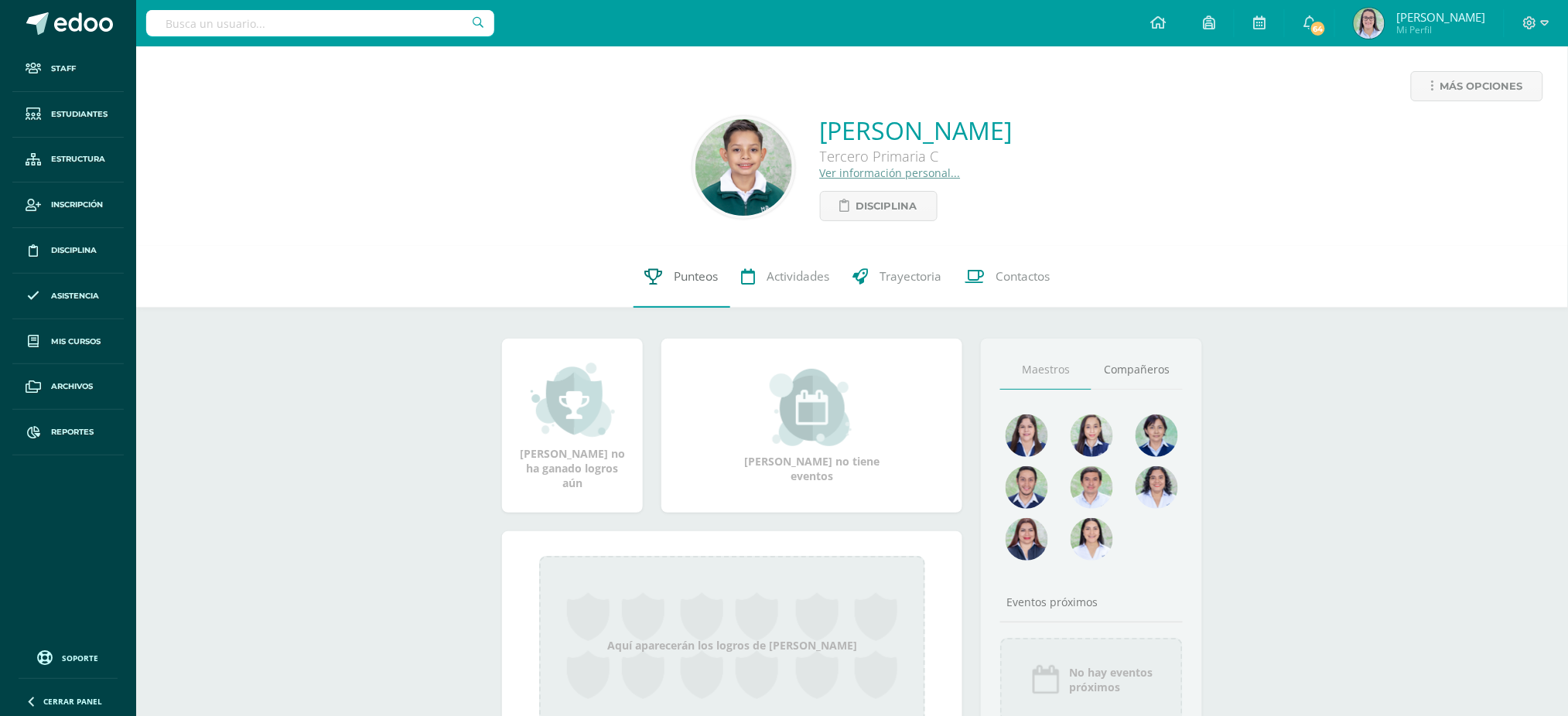
click at [642, 267] on link "Punteos" at bounding box center [682, 276] width 96 height 62
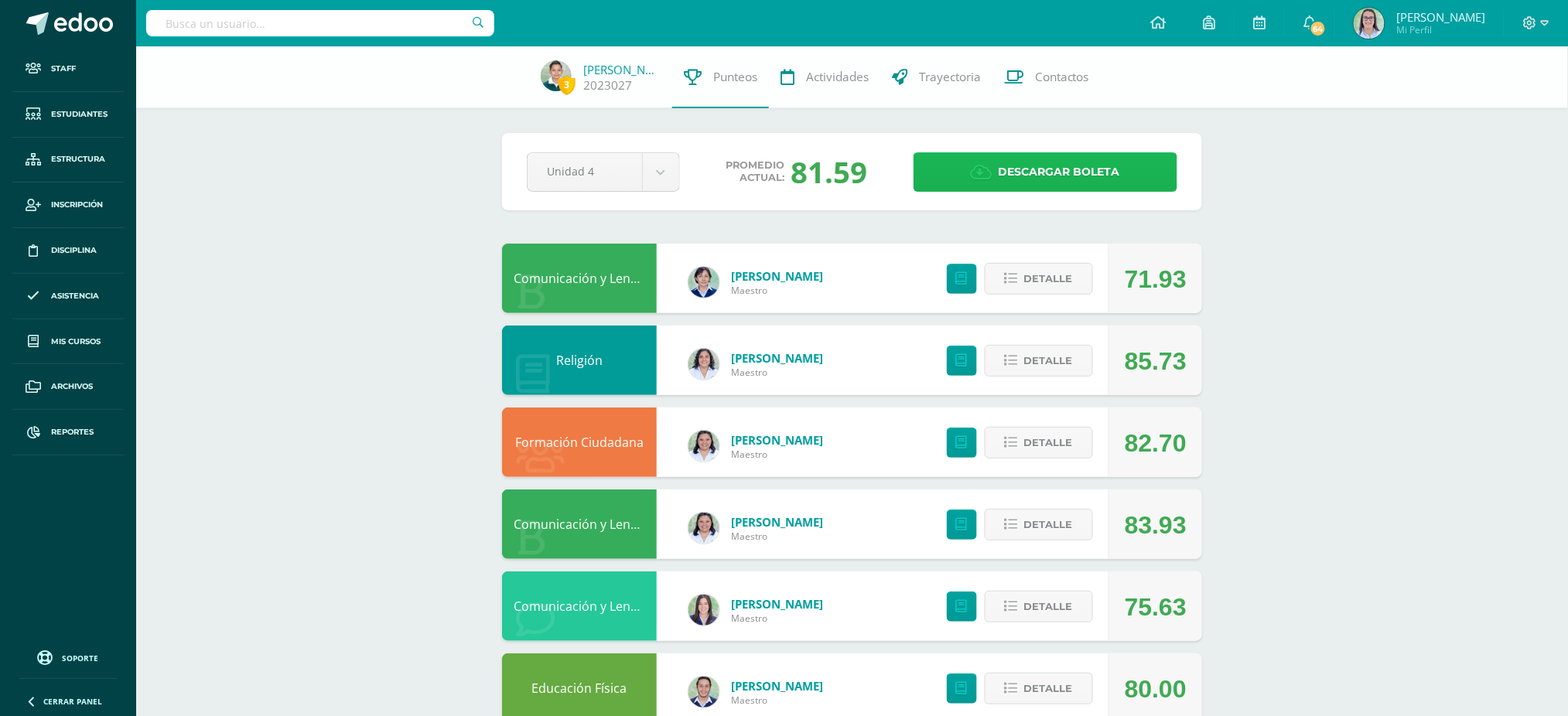
click at [1090, 174] on span "Descargar boleta" at bounding box center [1059, 172] width 122 height 38
click at [362, 17] on input "text" at bounding box center [320, 23] width 348 height 27
type input "jian itz"
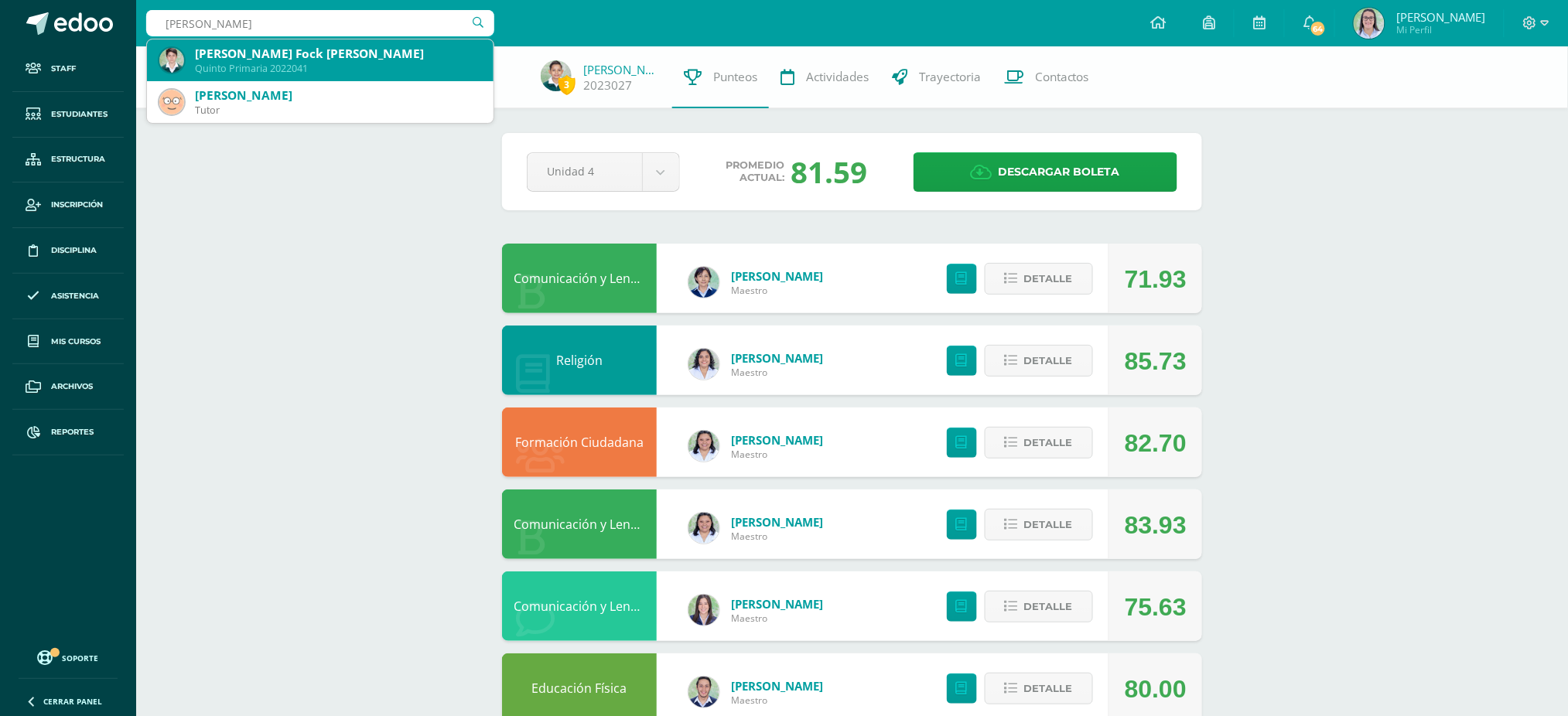
click at [318, 55] on div "[PERSON_NAME] Fock [PERSON_NAME]" at bounding box center [337, 53] width 286 height 17
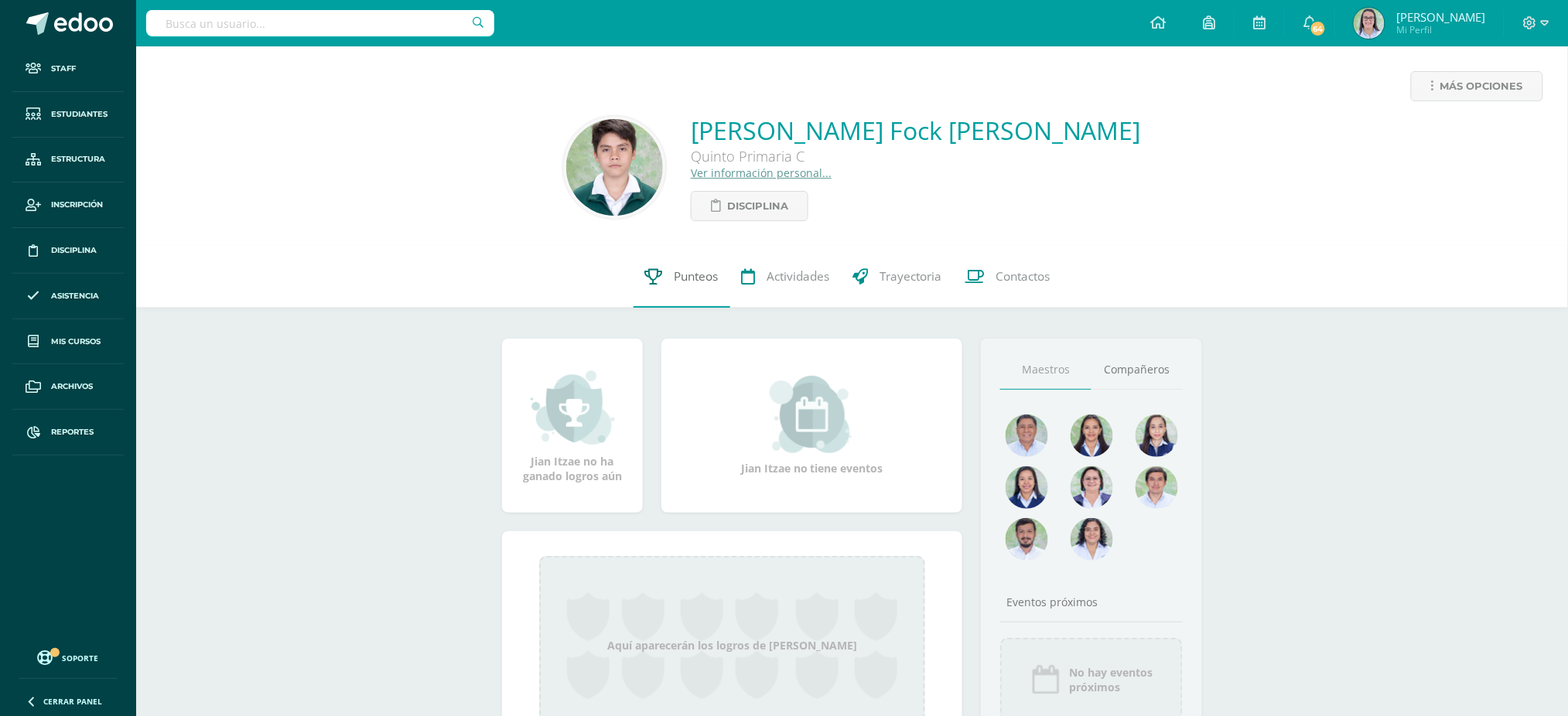
click at [674, 274] on span "Punteos" at bounding box center [696, 276] width 44 height 17
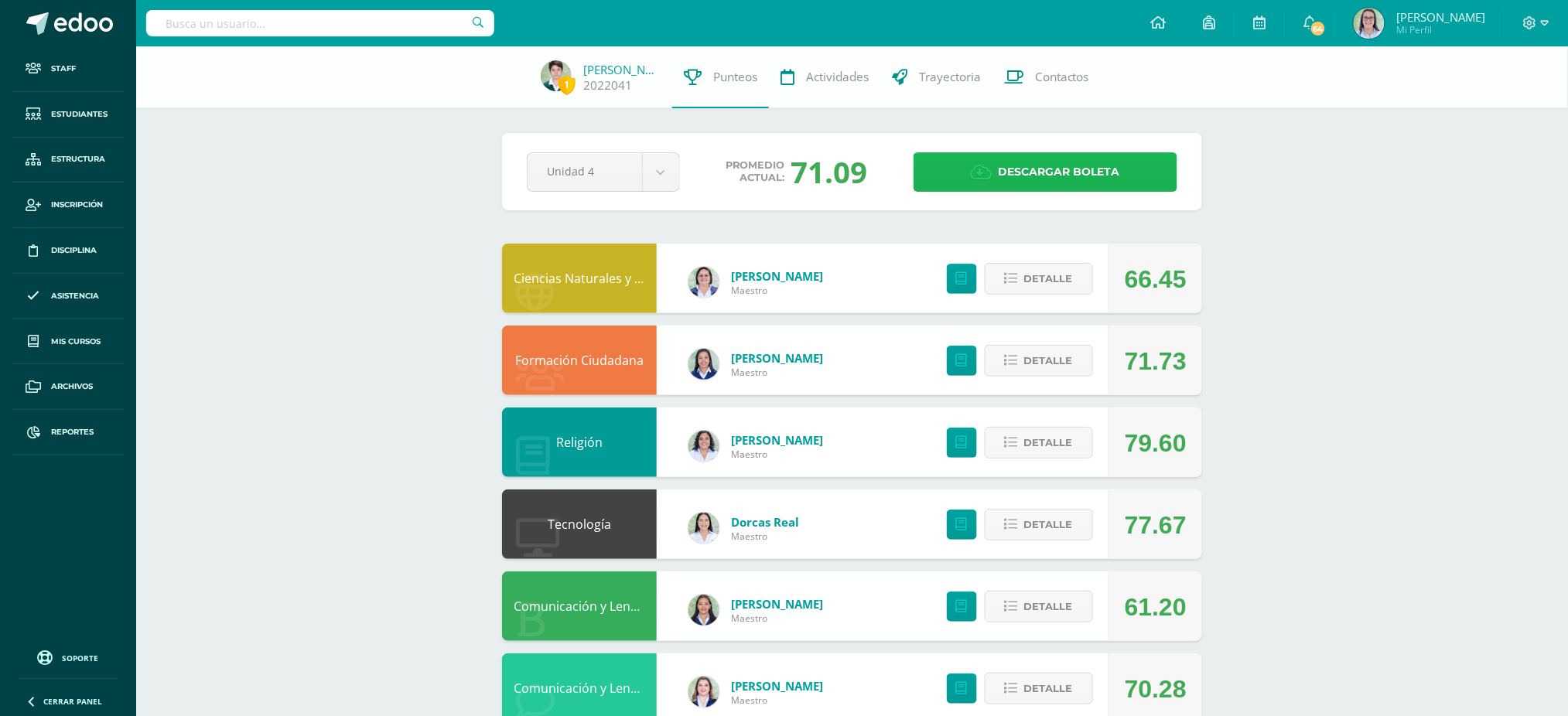
click at [1020, 183] on span "Descargar boleta" at bounding box center [1059, 172] width 122 height 38
click at [394, 19] on input "text" at bounding box center [320, 23] width 348 height 27
type input "josseph em"
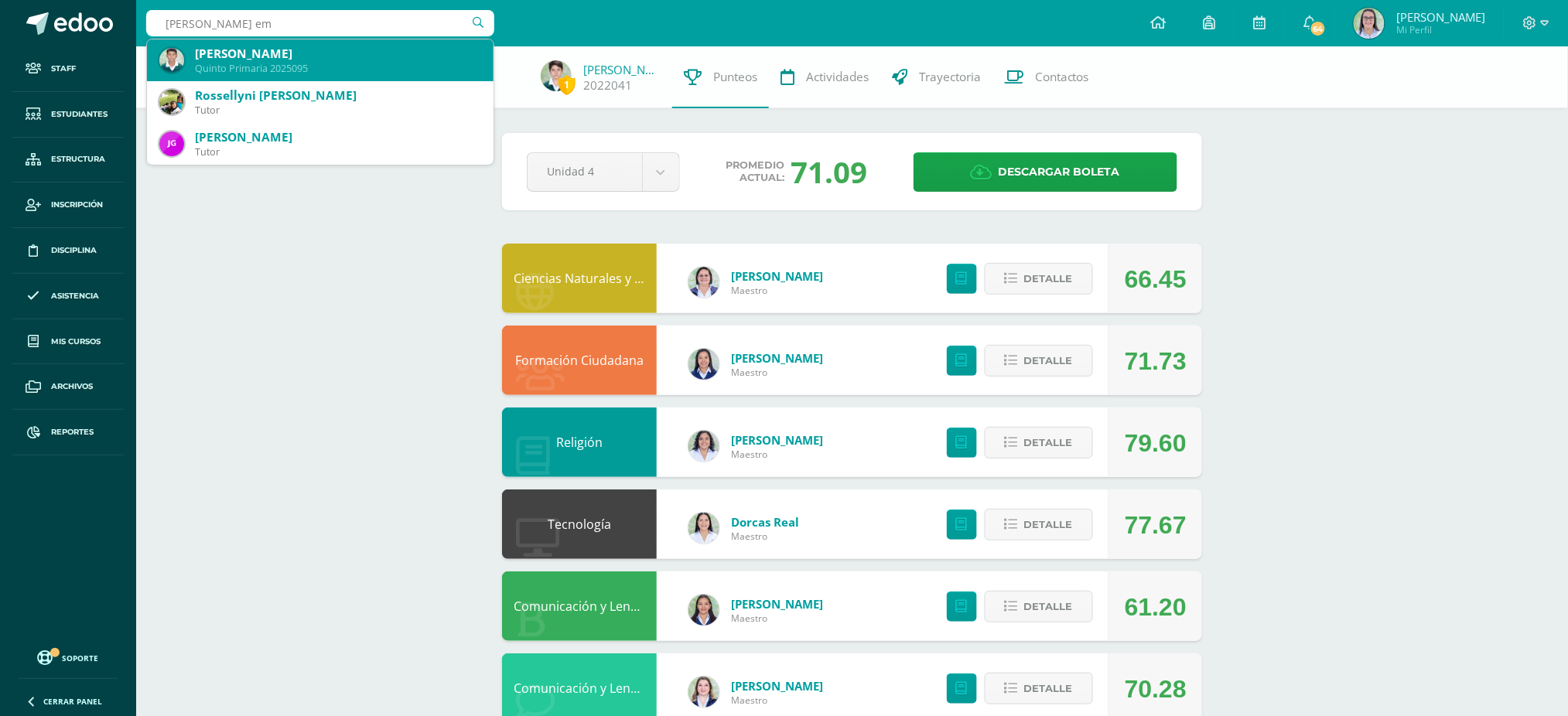
click at [356, 53] on div "Josseph Emanuel Paiz Martínez" at bounding box center [337, 53] width 286 height 17
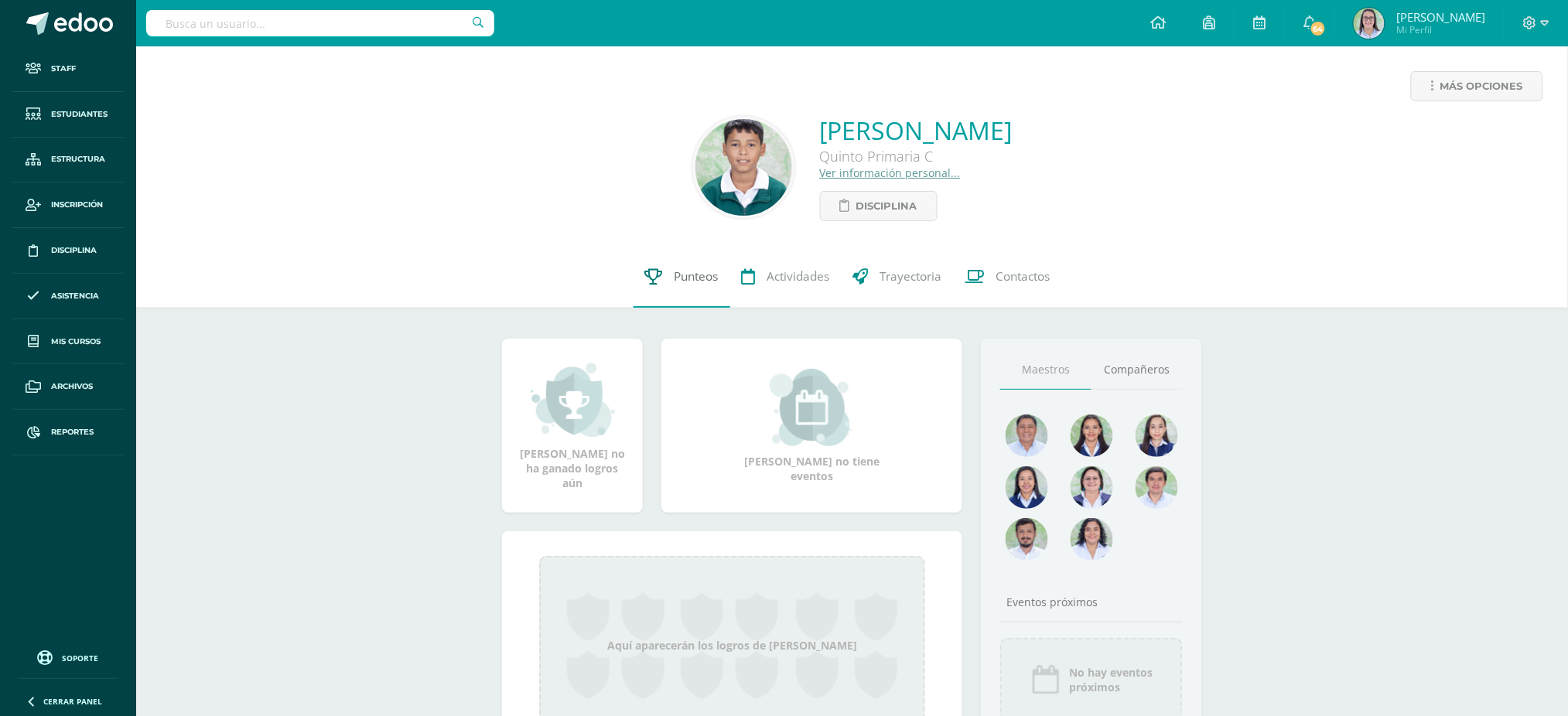
click at [634, 273] on link "Punteos" at bounding box center [682, 276] width 96 height 62
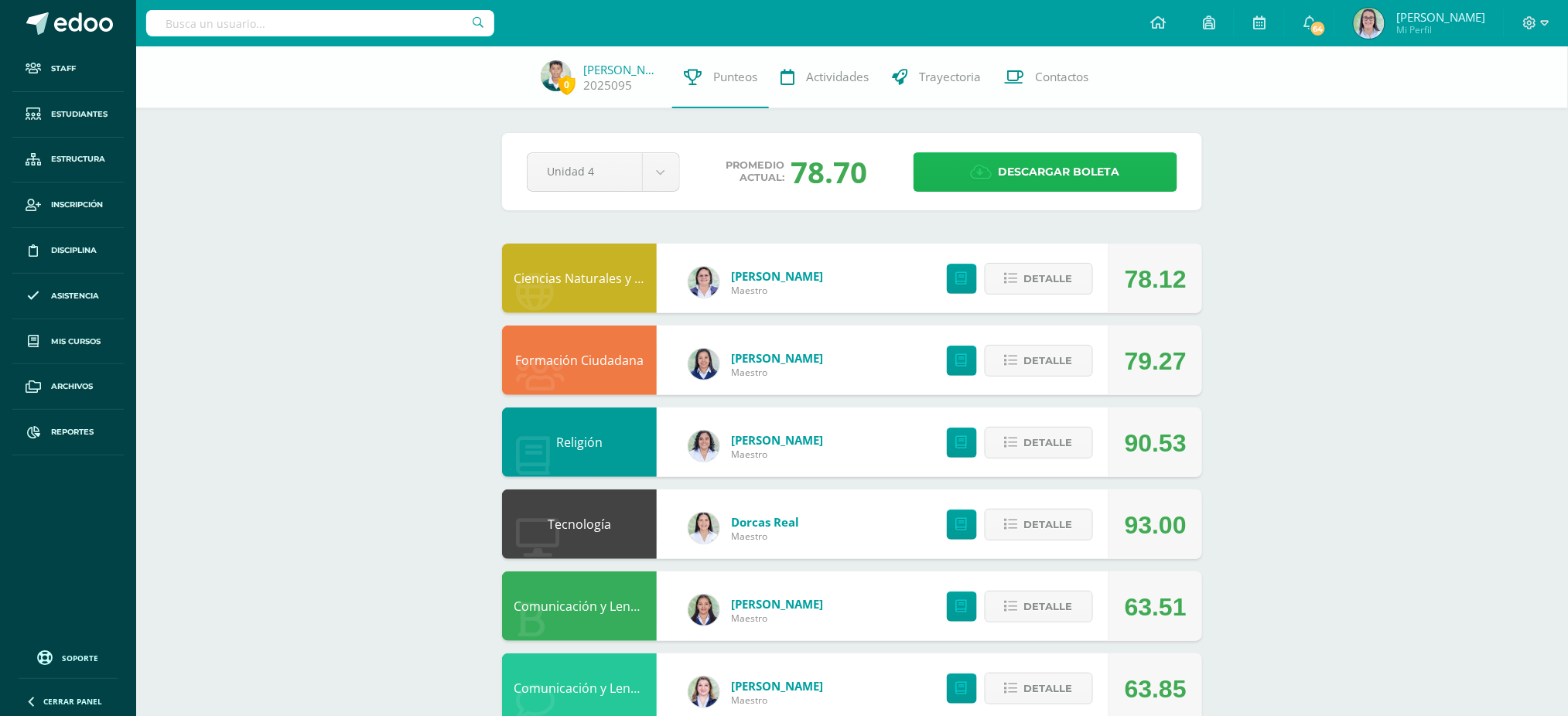
click at [1095, 180] on span "Descargar boleta" at bounding box center [1059, 172] width 122 height 38
click at [394, 20] on input "text" at bounding box center [320, 23] width 348 height 27
type input "luna sofía"
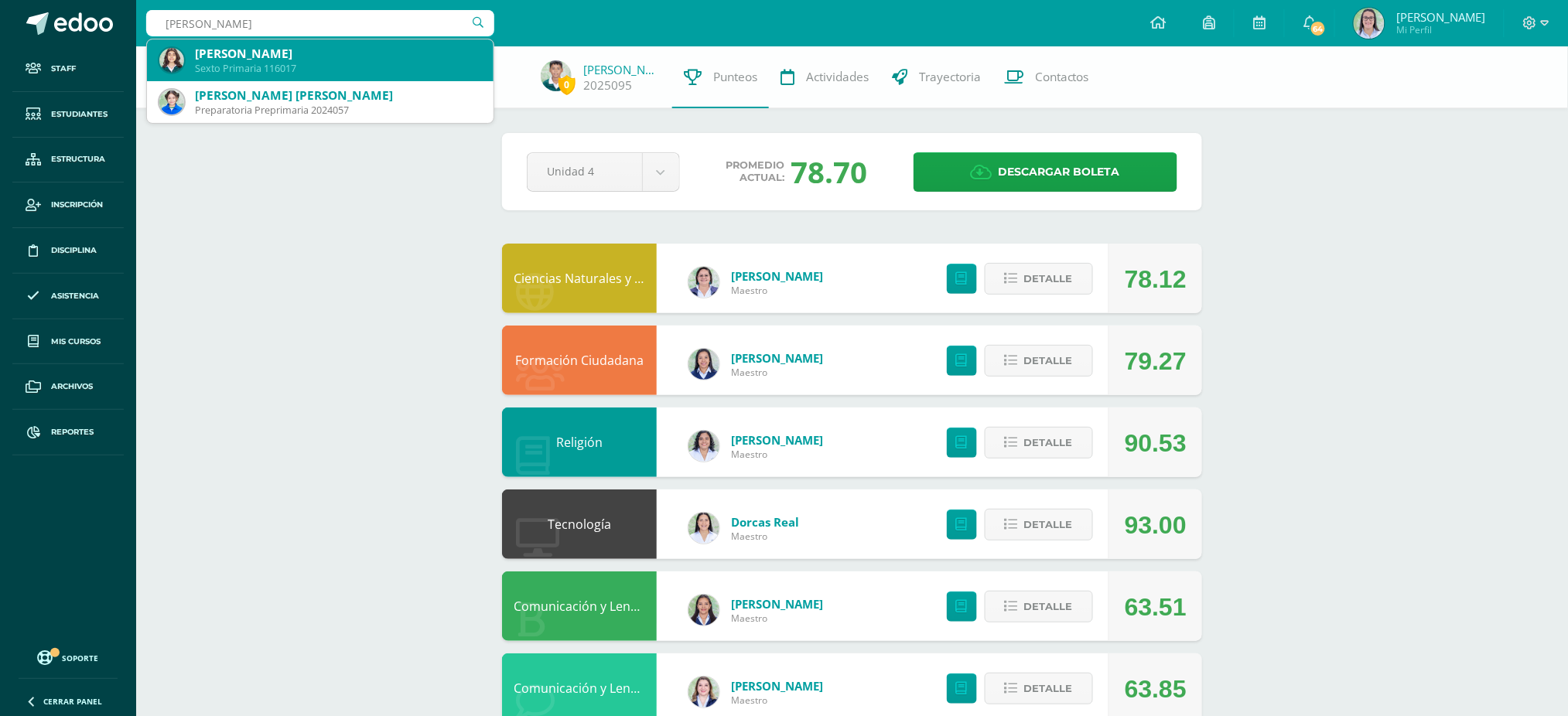
click at [332, 56] on div "Luna Sofía Rivera Passarelli" at bounding box center [337, 53] width 286 height 17
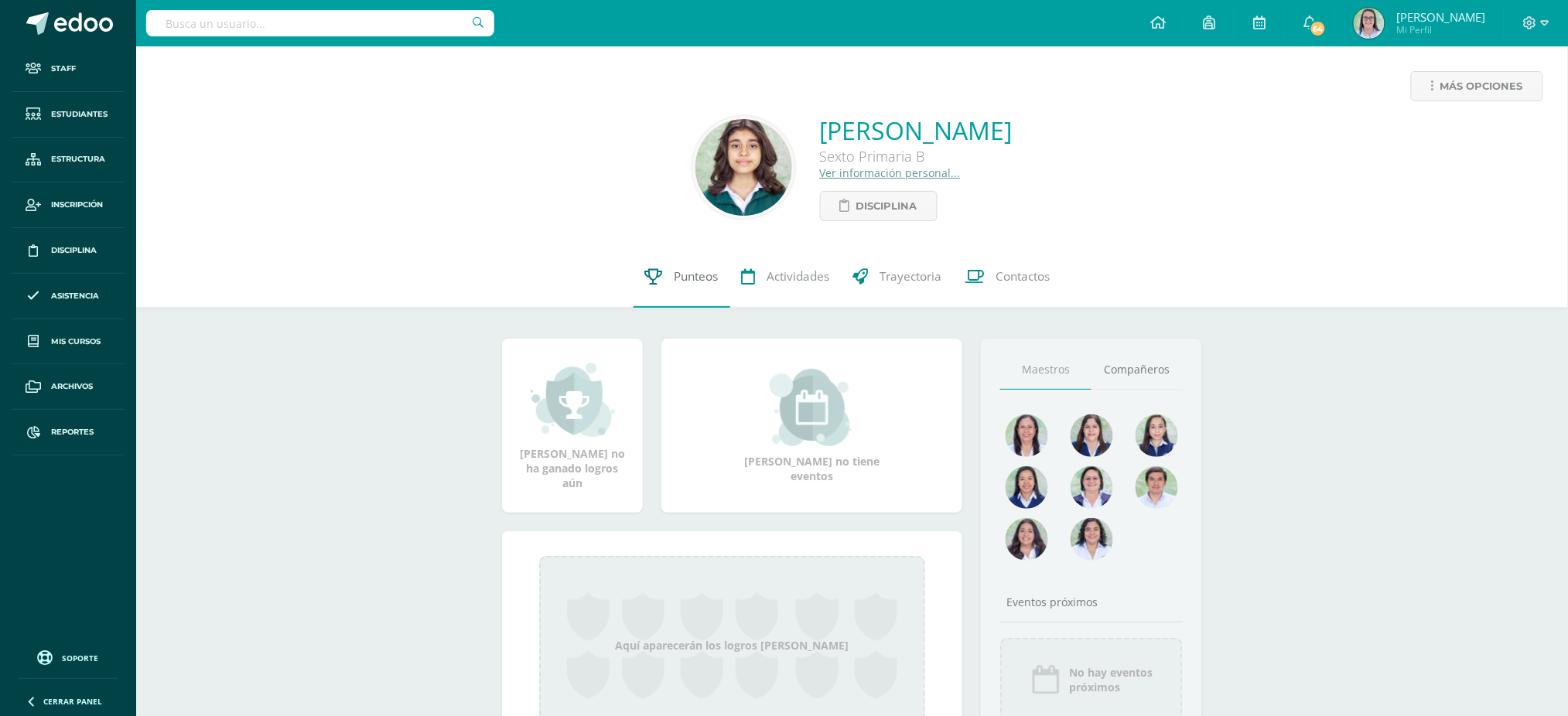
click at [656, 276] on icon at bounding box center [654, 276] width 18 height 17
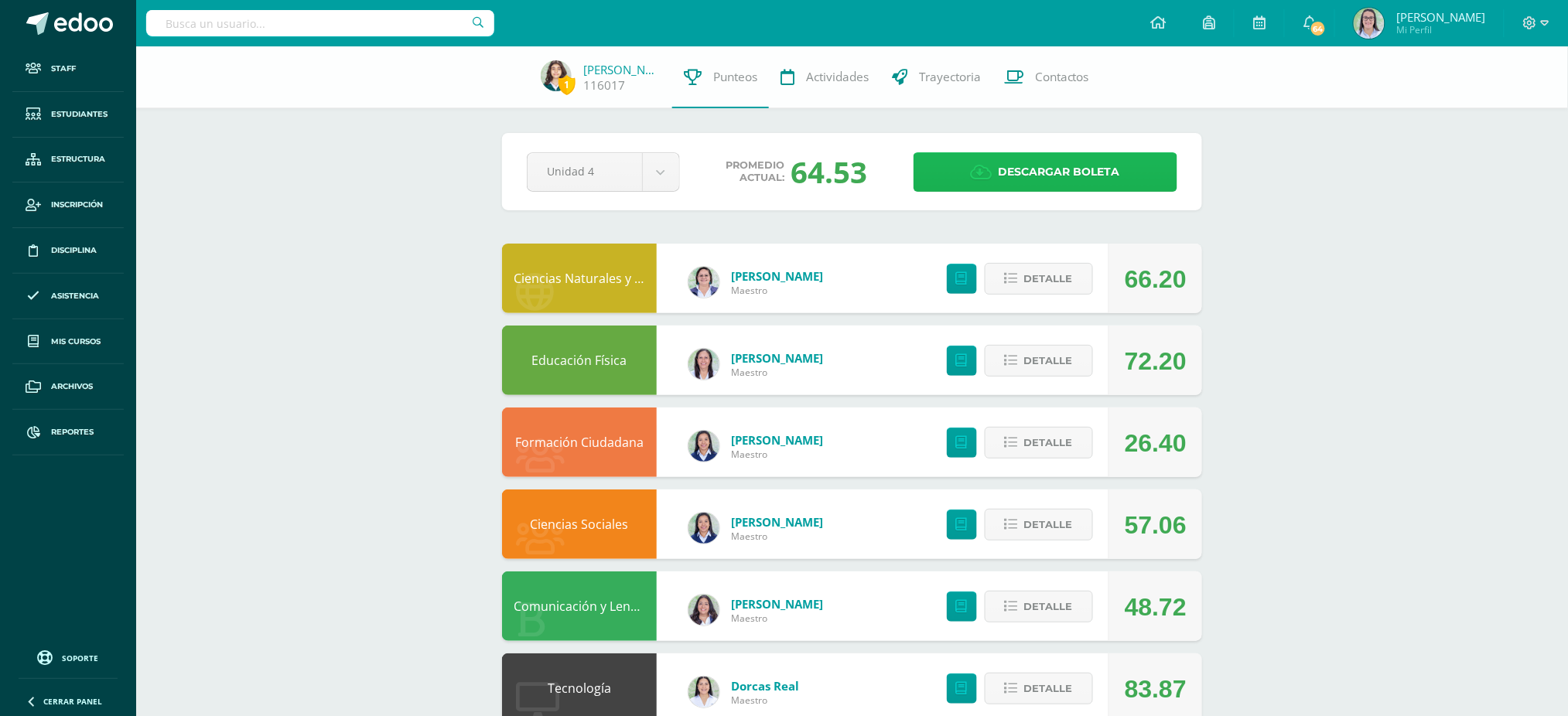
click at [998, 174] on span "Descargar boleta" at bounding box center [1059, 172] width 122 height 38
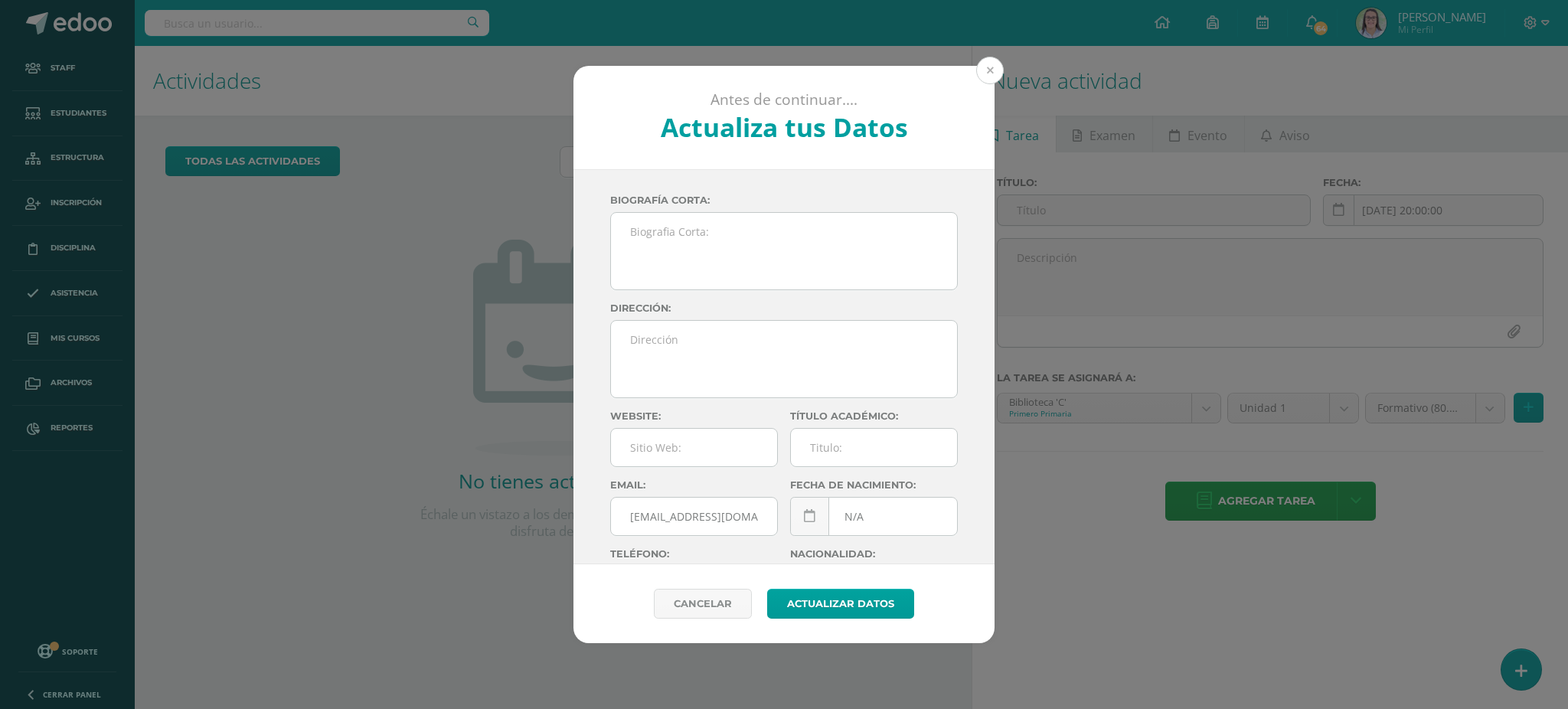
click at [818, 60] on button at bounding box center [990, 70] width 27 height 27
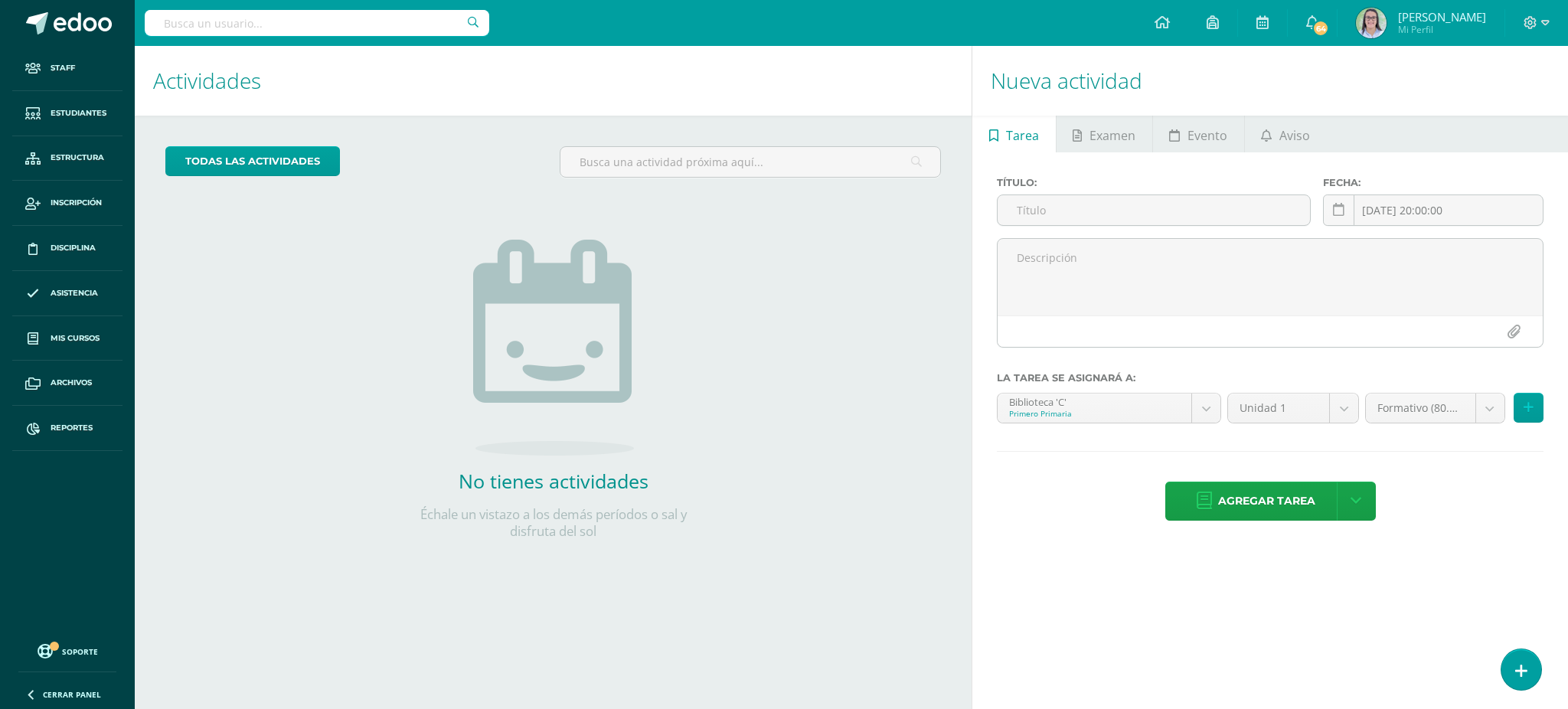
click at [311, 23] on input "text" at bounding box center [317, 22] width 344 height 26
type input "ana gabriela cifu"
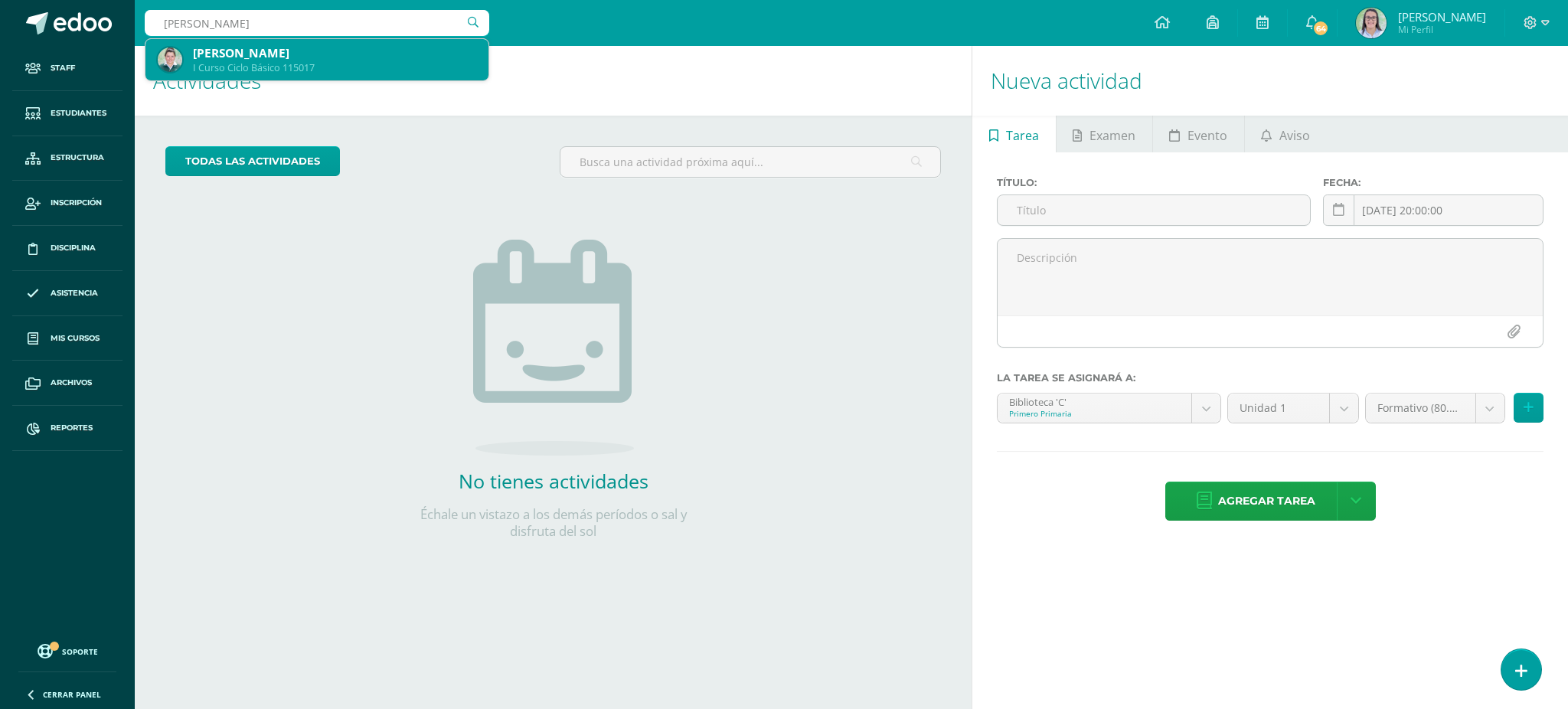
click at [311, 49] on div "Ana Gabriela Cifuentes Garzaro" at bounding box center [334, 53] width 283 height 17
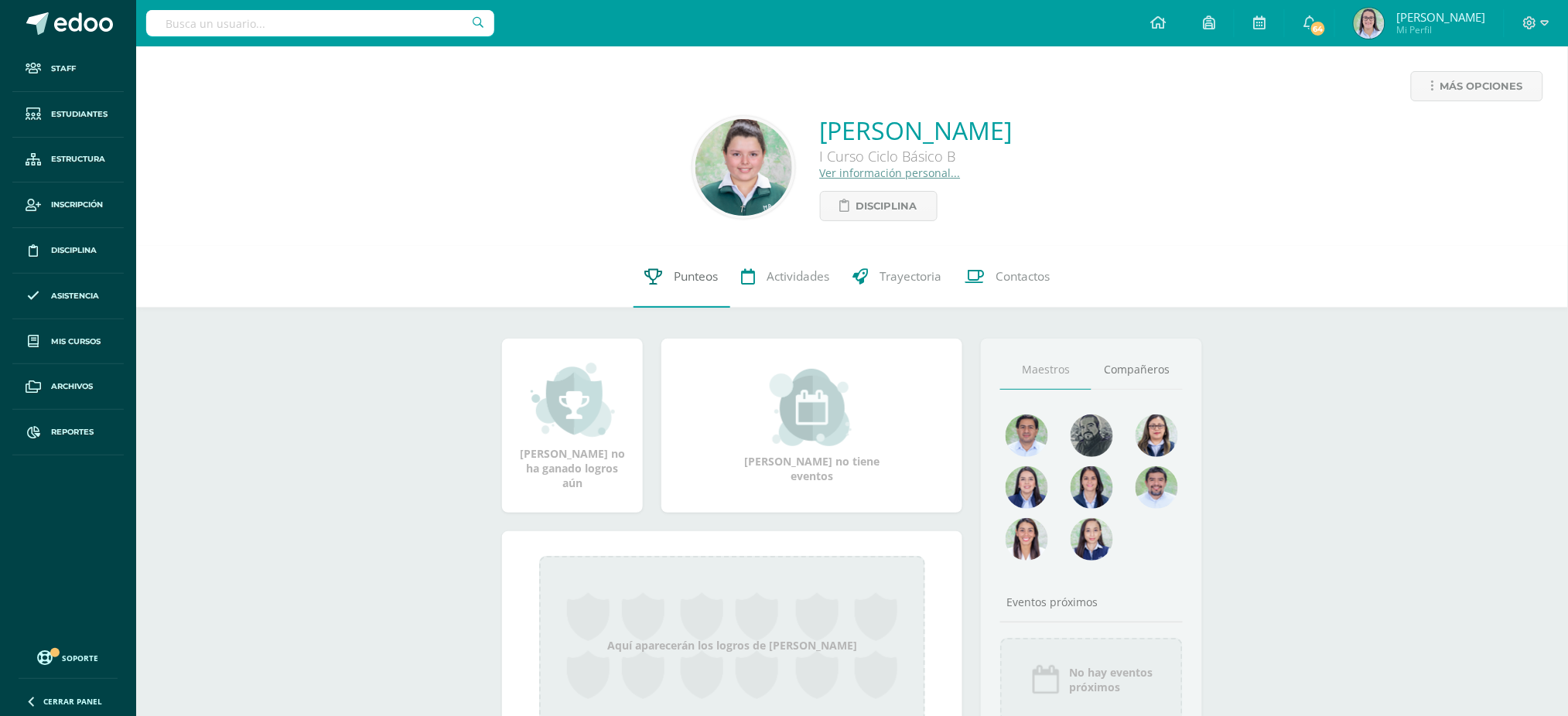
click at [674, 286] on link "Punteos" at bounding box center [682, 276] width 96 height 62
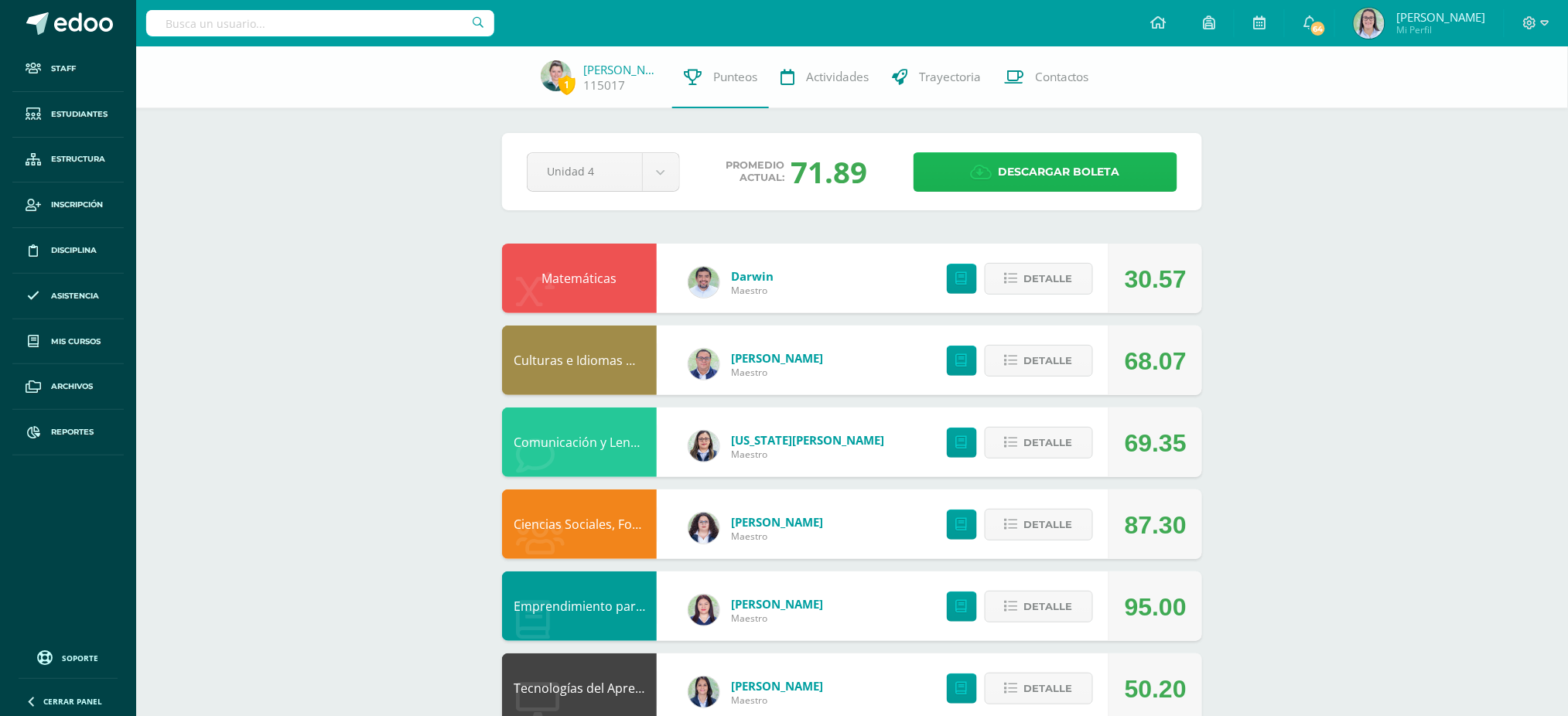
click at [1043, 175] on span "Descargar boleta" at bounding box center [1059, 172] width 122 height 38
click at [232, 26] on input "text" at bounding box center [320, 23] width 348 height 27
type input "[PERSON_NAME]"
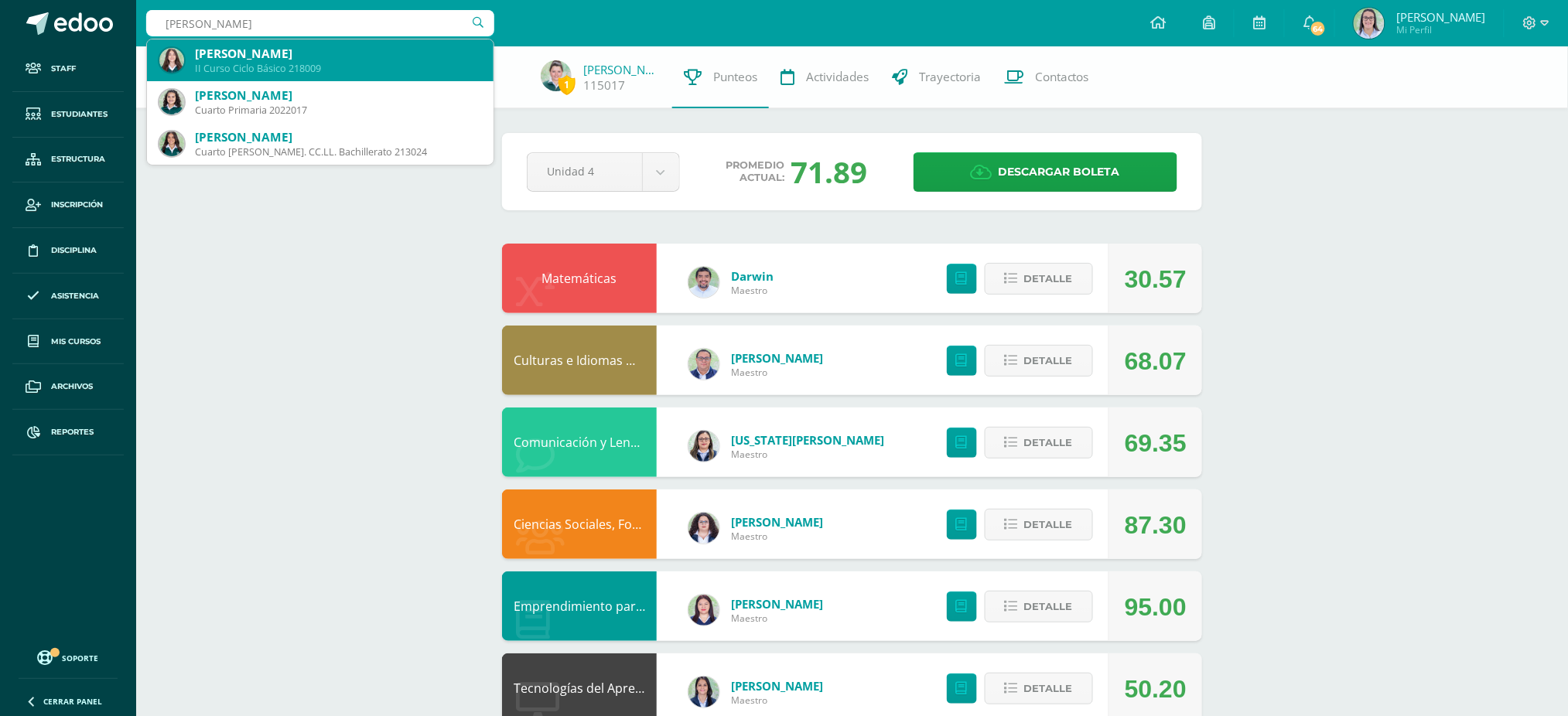
click at [213, 71] on div "II Curso Ciclo Básico 218009" at bounding box center [337, 68] width 286 height 13
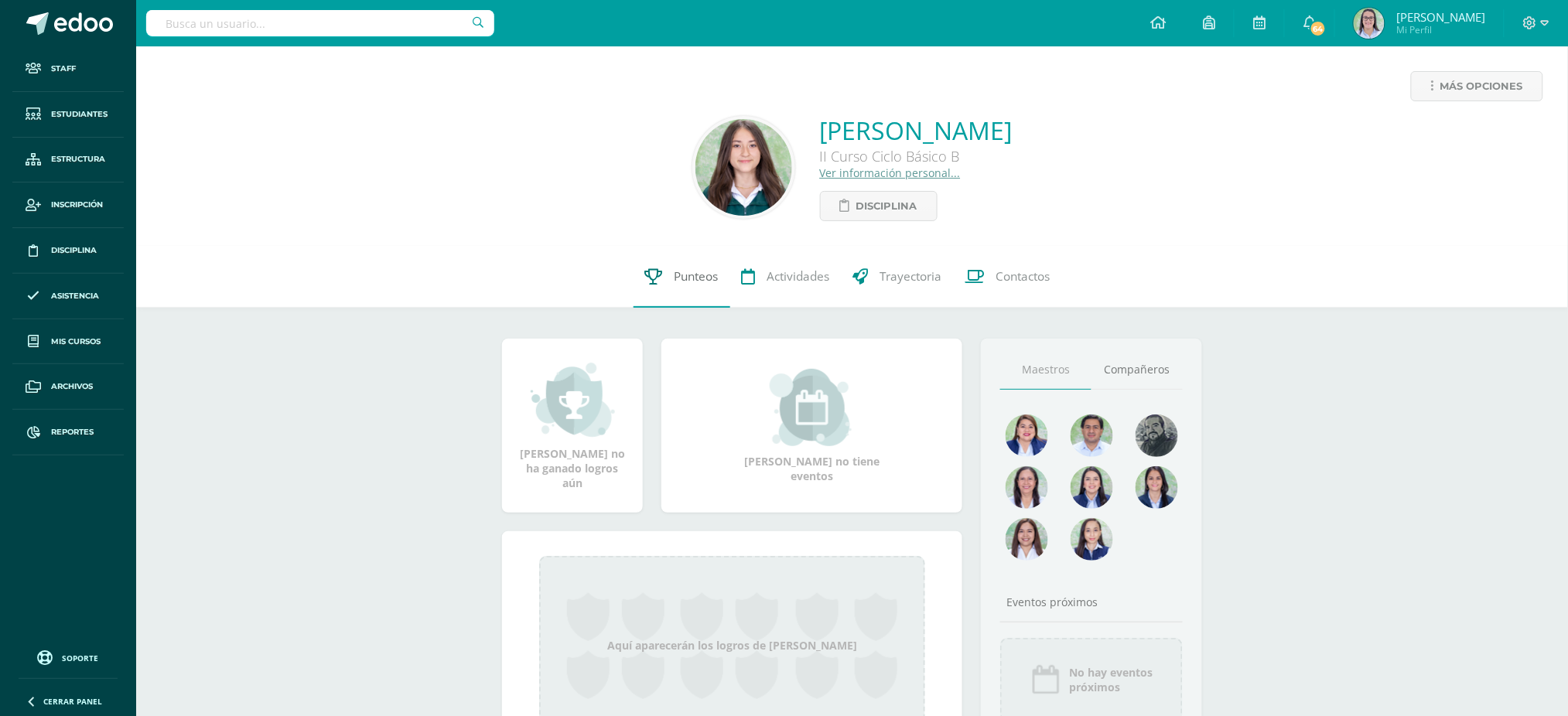
click at [694, 288] on link "Punteos" at bounding box center [682, 276] width 96 height 62
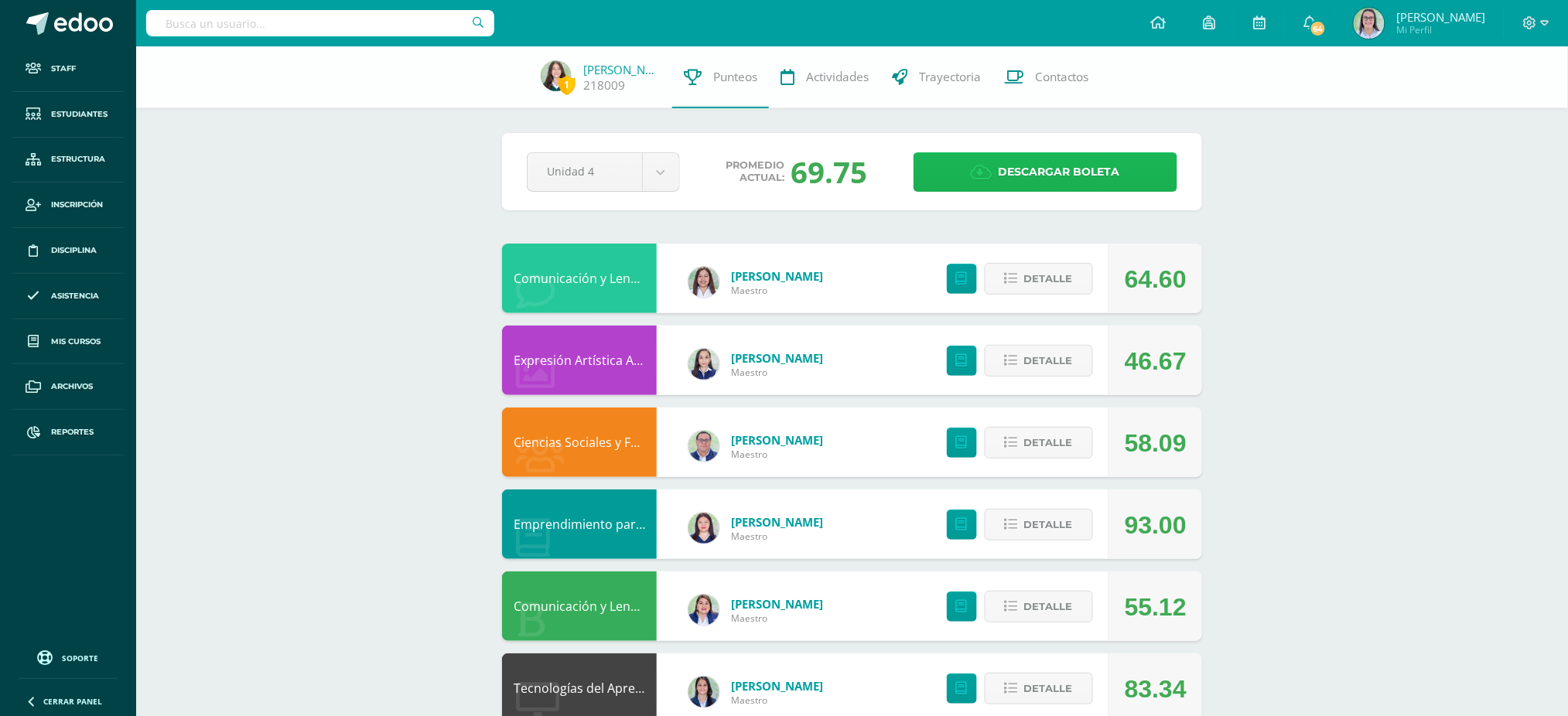
click at [973, 173] on icon at bounding box center [981, 172] width 22 height 17
click at [251, 26] on input "text" at bounding box center [320, 23] width 348 height 27
click at [251, 26] on input "ro" at bounding box center [320, 23] width 348 height 27
type input "rocío franco"
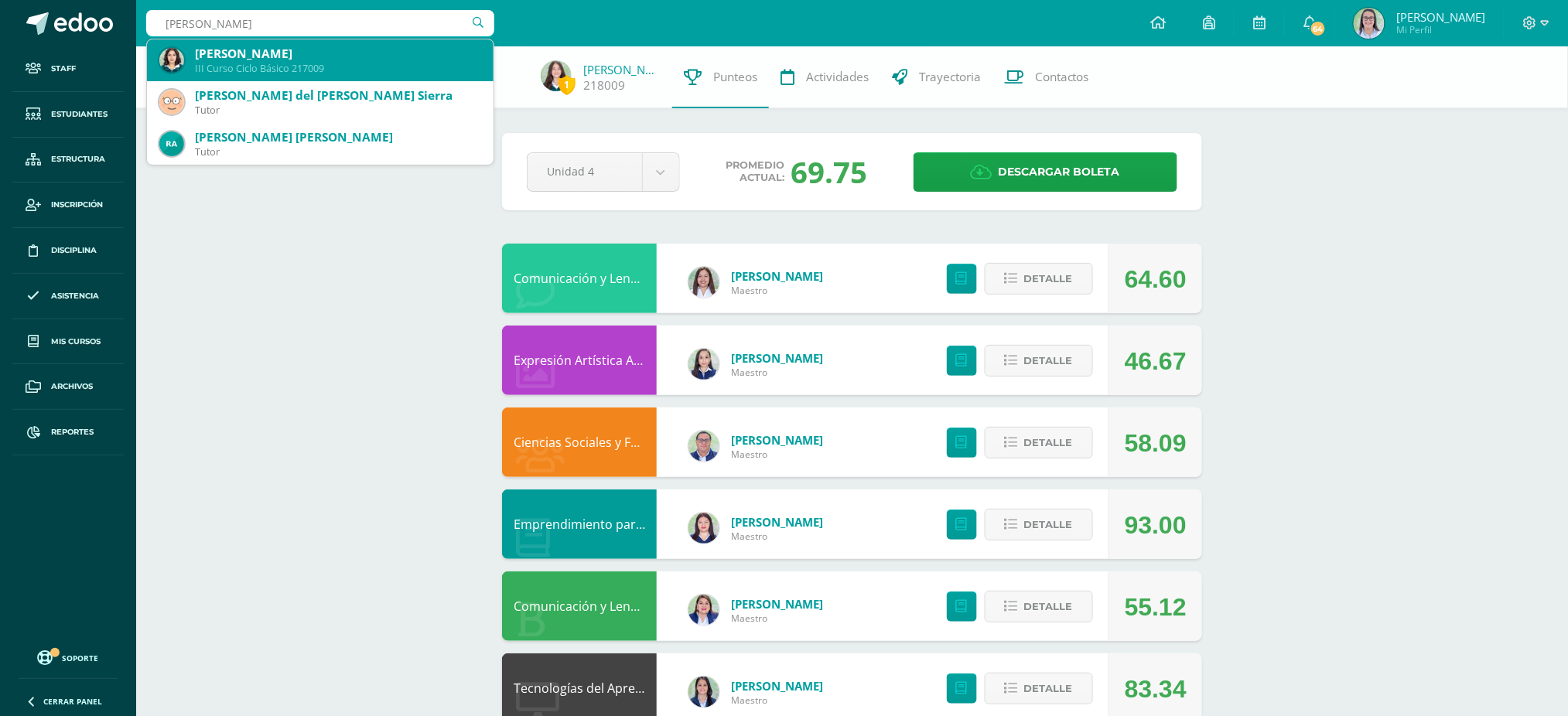
click at [260, 62] on div "III Curso Ciclo Básico 217009" at bounding box center [337, 68] width 286 height 13
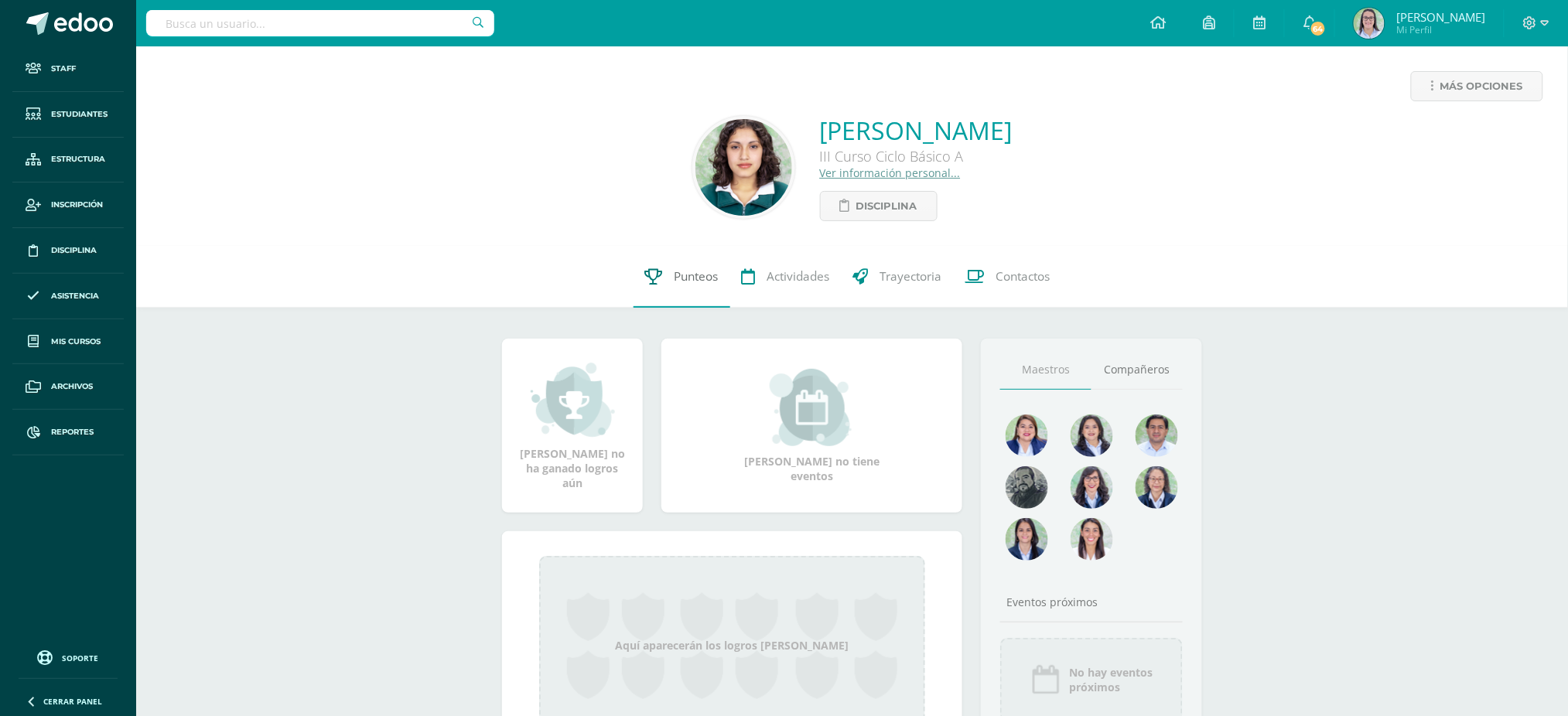
click at [642, 269] on link "Punteos" at bounding box center [682, 276] width 96 height 62
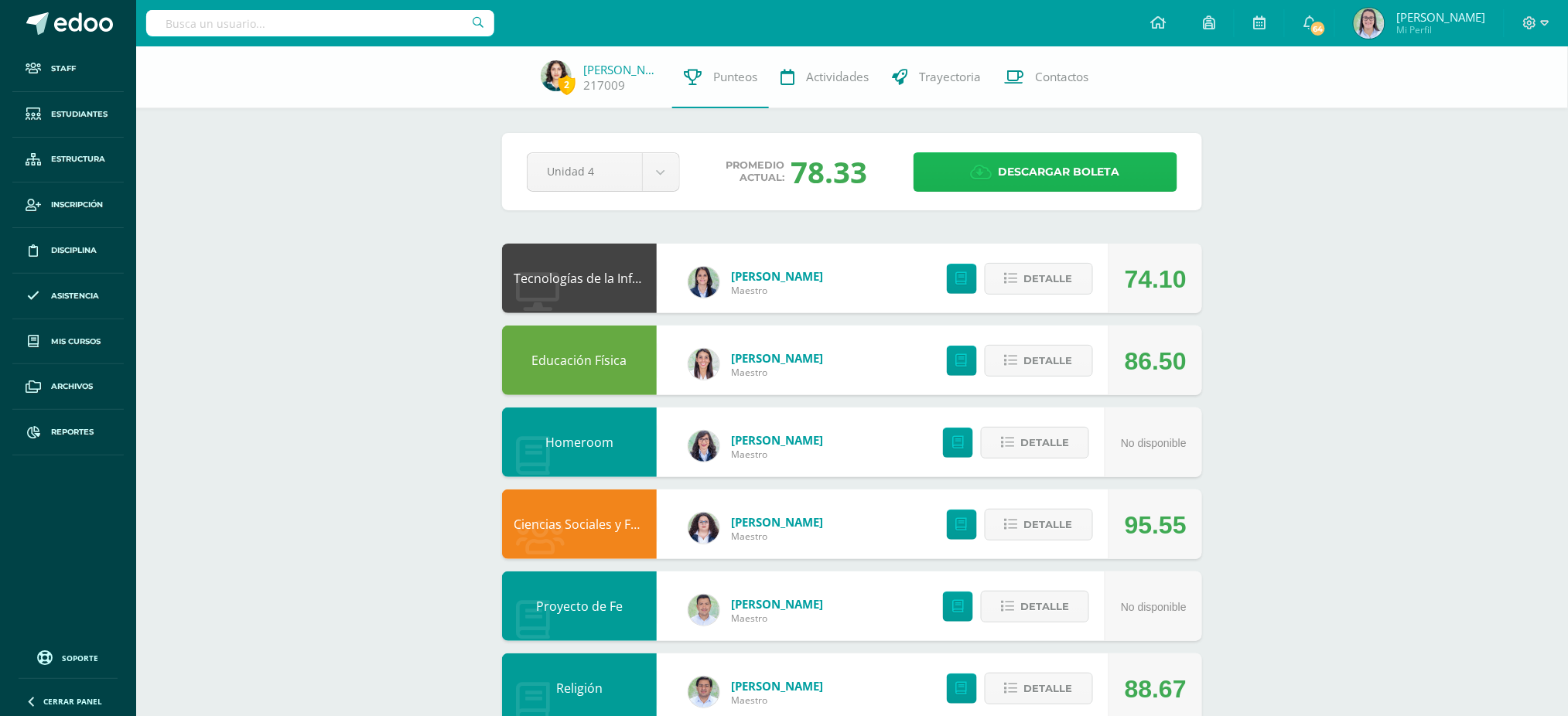
click at [1058, 174] on span "Descargar boleta" at bounding box center [1059, 172] width 122 height 38
click at [298, 24] on input "text" at bounding box center [320, 23] width 348 height 27
type input "danna mansilla"
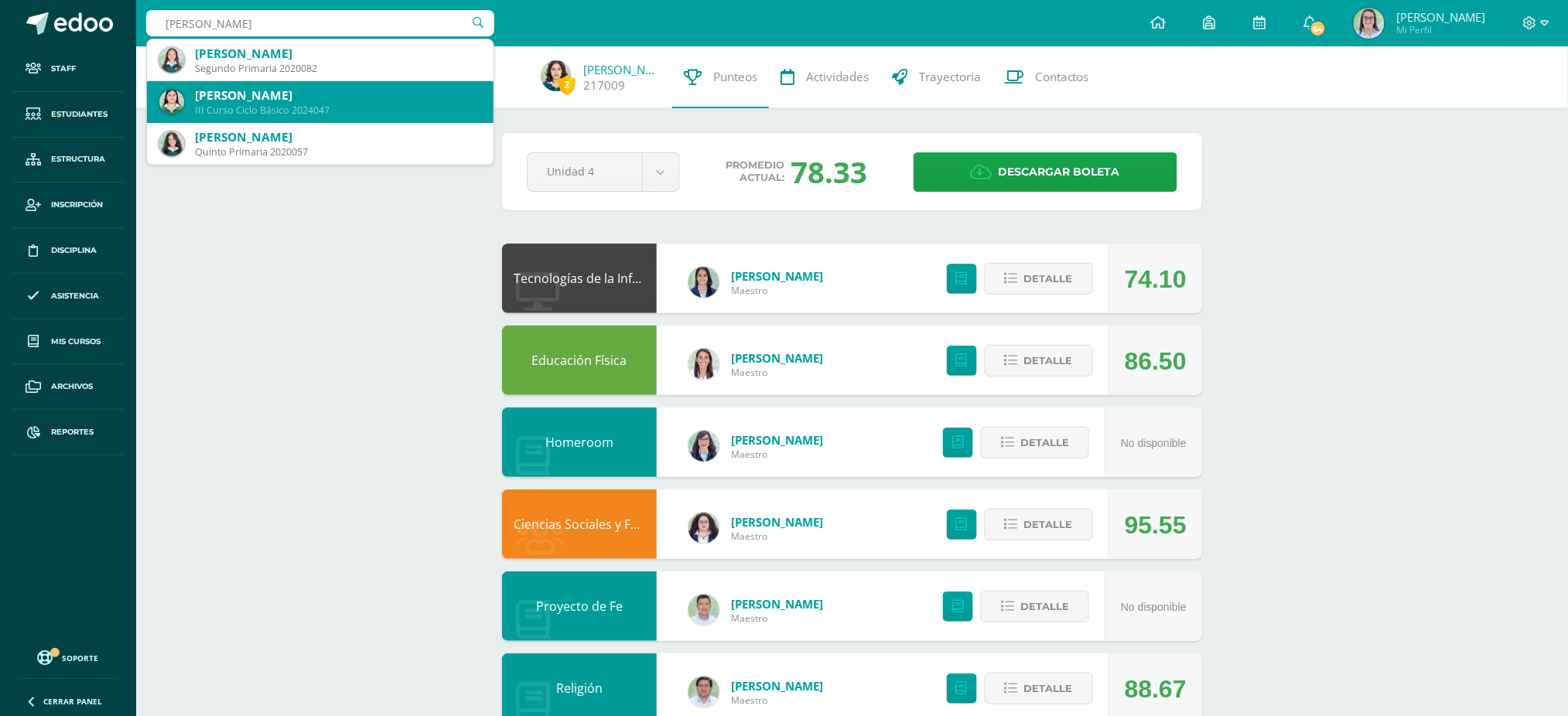
click at [263, 91] on div "Dana Rocio Mansilla Hernández" at bounding box center [337, 95] width 286 height 17
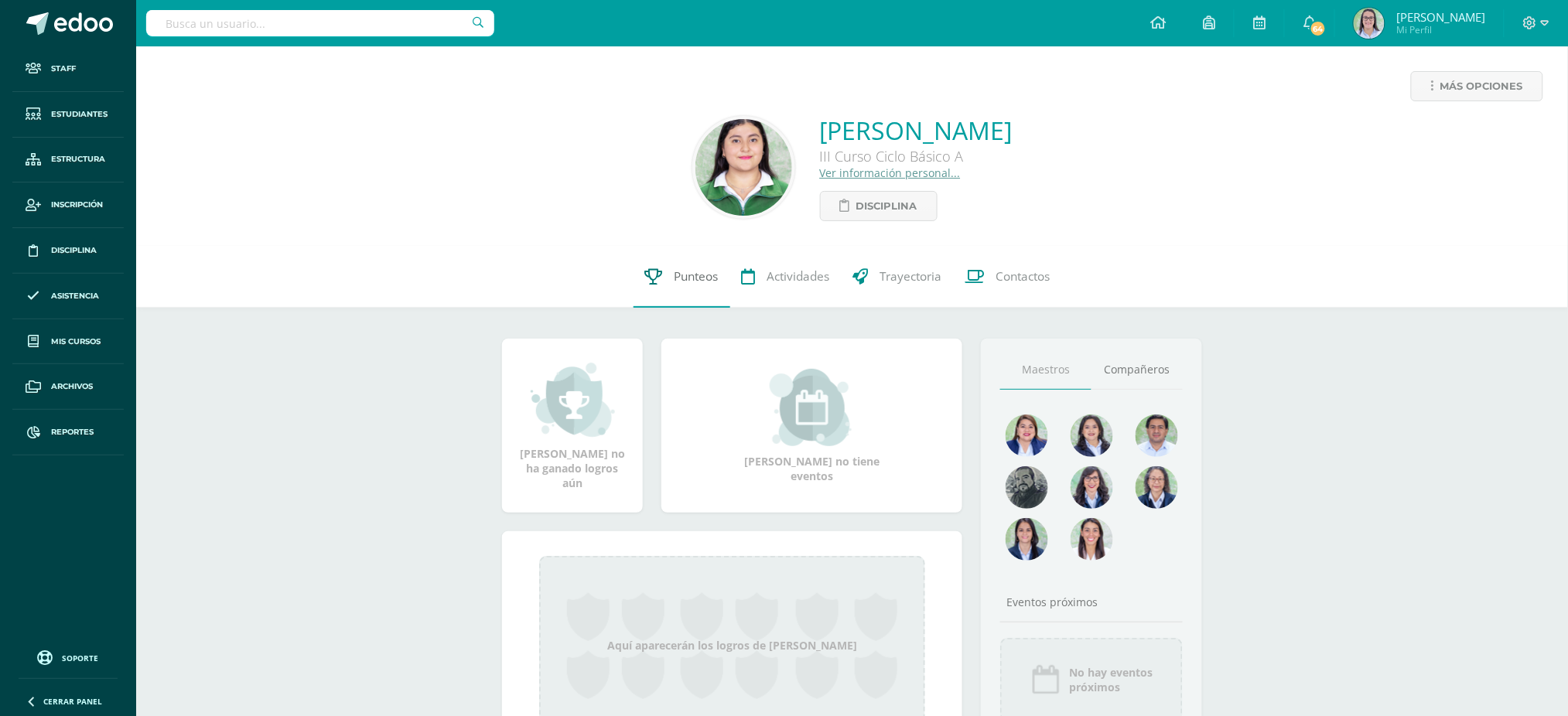
click at [641, 285] on link "Punteos" at bounding box center [682, 276] width 96 height 62
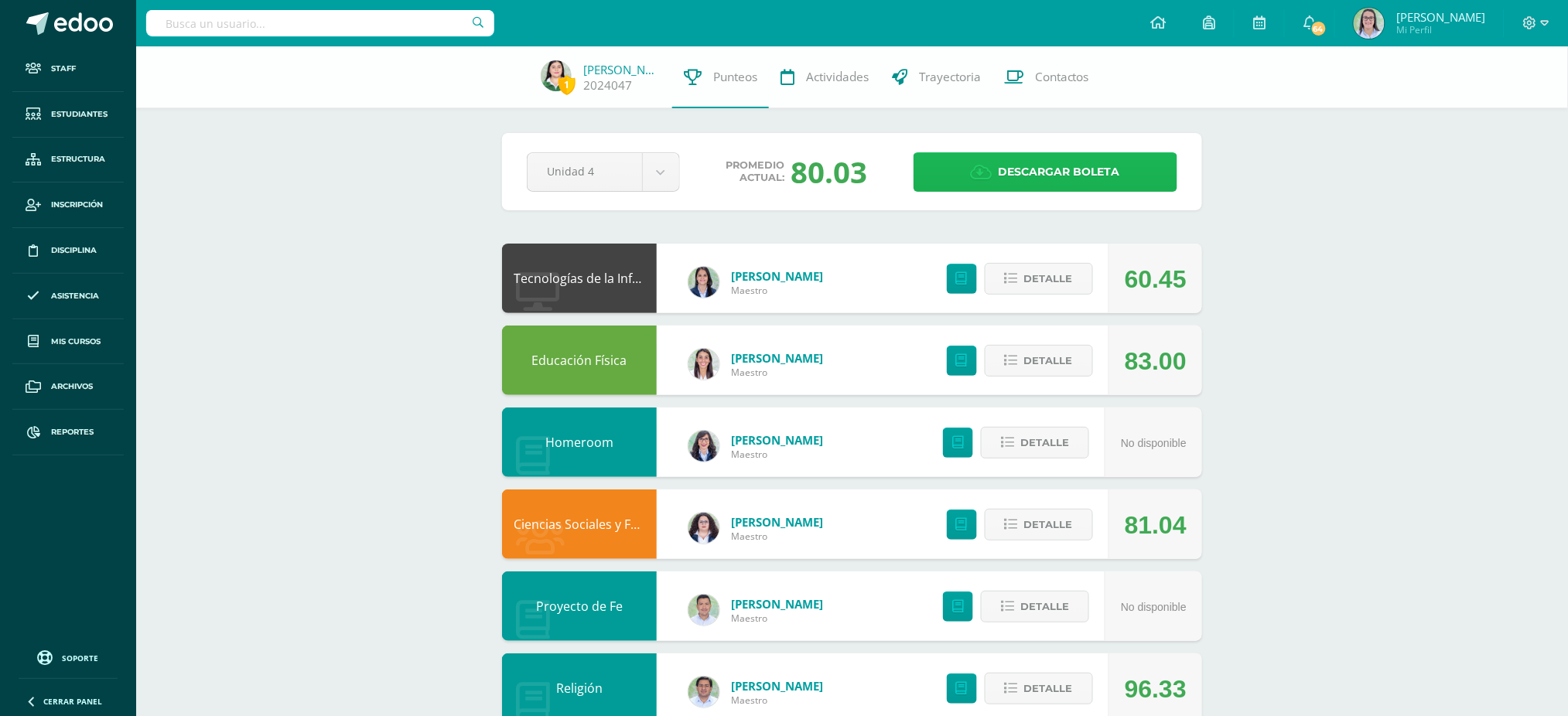
click at [962, 165] on link "Descargar boleta" at bounding box center [1045, 172] width 263 height 39
click at [400, 24] on input "text" at bounding box center [320, 23] width 348 height 27
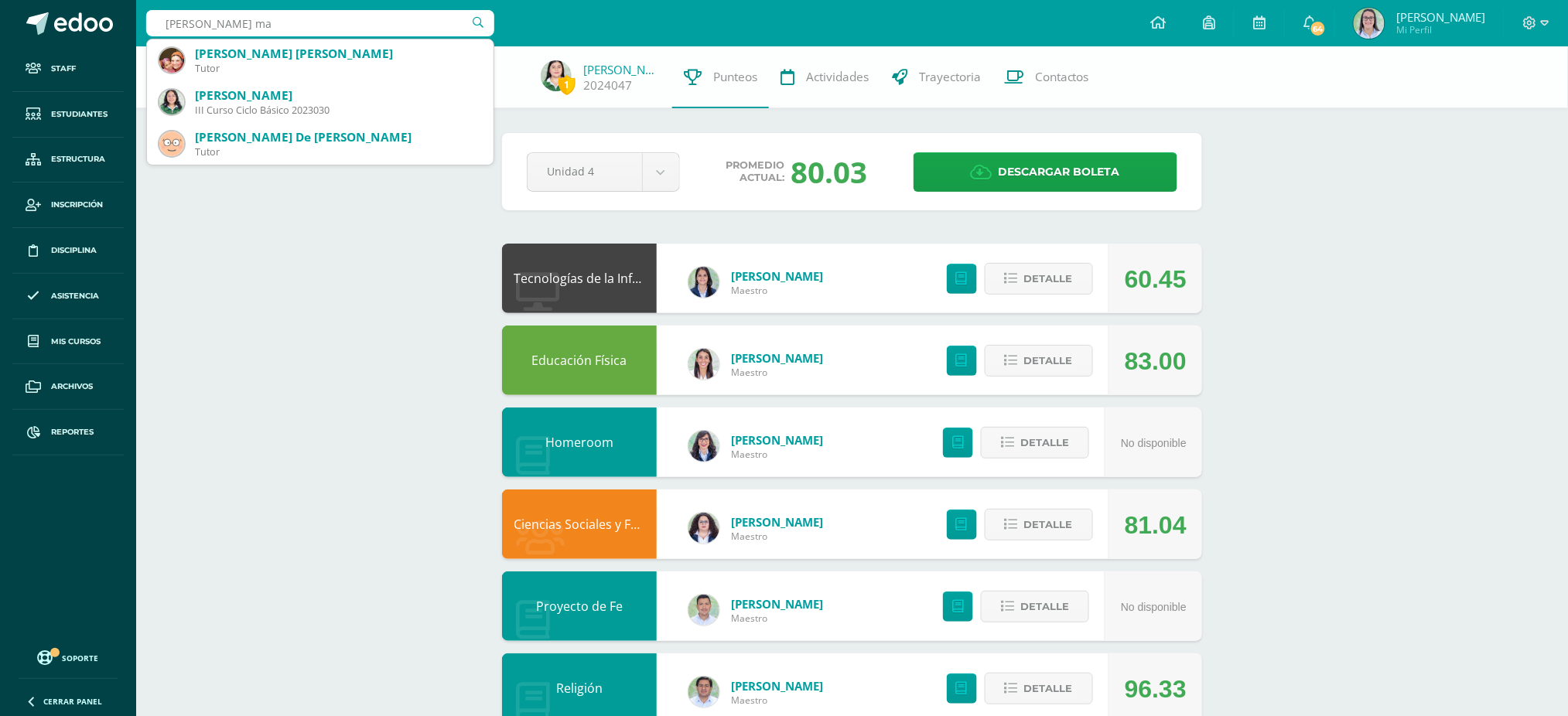
type input "[PERSON_NAME]"
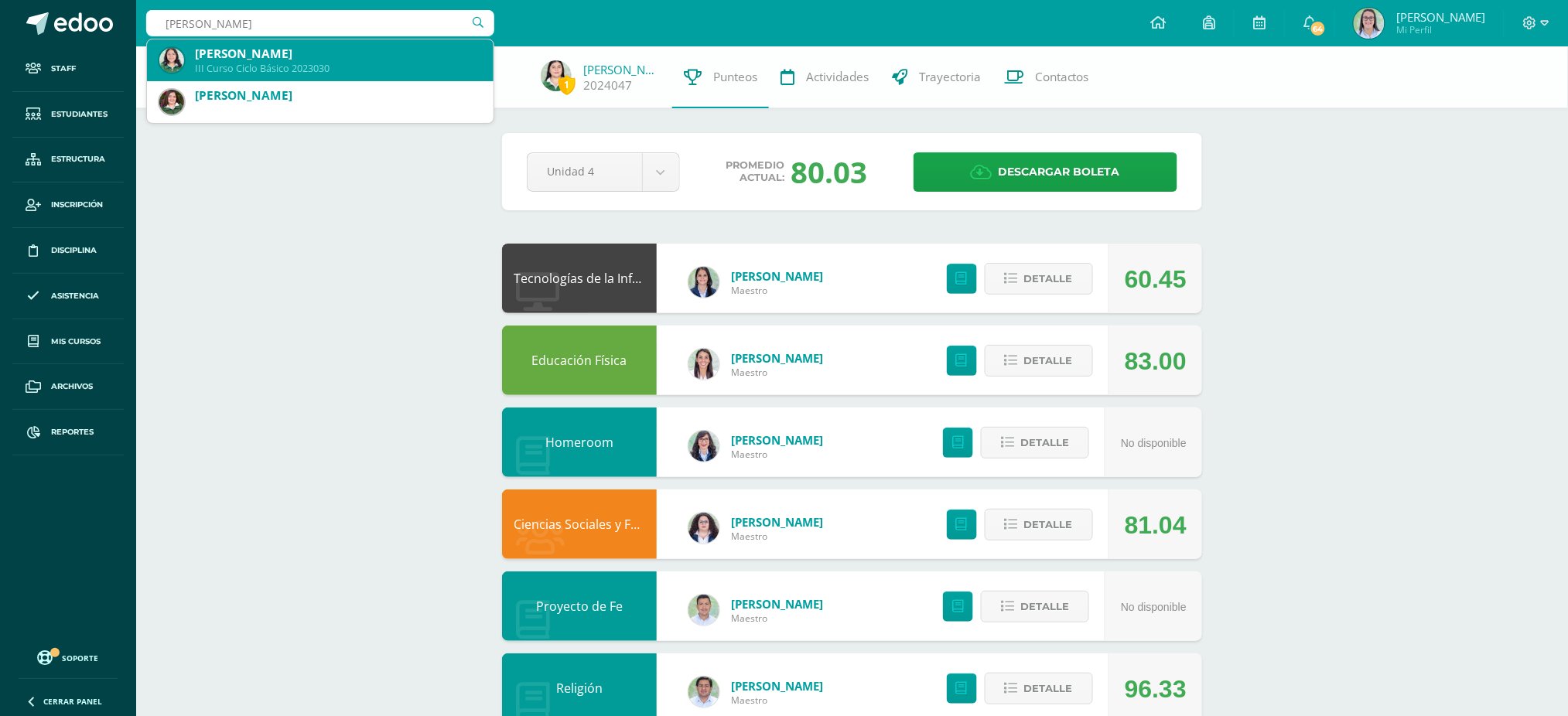
click at [304, 49] on div "[PERSON_NAME]" at bounding box center [337, 53] width 286 height 17
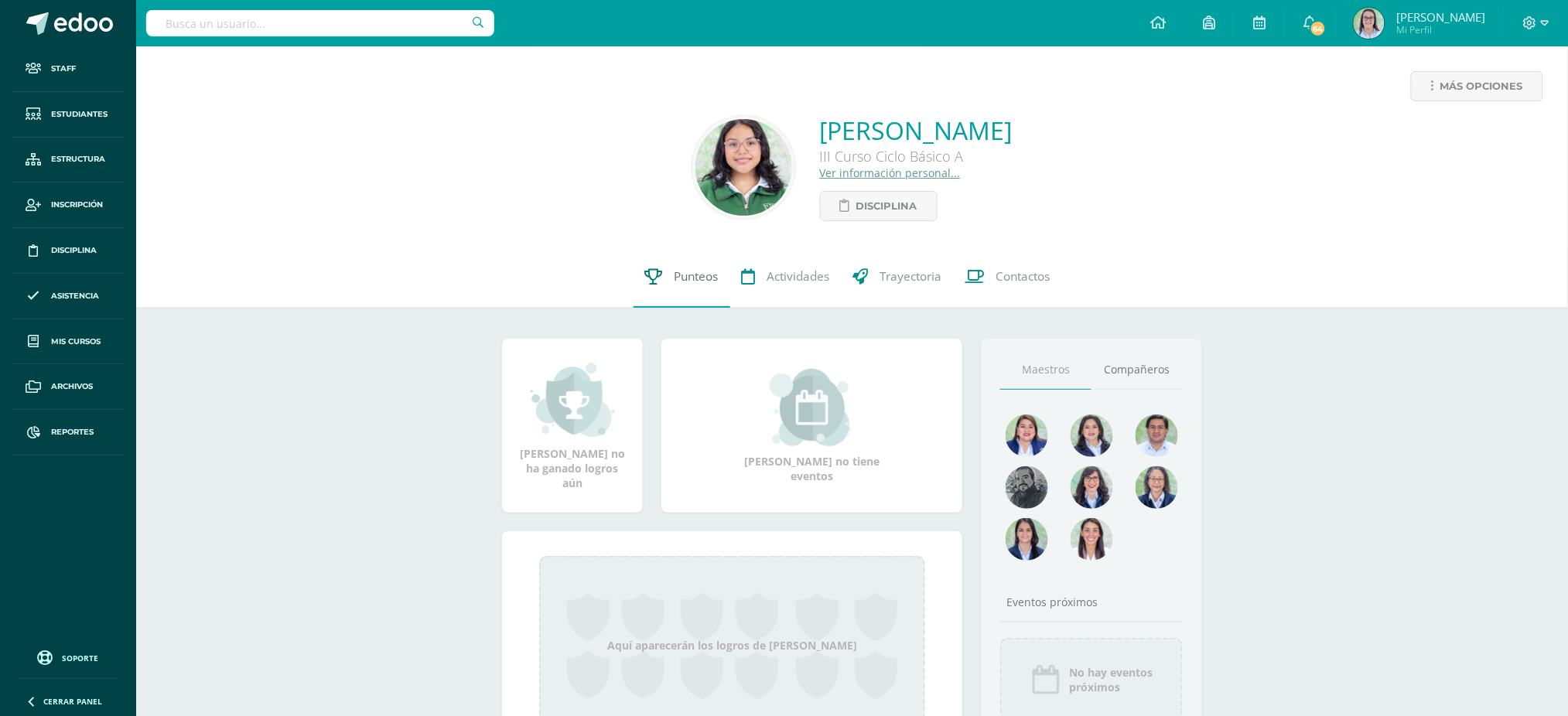
click at [671, 290] on link "Punteos" at bounding box center [682, 276] width 96 height 62
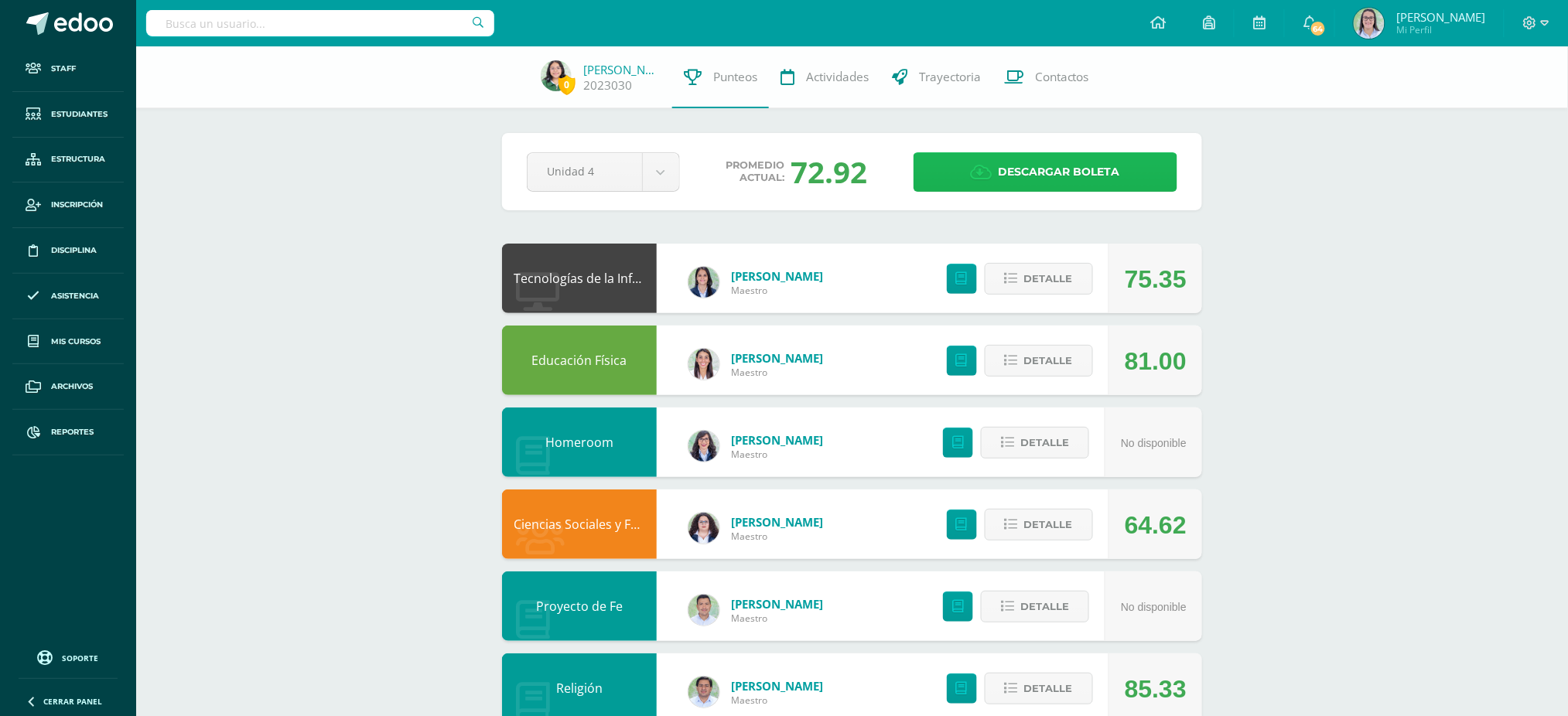
click at [1015, 177] on span "Descargar boleta" at bounding box center [1059, 172] width 122 height 38
click at [350, 28] on input "text" at bounding box center [320, 23] width 348 height 27
type input "fátima vasquez"
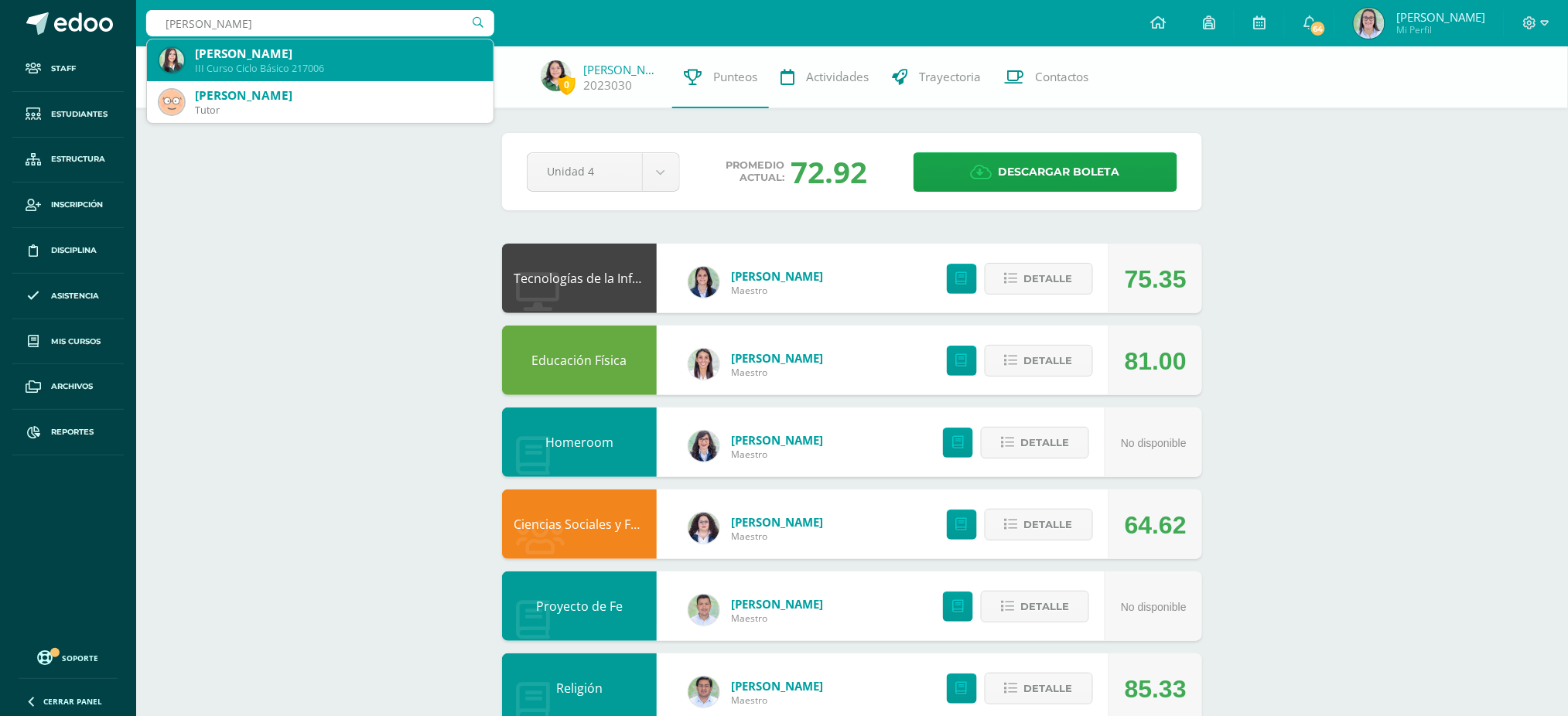
click at [361, 50] on div "Fatima Andrea Vásquez Mucio" at bounding box center [337, 53] width 286 height 17
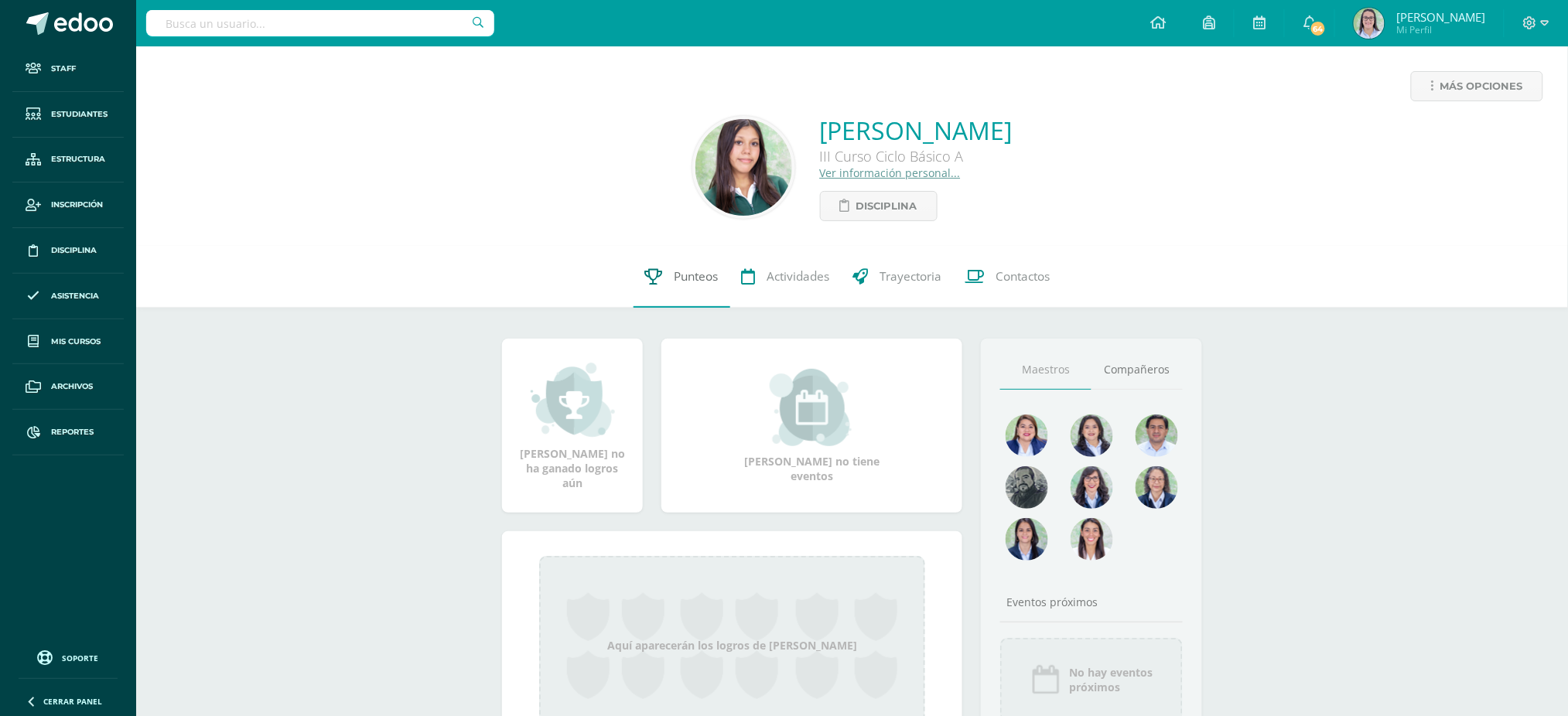
click at [714, 275] on span "Punteos" at bounding box center [696, 276] width 44 height 17
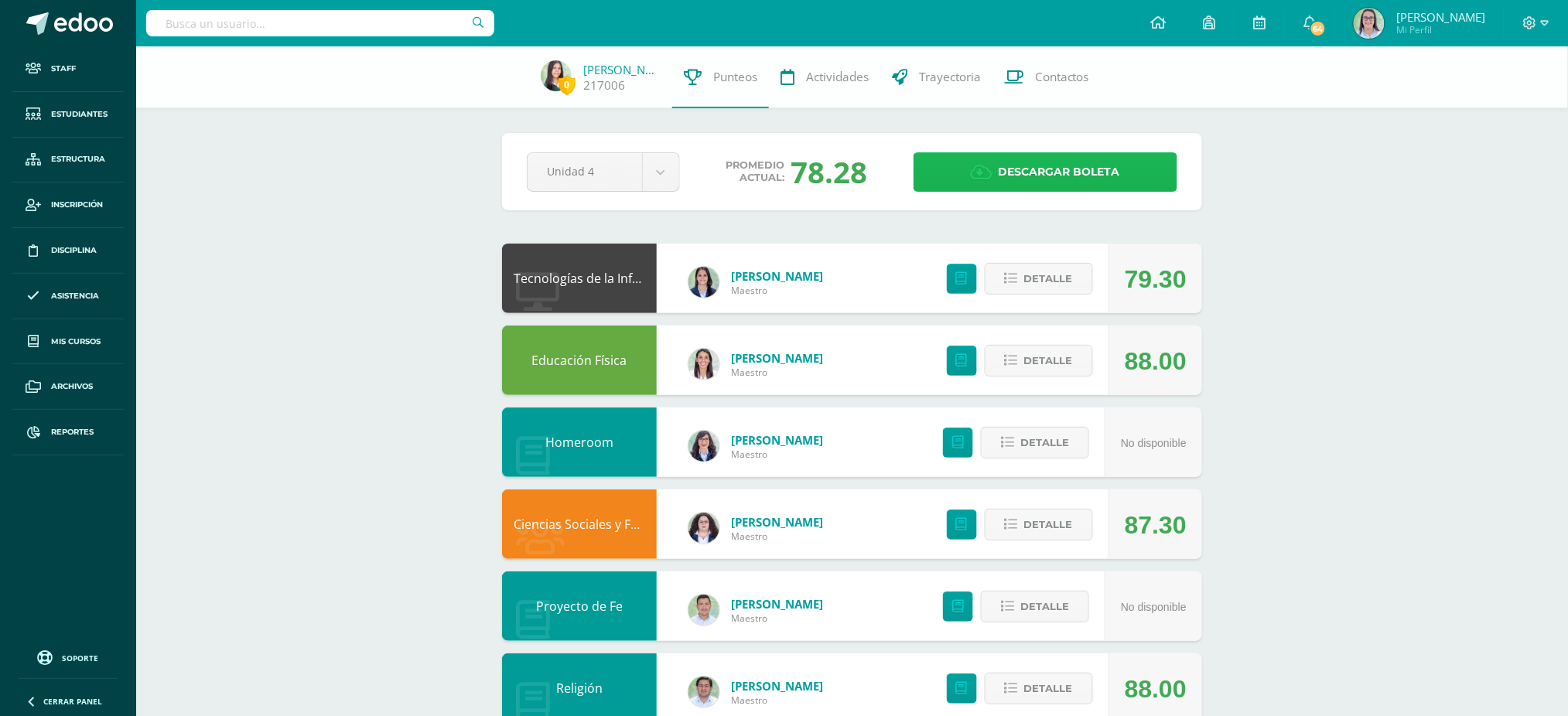
click at [1079, 168] on span "Descargar boleta" at bounding box center [1059, 172] width 122 height 38
click at [350, 23] on input "text" at bounding box center [320, 23] width 348 height 27
type input "marcela briones"
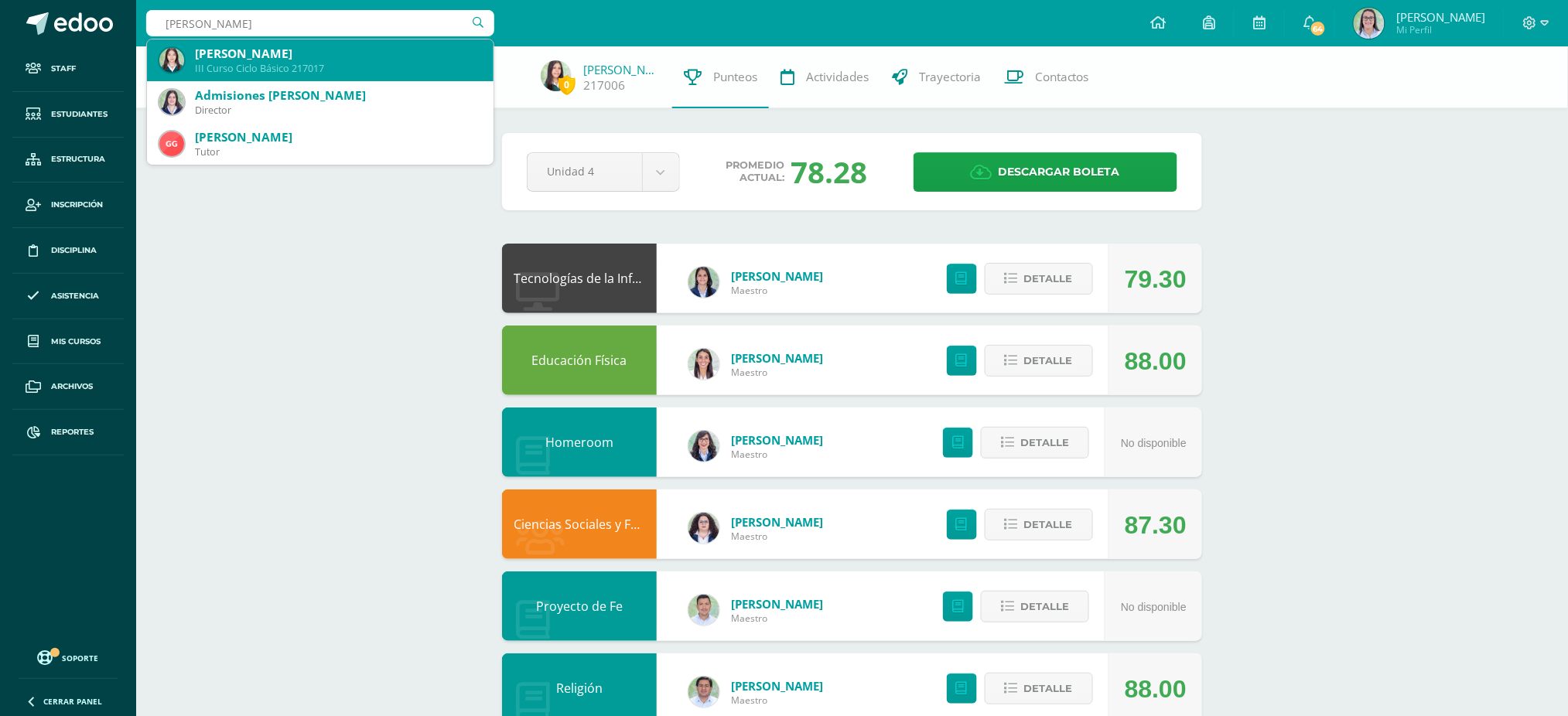
click at [330, 56] on div "Marcela Briones Parada" at bounding box center [337, 53] width 286 height 17
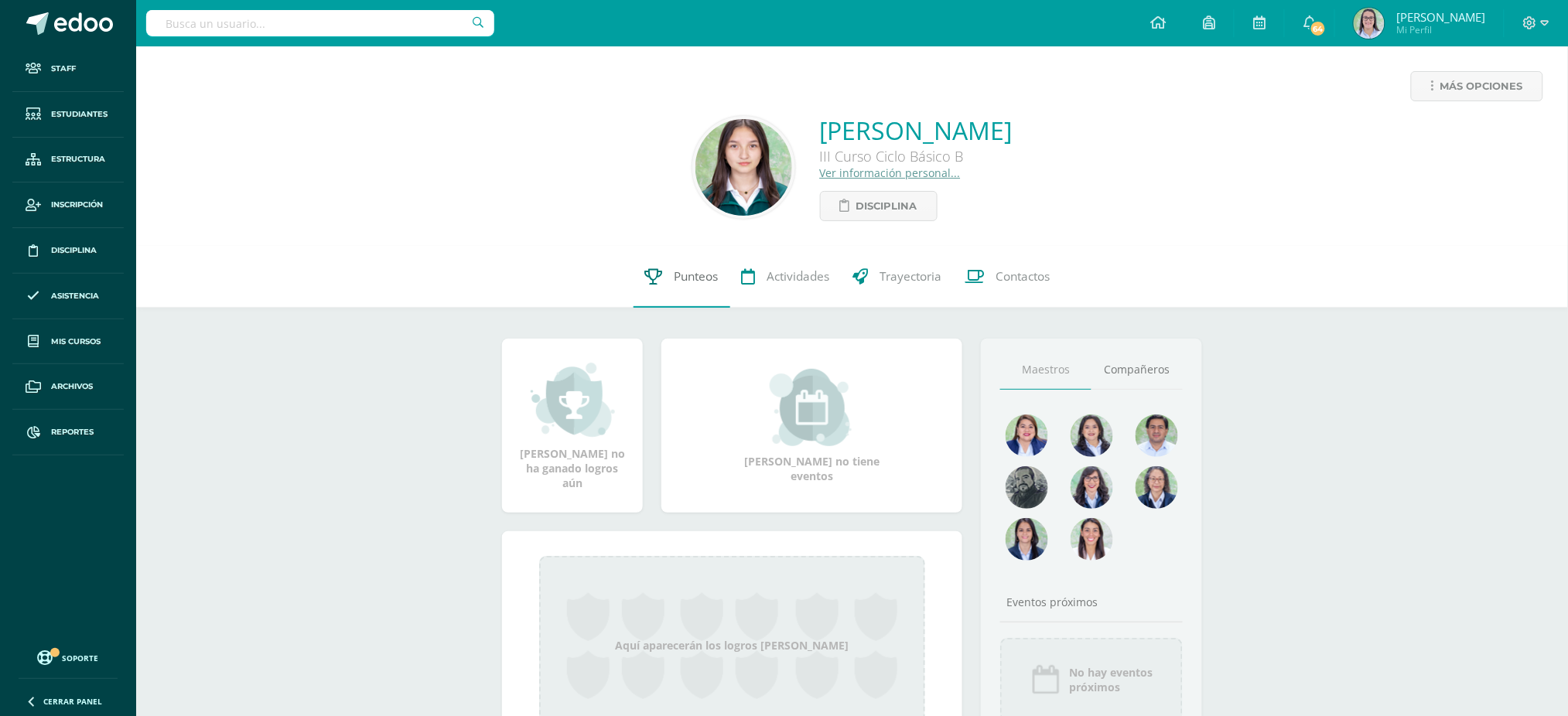
click at [667, 273] on link "Punteos" at bounding box center [682, 276] width 96 height 62
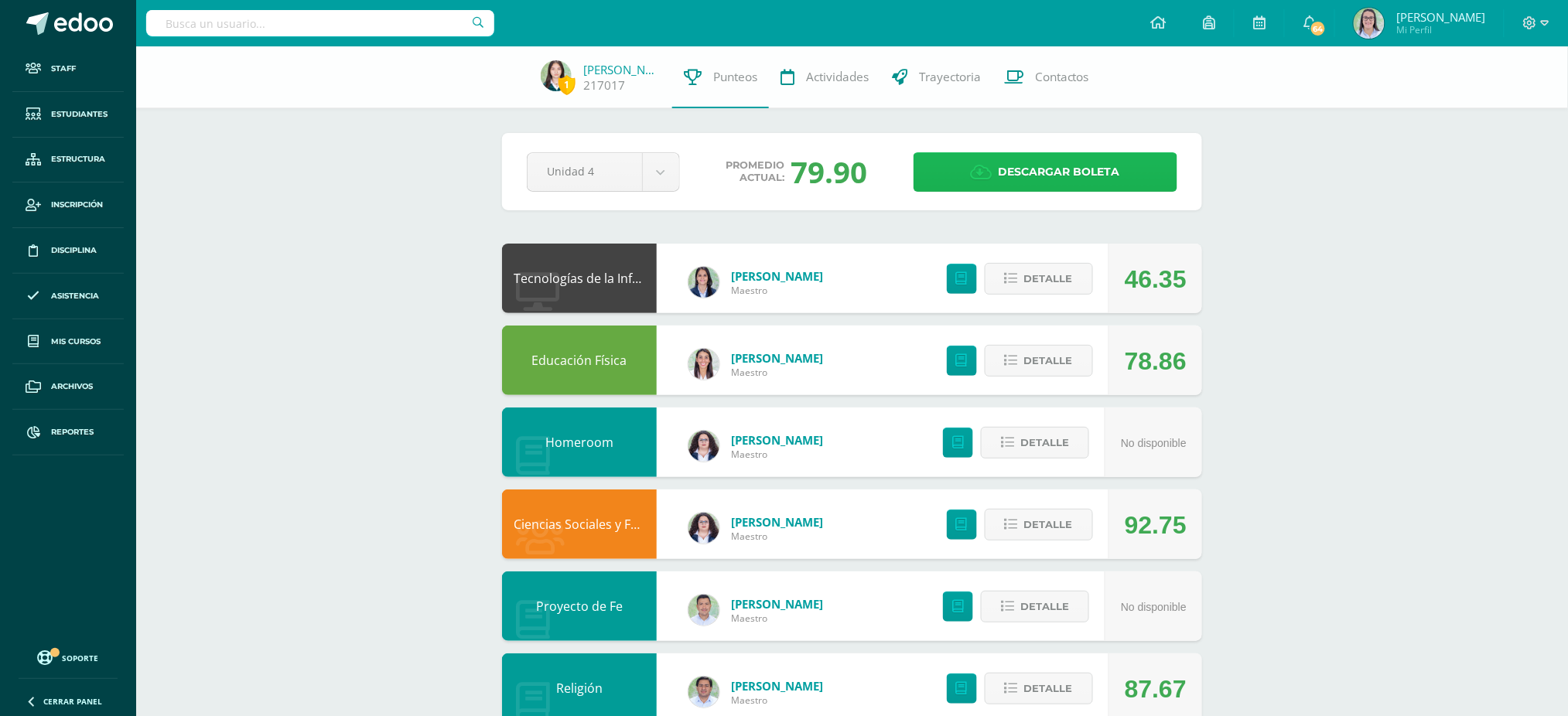
click at [972, 173] on icon at bounding box center [981, 172] width 22 height 17
click at [407, 27] on input "text" at bounding box center [320, 23] width 348 height 27
type input "nancy chi"
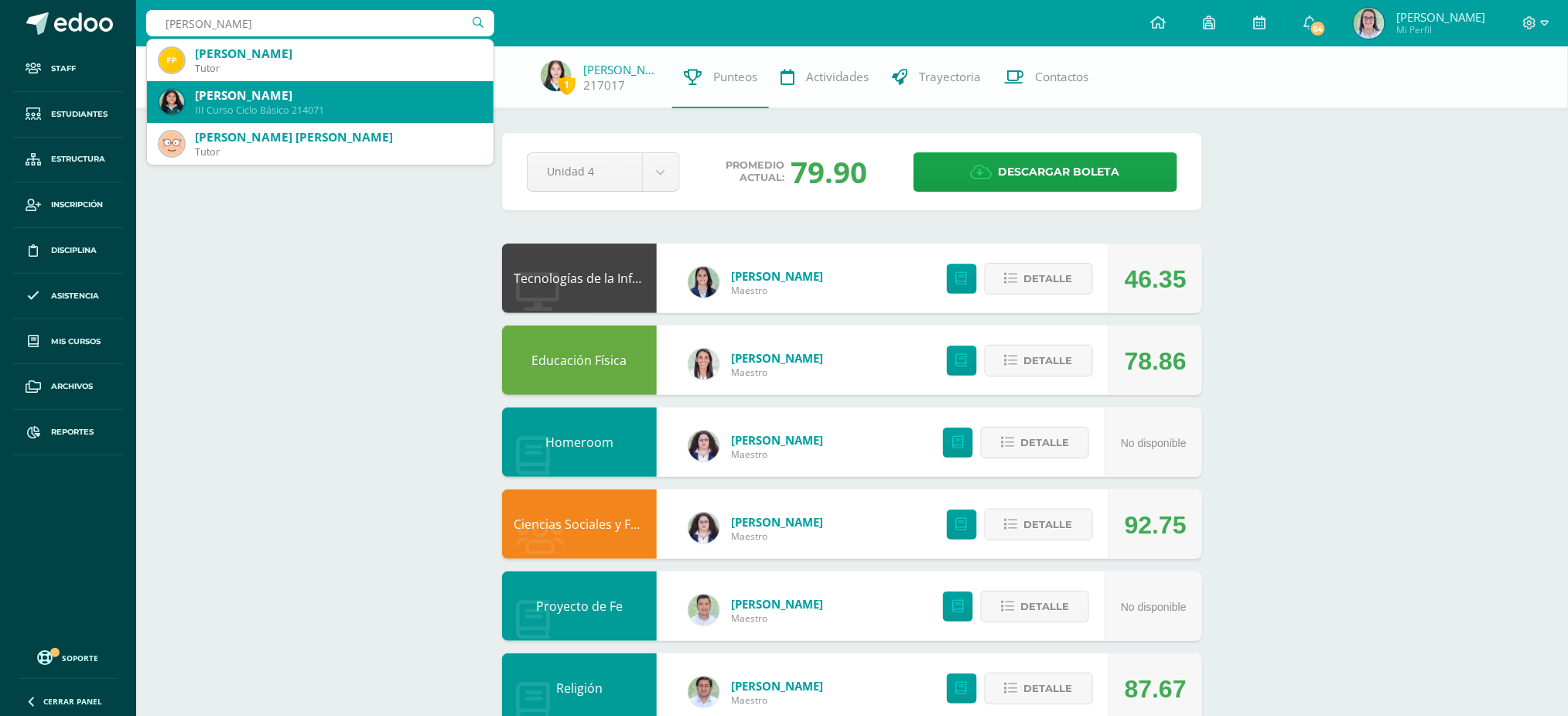
click at [391, 94] on div "Nancy Pamela Chinol Barillas" at bounding box center [337, 95] width 286 height 17
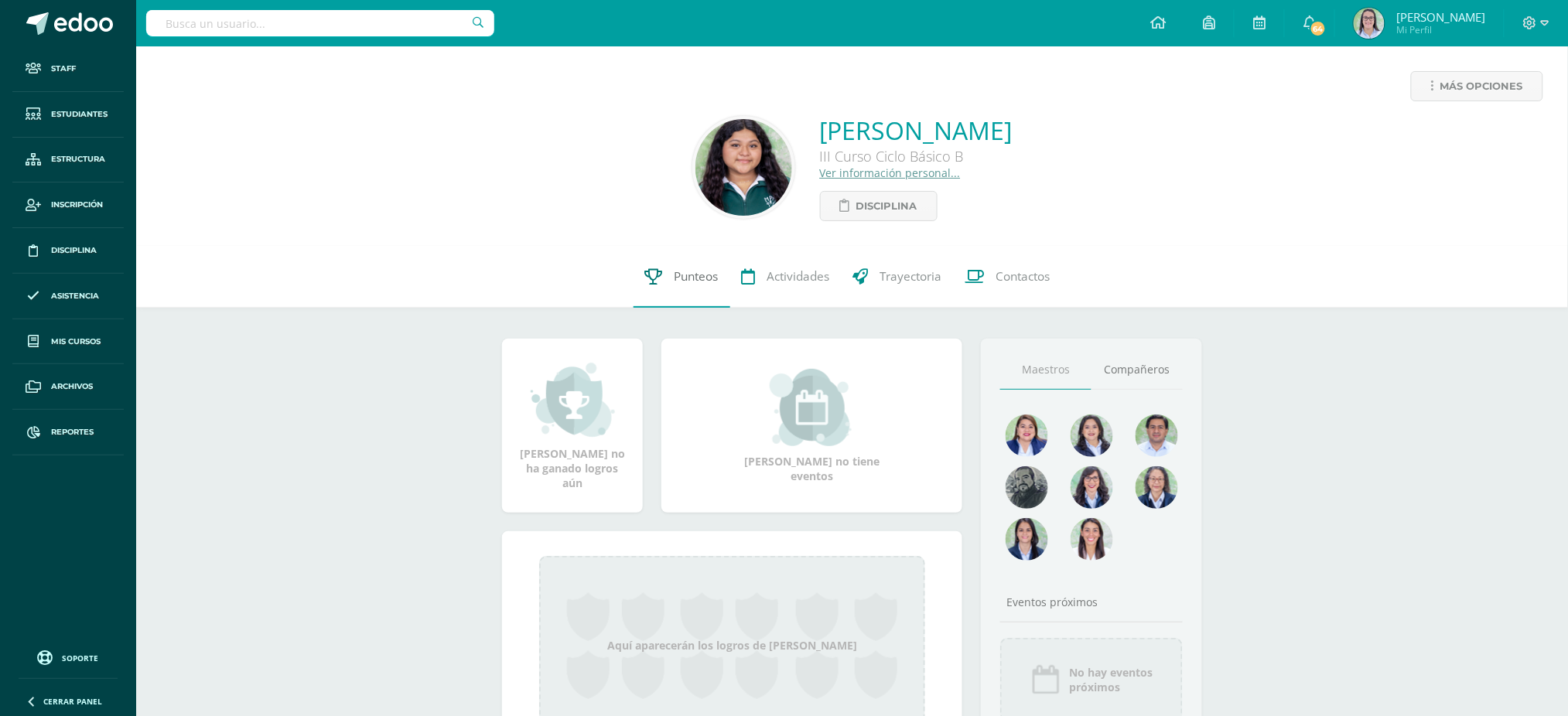
click at [686, 284] on span "Punteos" at bounding box center [696, 276] width 44 height 17
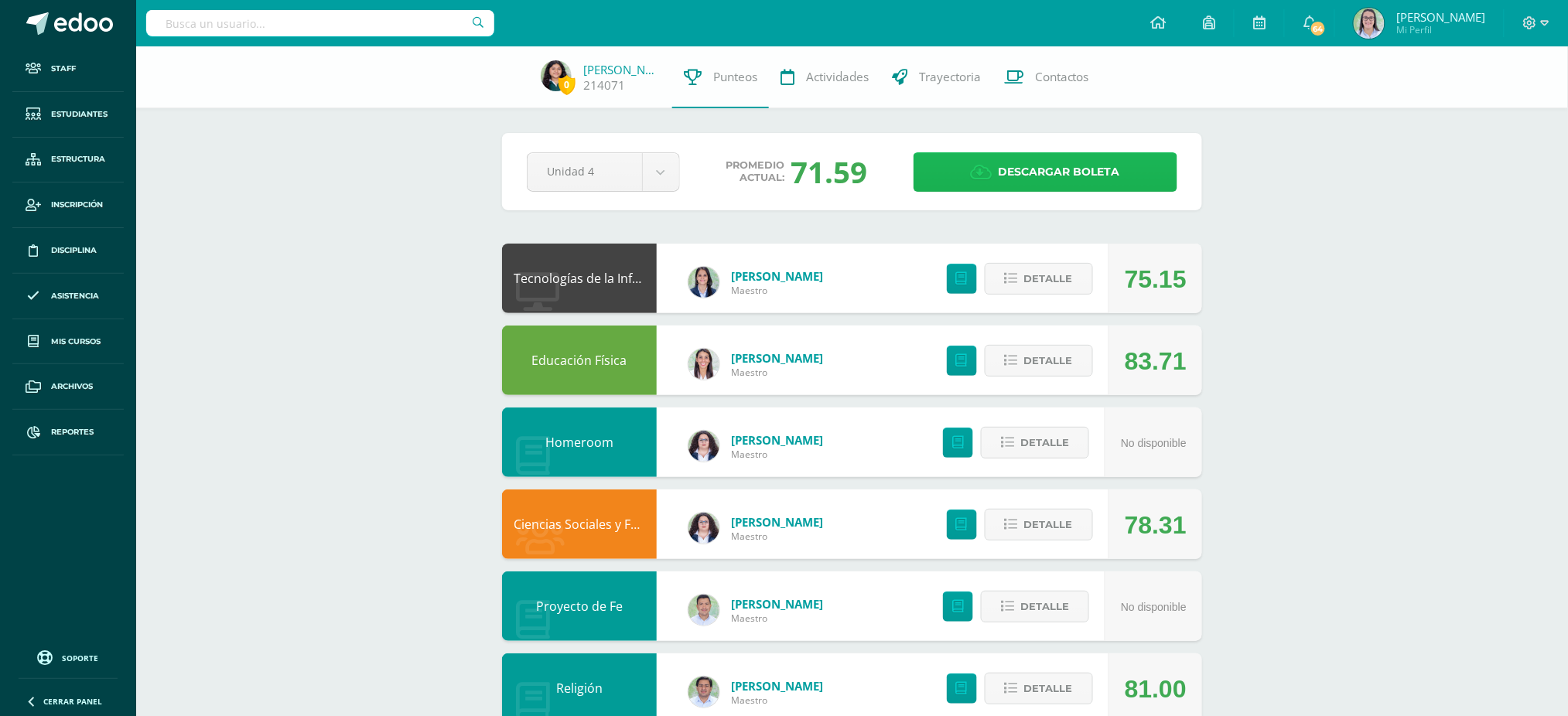
click at [1057, 154] on span "Descargar boleta" at bounding box center [1059, 172] width 122 height 38
click at [362, 13] on input "text" at bounding box center [320, 23] width 348 height 27
type input "maría andrea esco"
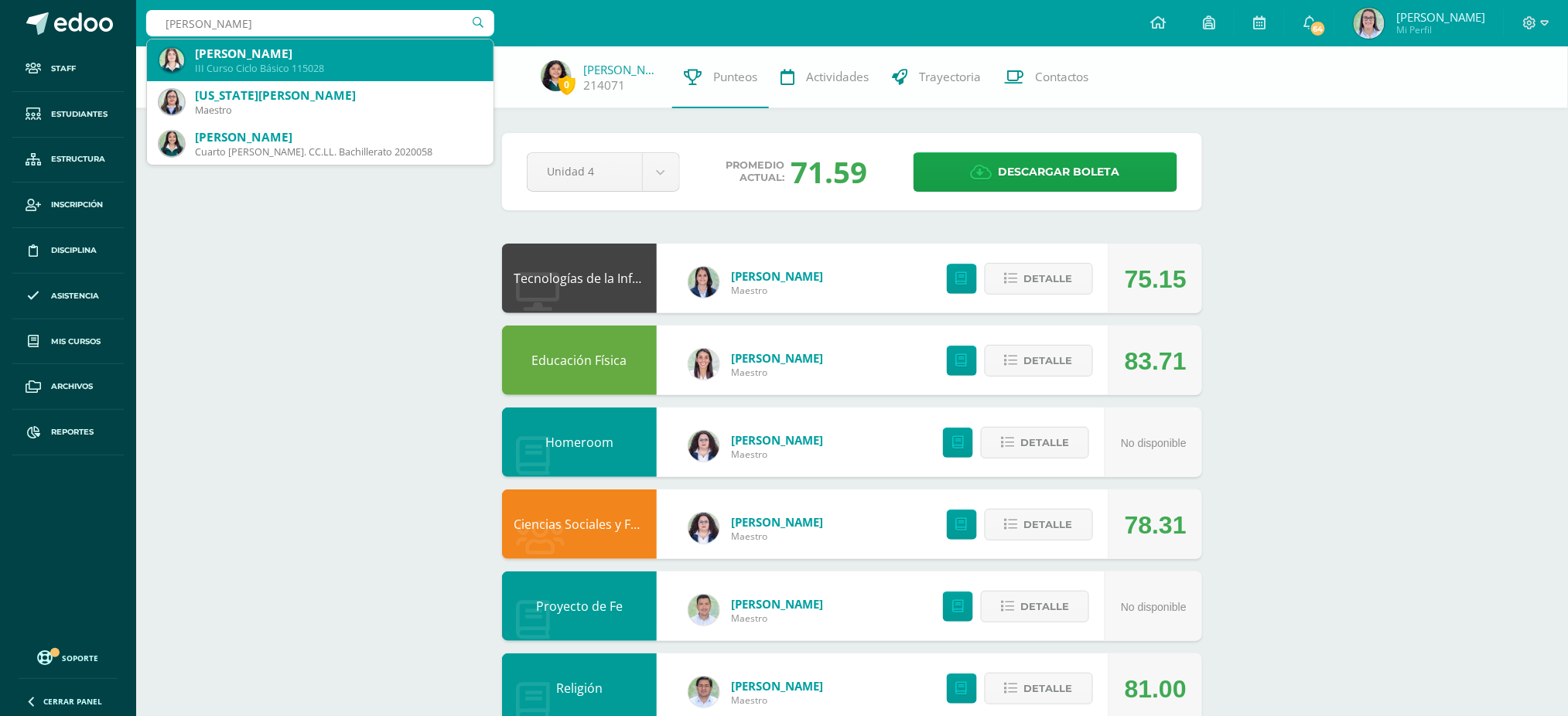
click at [412, 70] on div "III Curso Ciclo Básico 115028" at bounding box center [337, 68] width 286 height 13
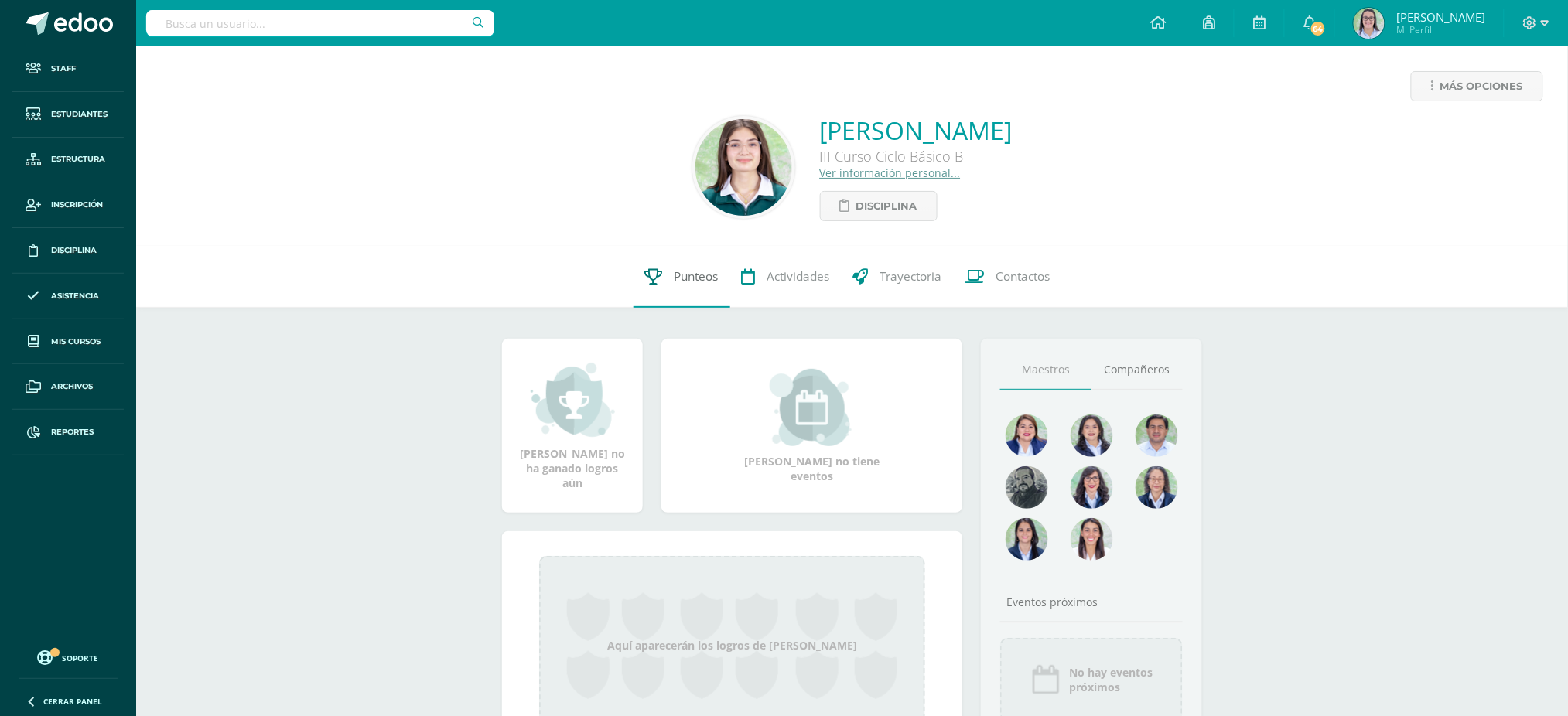
click at [666, 280] on link "Punteos" at bounding box center [682, 276] width 96 height 62
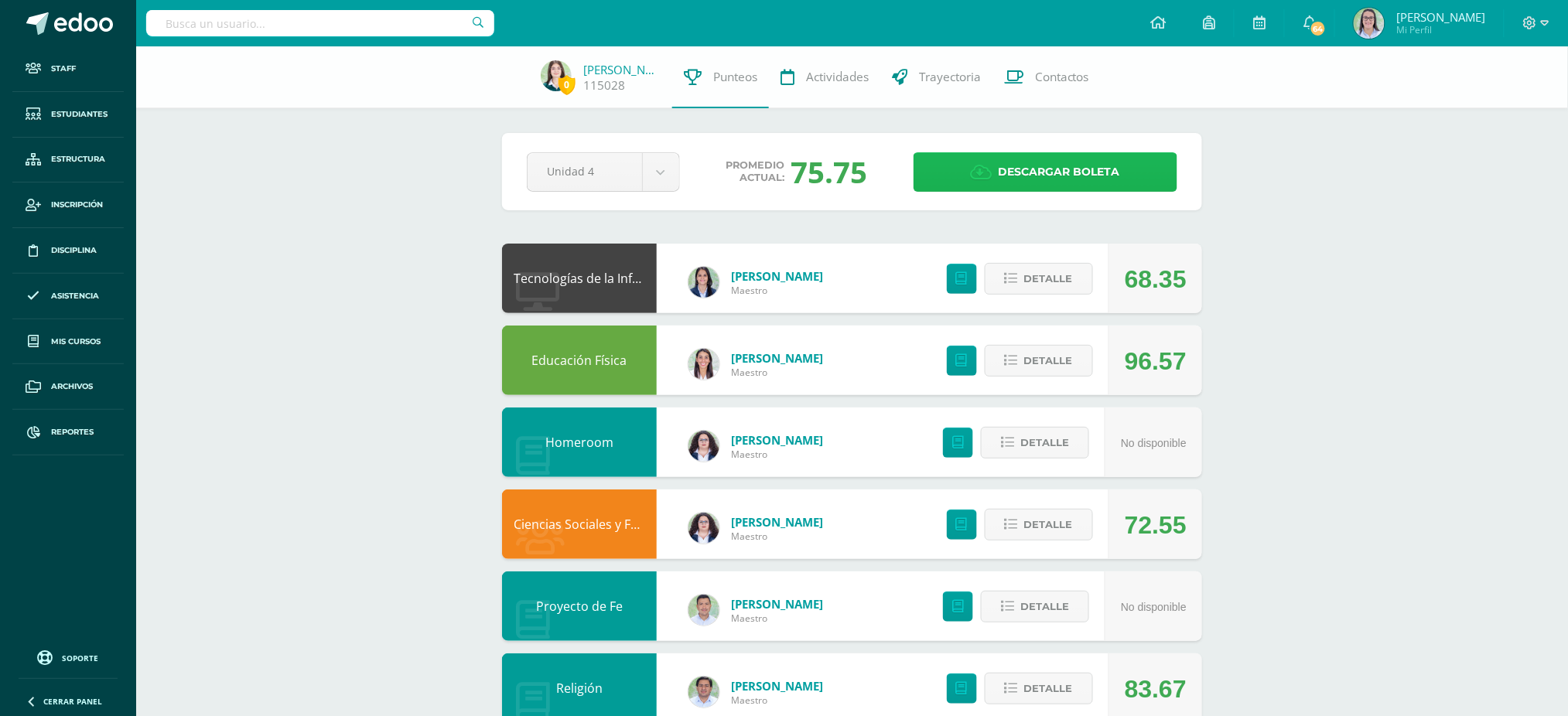
click at [1052, 165] on span "Descargar boleta" at bounding box center [1059, 172] width 122 height 38
click at [267, 25] on input "text" at bounding box center [320, 23] width 348 height 27
type input "nathalia lóp"
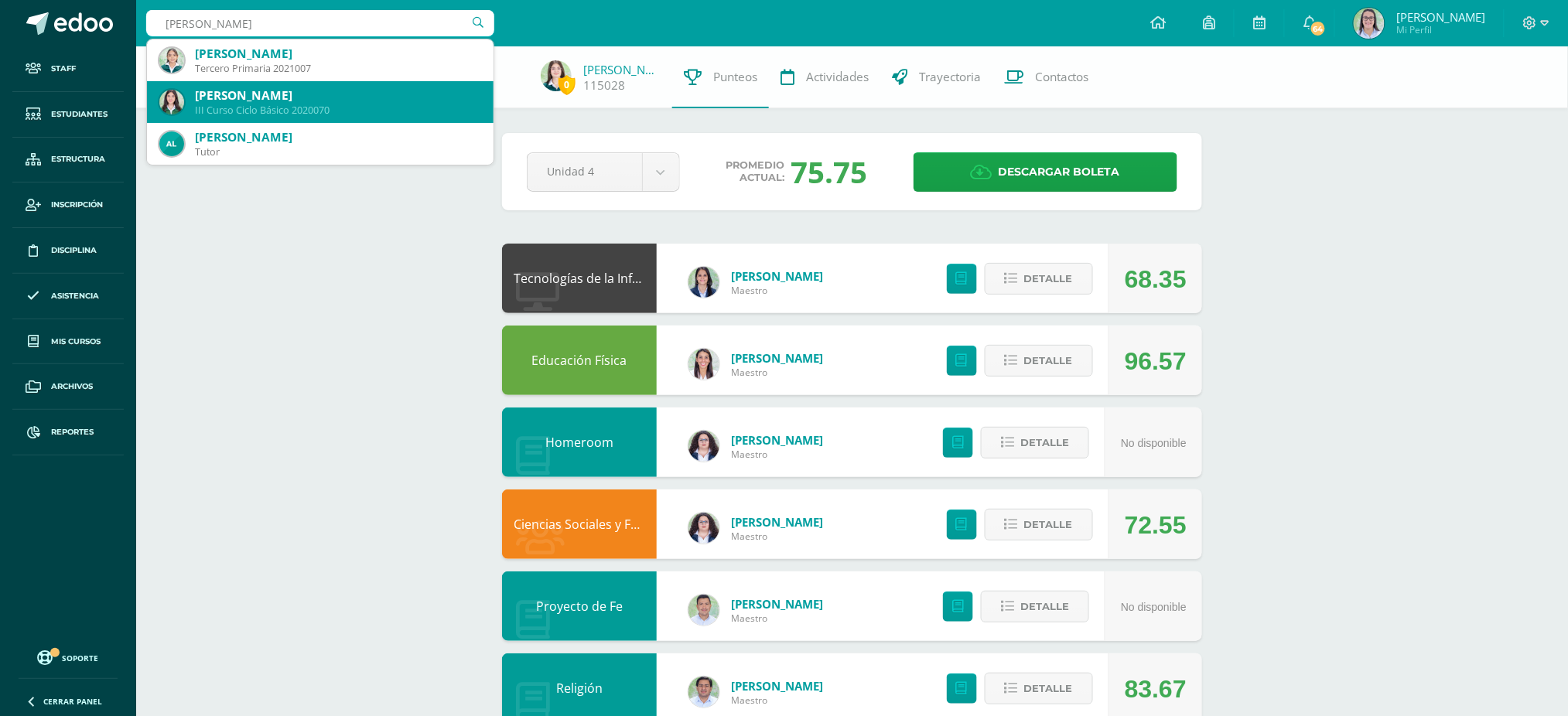
click at [296, 98] on div "Nathalia Ximena López del Aguila" at bounding box center [337, 95] width 286 height 17
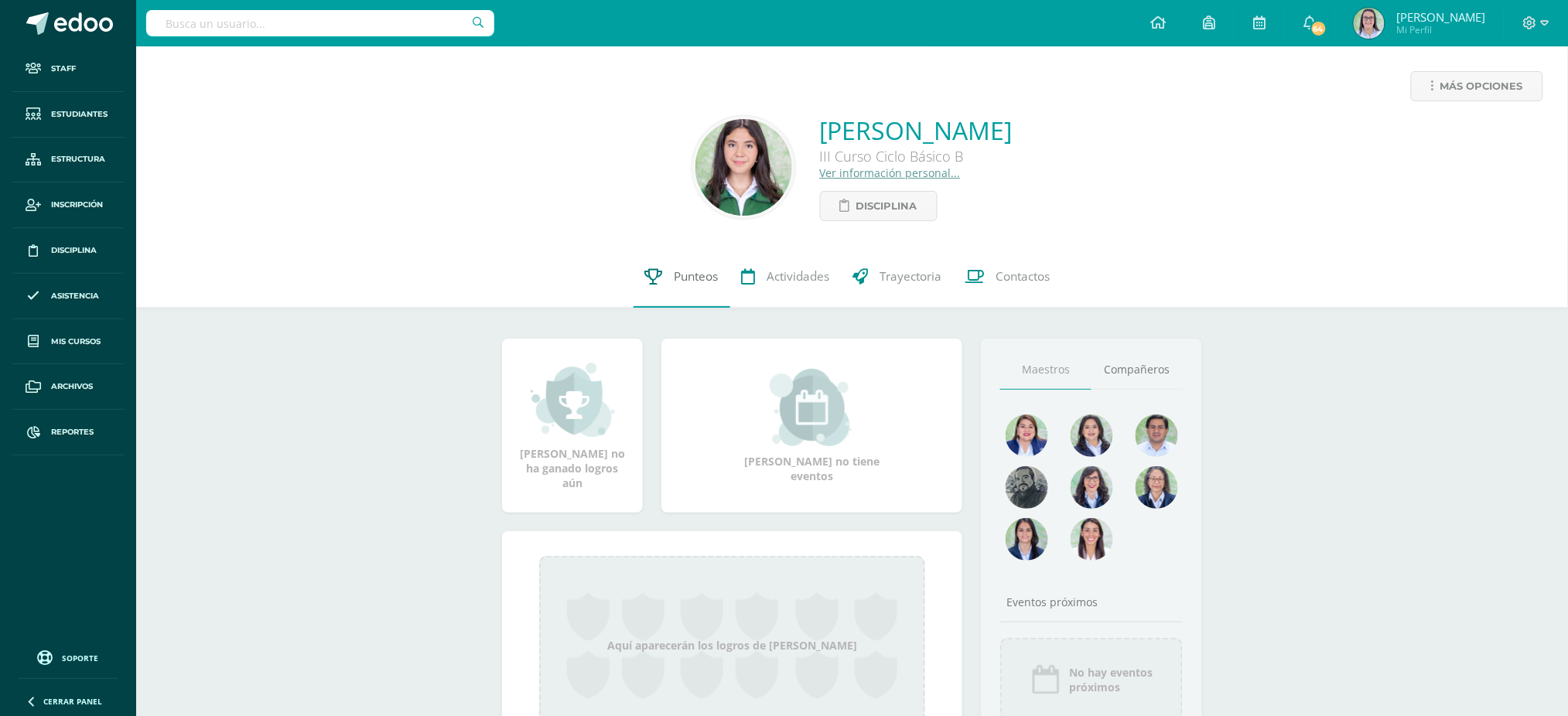
click at [674, 278] on span "Punteos" at bounding box center [696, 276] width 44 height 17
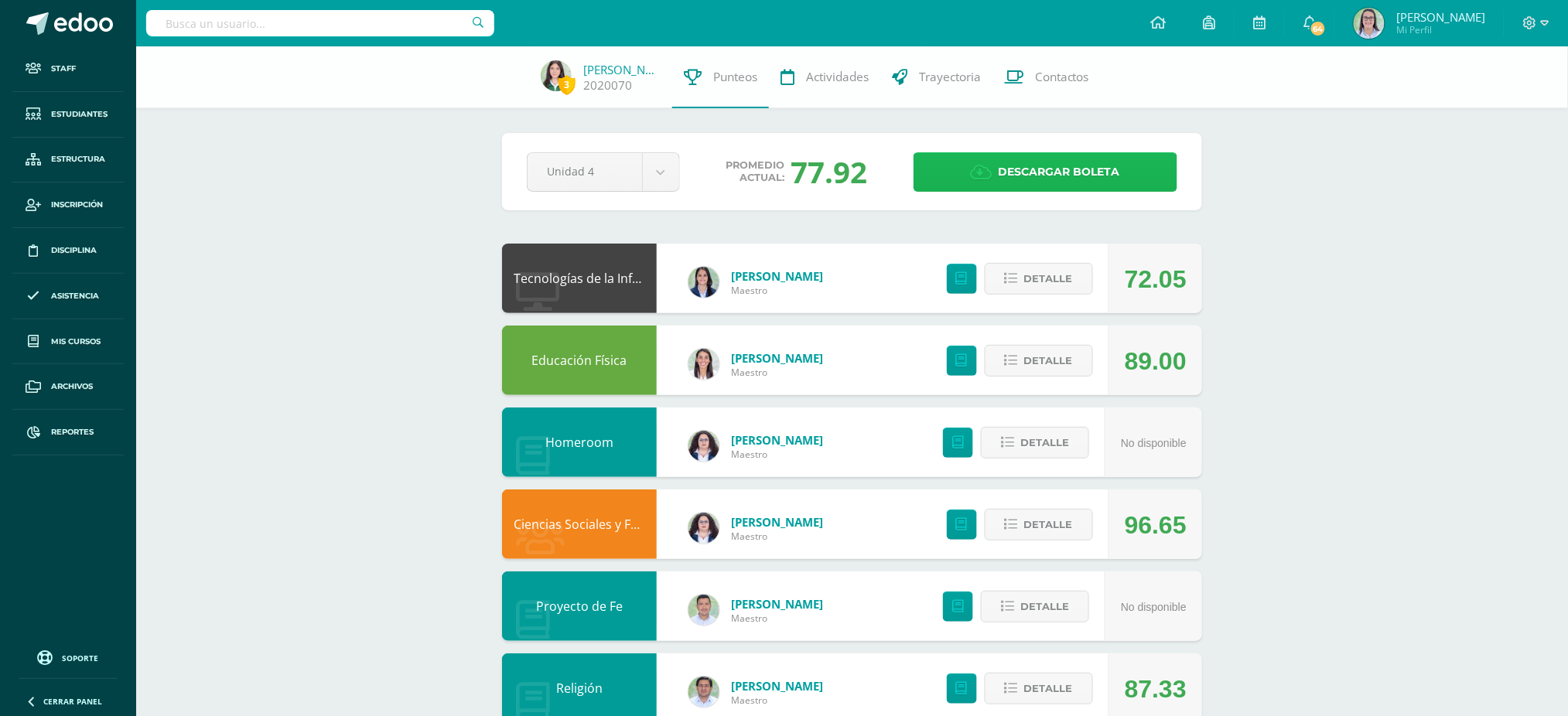
click at [988, 191] on link "Descargar boleta" at bounding box center [1045, 172] width 263 height 39
click at [301, 22] on input "text" at bounding box center [320, 23] width 348 height 27
type input "bianka"
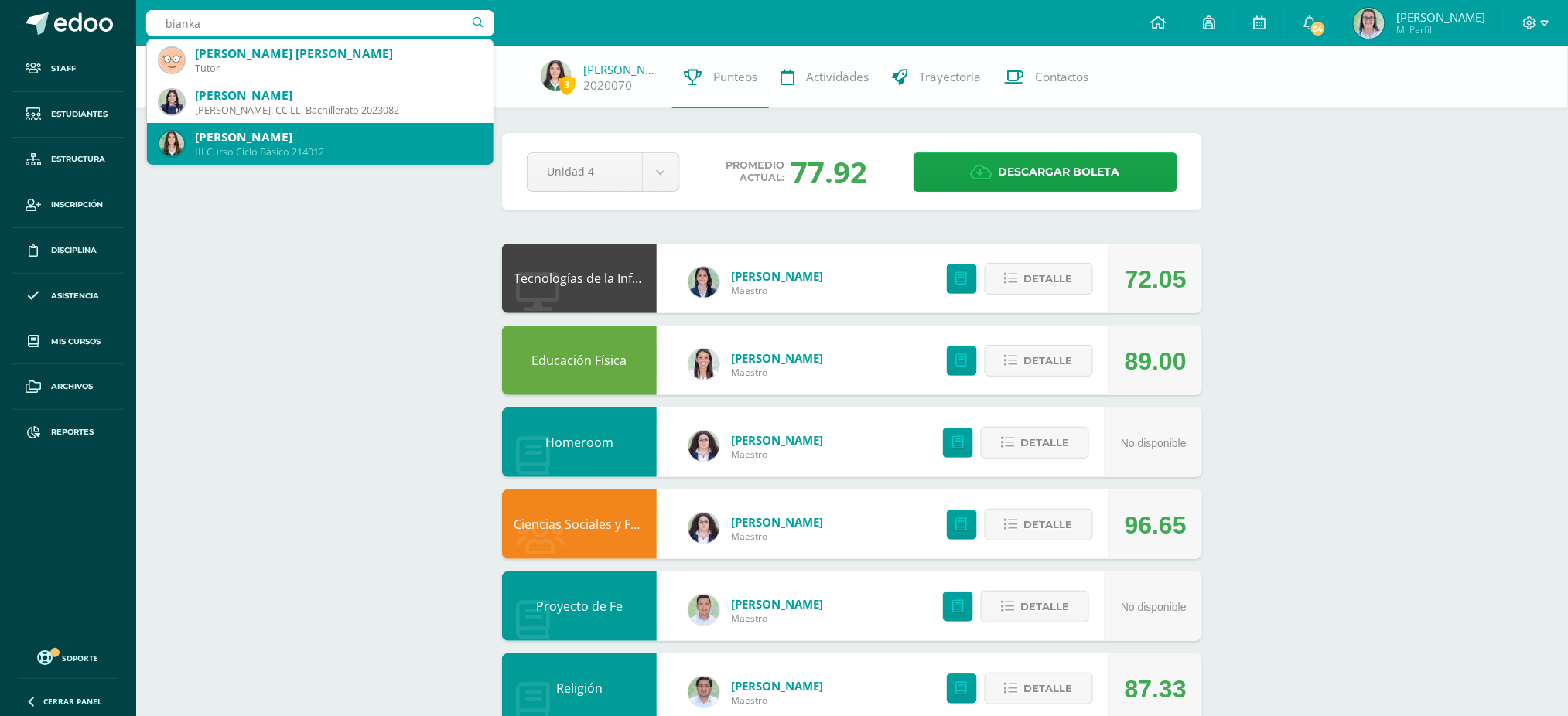
click at [300, 138] on div "[PERSON_NAME]" at bounding box center [337, 137] width 286 height 17
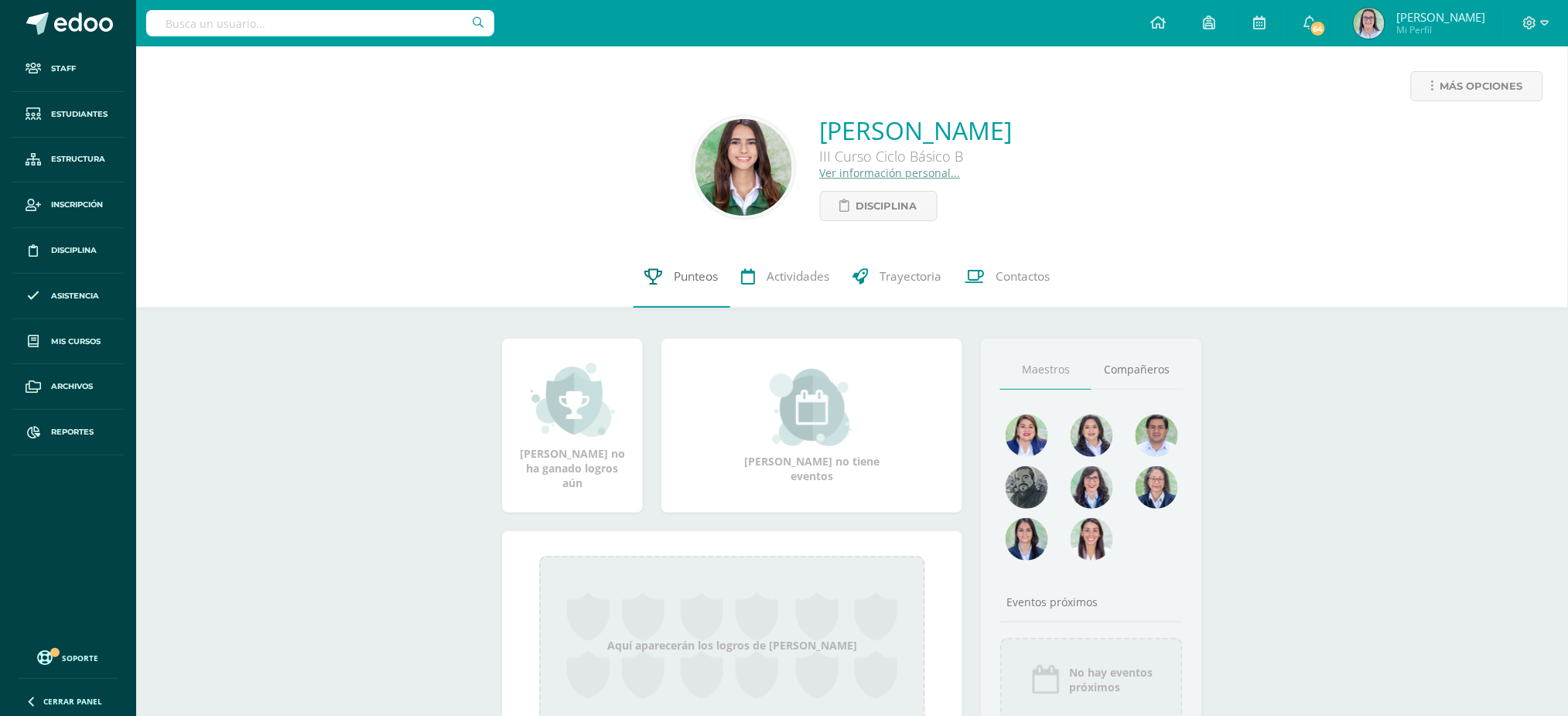
click at [660, 277] on link "Punteos" at bounding box center [682, 276] width 96 height 62
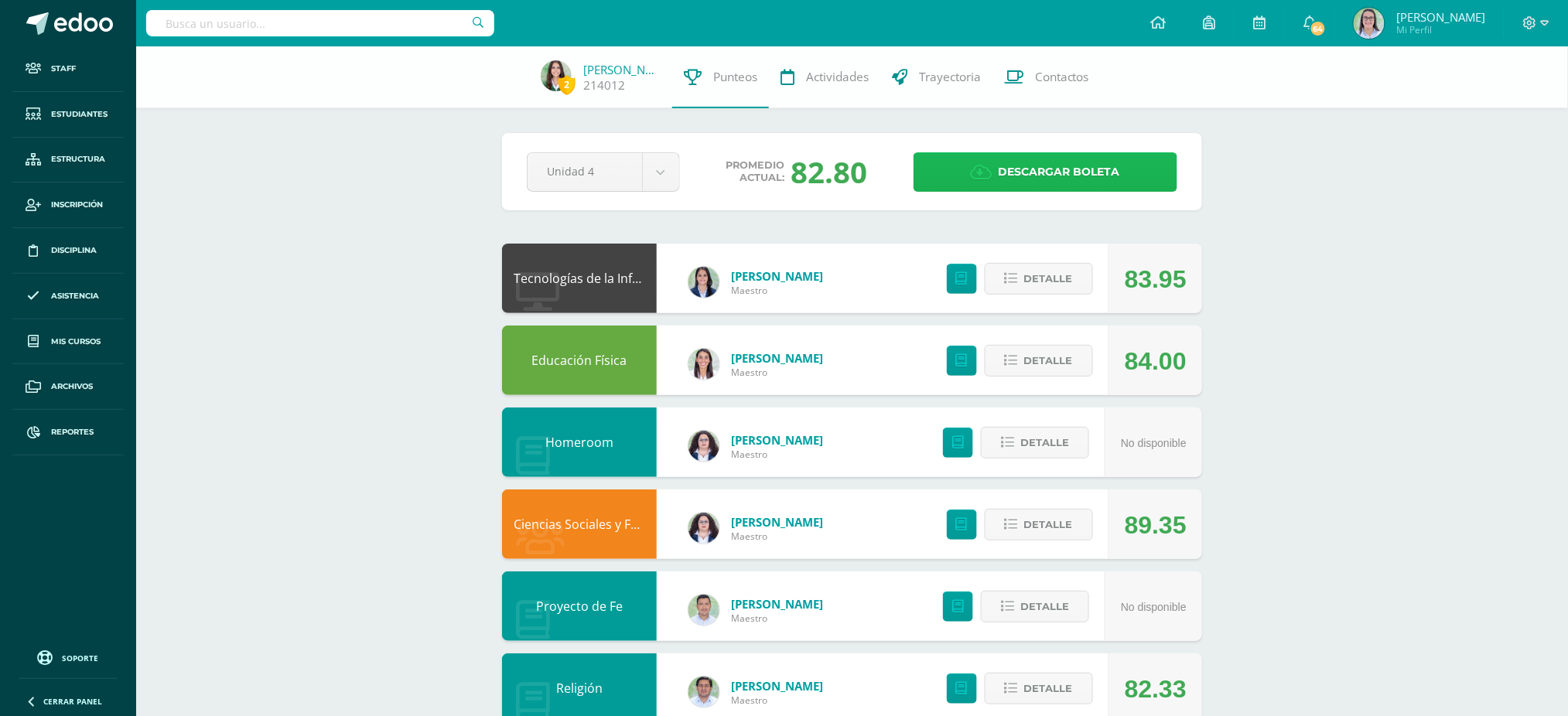
click at [1068, 169] on span "Descargar boleta" at bounding box center [1059, 172] width 122 height 38
click at [417, 22] on input "text" at bounding box center [320, 23] width 348 height 27
click at [417, 22] on input "ha" at bounding box center [320, 23] width 348 height 27
type input "hanna mor"
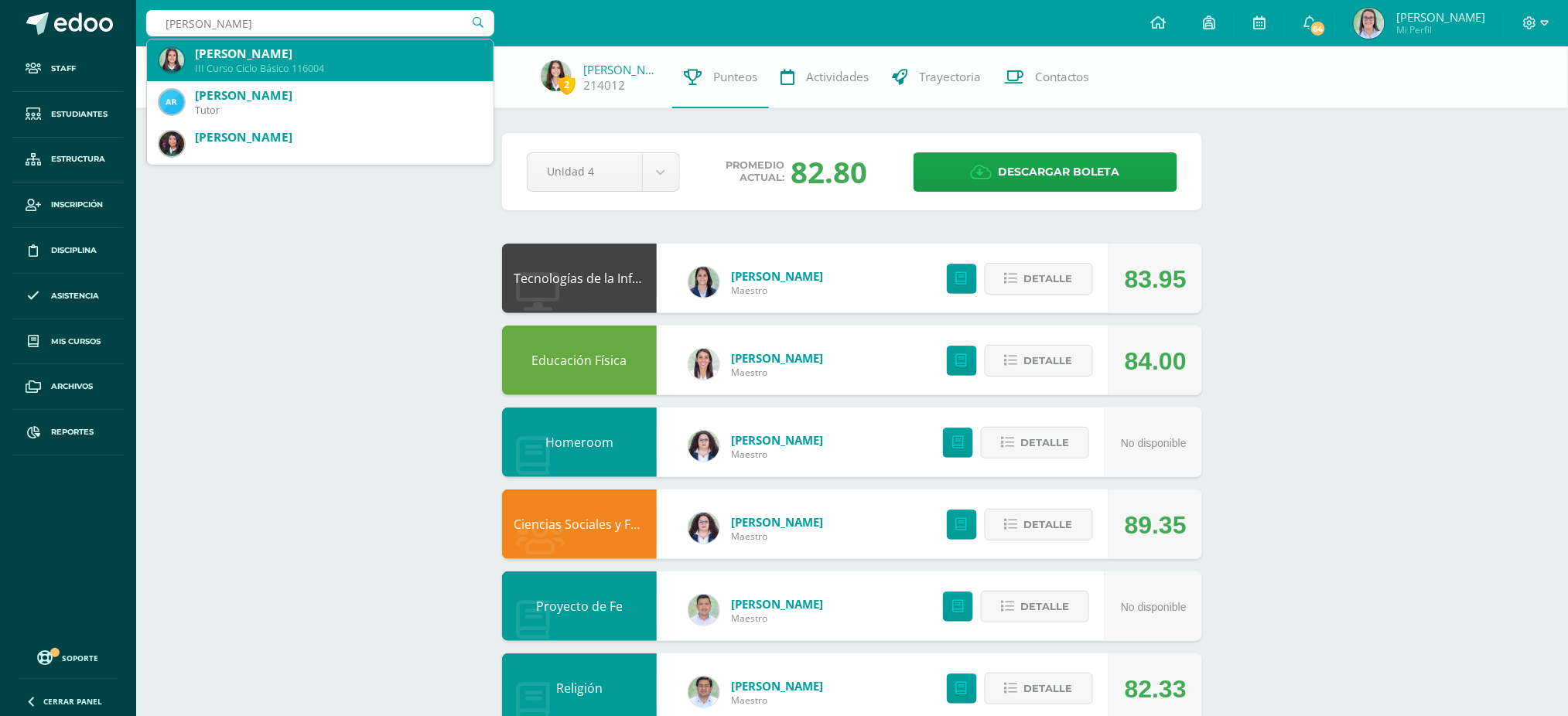
click at [418, 46] on div "Hanna Isabela Morales López" at bounding box center [337, 53] width 286 height 17
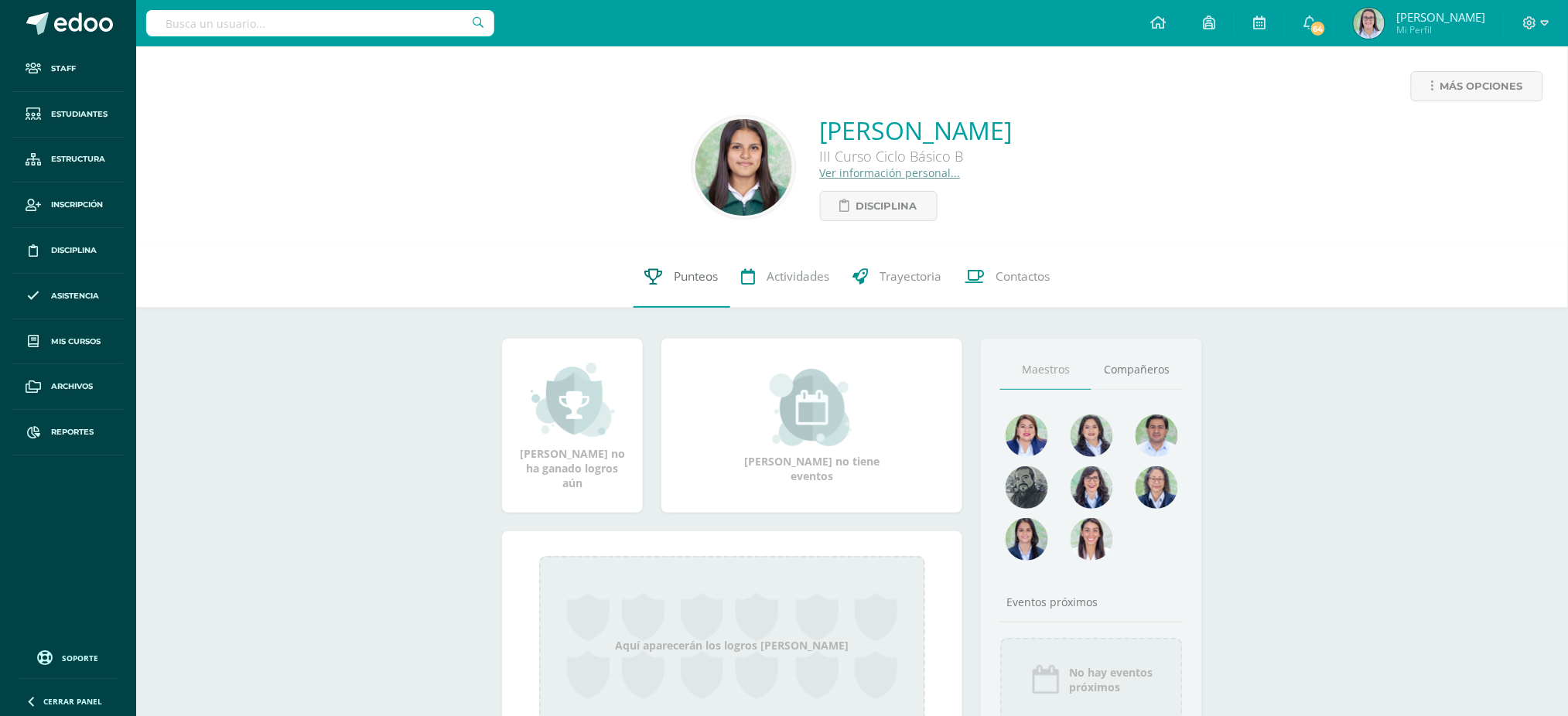
click at [688, 294] on link "Punteos" at bounding box center [682, 276] width 96 height 62
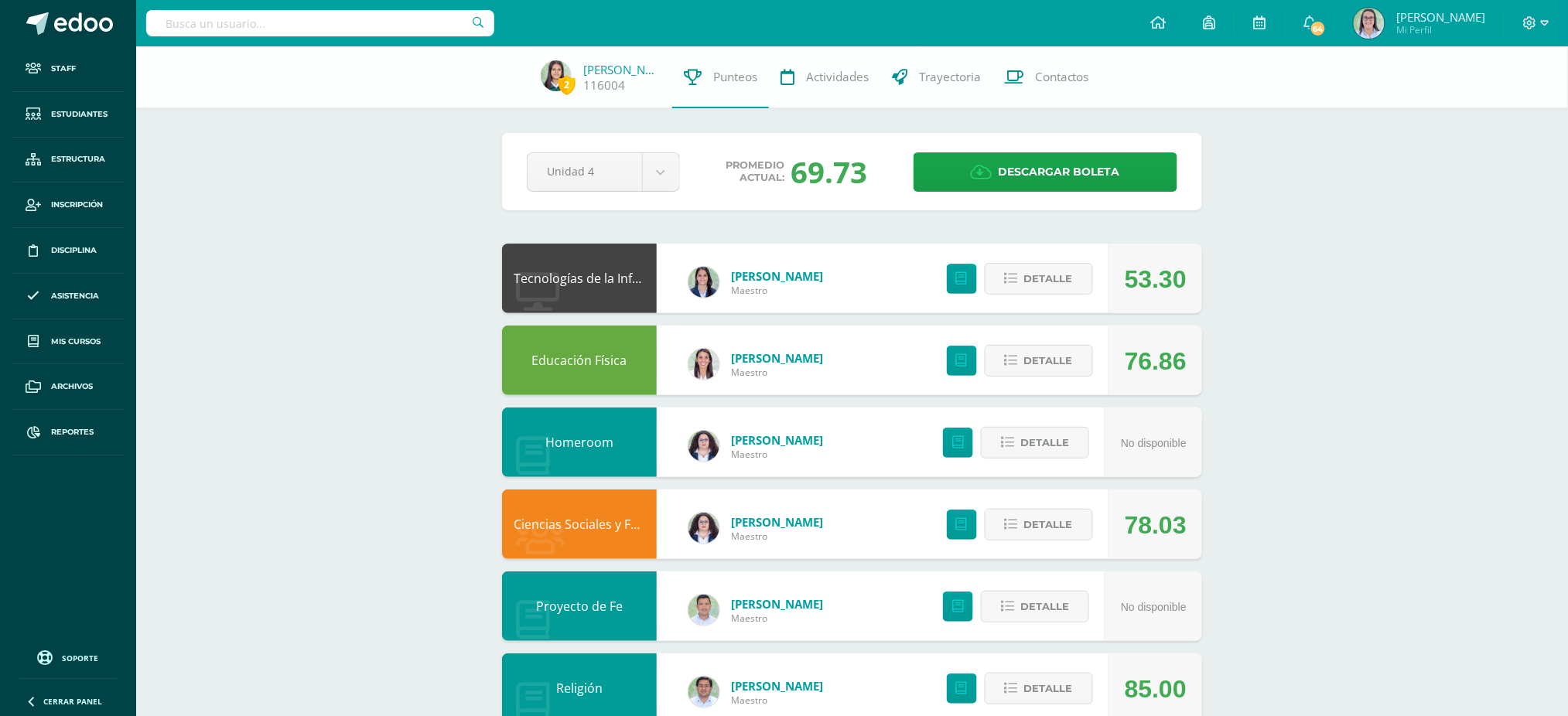
click at [976, 147] on div "Pendiente Unidad 4 Unidad 1 Unidad 2 Unidad 3 Unidad 4 Promedio actual: 69.73 D…" at bounding box center [852, 171] width 700 height 78
click at [969, 169] on link "Descargar boleta" at bounding box center [1045, 172] width 263 height 39
click at [246, 29] on input "text" at bounding box center [320, 23] width 348 height 27
type input "elisa borrayo"
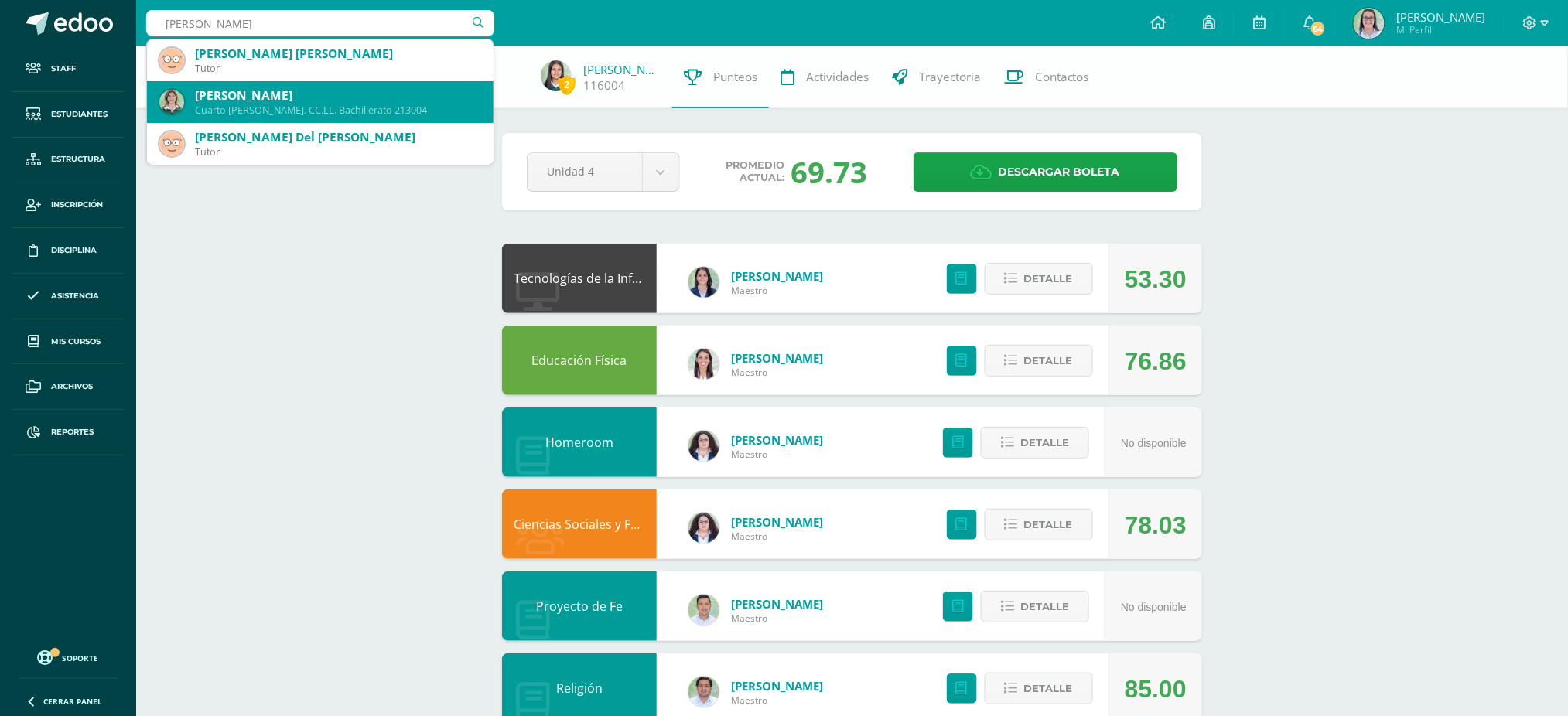
click at [263, 115] on div "Cuarto Bach. CC.LL. Bachillerato 213004" at bounding box center [337, 109] width 286 height 13
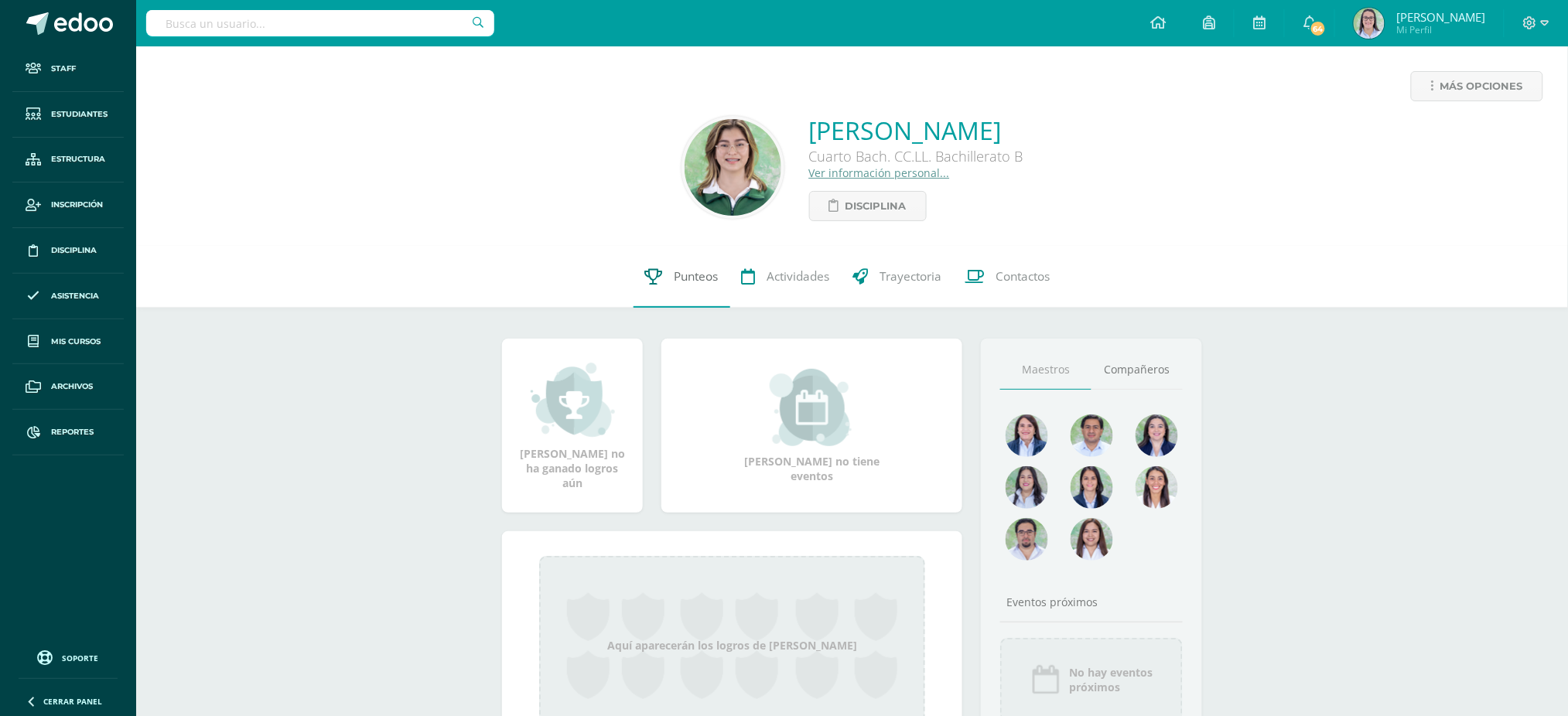
click at [699, 278] on span "Punteos" at bounding box center [696, 276] width 44 height 17
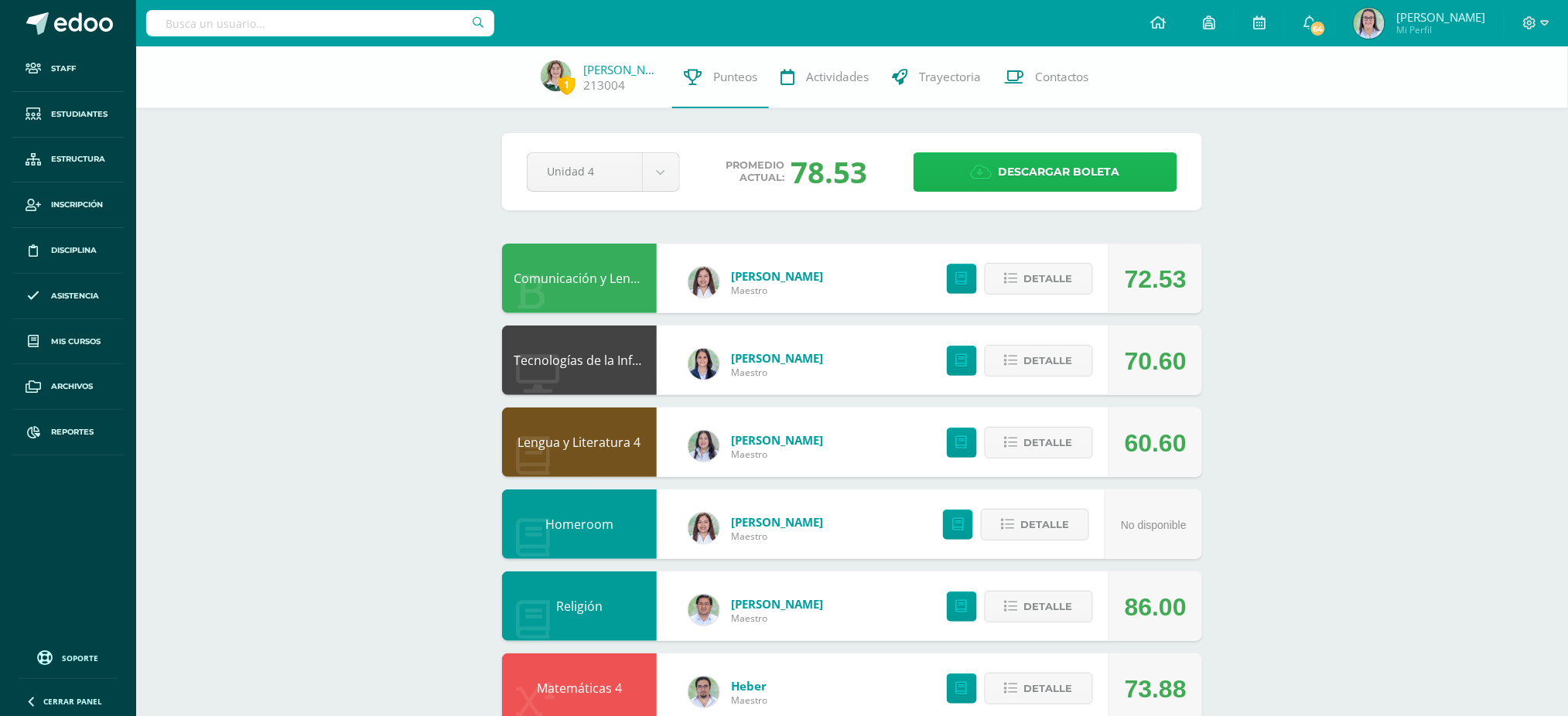
click at [1047, 180] on span "Descargar boleta" at bounding box center [1059, 172] width 122 height 38
click at [289, 17] on input "text" at bounding box center [320, 23] width 348 height 27
type input "camila fajado"
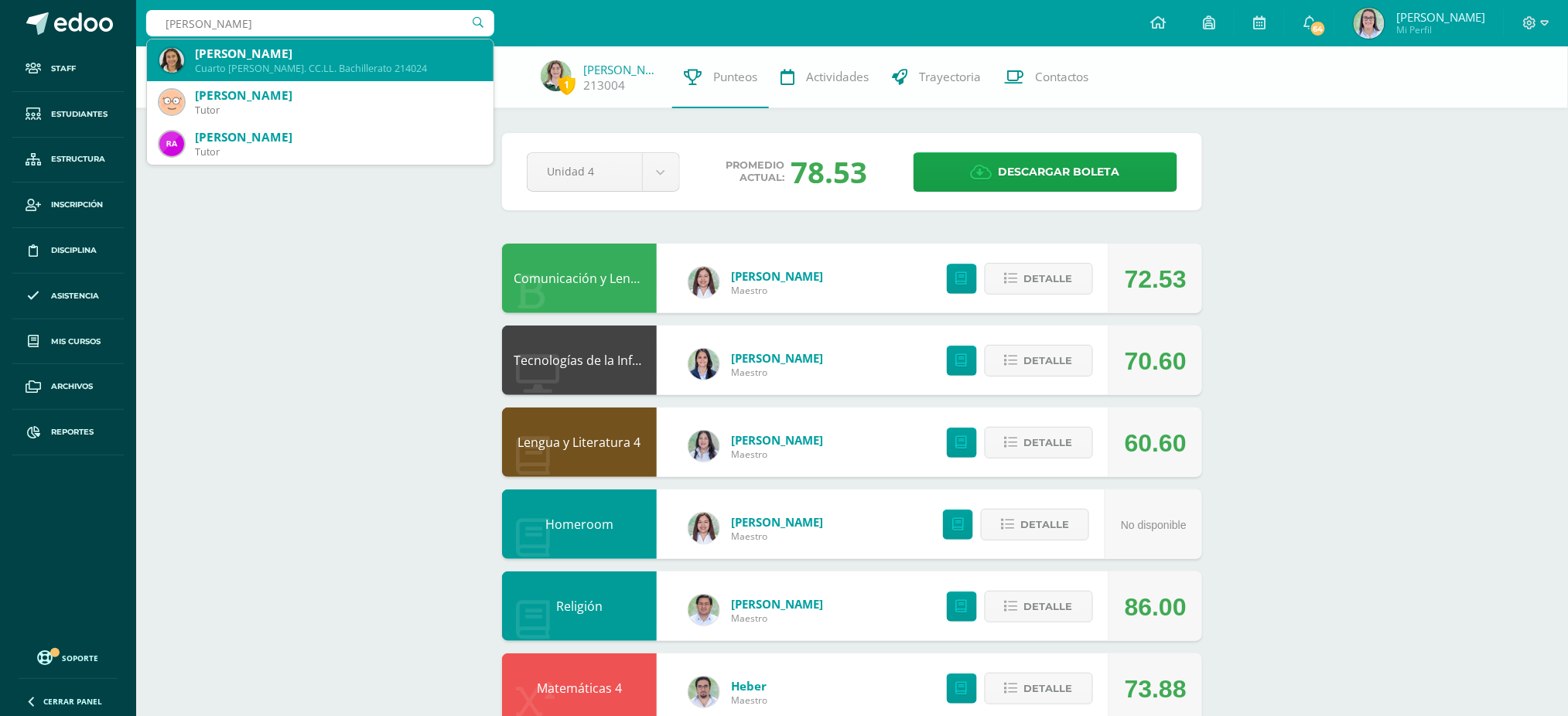
click at [291, 62] on div "Cuarto Bach. CC.LL. Bachillerato 214024" at bounding box center [337, 68] width 286 height 13
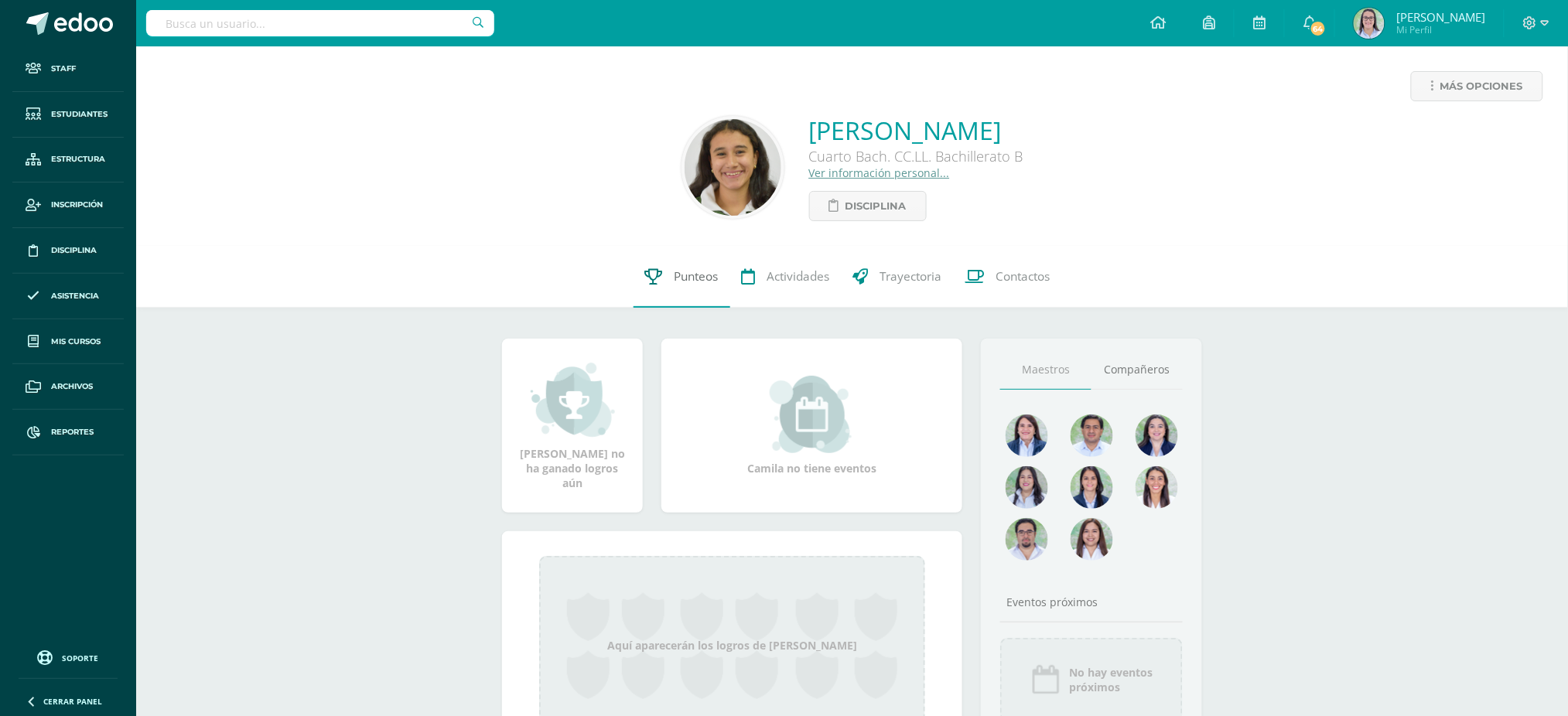
click at [689, 261] on link "Punteos" at bounding box center [682, 276] width 96 height 62
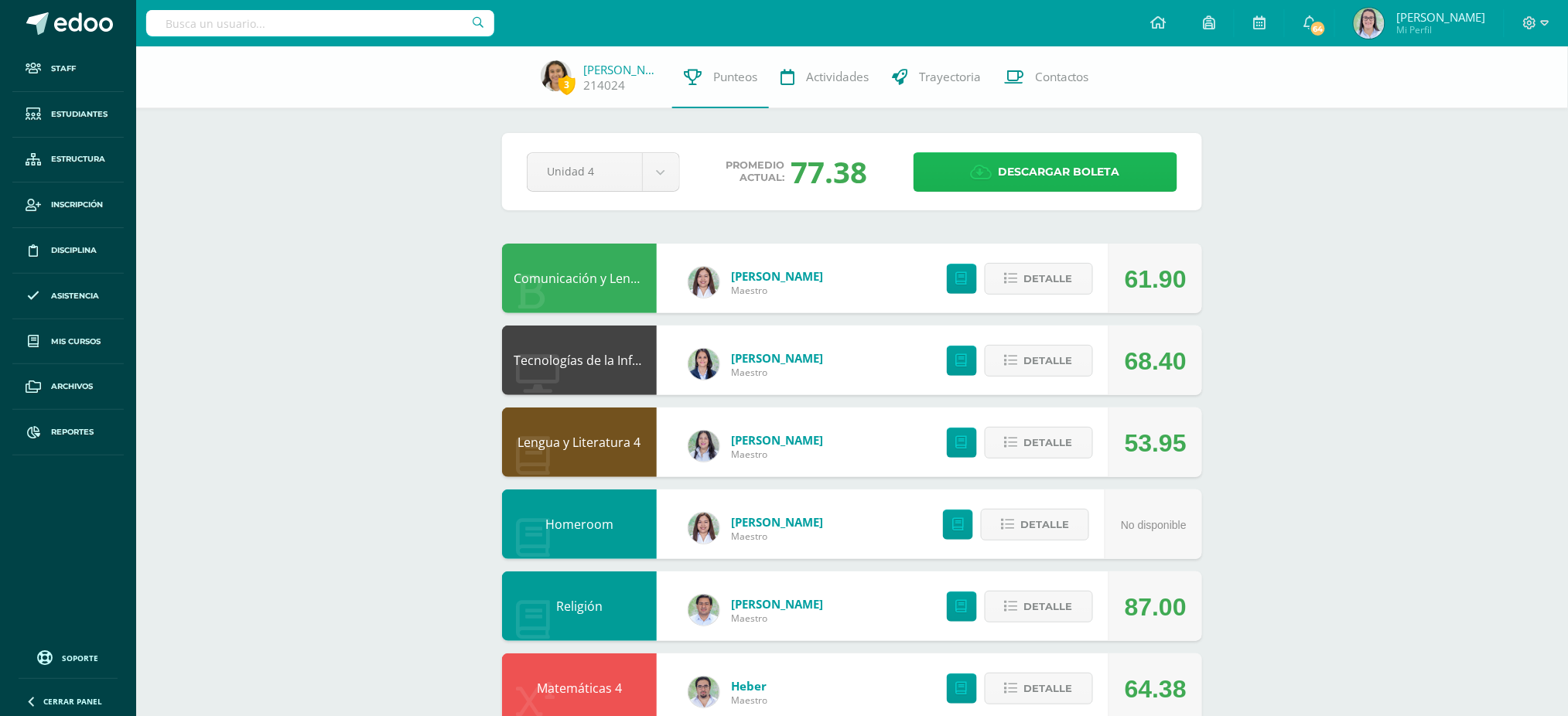
click at [1057, 180] on span "Descargar boleta" at bounding box center [1059, 172] width 122 height 38
click at [372, 277] on div "3 [PERSON_NAME] 214024 Punteos Actividades Trayectoria Contactos Pendiente Unid…" at bounding box center [852, 645] width 1431 height 1199
